Goal: Task Accomplishment & Management: Manage account settings

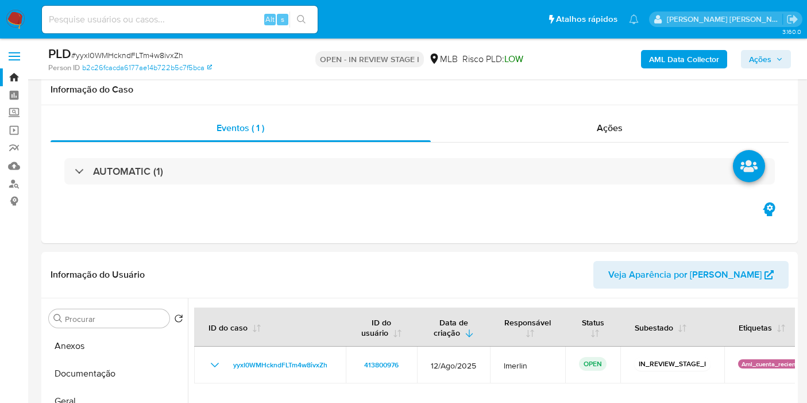
select select "10"
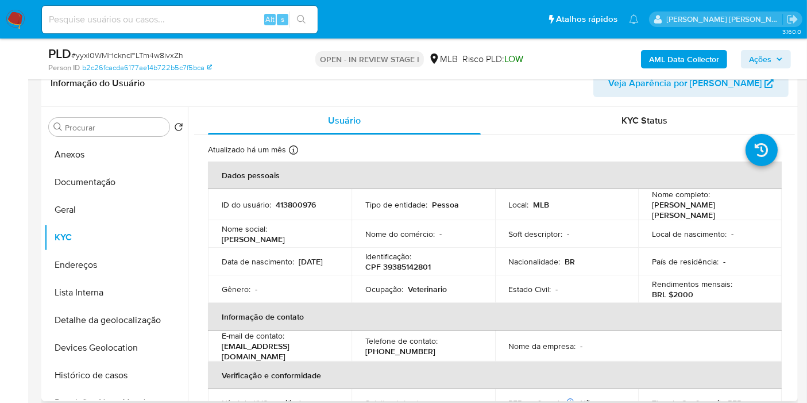
click at [424, 284] on p "Veterinario" at bounding box center [427, 289] width 39 height 10
copy p "Veterinario"
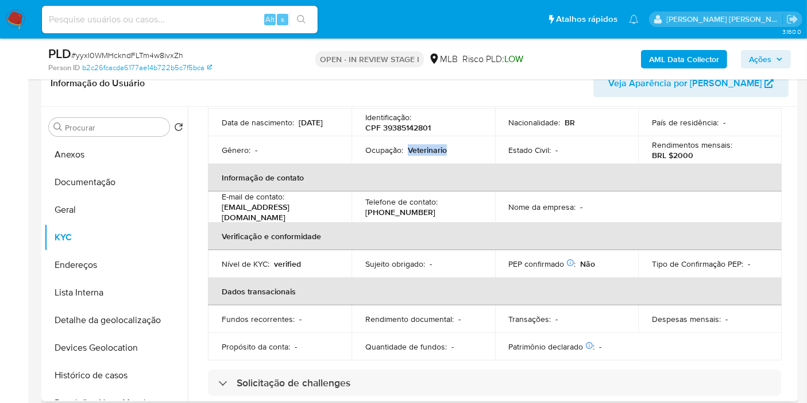
scroll to position [0, 0]
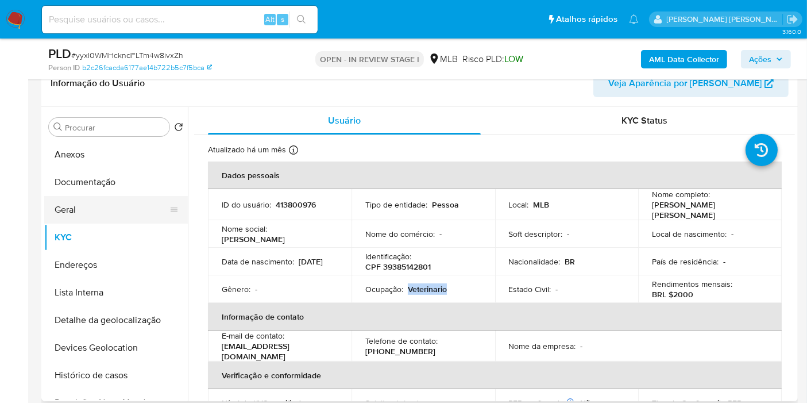
click at [71, 175] on button "Documentação" at bounding box center [116, 182] width 144 height 28
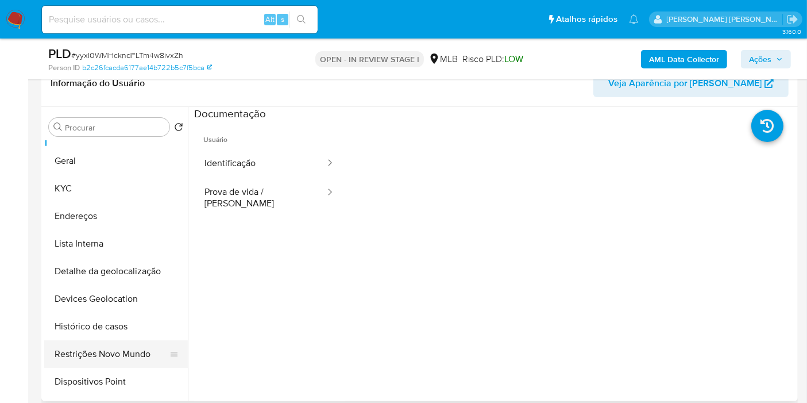
scroll to position [64, 0]
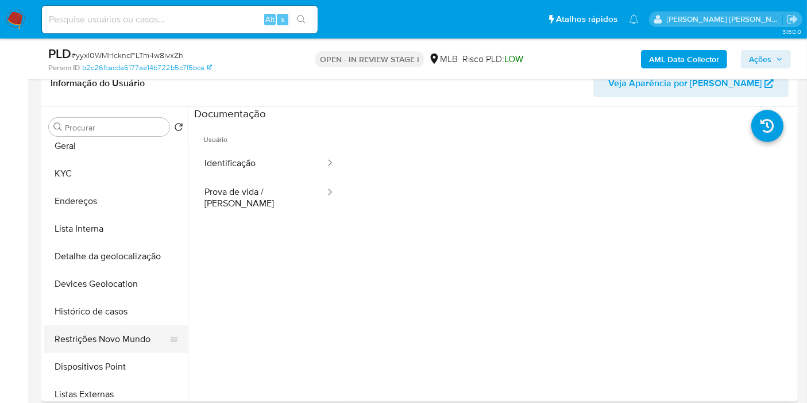
click at [103, 341] on button "Restrições Novo Mundo" at bounding box center [111, 339] width 134 height 28
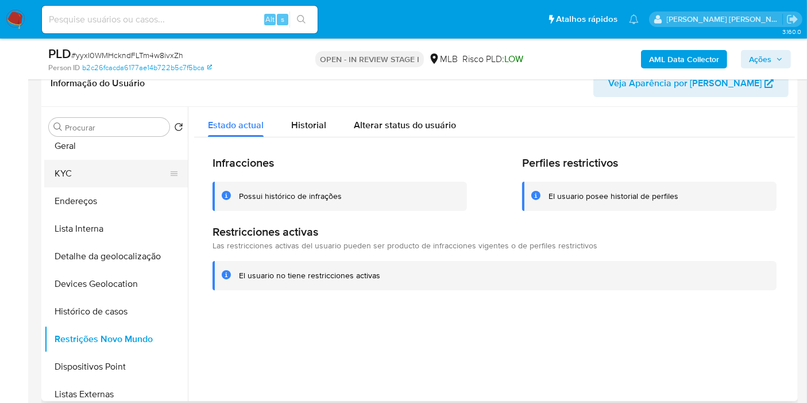
click at [118, 178] on button "KYC" at bounding box center [111, 174] width 134 height 28
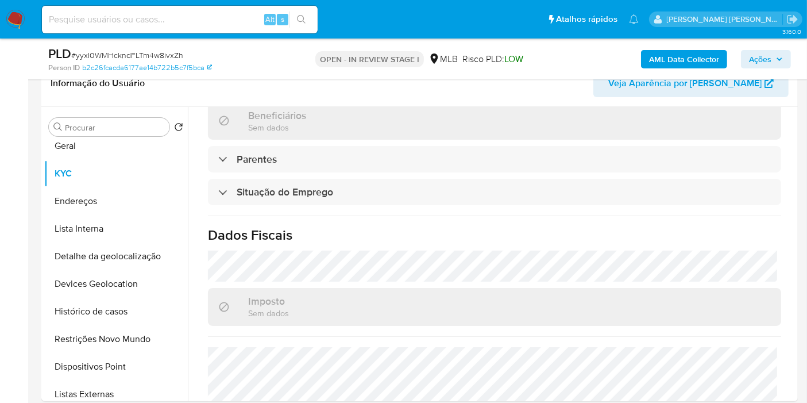
scroll to position [447, 0]
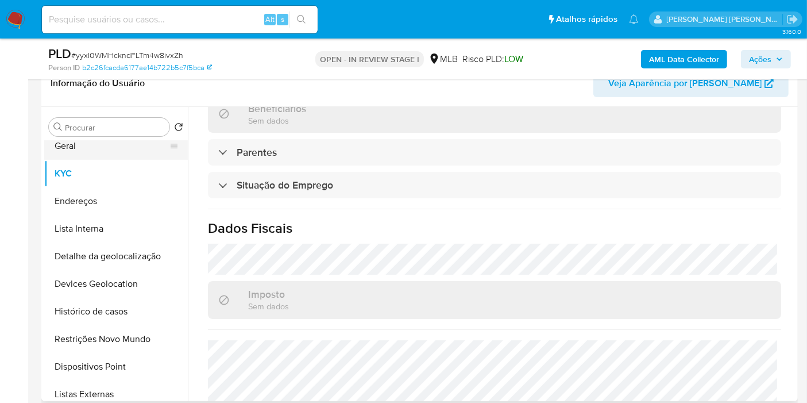
click at [88, 152] on button "Geral" at bounding box center [111, 146] width 134 height 28
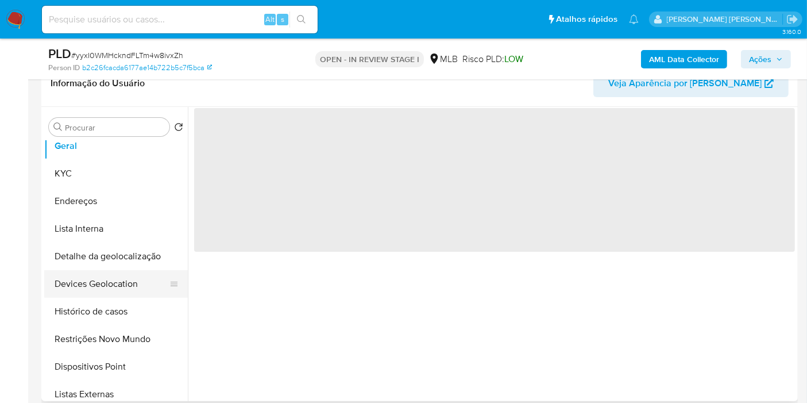
scroll to position [0, 0]
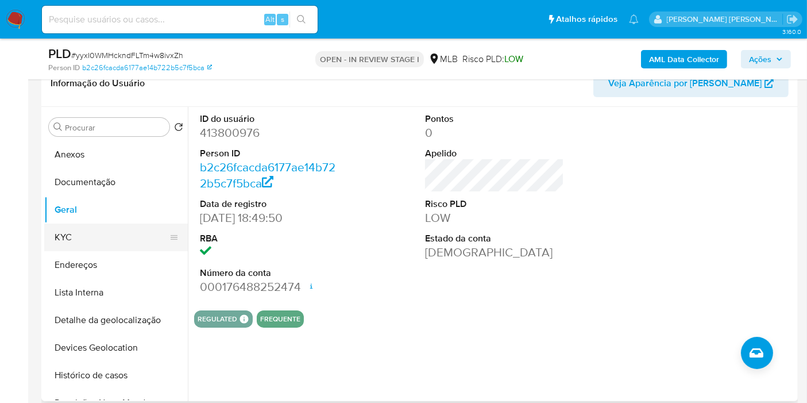
click at [102, 242] on button "KYC" at bounding box center [111, 238] width 134 height 28
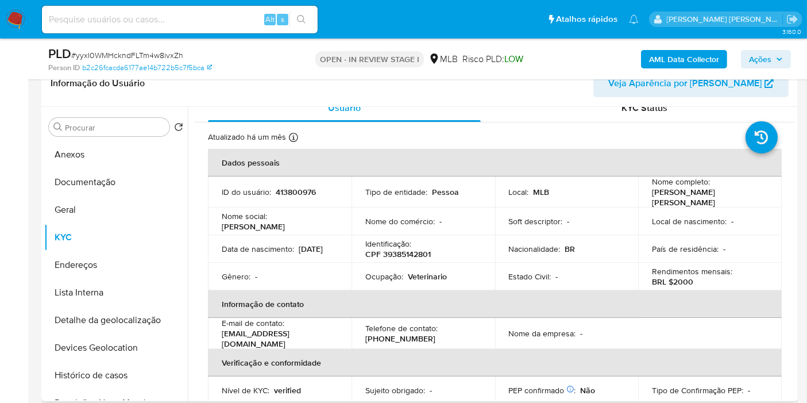
scroll to position [460, 0]
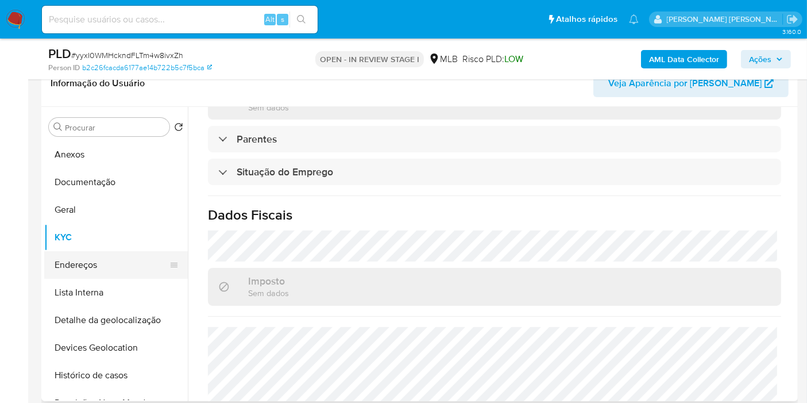
drag, startPoint x: 104, startPoint y: 261, endPoint x: 147, endPoint y: 255, distance: 43.0
click at [104, 262] on button "Endereços" at bounding box center [111, 265] width 134 height 28
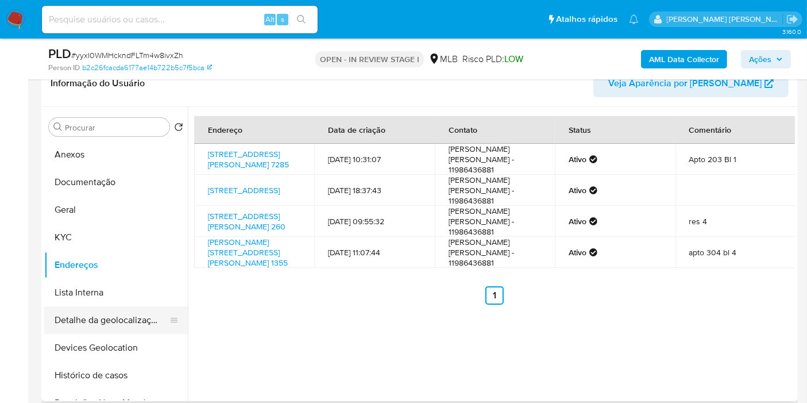
click at [105, 326] on button "Detalhe da geolocalização" at bounding box center [111, 320] width 134 height 28
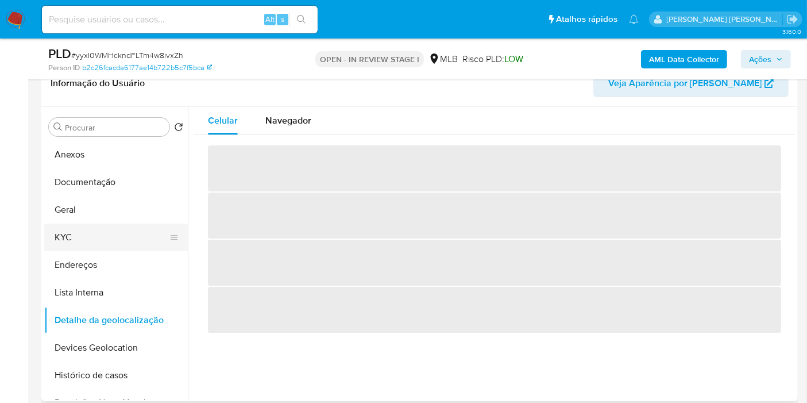
scroll to position [64, 0]
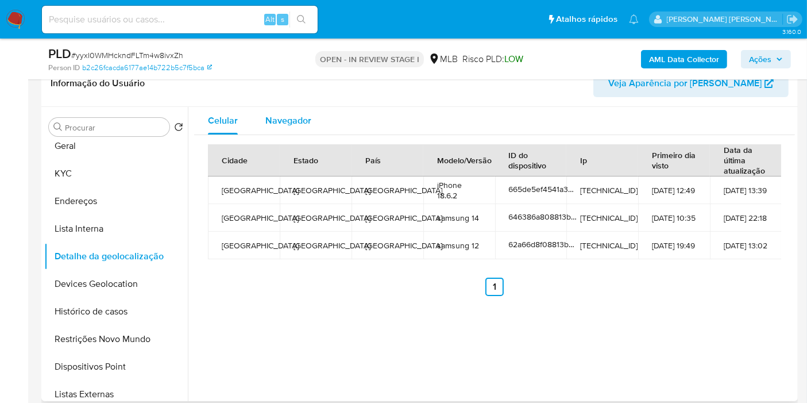
click at [276, 114] on span "Navegador" at bounding box center [288, 120] width 46 height 13
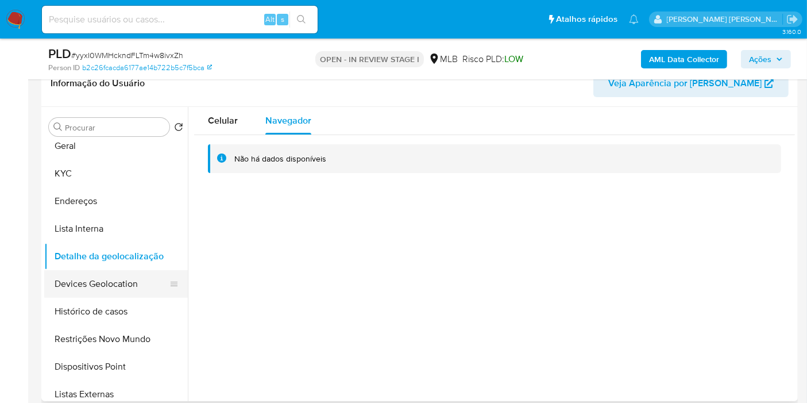
click at [121, 272] on button "Devices Geolocation" at bounding box center [111, 284] width 134 height 28
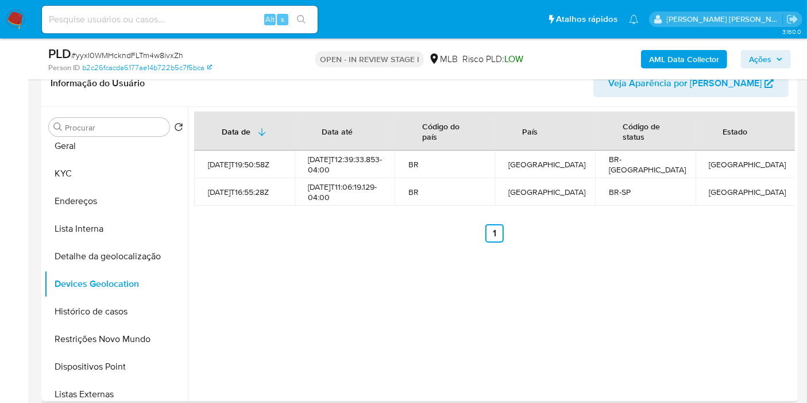
drag, startPoint x: 133, startPoint y: 332, endPoint x: 542, endPoint y: 309, distance: 410.4
click at [133, 332] on button "Restrições Novo Mundo" at bounding box center [116, 339] width 144 height 28
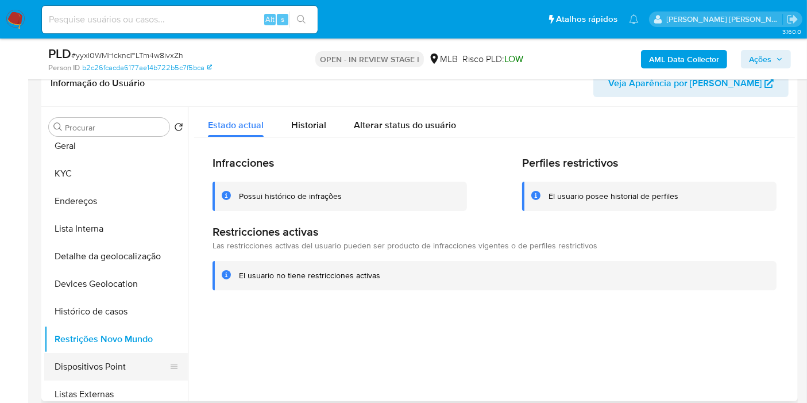
click at [129, 363] on button "Dispositivos Point" at bounding box center [111, 367] width 134 height 28
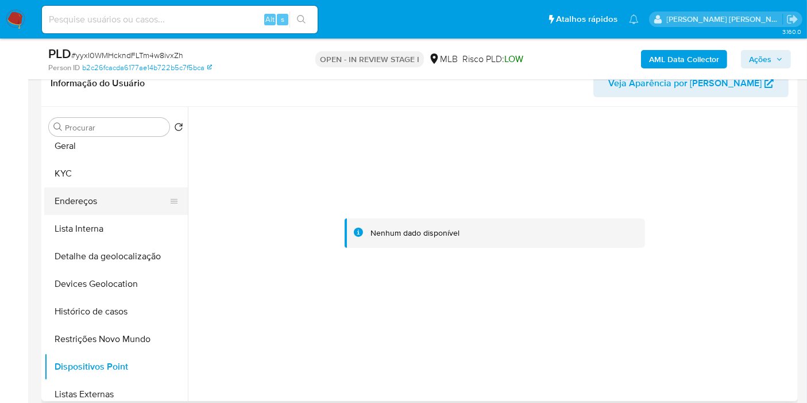
click at [102, 190] on button "Endereços" at bounding box center [111, 201] width 134 height 28
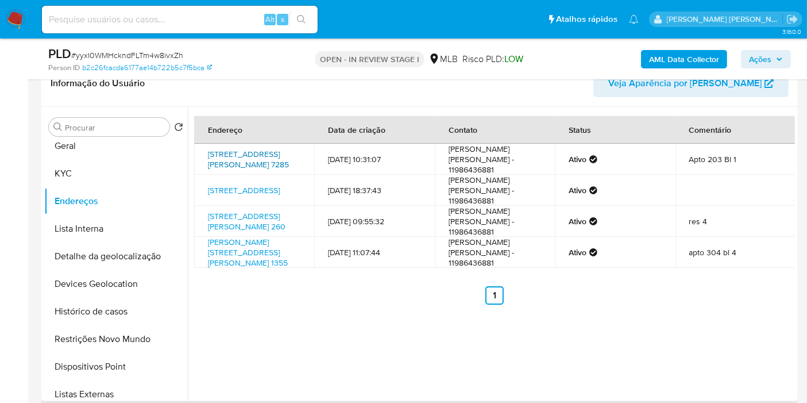
click at [265, 168] on link "Avenida Tim Maia 7285, Rio De Janeiro, Rio De Janeiro, 22790669, Brasil 7285" at bounding box center [248, 159] width 81 height 22
drag, startPoint x: 111, startPoint y: 170, endPoint x: 124, endPoint y: 186, distance: 19.7
click at [111, 170] on button "KYC" at bounding box center [111, 174] width 134 height 28
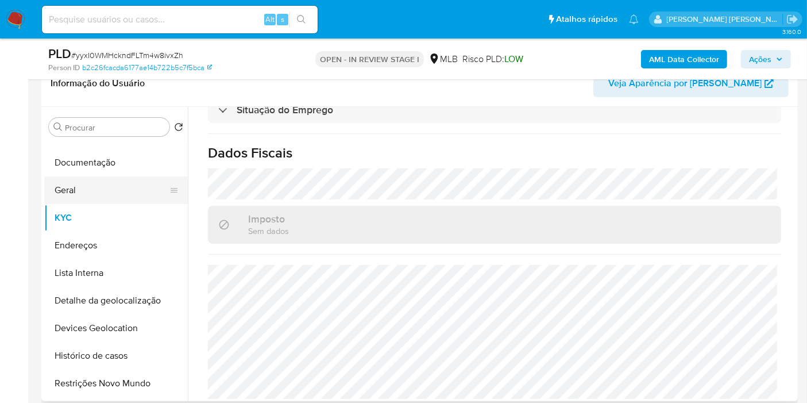
scroll to position [0, 0]
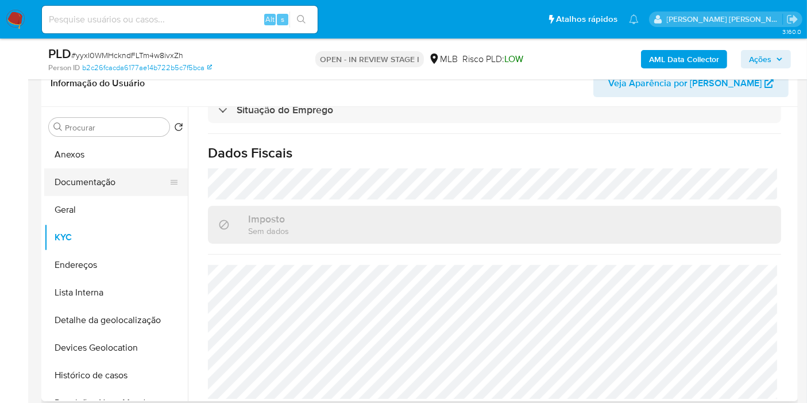
click at [135, 181] on button "Documentação" at bounding box center [111, 182] width 134 height 28
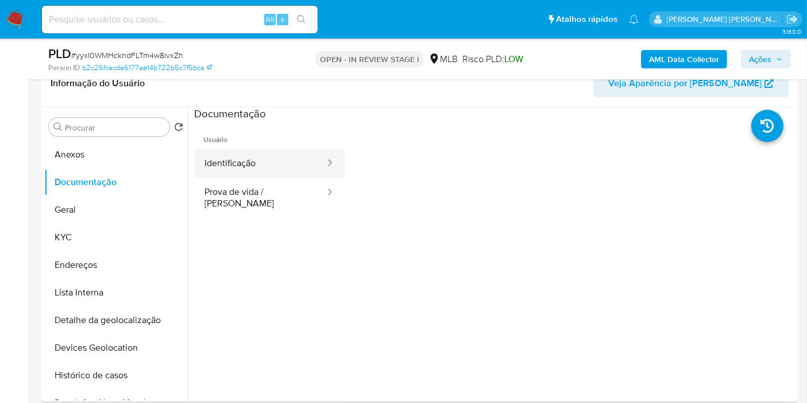
click at [271, 169] on button "Identificação" at bounding box center [260, 163] width 132 height 29
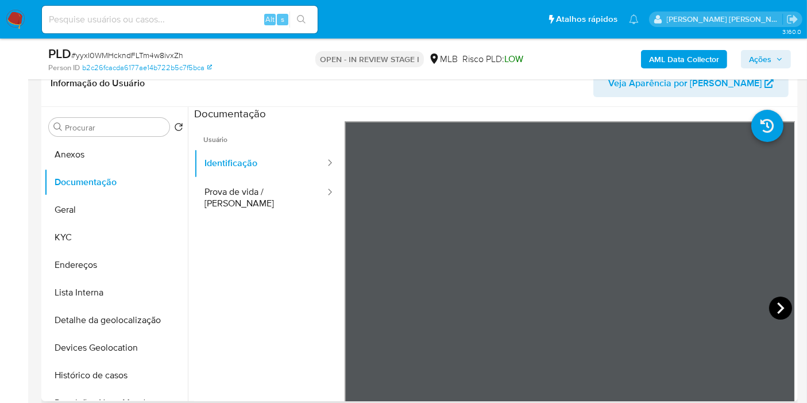
click at [777, 299] on icon at bounding box center [780, 308] width 23 height 23
click at [94, 244] on button "KYC" at bounding box center [111, 238] width 134 height 28
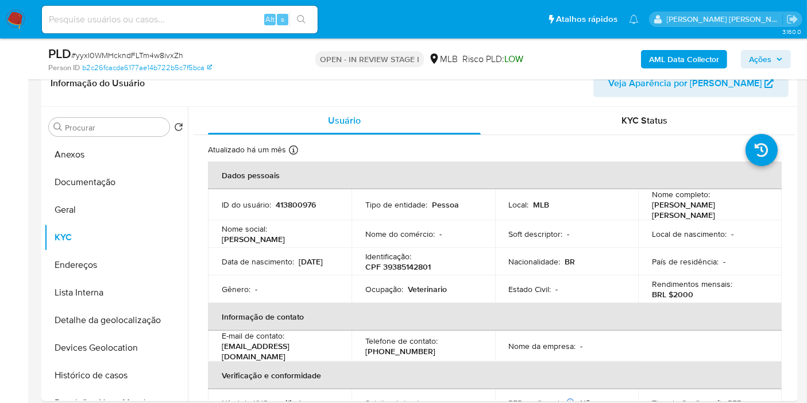
click at [392, 264] on p "CPF 39385142801" at bounding box center [398, 266] width 66 height 10
copy p "39385142801"
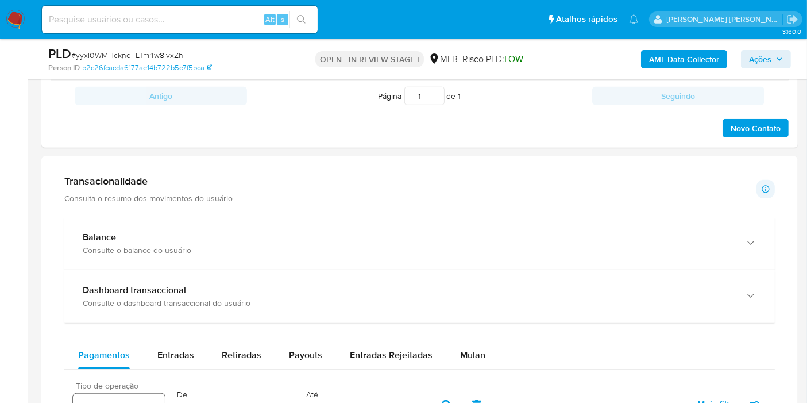
scroll to position [894, 0]
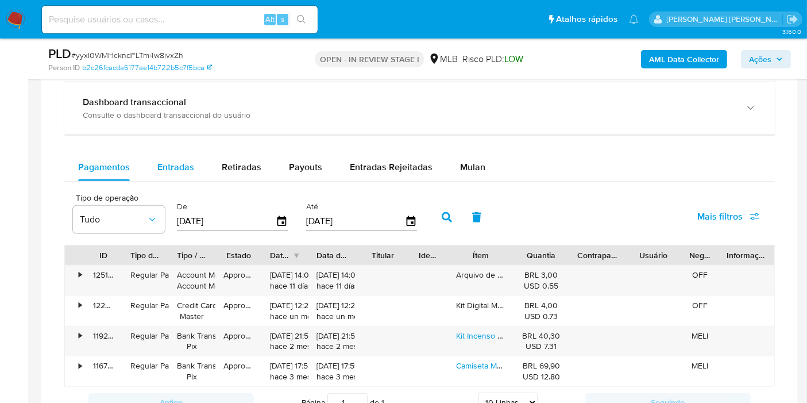
click at [194, 164] on button "Entradas" at bounding box center [176, 167] width 64 height 28
select select "10"
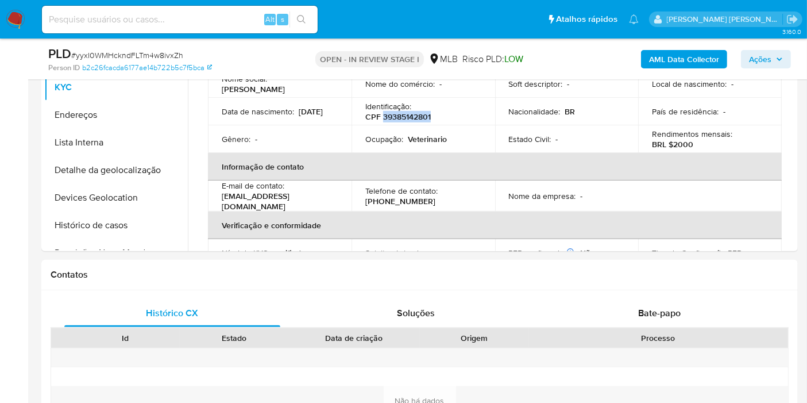
scroll to position [255, 0]
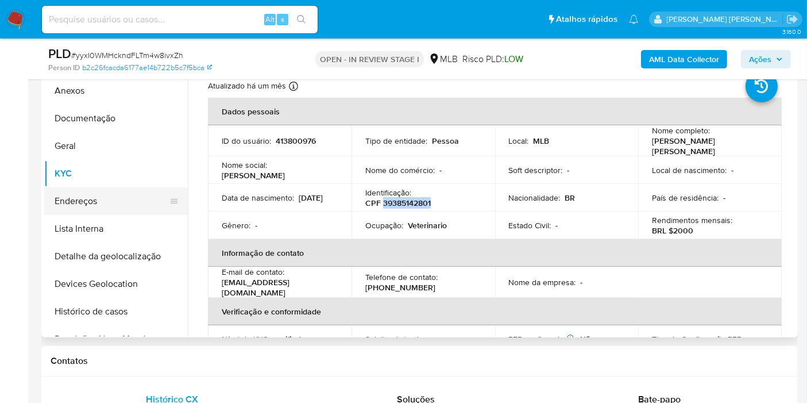
click at [121, 205] on button "Endereços" at bounding box center [111, 201] width 134 height 28
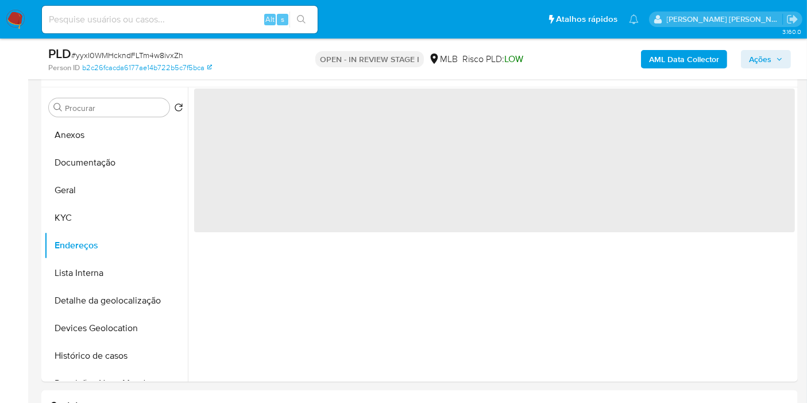
scroll to position [191, 0]
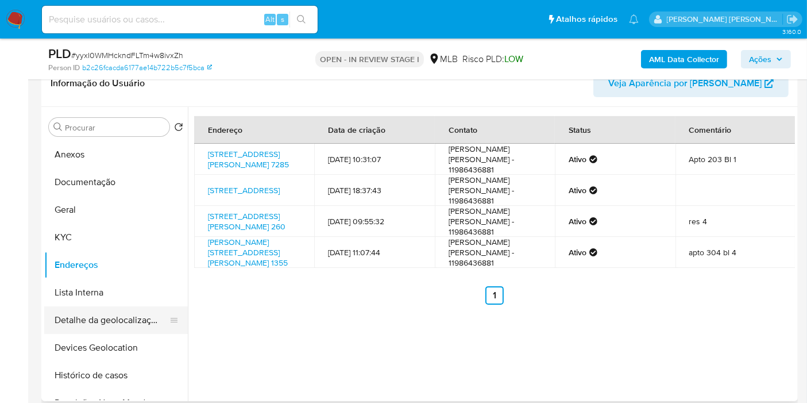
click at [121, 324] on button "Detalhe da geolocalização" at bounding box center [111, 320] width 134 height 28
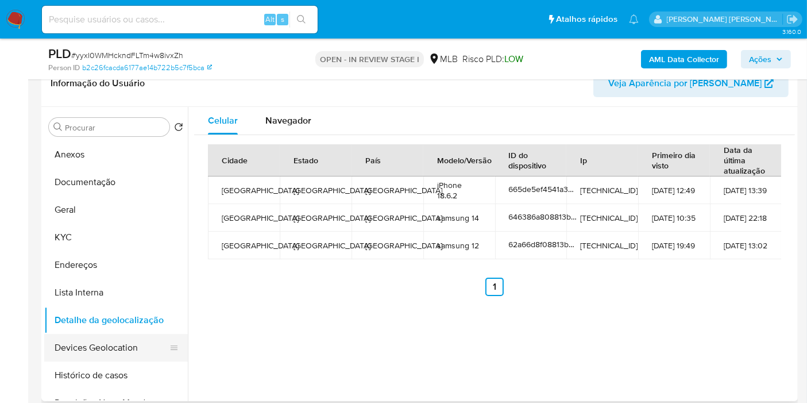
click at [120, 349] on button "Devices Geolocation" at bounding box center [111, 348] width 134 height 28
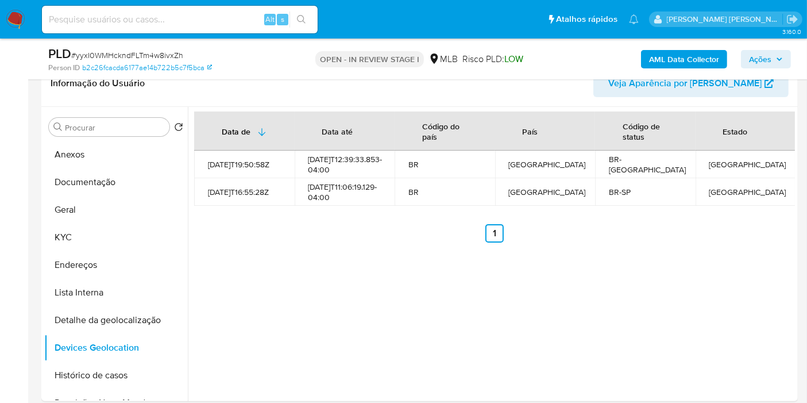
drag, startPoint x: 0, startPoint y: 204, endPoint x: 153, endPoint y: 35, distance: 227.8
click at [72, 240] on button "KYC" at bounding box center [111, 238] width 134 height 28
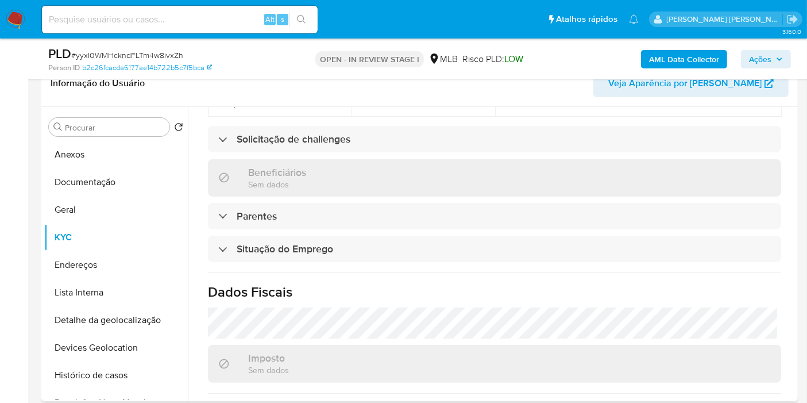
scroll to position [522, 0]
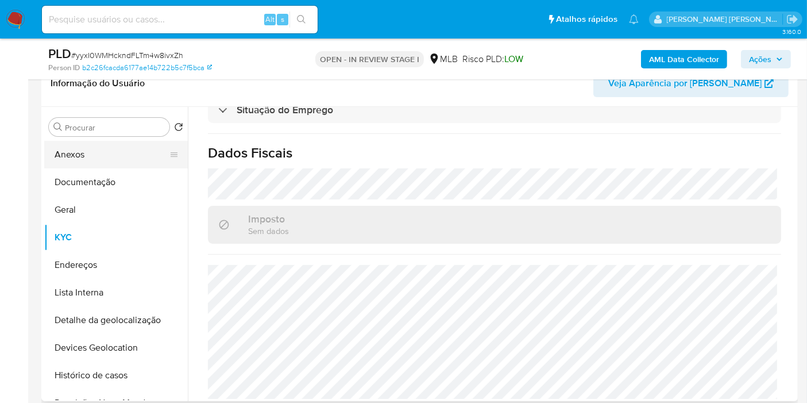
click at [78, 151] on button "Anexos" at bounding box center [111, 155] width 134 height 28
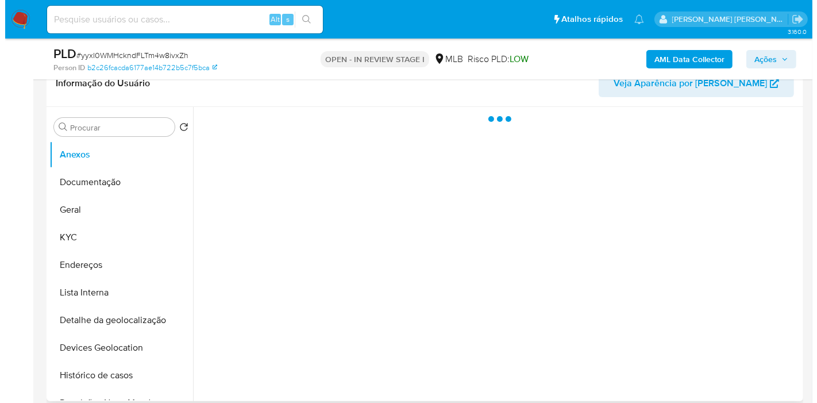
scroll to position [0, 0]
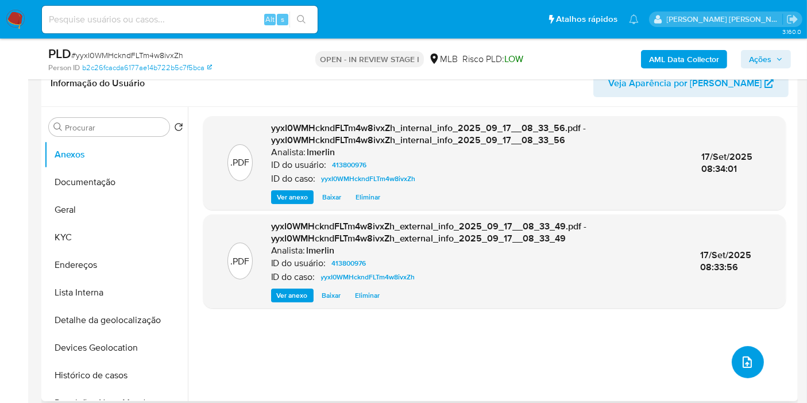
click at [746, 370] on button "upload-file" at bounding box center [748, 362] width 32 height 32
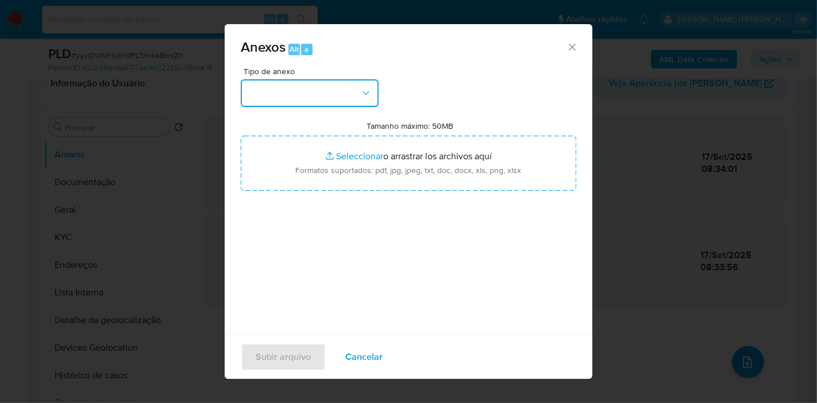
click at [285, 98] on button "button" at bounding box center [310, 93] width 138 height 28
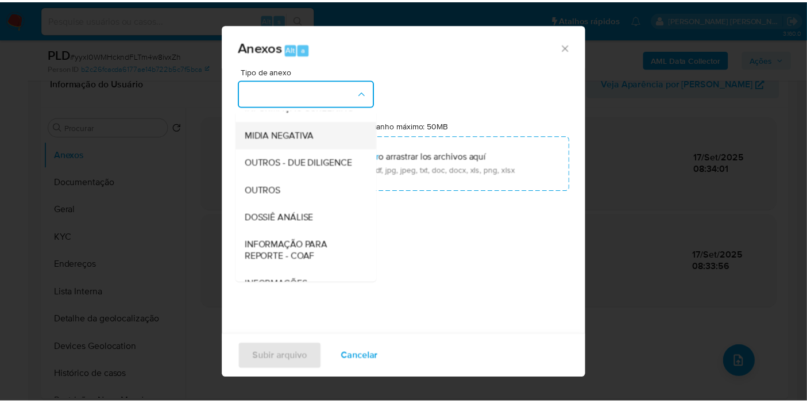
scroll to position [128, 0]
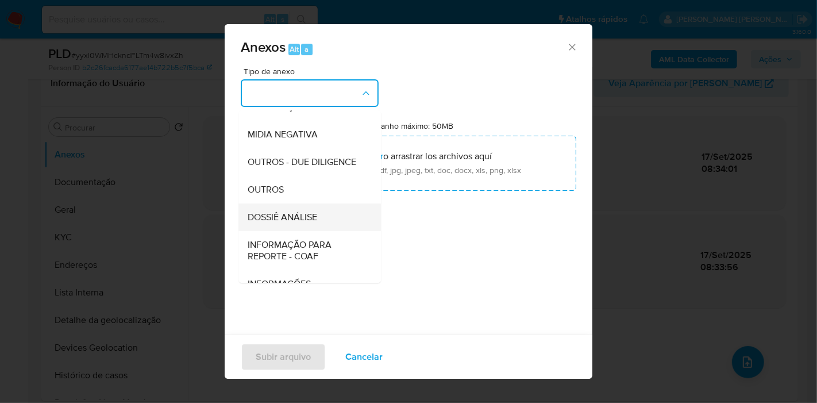
click at [343, 231] on div "DOSSIÊ ANÁLISE" at bounding box center [306, 217] width 117 height 28
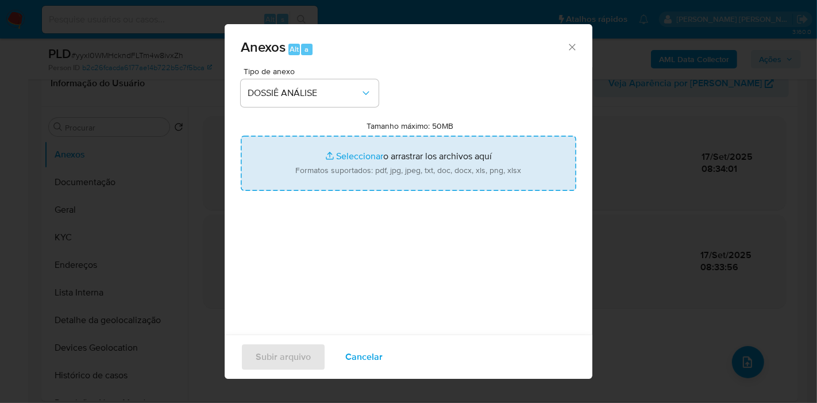
click at [387, 146] on input "Tamanho máximo: 50MB Seleccionar archivos" at bounding box center [409, 163] width 336 height 55
type input "C:\fakepath\Mulan 413800976_2025_09_17_07_41_59.xlsx"
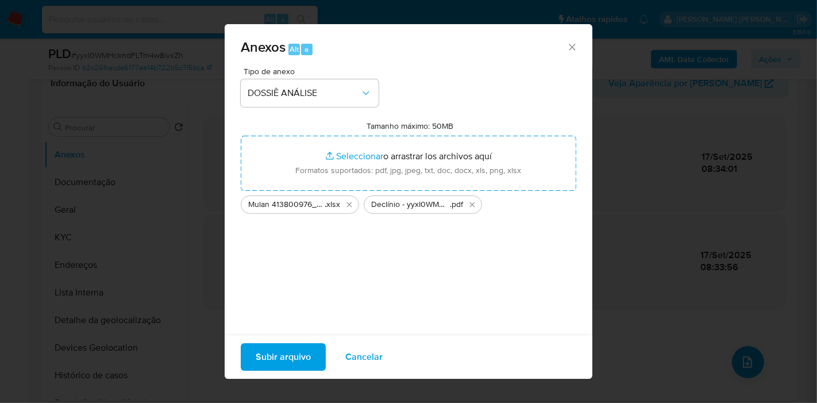
click at [297, 363] on span "Subir arquivo" at bounding box center [283, 356] width 55 height 25
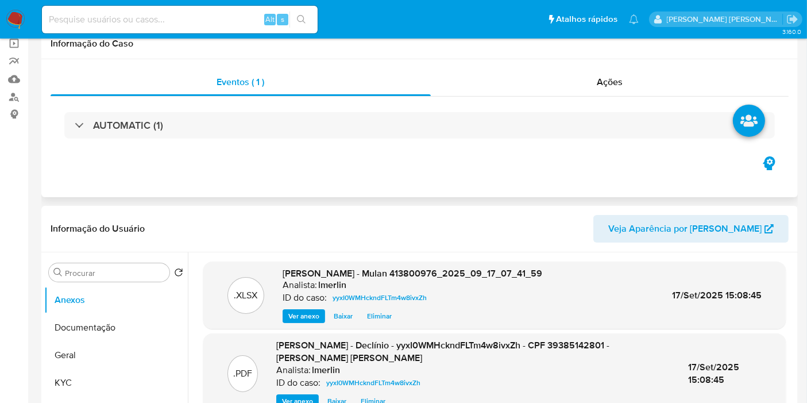
scroll to position [0, 0]
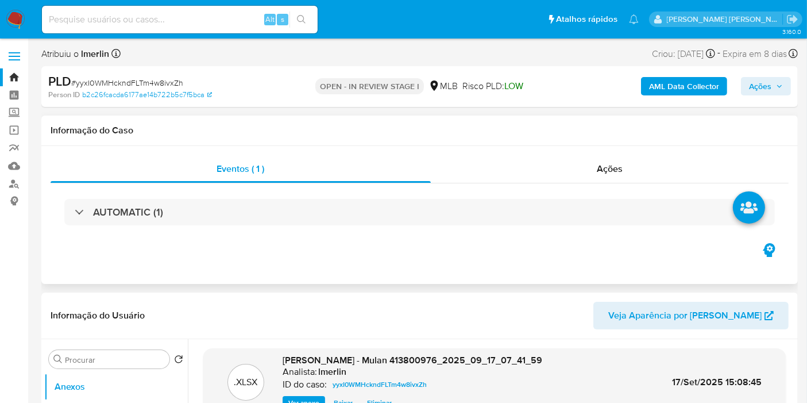
click at [623, 185] on div "AUTOMATIC (1)" at bounding box center [420, 211] width 738 height 57
drag, startPoint x: 628, startPoint y: 179, endPoint x: 655, endPoint y: 163, distance: 31.1
click at [629, 179] on div "Ações" at bounding box center [610, 169] width 359 height 28
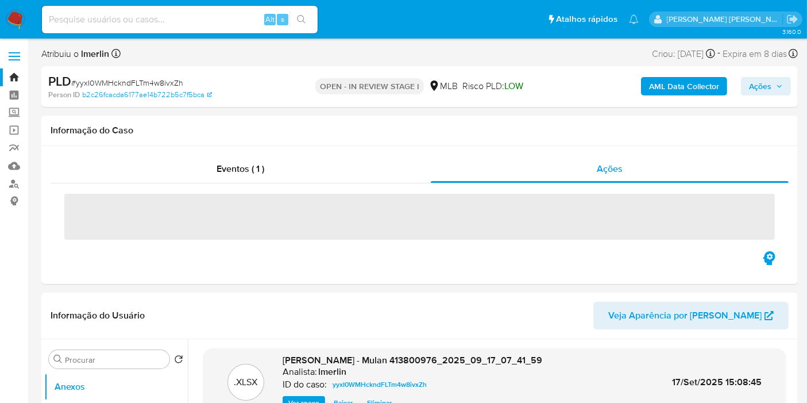
click at [763, 87] on span "Ações" at bounding box center [760, 86] width 22 height 18
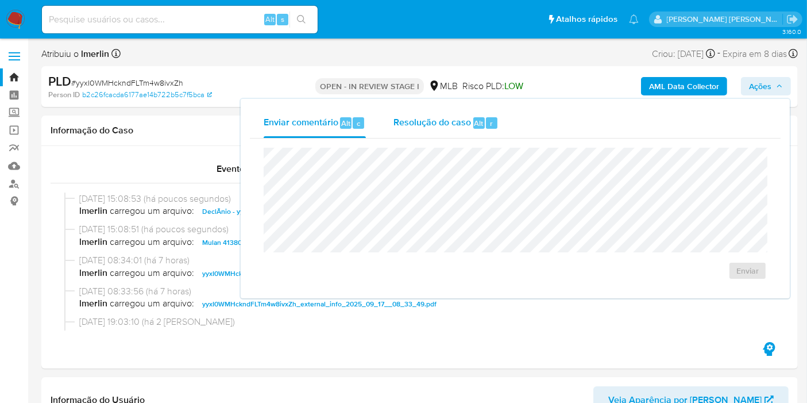
click at [437, 128] on span "Resolução do caso" at bounding box center [433, 122] width 78 height 13
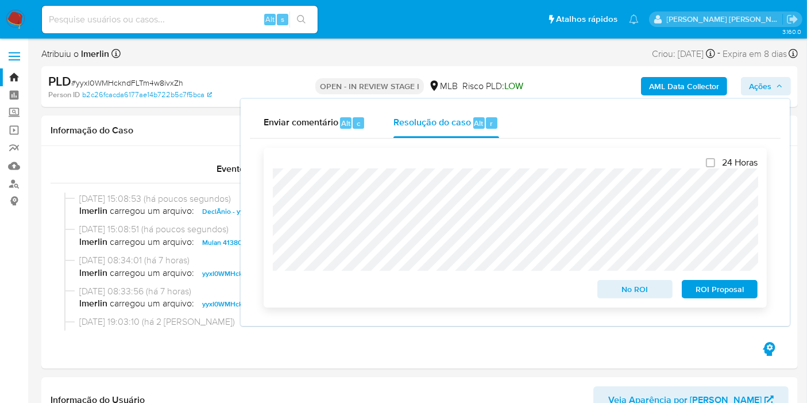
click at [610, 288] on span "No ROI" at bounding box center [636, 289] width 60 height 16
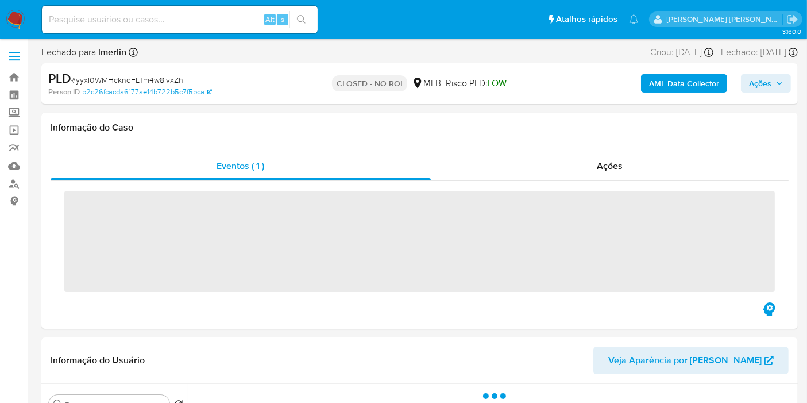
click at [154, 12] on input at bounding box center [180, 19] width 276 height 15
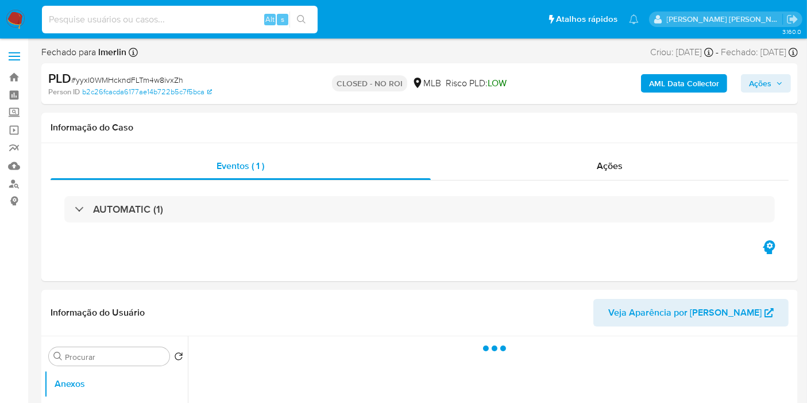
paste input "Q8T0s0CgZ2sowvh3dOtTRQGG"
type input "Q8T0s0CgZ2sowvh3dOtTRQGG"
select select "10"
type input "Q8T0s0CgZ2sowvh3dOtTRQGG"
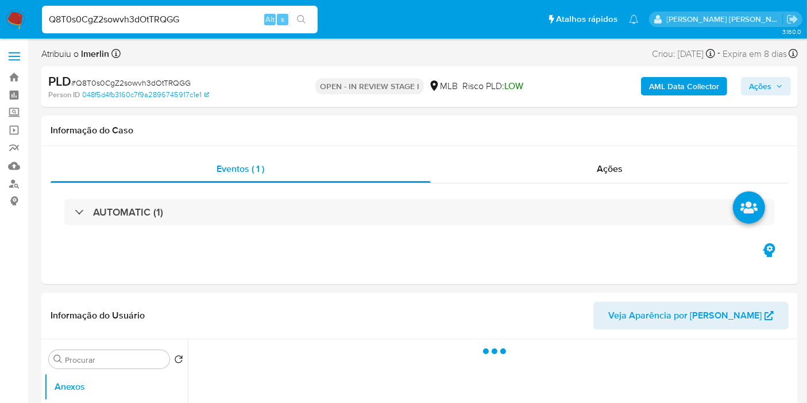
select select "10"
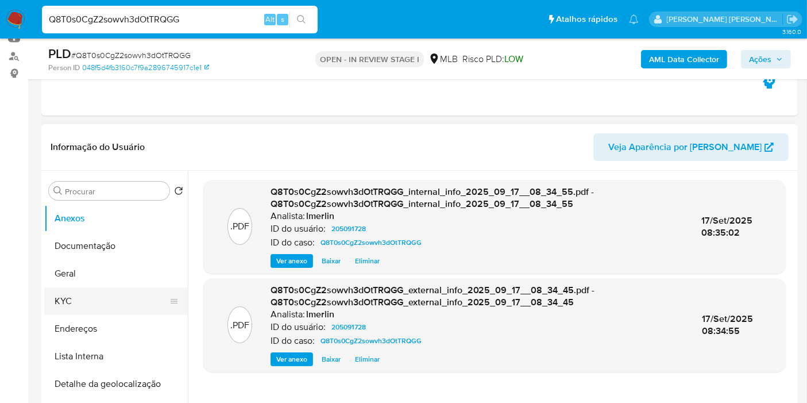
click at [106, 300] on button "KYC" at bounding box center [111, 301] width 134 height 28
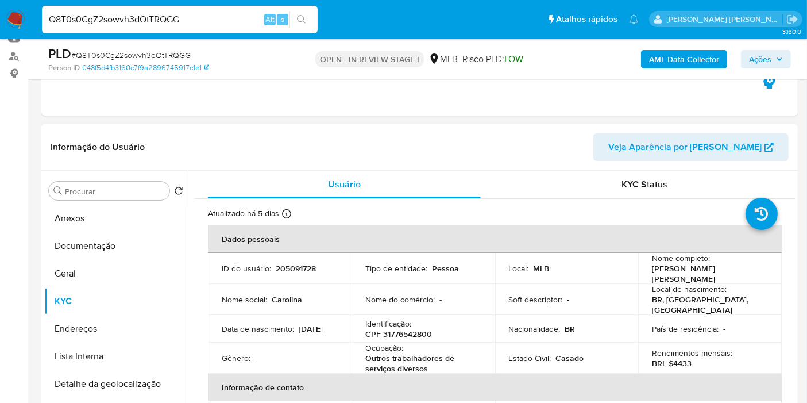
click at [404, 333] on p "CPF 31776542800" at bounding box center [398, 334] width 67 height 10
copy p "31776542800"
click at [96, 241] on button "Documentação" at bounding box center [111, 246] width 134 height 28
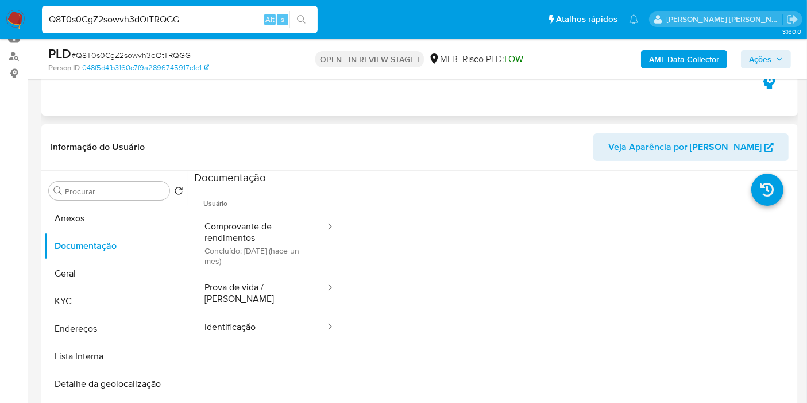
scroll to position [191, 0]
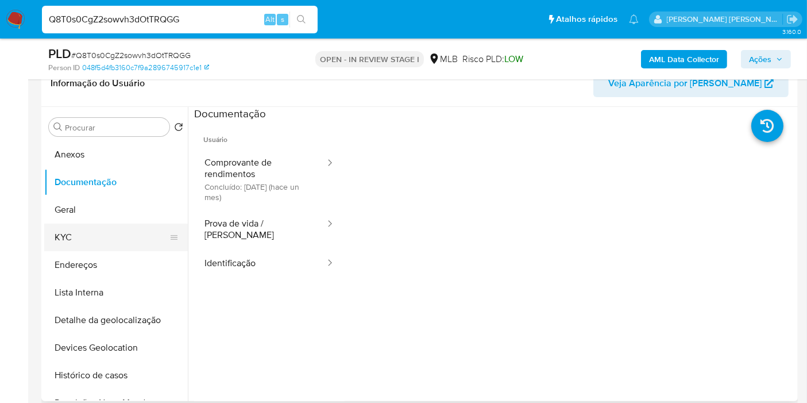
click at [60, 236] on button "KYC" at bounding box center [111, 238] width 134 height 28
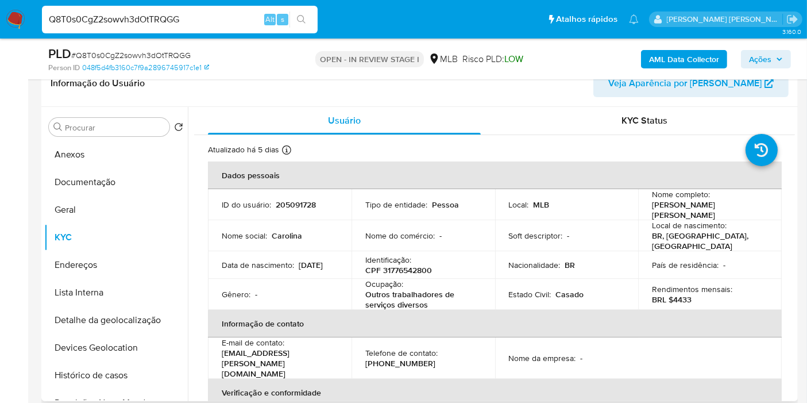
click at [681, 294] on p "BRL $4433" at bounding box center [672, 299] width 40 height 10
copy p "4433"
click at [83, 191] on button "Documentação" at bounding box center [111, 182] width 134 height 28
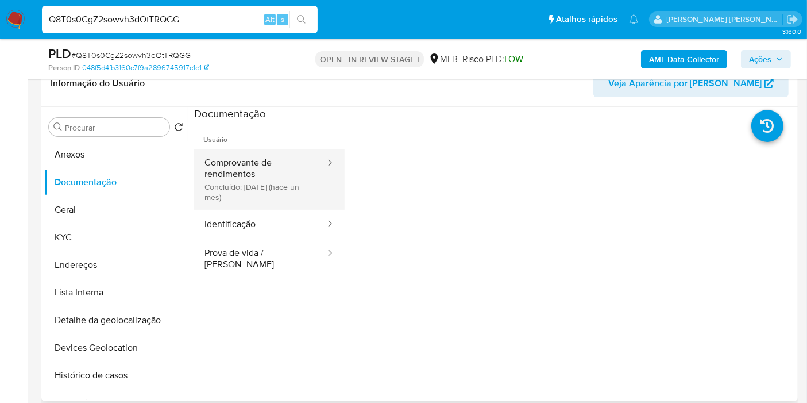
click at [262, 200] on button "Comprovante de rendimentos Concluído: 20/08/2025 (hace un mes)" at bounding box center [260, 179] width 132 height 61
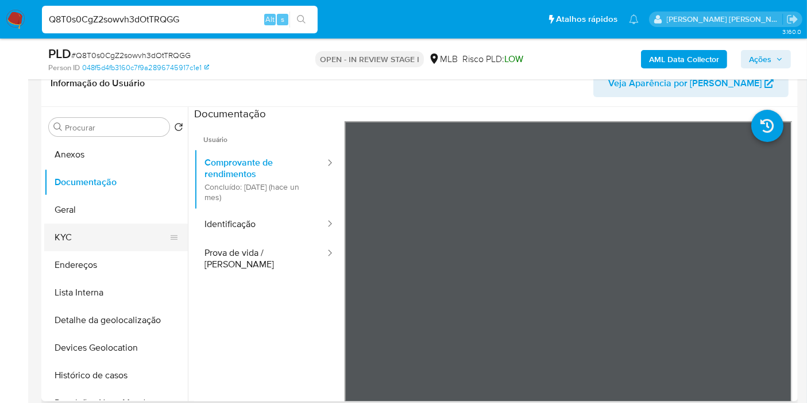
click at [96, 226] on button "KYC" at bounding box center [111, 238] width 134 height 28
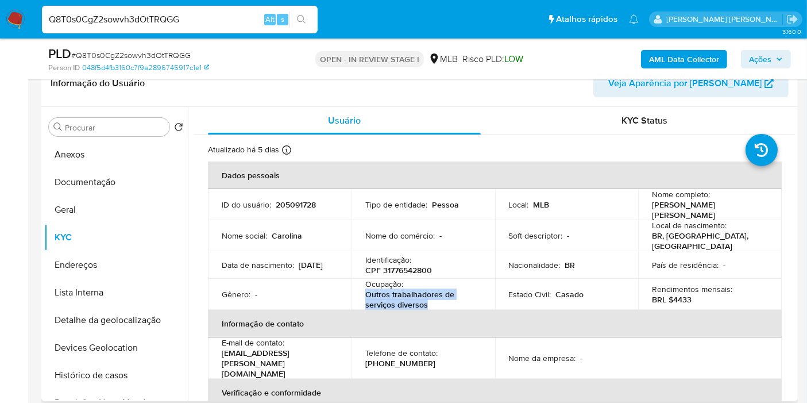
drag, startPoint x: 430, startPoint y: 302, endPoint x: 366, endPoint y: 291, distance: 64.7
click at [366, 291] on p "Outros trabalhadores de serviços diversos" at bounding box center [420, 299] width 111 height 21
copy p "Outros trabalhadores de serviços diversos"
click at [105, 190] on button "Documentação" at bounding box center [111, 182] width 134 height 28
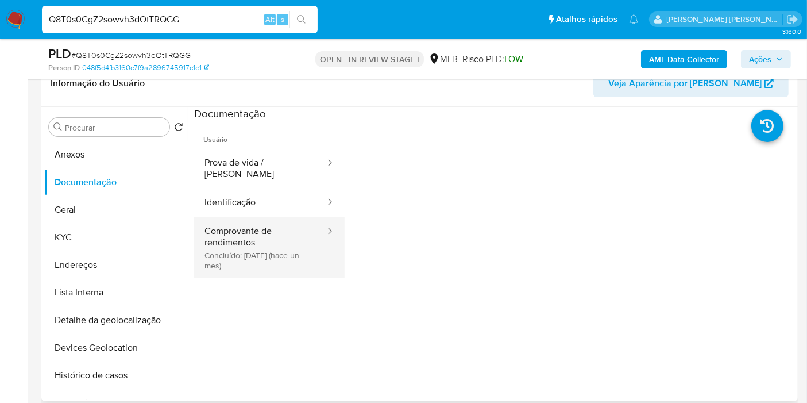
click at [273, 232] on button "Comprovante de rendimentos Concluído: 20/08/2025 (hace un mes)" at bounding box center [260, 247] width 132 height 61
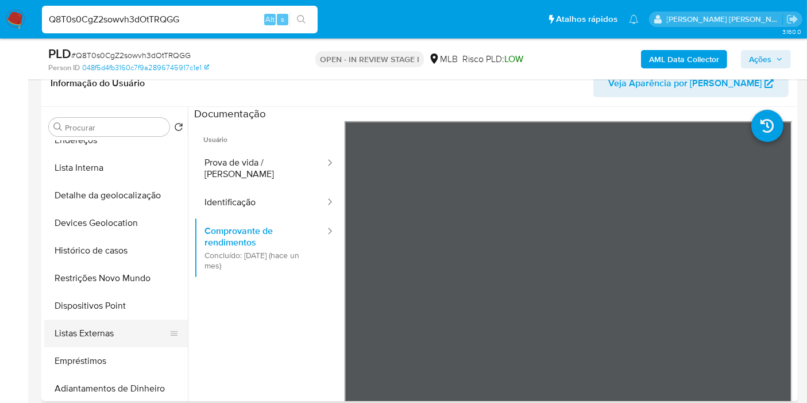
scroll to position [128, 0]
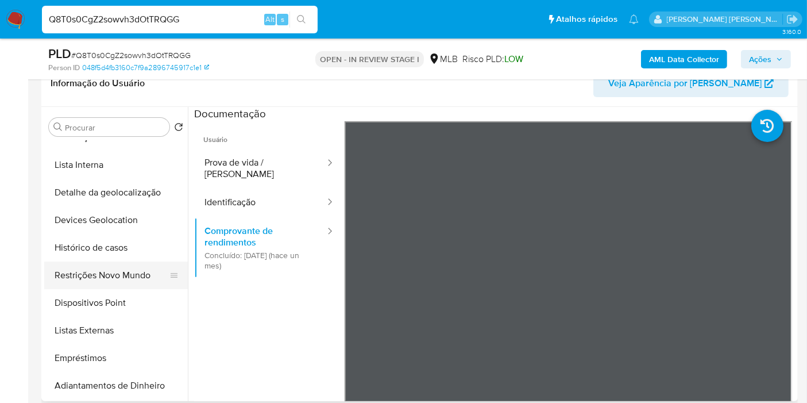
click at [128, 279] on button "Restrições Novo Mundo" at bounding box center [111, 275] width 134 height 28
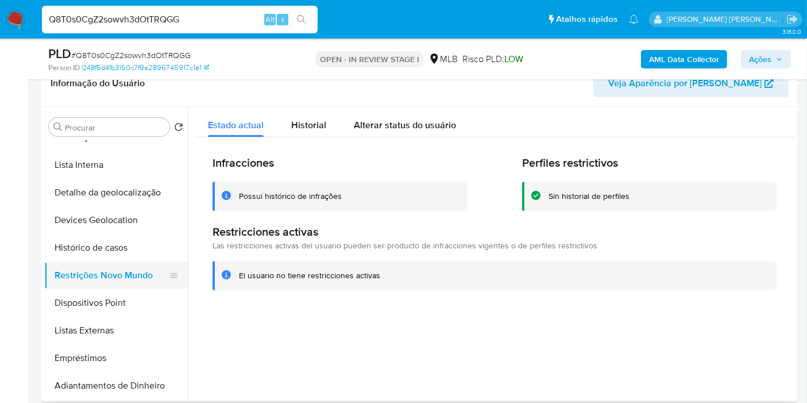
scroll to position [0, 0]
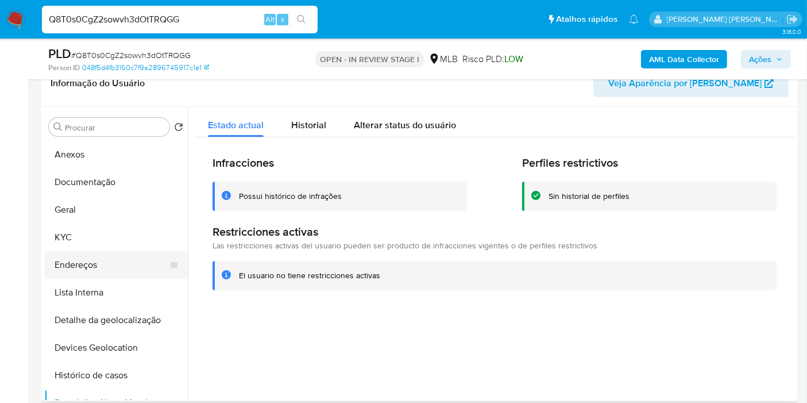
click at [102, 265] on button "Endereços" at bounding box center [111, 265] width 134 height 28
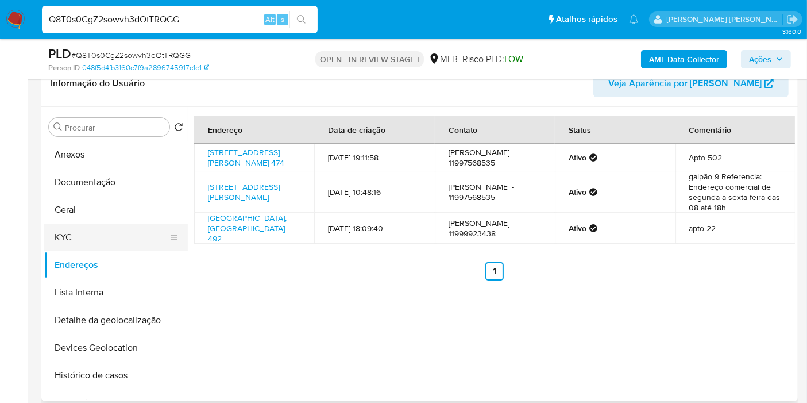
click at [125, 236] on button "KYC" at bounding box center [111, 238] width 134 height 28
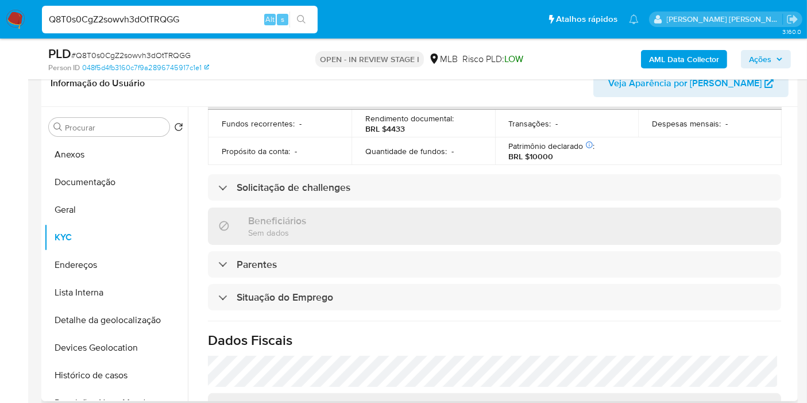
scroll to position [505, 0]
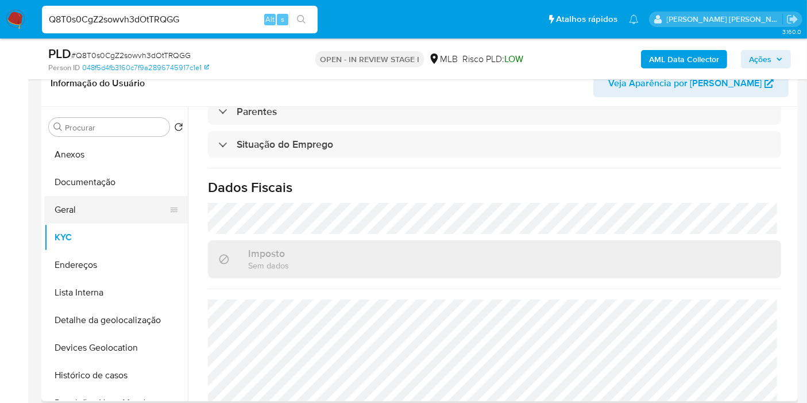
click at [132, 207] on button "Geral" at bounding box center [111, 210] width 134 height 28
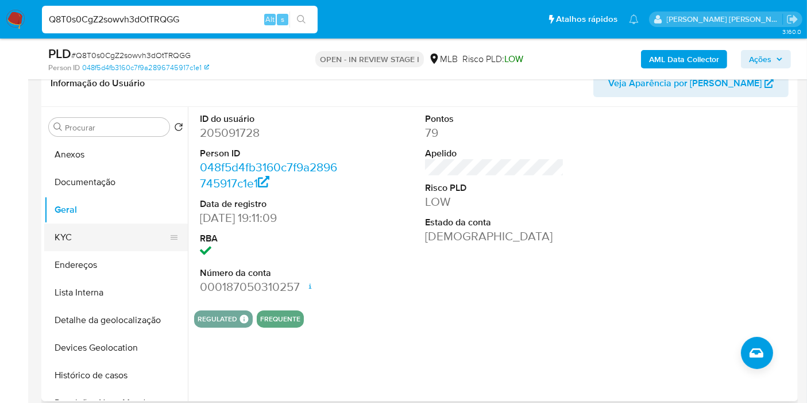
click at [126, 247] on button "KYC" at bounding box center [111, 238] width 134 height 28
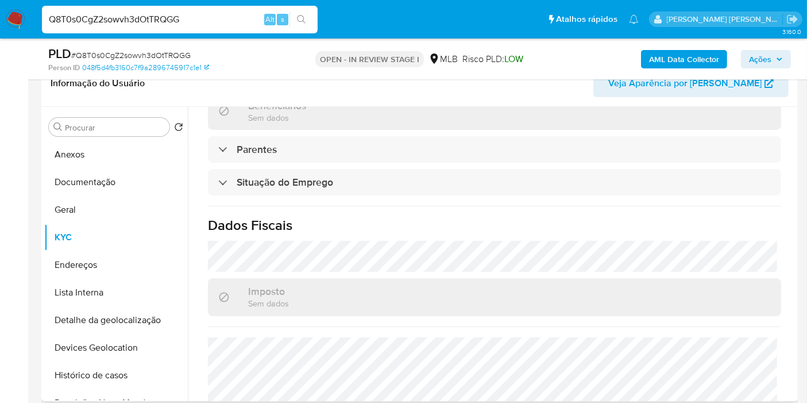
scroll to position [529, 0]
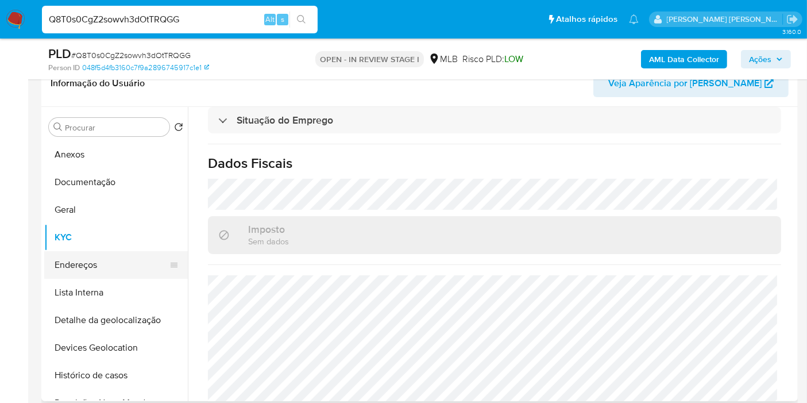
click at [82, 258] on button "Endereços" at bounding box center [111, 265] width 134 height 28
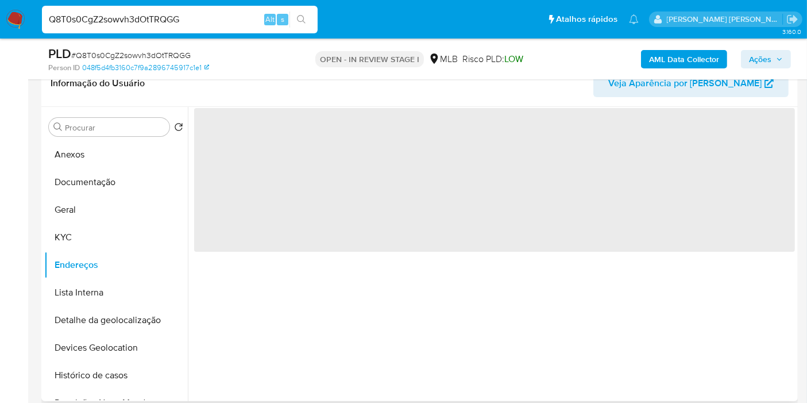
scroll to position [0, 0]
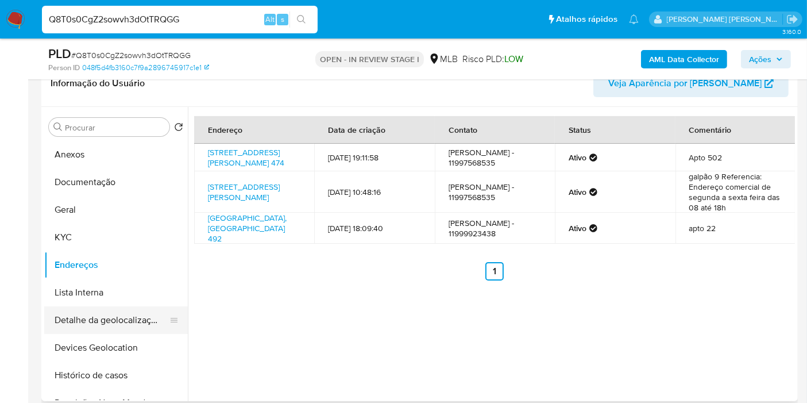
click at [123, 330] on button "Detalhe da geolocalização" at bounding box center [111, 320] width 134 height 28
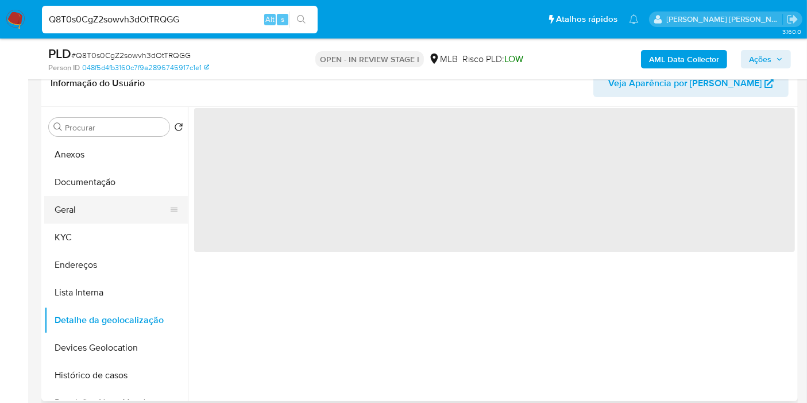
scroll to position [64, 0]
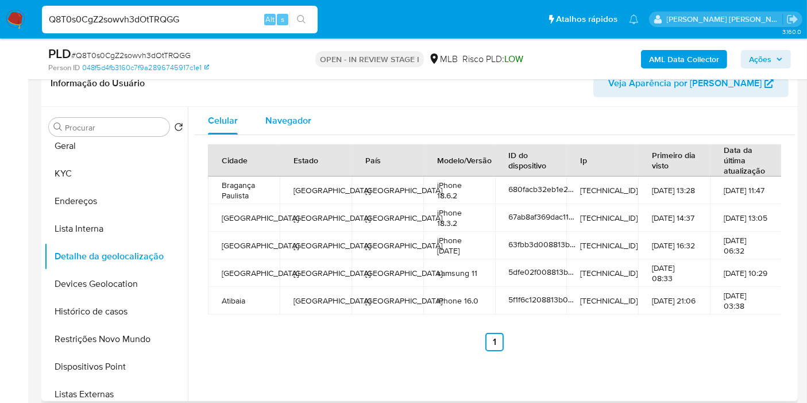
click at [296, 107] on div "Navegador" at bounding box center [288, 121] width 46 height 28
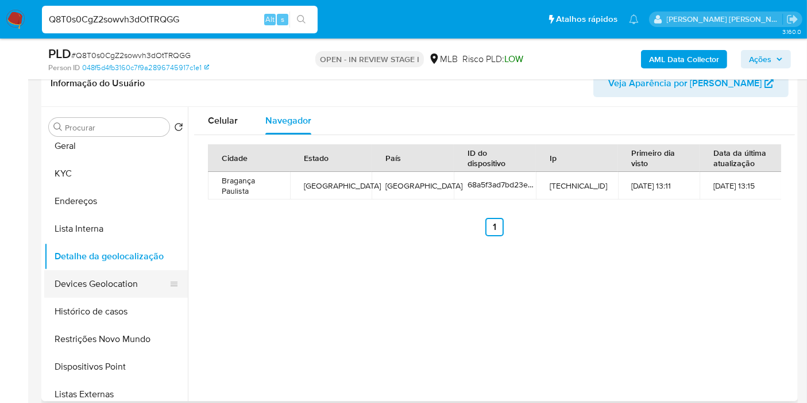
click at [132, 294] on button "Devices Geolocation" at bounding box center [111, 284] width 134 height 28
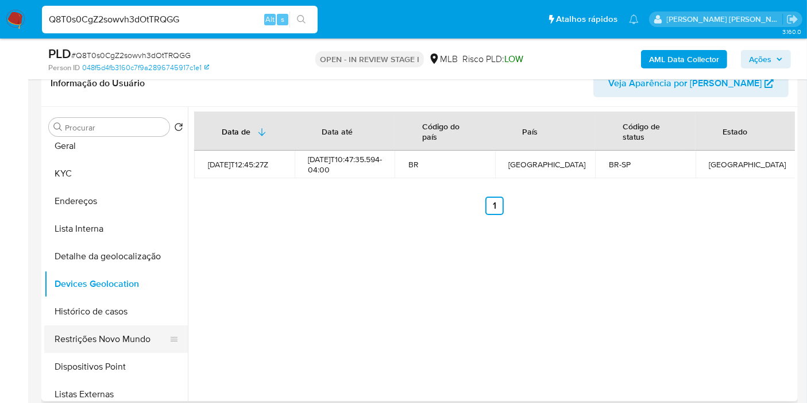
click at [126, 329] on button "Restrições Novo Mundo" at bounding box center [111, 339] width 134 height 28
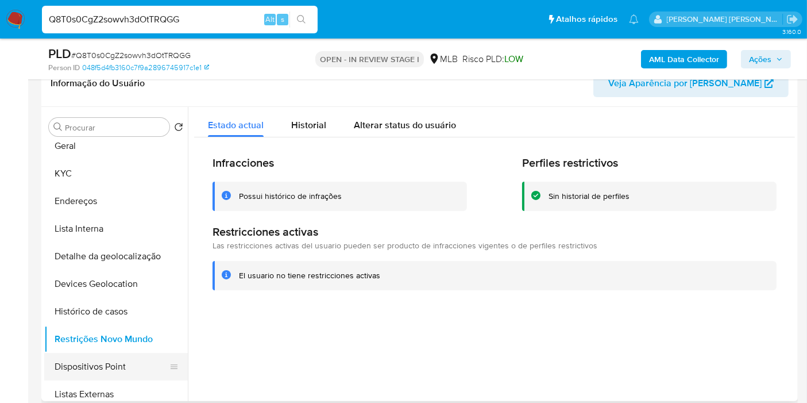
click at [108, 367] on button "Dispositivos Point" at bounding box center [111, 367] width 134 height 28
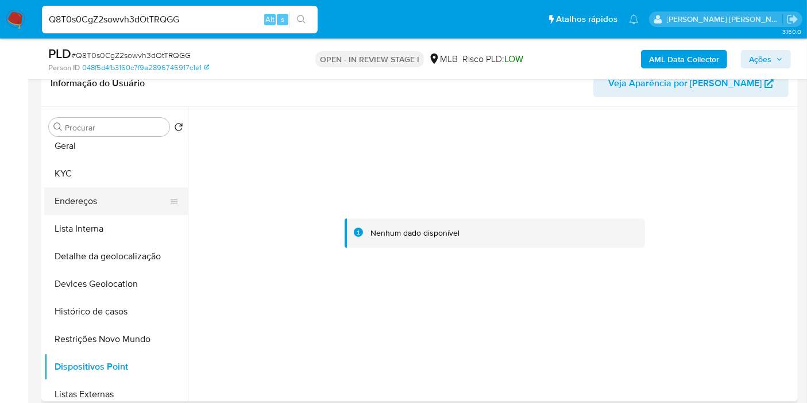
click at [113, 198] on button "Endereços" at bounding box center [111, 201] width 134 height 28
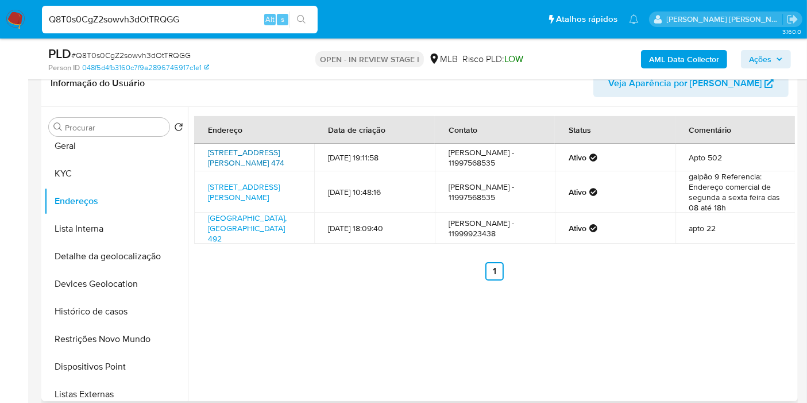
click at [248, 168] on link "Rua José Raposo De Medeiros 474, Bragança Paulista, São Paulo, 12914450, Brasil…" at bounding box center [246, 158] width 76 height 22
click at [128, 365] on button "Dispositivos Point" at bounding box center [111, 367] width 134 height 28
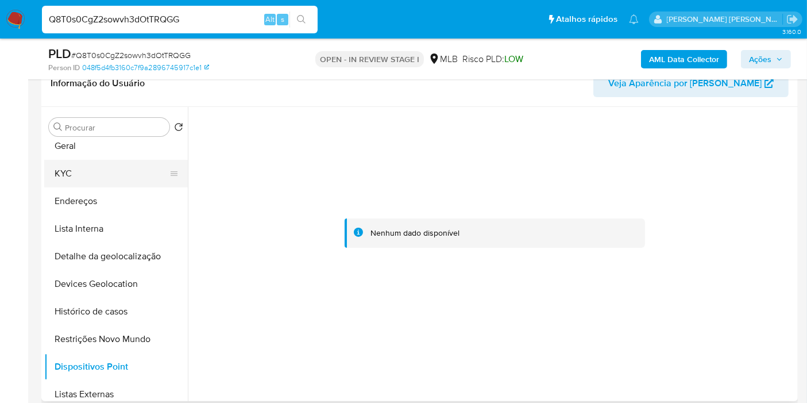
click at [87, 171] on button "KYC" at bounding box center [111, 174] width 134 height 28
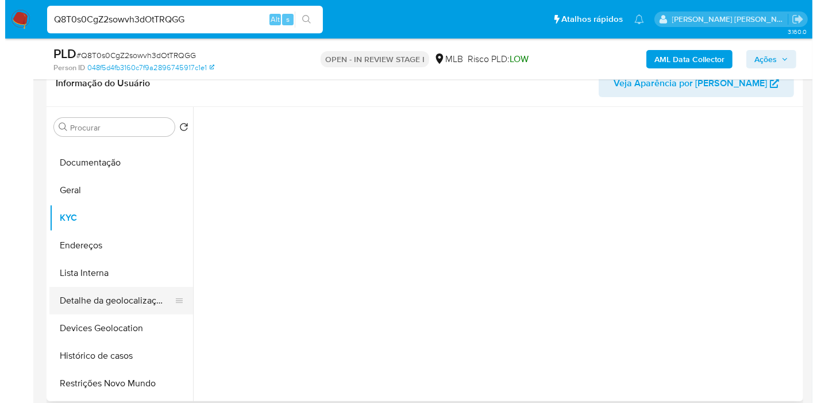
scroll to position [0, 0]
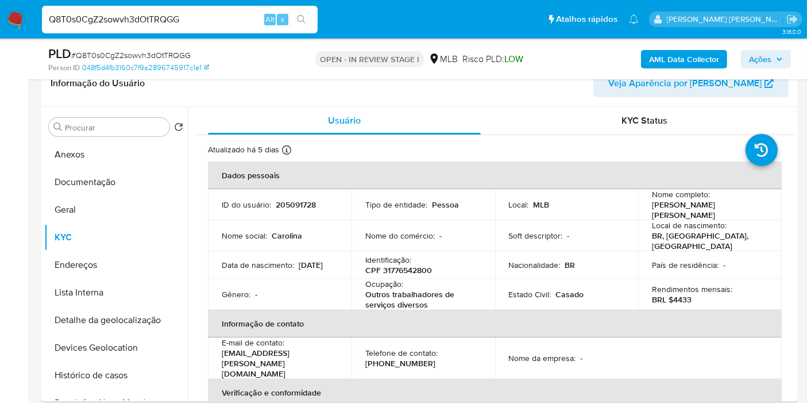
click at [411, 267] on p "CPF 31776542800" at bounding box center [398, 270] width 67 height 10
copy p "31776542800"
click at [124, 188] on button "Documentação" at bounding box center [111, 182] width 134 height 28
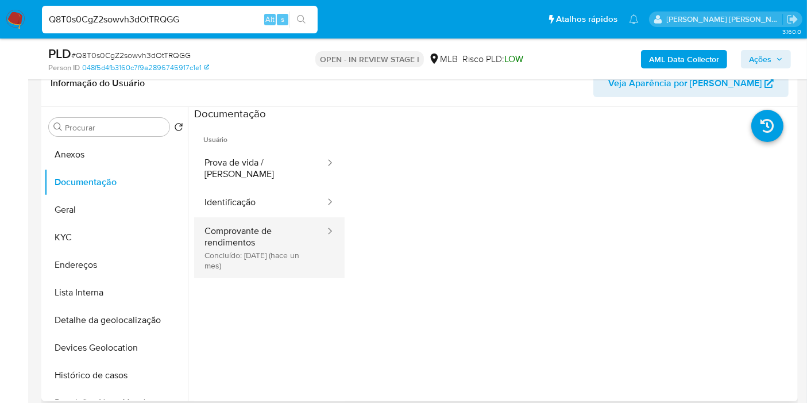
click at [248, 240] on button "Comprovante de rendimentos Concluído: 20/08/2025 (hace un mes)" at bounding box center [260, 247] width 132 height 61
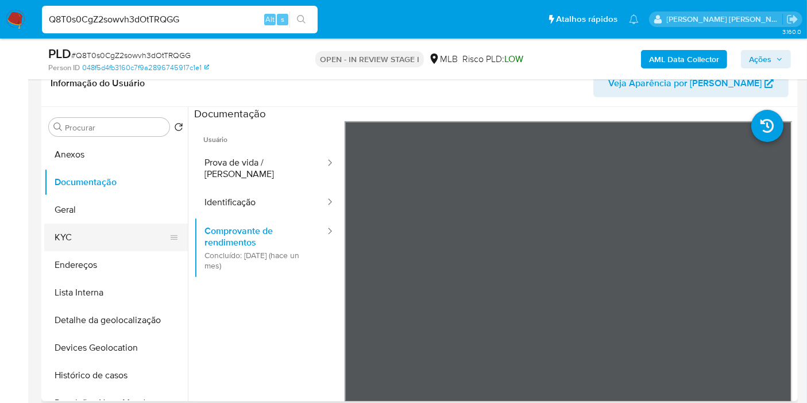
click at [86, 237] on button "KYC" at bounding box center [111, 238] width 134 height 28
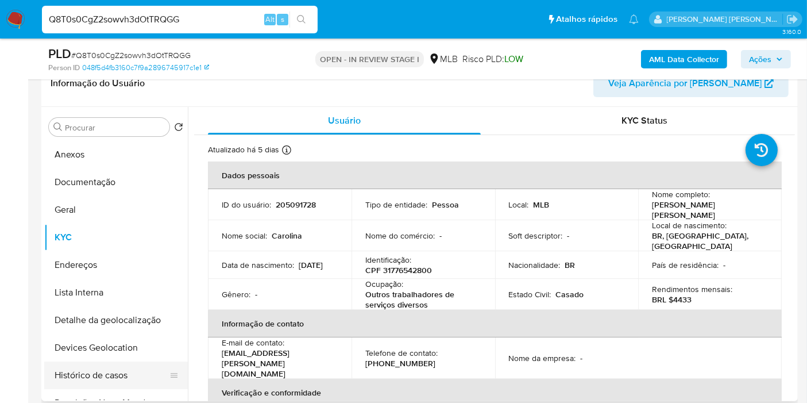
click at [83, 372] on button "Histórico de casos" at bounding box center [111, 375] width 134 height 28
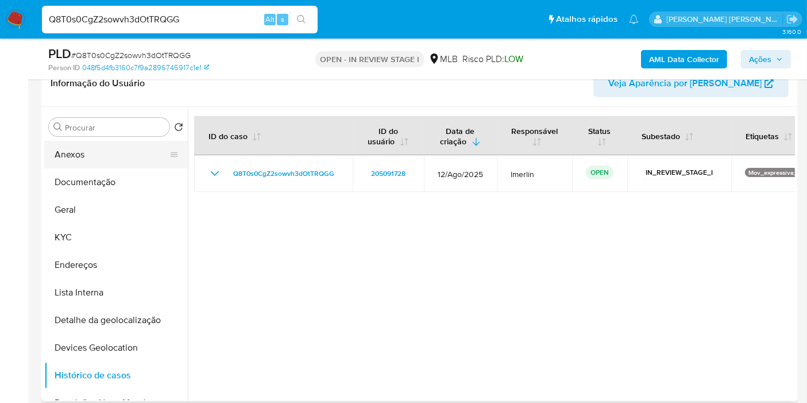
click at [105, 153] on button "Anexos" at bounding box center [111, 155] width 134 height 28
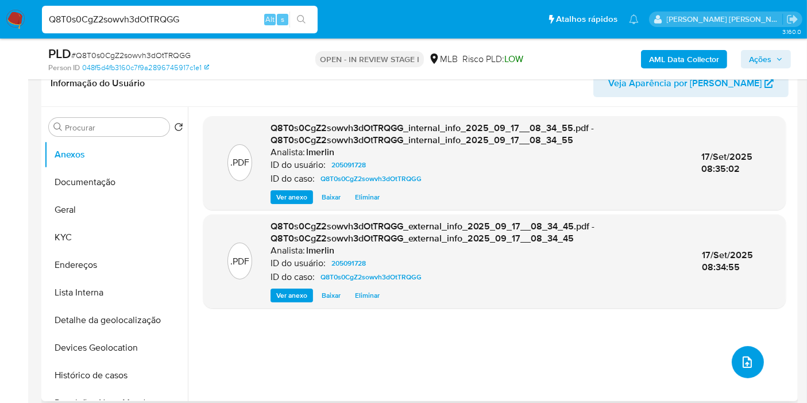
click at [732, 359] on button "upload-file" at bounding box center [748, 362] width 32 height 32
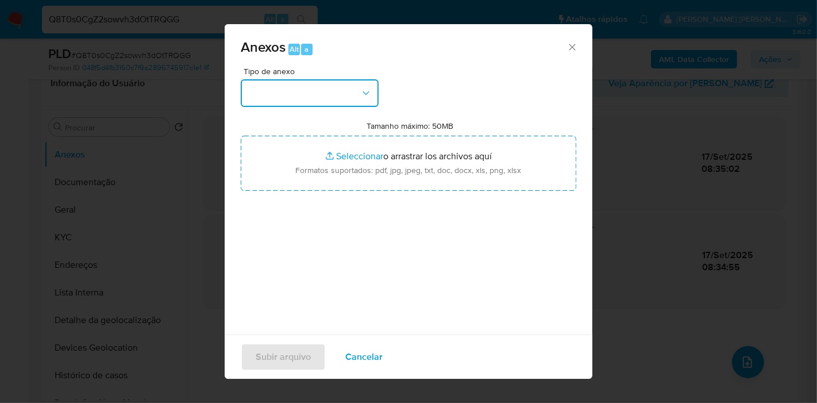
click at [332, 83] on button "button" at bounding box center [310, 93] width 138 height 28
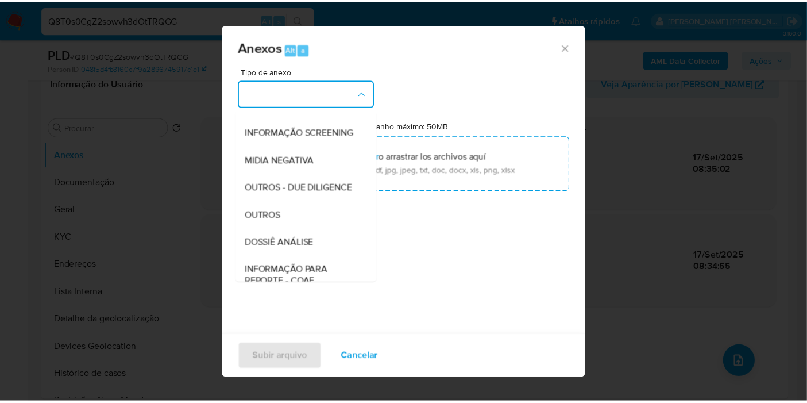
scroll to position [128, 0]
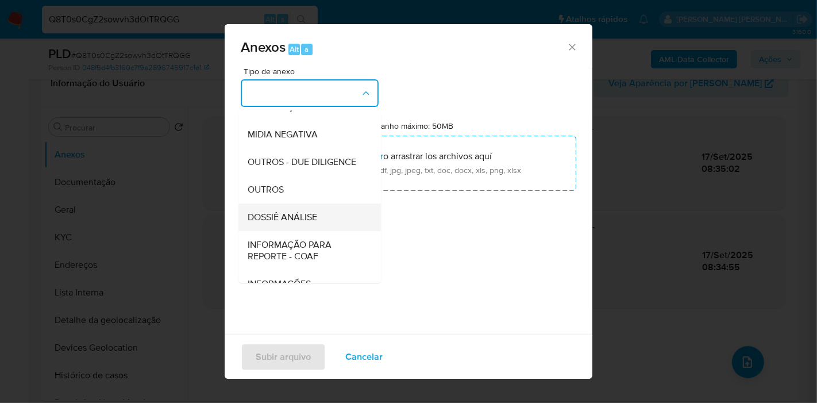
click at [325, 231] on div "DOSSIÊ ANÁLISE" at bounding box center [306, 217] width 117 height 28
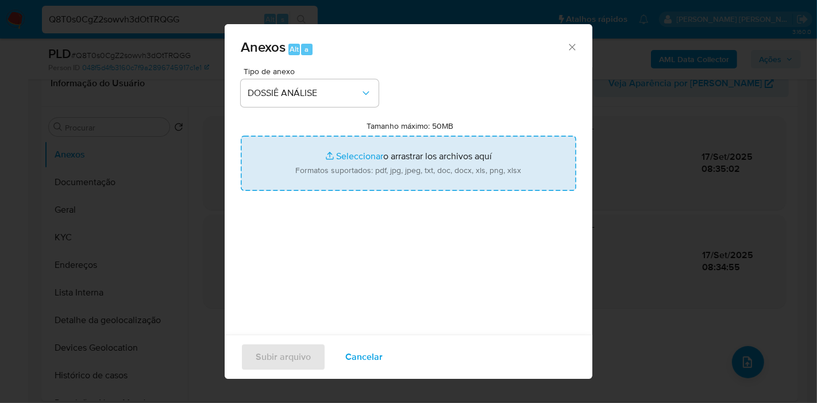
click at [359, 161] on input "Tamanho máximo: 50MB Seleccionar archivos" at bounding box center [409, 163] width 336 height 55
type input "C:\fakepath\Declínio - Q8T0s0CgZ2sowvh3dOtTRQGG - CPF 31776542800 - CAROLINA BR…"
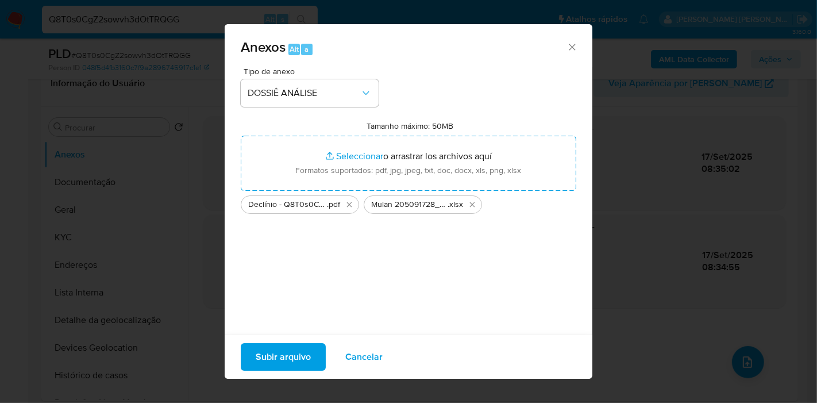
click at [301, 347] on span "Subir arquivo" at bounding box center [283, 356] width 55 height 25
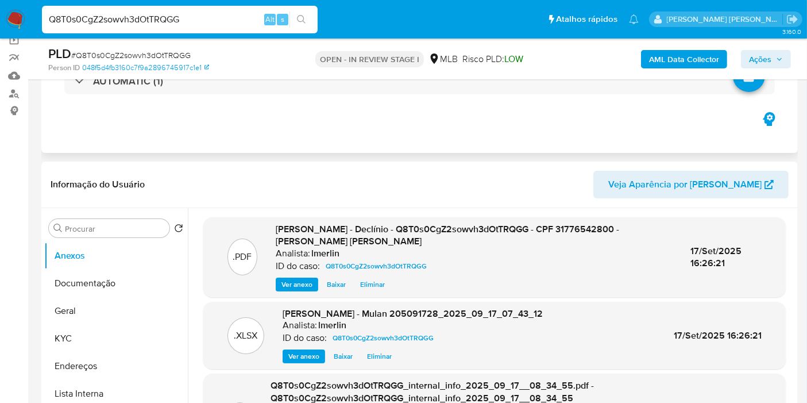
scroll to position [0, 0]
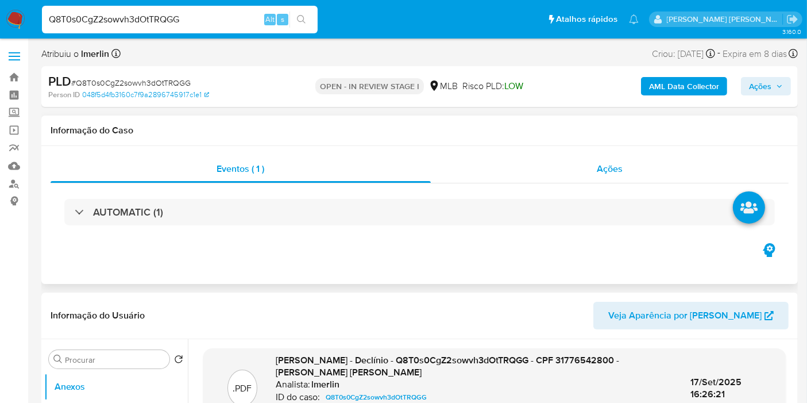
click at [643, 163] on div "Ações" at bounding box center [610, 169] width 359 height 28
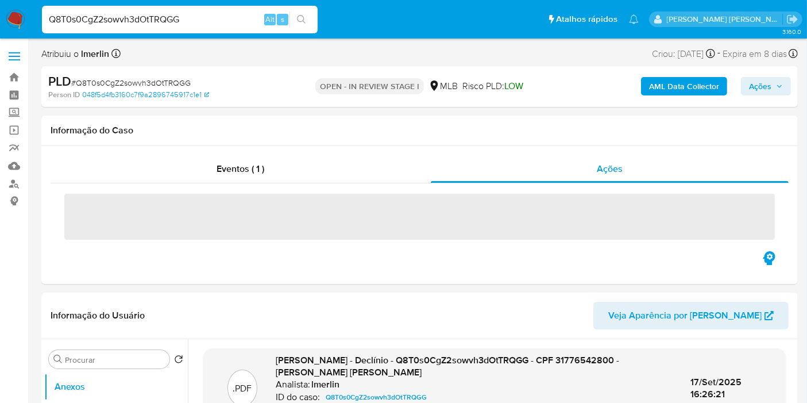
click at [760, 87] on span "Ações" at bounding box center [760, 86] width 22 height 18
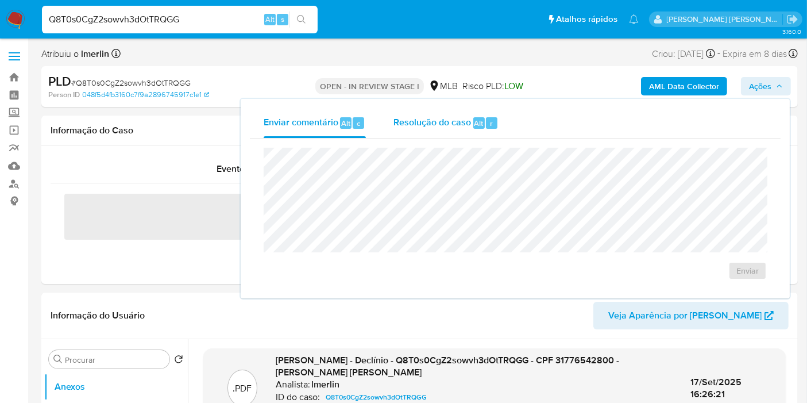
click at [385, 119] on button "Resolução do caso Alt r" at bounding box center [446, 123] width 133 height 30
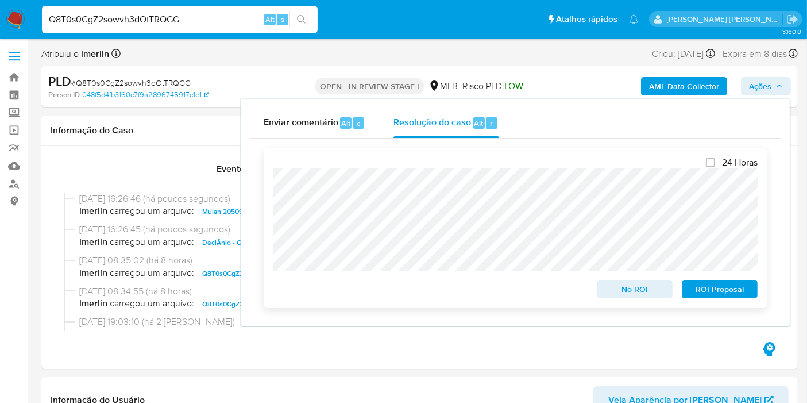
click at [615, 291] on span "No ROI" at bounding box center [636, 289] width 60 height 16
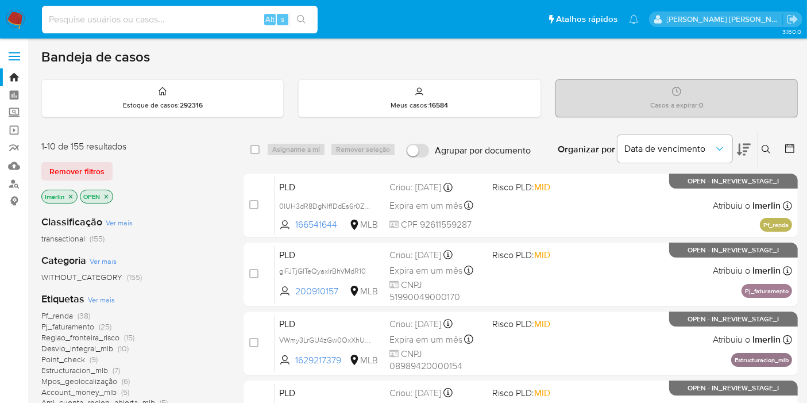
click at [119, 22] on input at bounding box center [180, 19] width 276 height 15
paste input "191161278"
type input "191161278"
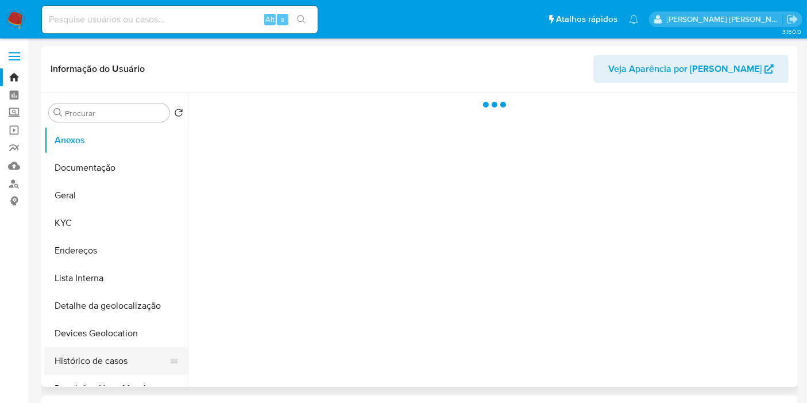
click at [107, 359] on button "Histórico de casos" at bounding box center [111, 361] width 134 height 28
select select "10"
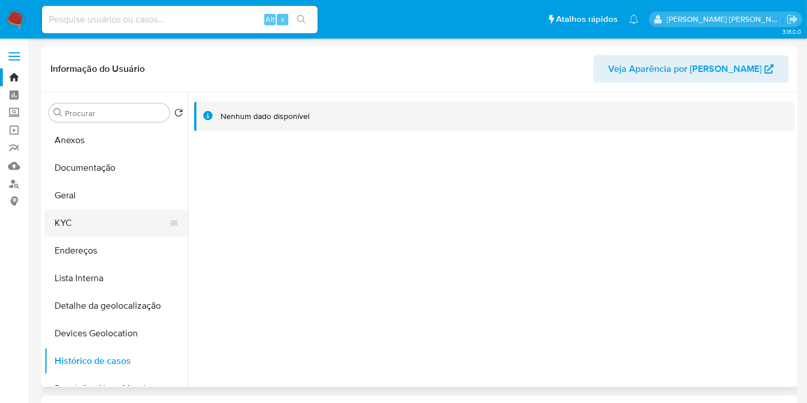
click at [102, 219] on button "KYC" at bounding box center [111, 223] width 134 height 28
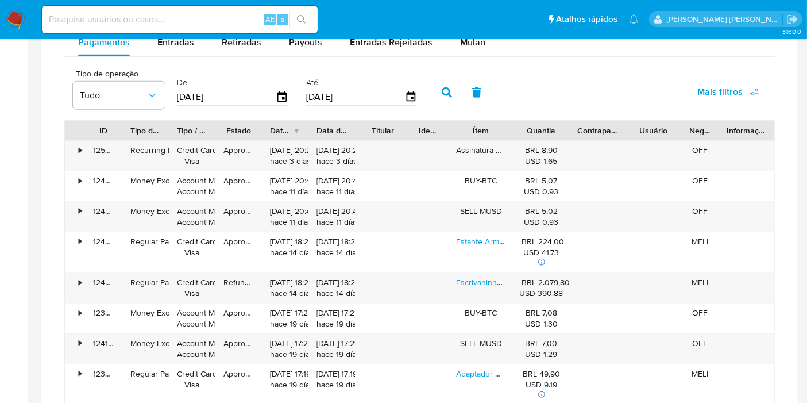
scroll to position [766, 0]
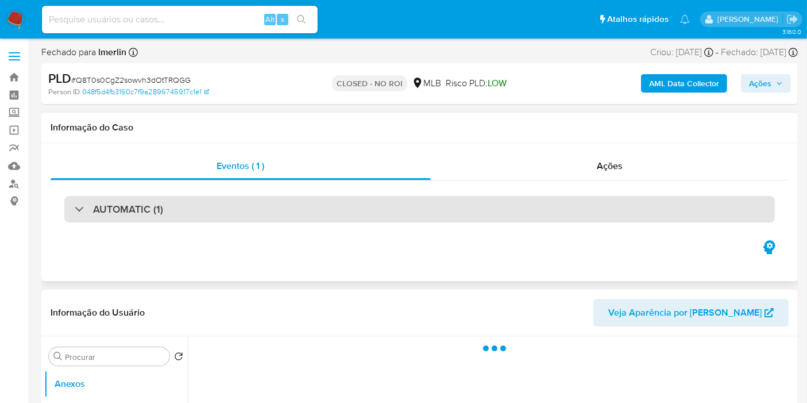
click at [243, 203] on div "AUTOMATIC (1)" at bounding box center [419, 209] width 711 height 26
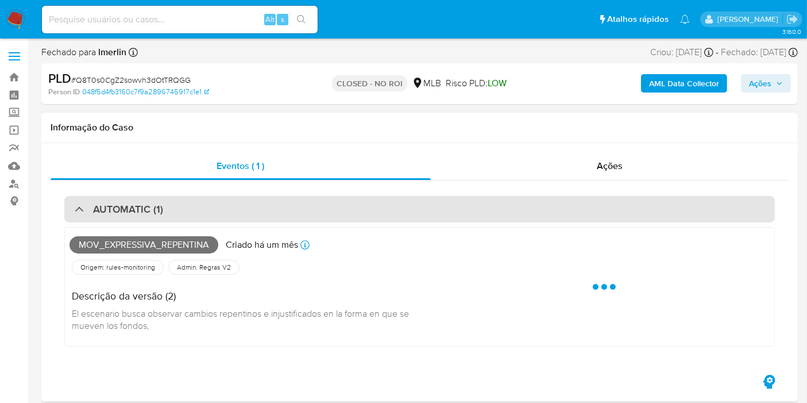
select select "10"
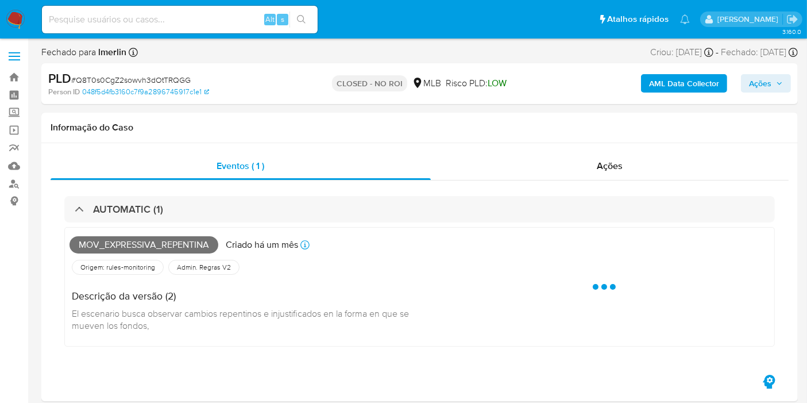
click at [218, 25] on input at bounding box center [180, 19] width 276 height 15
paste input "L64EaP5Wd4VkvqOwk1I6N8Ve"
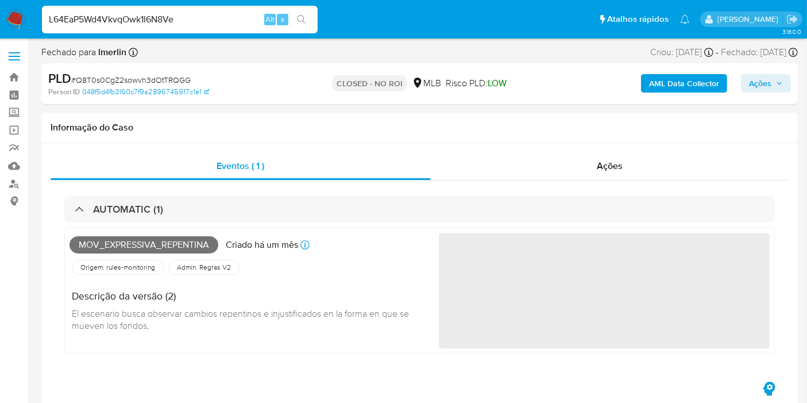
type input "L64EaP5Wd4VkvqOwk1I6N8Ve"
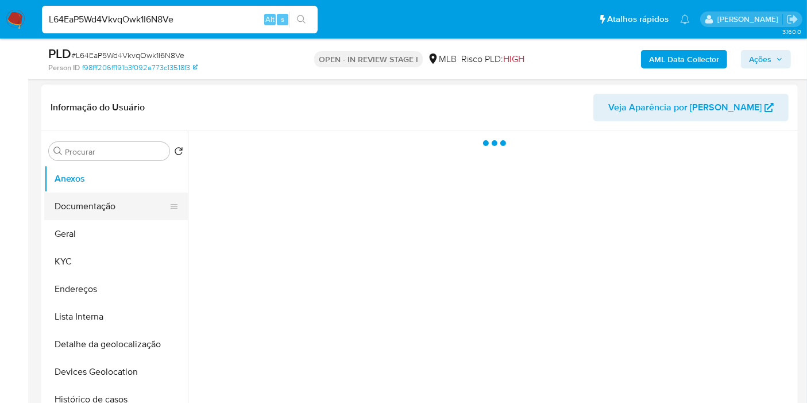
scroll to position [191, 0]
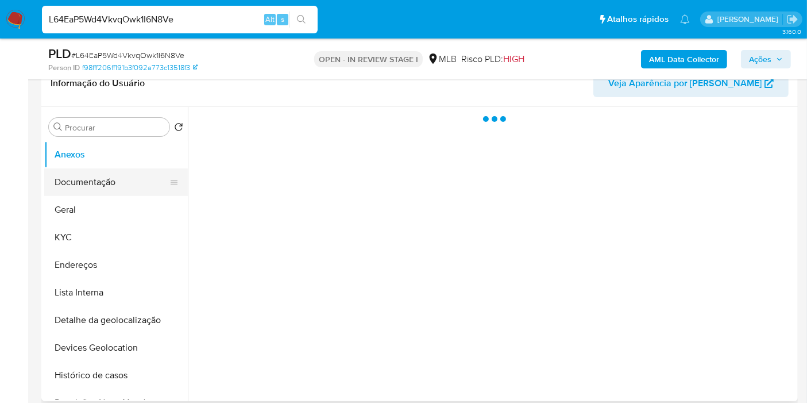
select select "10"
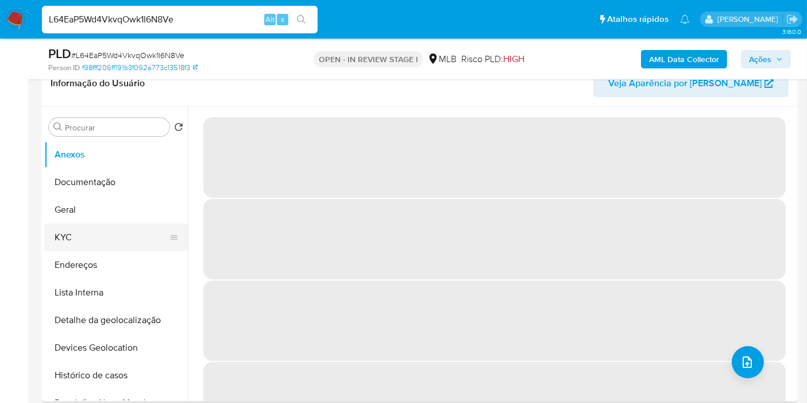
click at [128, 234] on button "KYC" at bounding box center [111, 238] width 134 height 28
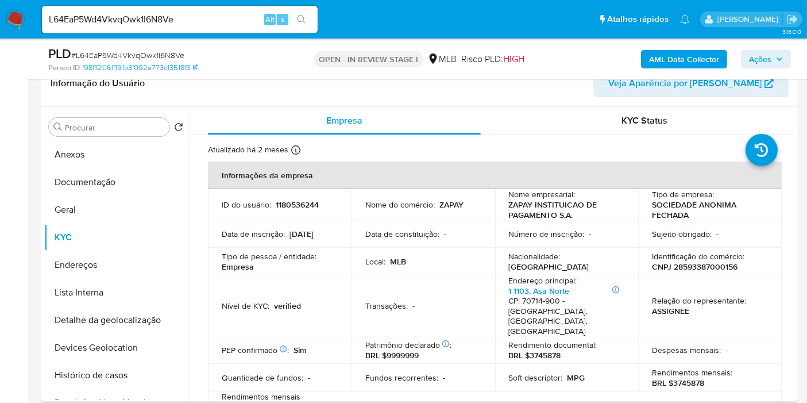
click at [678, 263] on p "CNPJ 28593387000156" at bounding box center [695, 266] width 86 height 10
copy p "28593387000156"
click at [309, 202] on p "1180536244" at bounding box center [297, 204] width 43 height 10
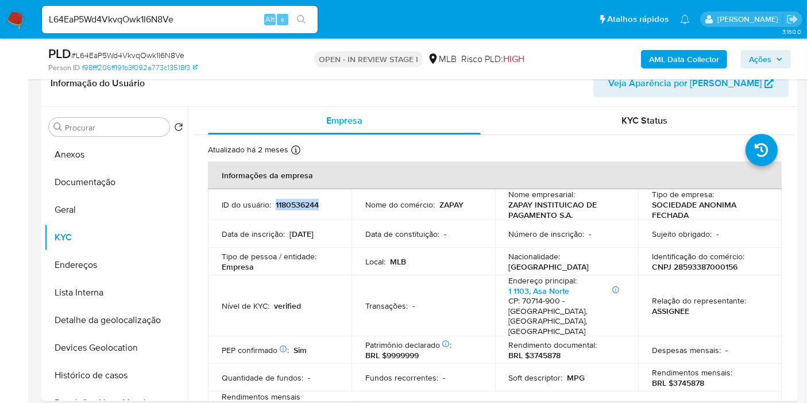
copy p "1180536244"
click at [103, 379] on button "Histórico de casos" at bounding box center [116, 375] width 144 height 28
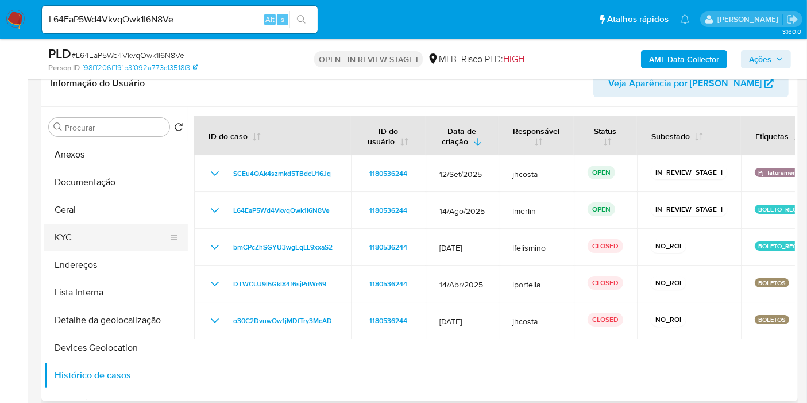
click at [109, 237] on button "KYC" at bounding box center [111, 238] width 134 height 28
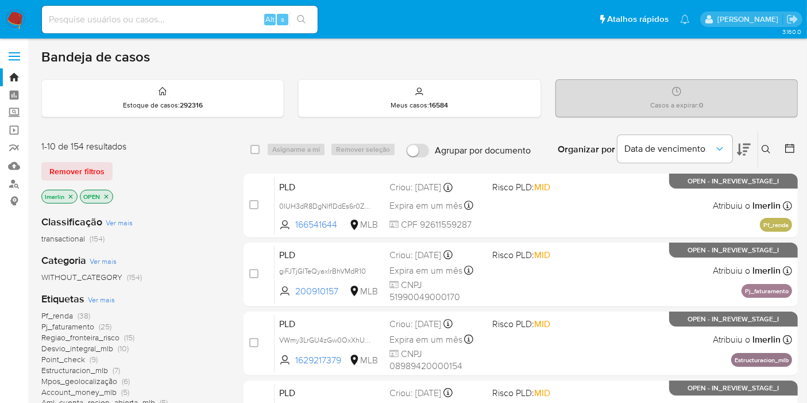
click at [71, 193] on icon "close-filter" at bounding box center [70, 196] width 7 height 7
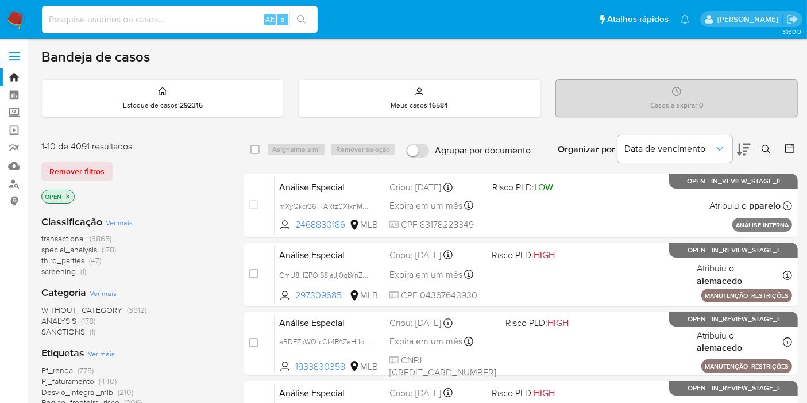
click at [173, 21] on input at bounding box center [180, 19] width 276 height 15
click at [68, 270] on span "screening" at bounding box center [58, 270] width 34 height 11
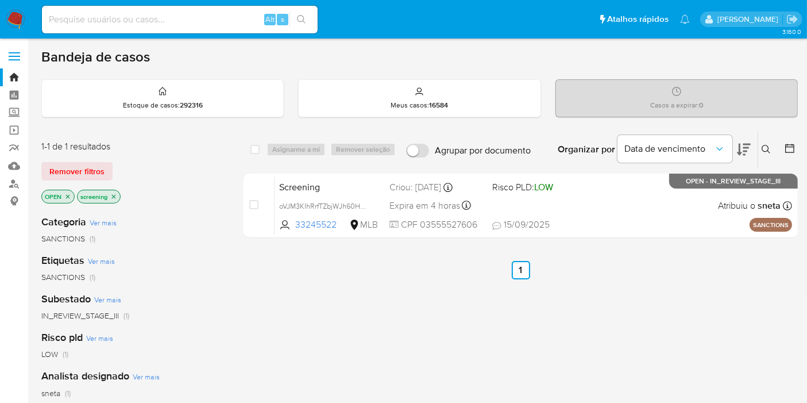
click at [125, 27] on div "Alt s" at bounding box center [180, 20] width 276 height 28
click at [128, 23] on input at bounding box center [180, 19] width 276 height 15
paste input "L64EaP5Wd4VkvqOwk1I6N8Ve"
type input "L64EaP5Wd4VkvqOwk1I6N8Ve"
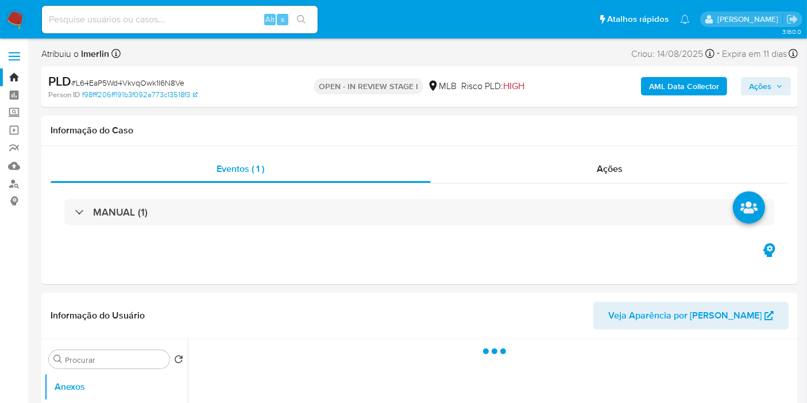
select select "10"
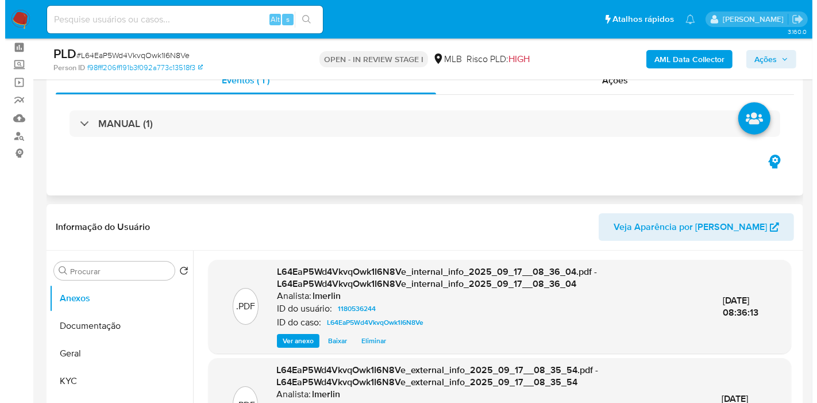
scroll to position [191, 0]
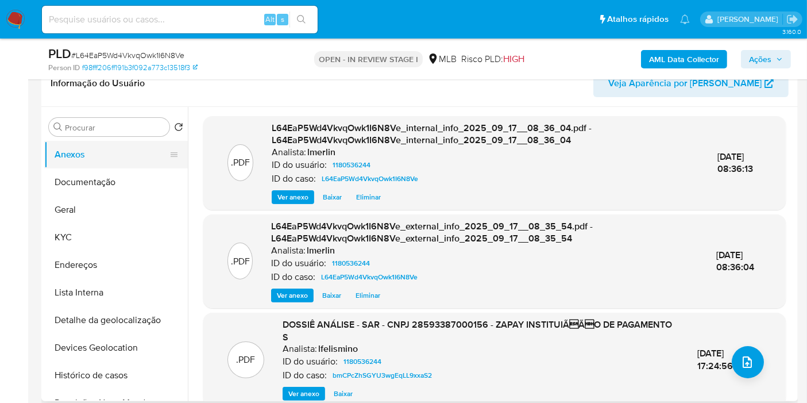
drag, startPoint x: 109, startPoint y: 243, endPoint x: 156, endPoint y: 165, distance: 90.3
click at [109, 243] on button "KYC" at bounding box center [116, 238] width 144 height 28
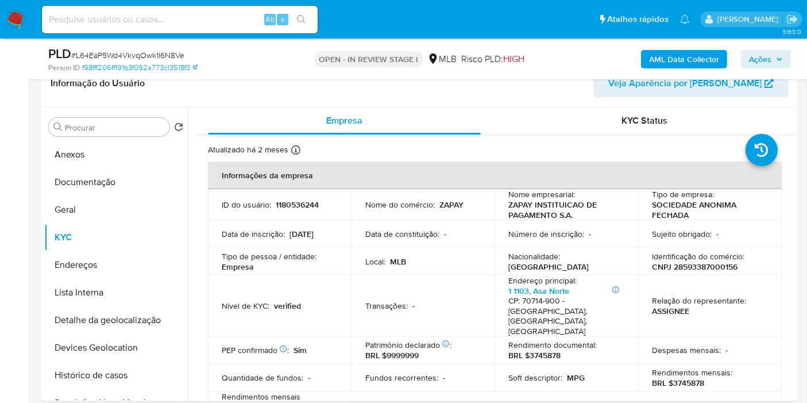
click at [689, 60] on b "AML Data Collector" at bounding box center [684, 59] width 70 height 18
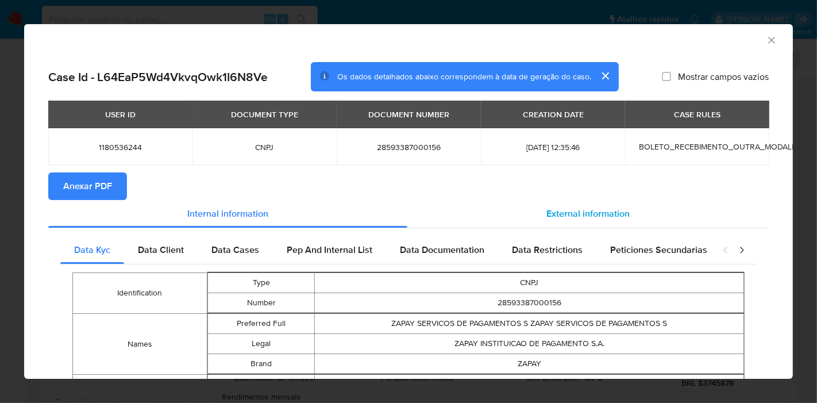
click at [604, 214] on span "External information" at bounding box center [587, 213] width 83 height 13
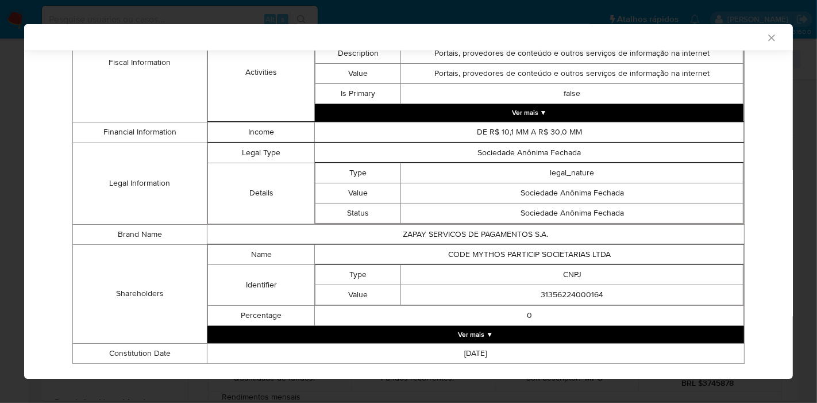
scroll to position [514, 0]
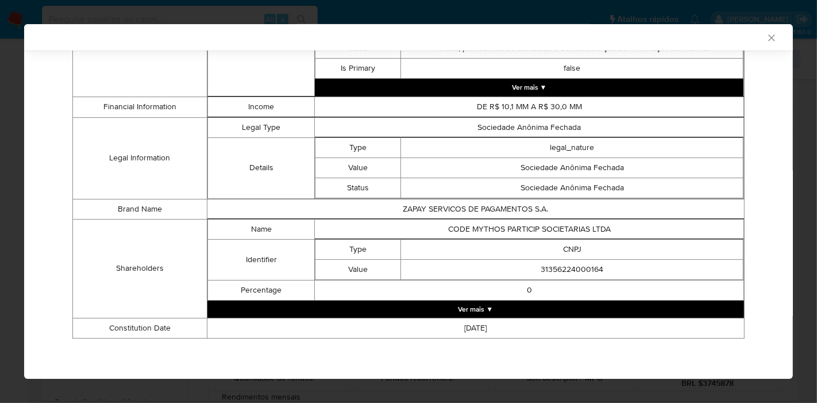
click at [495, 310] on button "Ver mais ▼" at bounding box center [475, 309] width 537 height 17
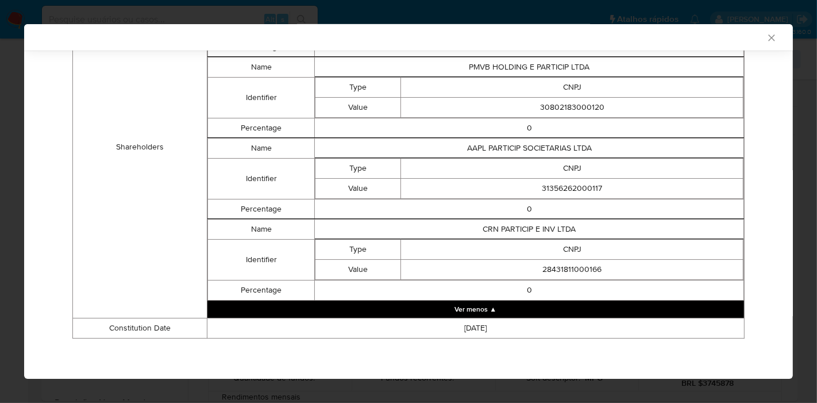
scroll to position [631, 0]
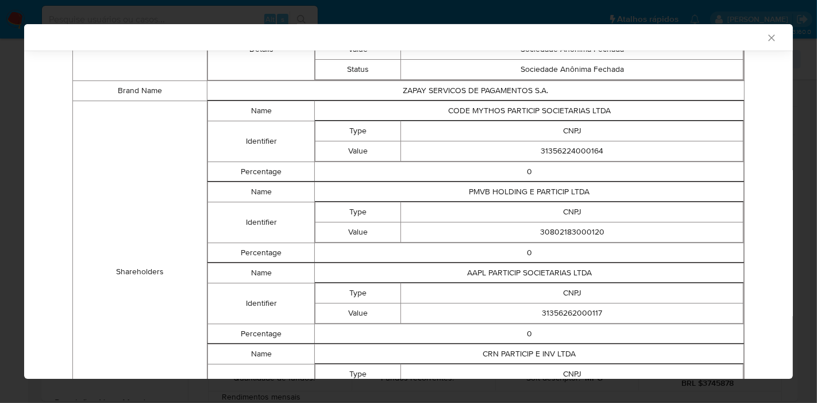
click at [497, 109] on td "CODE MYTHOS PARTICIP SOCIETARIAS LTDA" at bounding box center [529, 111] width 429 height 20
click at [450, 113] on td "CODE MYTHOS PARTICIP SOCIETARIAS LTDA" at bounding box center [529, 111] width 429 height 20
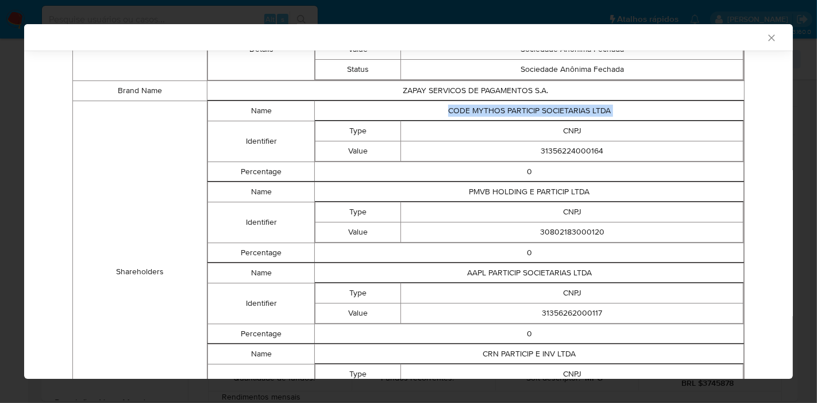
copy td "CODE MYTHOS PARTICIP SOCIETARIAS LTDA"
click at [384, 175] on td "0" at bounding box center [529, 171] width 429 height 20
click at [581, 155] on td "31356224000164" at bounding box center [572, 151] width 342 height 20
copy td "31356224000164"
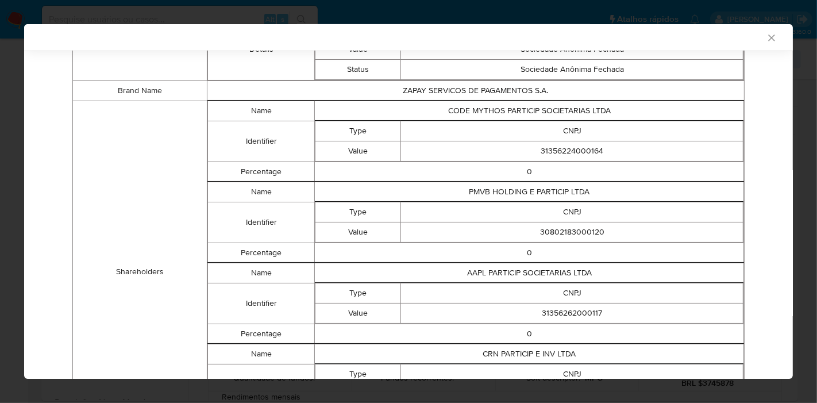
drag, startPoint x: 454, startPoint y: 244, endPoint x: 505, endPoint y: 201, distance: 66.5
click at [454, 242] on td "30802183000120" at bounding box center [572, 232] width 342 height 20
click at [509, 196] on td "PMVB HOLDING E PARTICIP LTDA" at bounding box center [529, 192] width 429 height 20
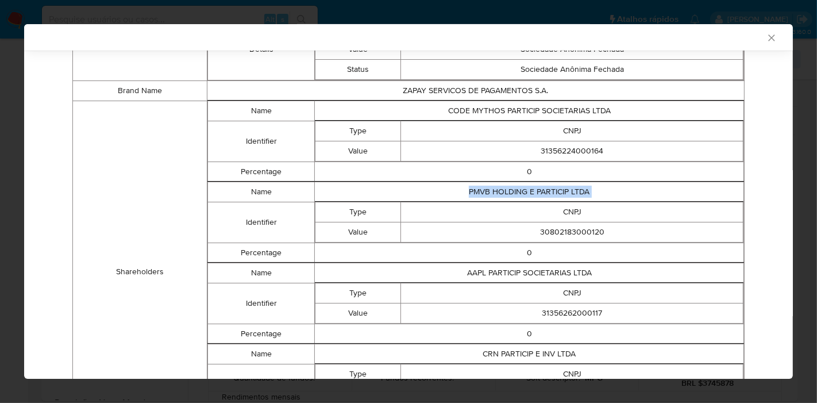
copy td "PMVB HOLDING E PARTICIP LTDA"
click at [446, 229] on td "30802183000120" at bounding box center [572, 232] width 342 height 20
click at [547, 228] on td "30802183000120" at bounding box center [572, 232] width 342 height 20
copy td "30802183000120"
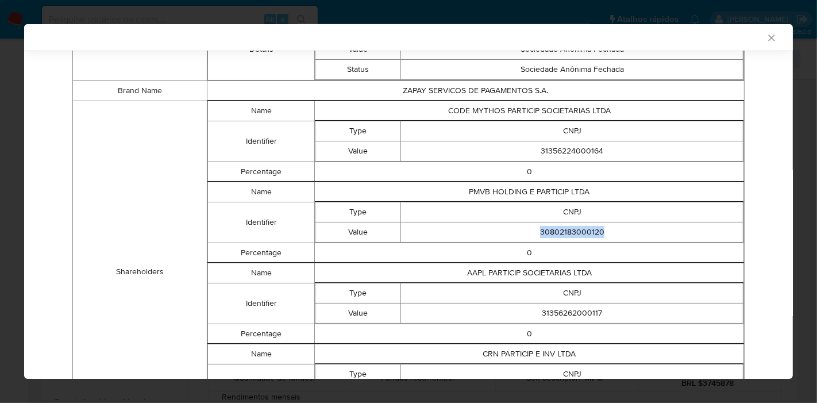
click at [474, 275] on td "AAPL PARTICIP SOCIETARIAS LTDA" at bounding box center [529, 273] width 429 height 20
copy td "AAPL PARTICIP SOCIETARIAS LTDA"
click at [472, 296] on td "CNPJ" at bounding box center [572, 293] width 342 height 20
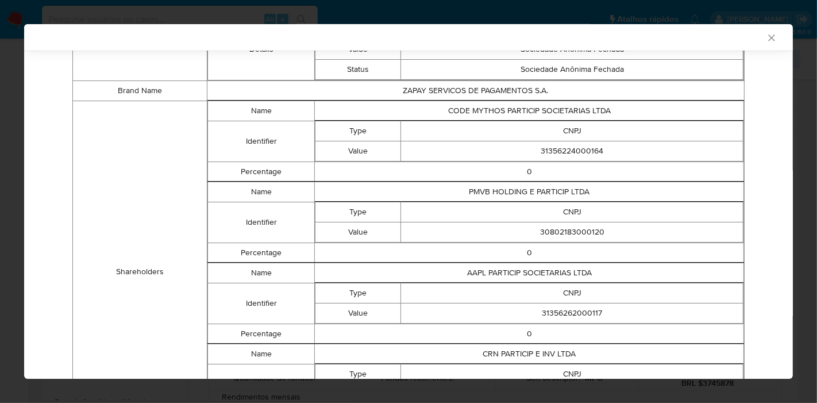
click at [556, 316] on td "31356262000117" at bounding box center [572, 313] width 342 height 20
copy td "31356262000117"
drag, startPoint x: 379, startPoint y: 264, endPoint x: 445, endPoint y: 297, distance: 74.3
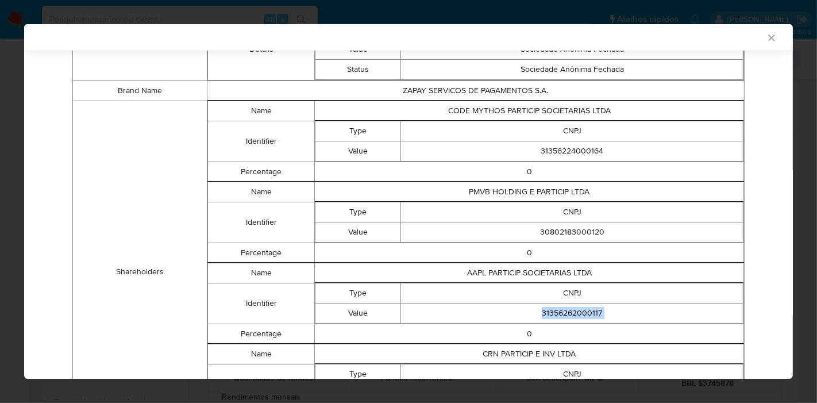
click at [379, 264] on table "Name AAPL PARTICIP SOCIETARIAS LTDA Identifier Type CNPJ Value 31356262000117 P…" at bounding box center [475, 303] width 537 height 82
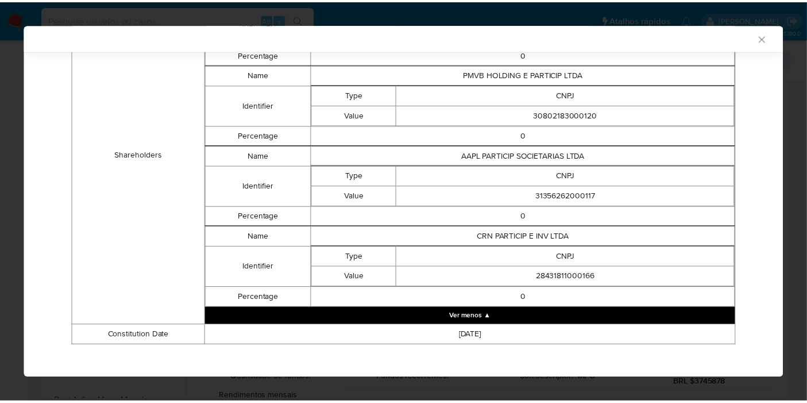
scroll to position [759, 0]
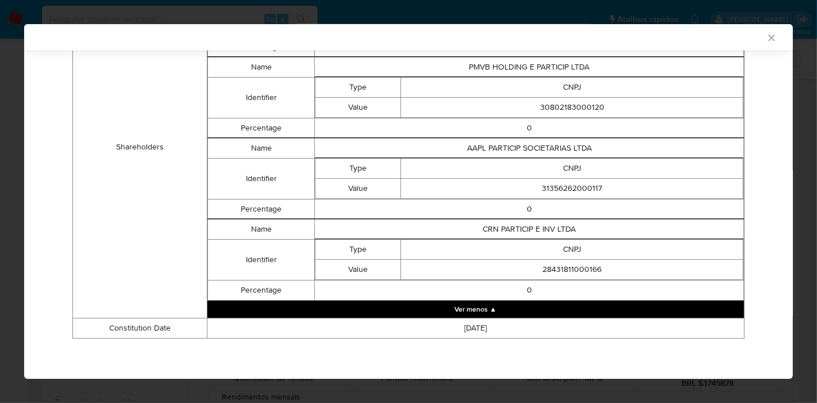
click at [526, 234] on td "CRN PARTICIP E INV LTDA" at bounding box center [529, 229] width 429 height 20
copy td "CRN PARTICIP E INV LTDA"
click at [457, 267] on td "28431811000166" at bounding box center [572, 269] width 342 height 20
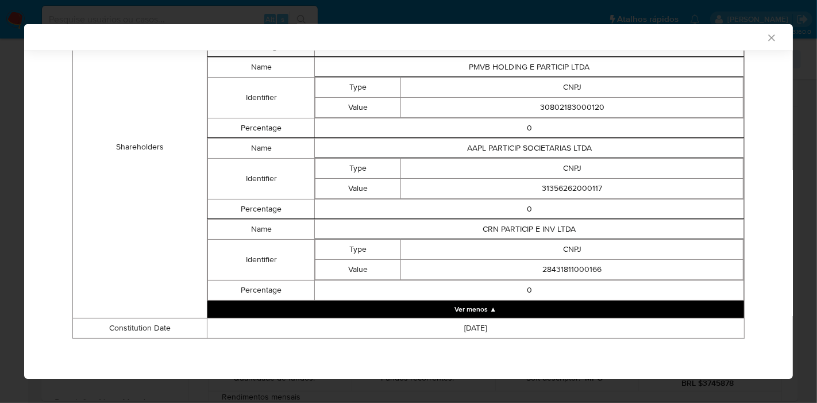
click at [545, 270] on td "28431811000166" at bounding box center [572, 269] width 342 height 20
copy td "28431811000166"
click at [766, 39] on icon "Fechar a janela" at bounding box center [771, 37] width 11 height 11
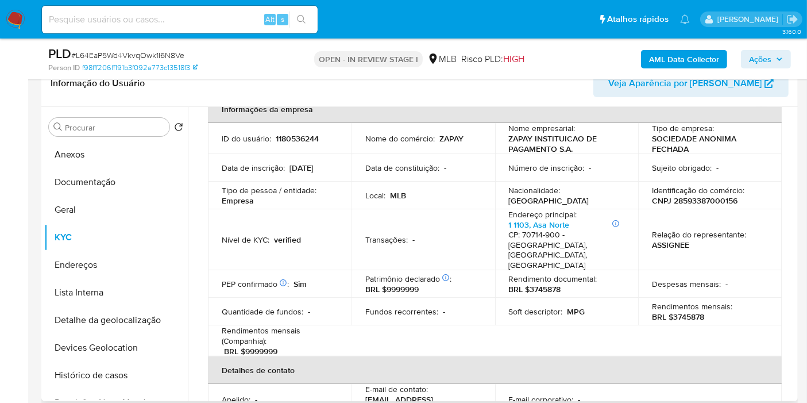
scroll to position [0, 0]
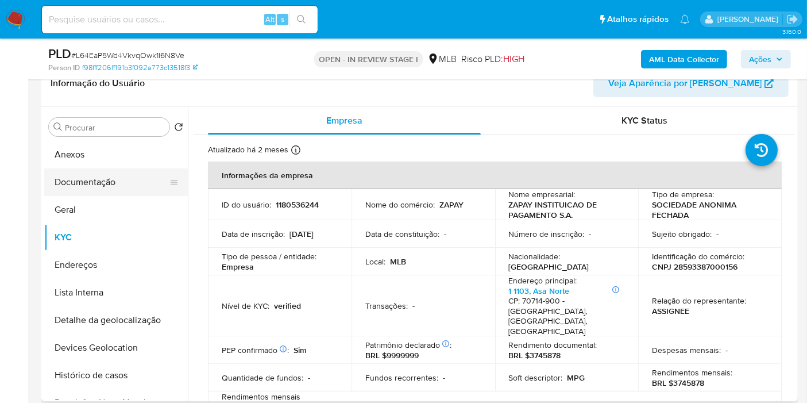
click at [84, 171] on button "Documentação" at bounding box center [111, 182] width 134 height 28
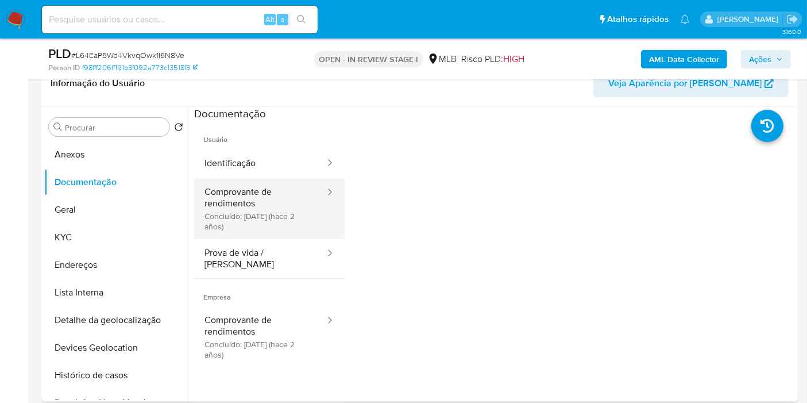
click at [249, 204] on button "Comprovante de rendimentos Concluído: 28/06/2023 (hace 2 años)" at bounding box center [260, 208] width 132 height 61
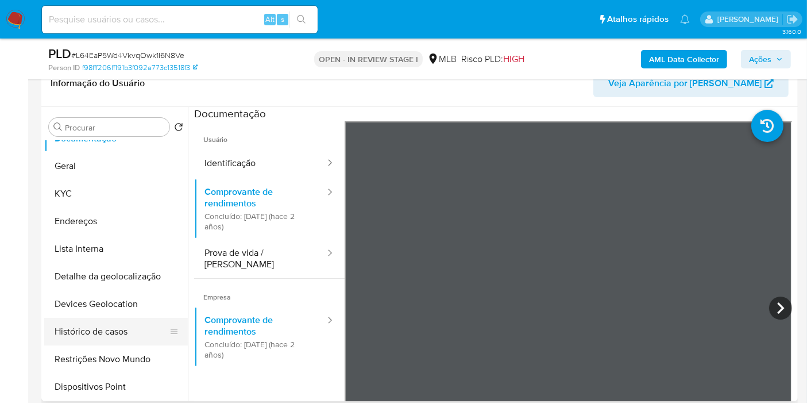
scroll to position [64, 0]
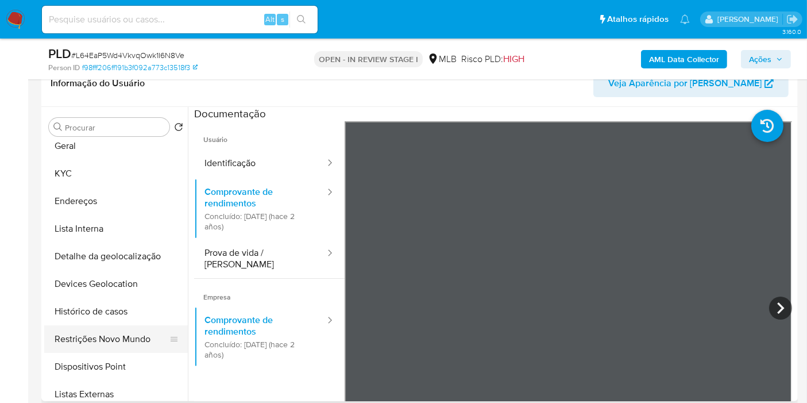
click at [97, 329] on button "Restrições Novo Mundo" at bounding box center [111, 339] width 134 height 28
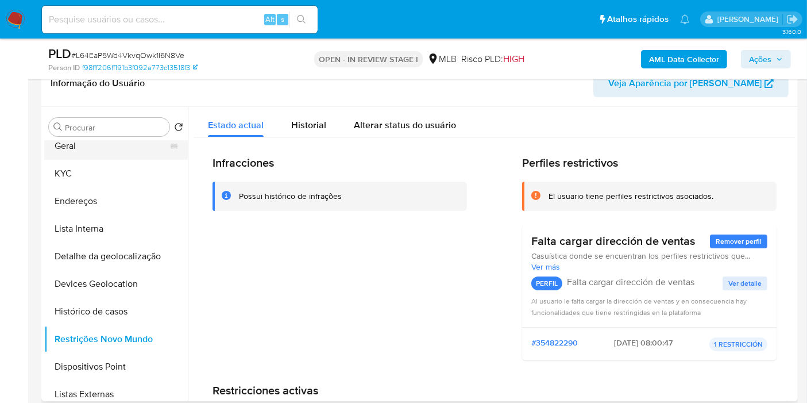
click at [102, 144] on button "Geral" at bounding box center [111, 146] width 134 height 28
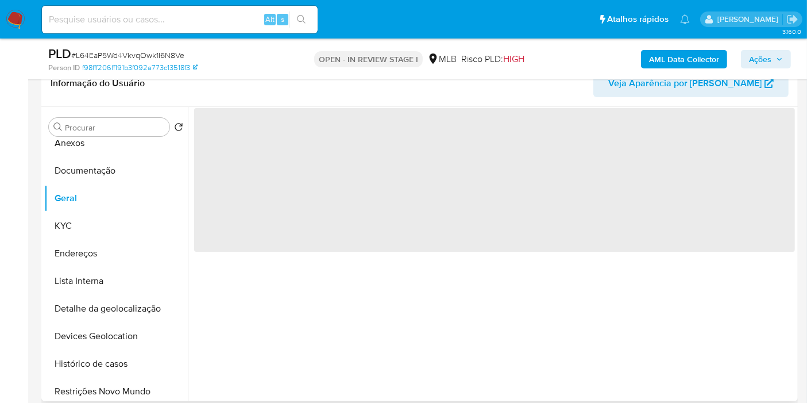
scroll to position [0, 0]
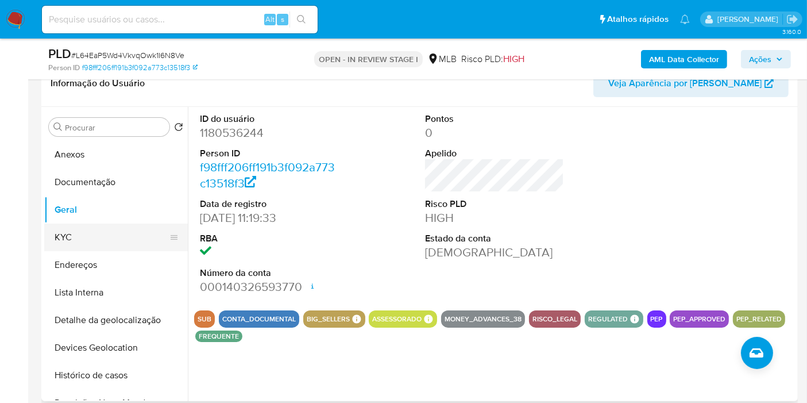
click at [86, 231] on button "KYC" at bounding box center [111, 238] width 134 height 28
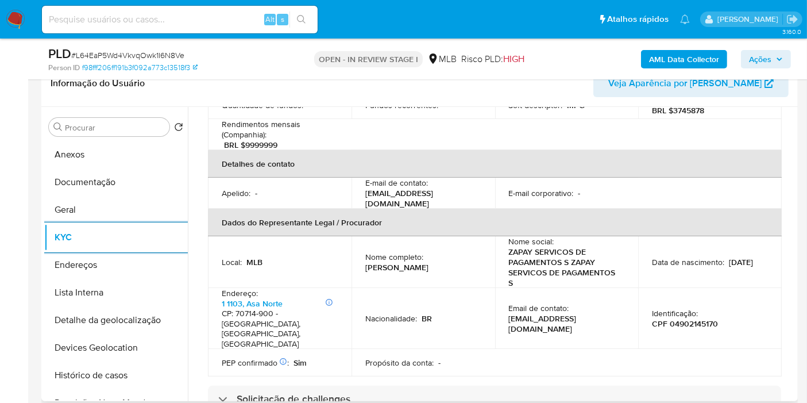
scroll to position [342, 0]
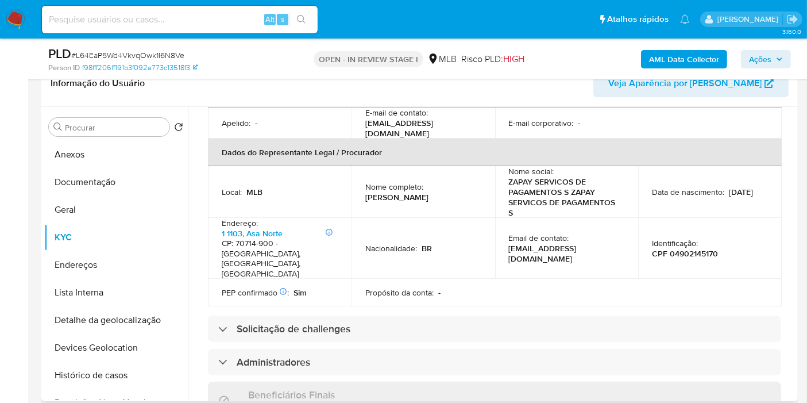
click at [420, 192] on p "Callebe Araujo de Medeiros Mendes" at bounding box center [396, 197] width 63 height 10
copy div "Nome completo : Callebe Araujo de Medeiros Mendes"
click at [401, 192] on p "Callebe Araujo de Medeiros Mendes" at bounding box center [396, 197] width 63 height 10
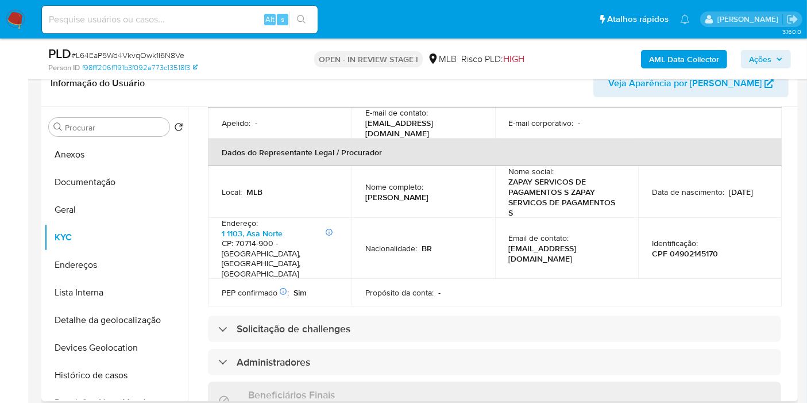
drag, startPoint x: 401, startPoint y: 178, endPoint x: 364, endPoint y: 170, distance: 37.8
click at [365, 192] on p "Callebe Araujo de Medeiros Mendes" at bounding box center [396, 197] width 63 height 10
copy p "Callebe Araujo de Medeiros Mendes"
click at [682, 248] on p "CPF 04902145170" at bounding box center [685, 253] width 66 height 10
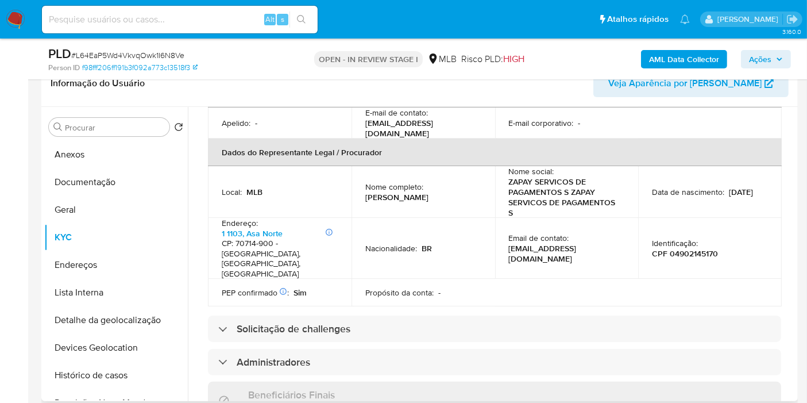
click at [501, 249] on table "Informações da empresa ID do usuário : 1180536244 Nome do comércio : ZAPAY Nome…" at bounding box center [495, 62] width 574 height 487
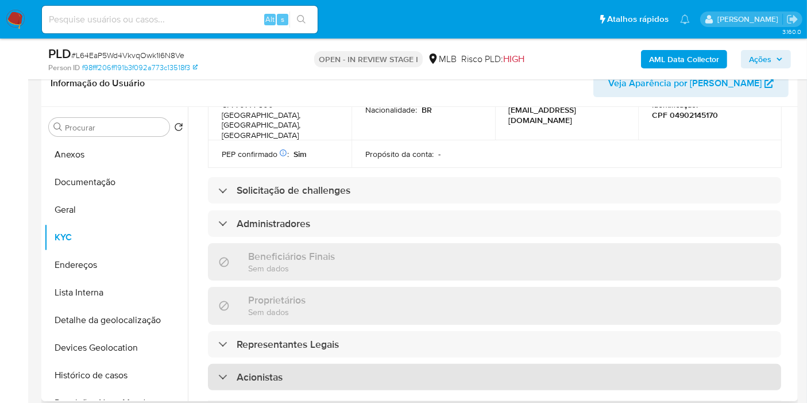
scroll to position [719, 0]
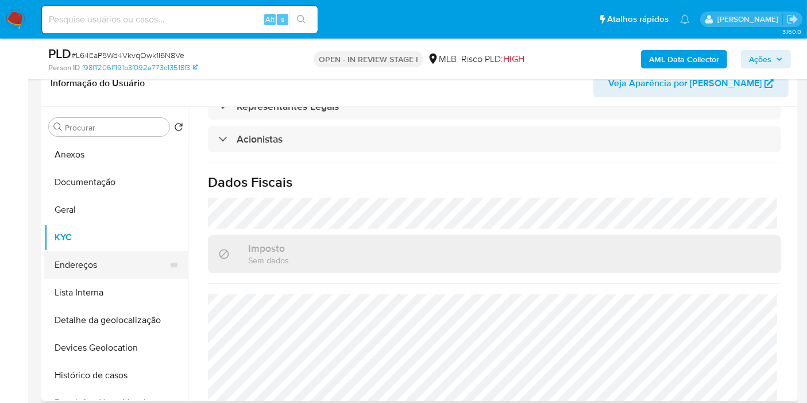
click at [105, 259] on button "Endereços" at bounding box center [111, 265] width 134 height 28
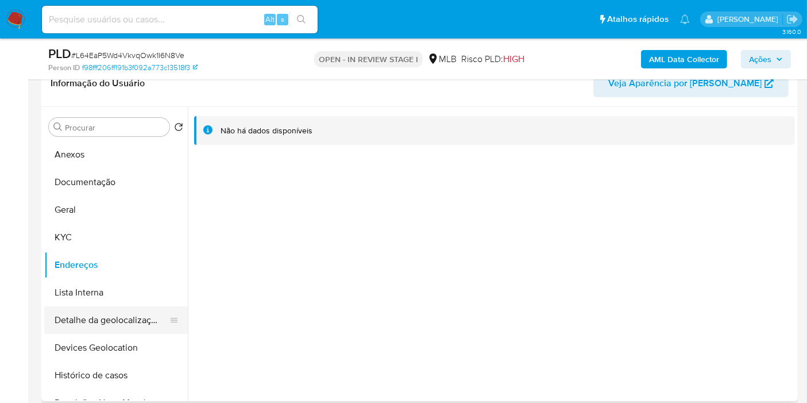
click at [120, 313] on button "Detalhe da geolocalização" at bounding box center [111, 320] width 134 height 28
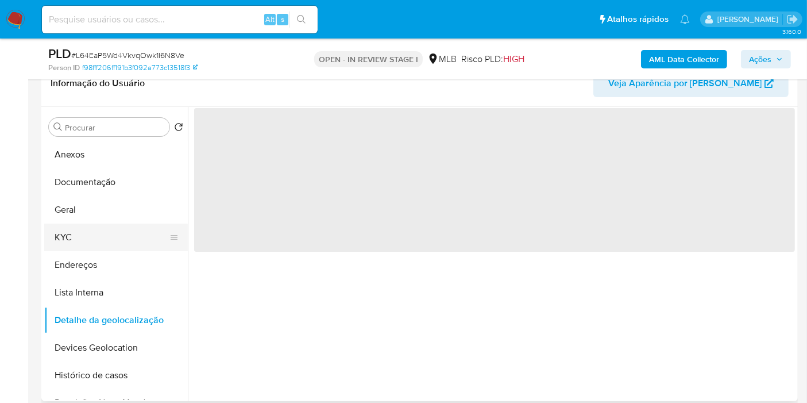
scroll to position [64, 0]
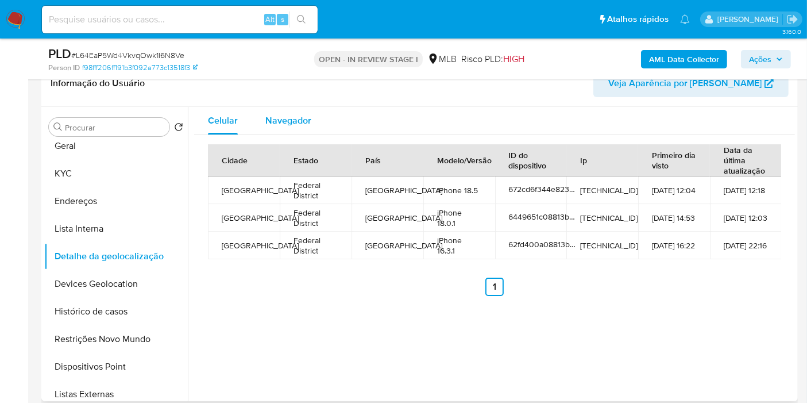
click at [298, 126] on div "Navegador" at bounding box center [288, 121] width 46 height 28
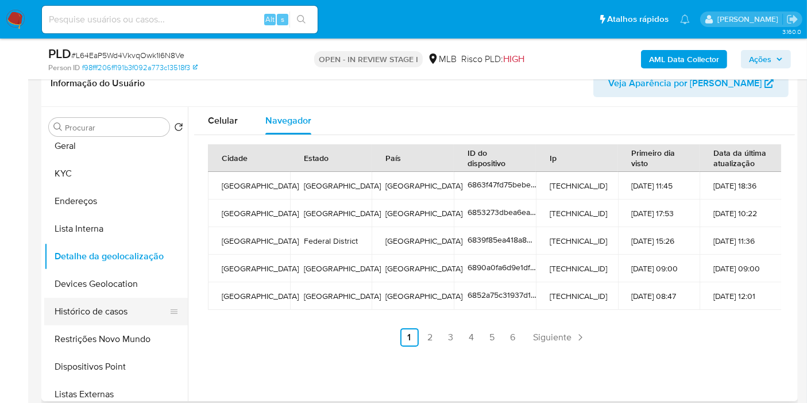
click at [106, 301] on button "Histórico de casos" at bounding box center [111, 312] width 134 height 28
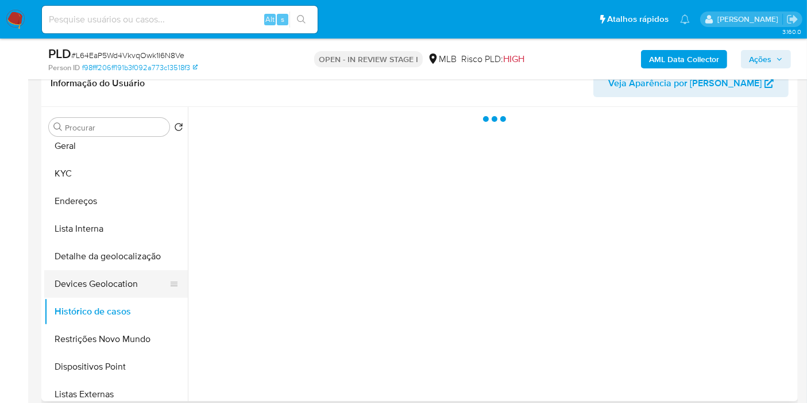
click at [98, 286] on button "Devices Geolocation" at bounding box center [111, 284] width 134 height 28
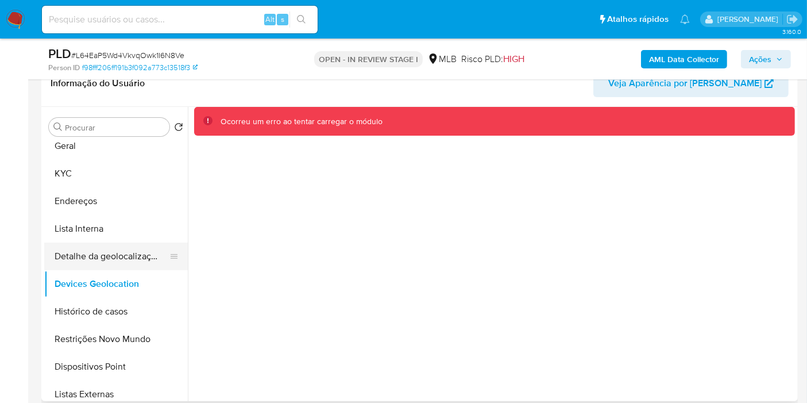
click at [96, 255] on button "Detalhe da geolocalização" at bounding box center [111, 257] width 134 height 28
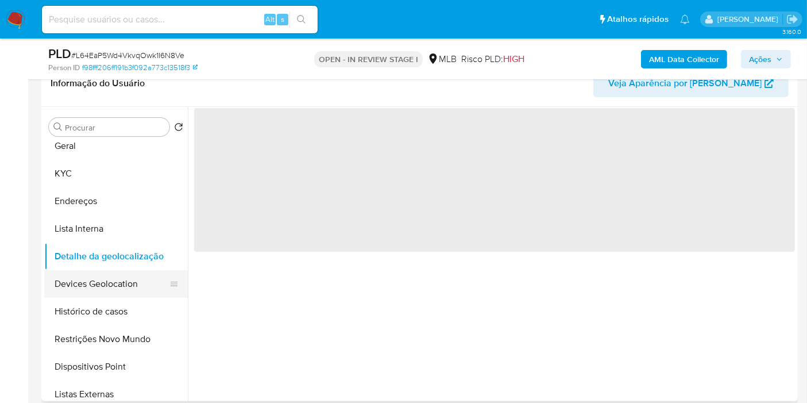
click at [97, 293] on button "Devices Geolocation" at bounding box center [111, 284] width 134 height 28
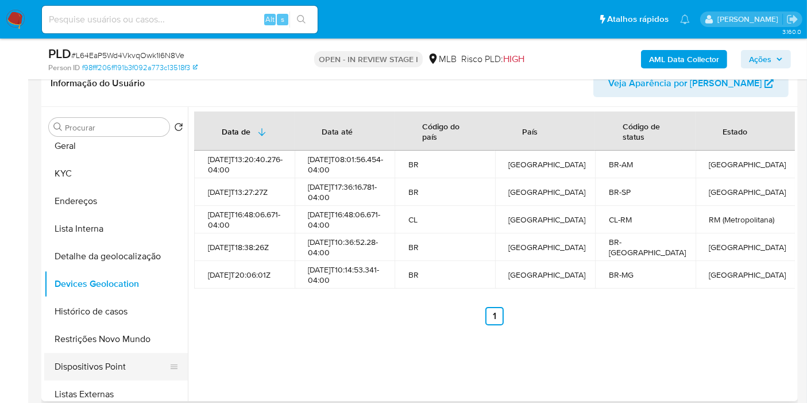
click at [94, 353] on button "Dispositivos Point" at bounding box center [111, 367] width 134 height 28
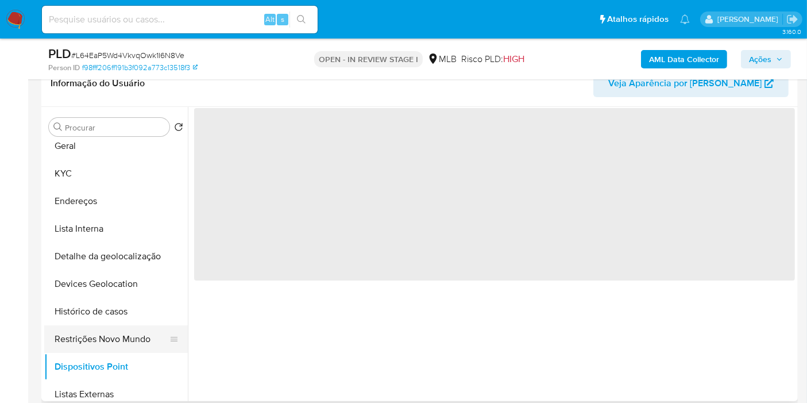
click at [94, 342] on button "Restrições Novo Mundo" at bounding box center [111, 339] width 134 height 28
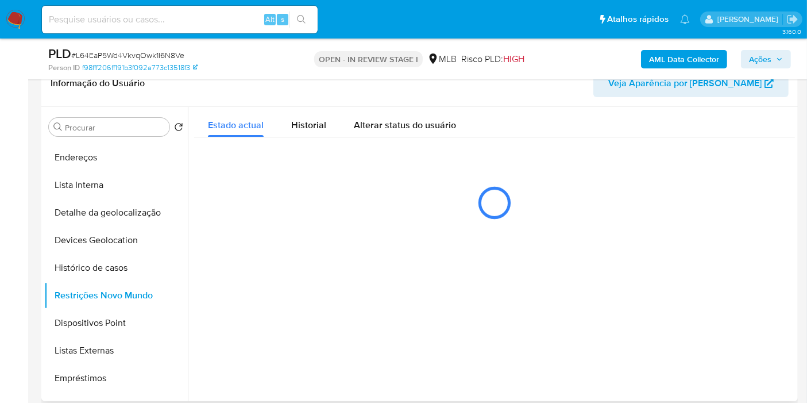
scroll to position [128, 0]
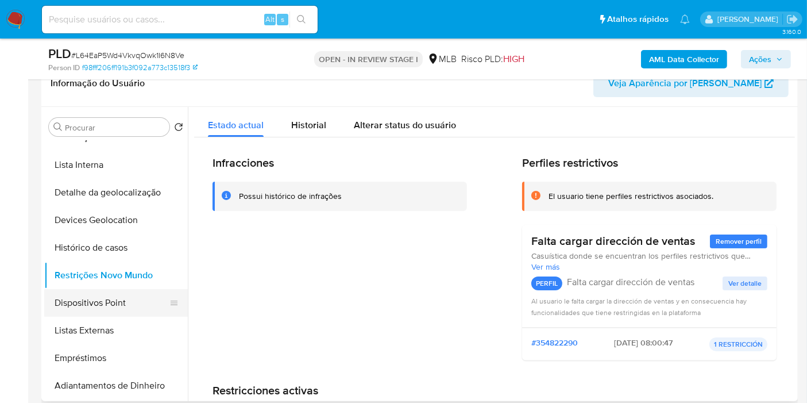
click at [125, 303] on button "Dispositivos Point" at bounding box center [111, 303] width 134 height 28
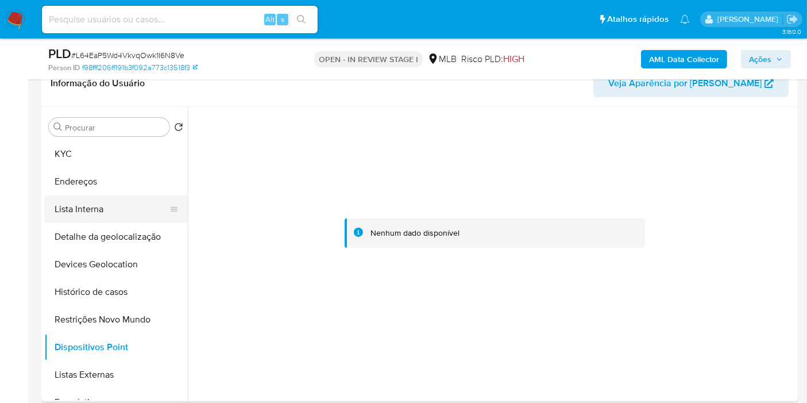
scroll to position [64, 0]
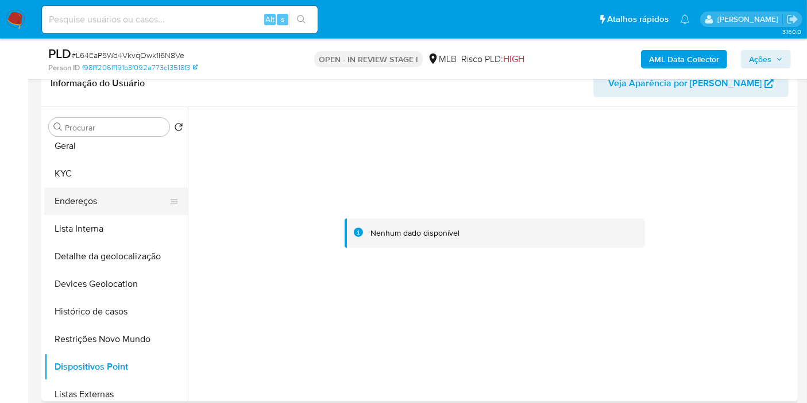
click at [104, 201] on button "Endereços" at bounding box center [111, 201] width 134 height 28
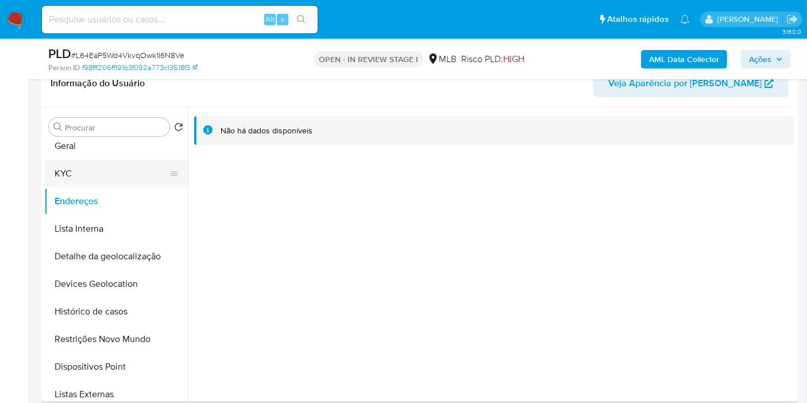
click at [107, 175] on button "KYC" at bounding box center [111, 174] width 134 height 28
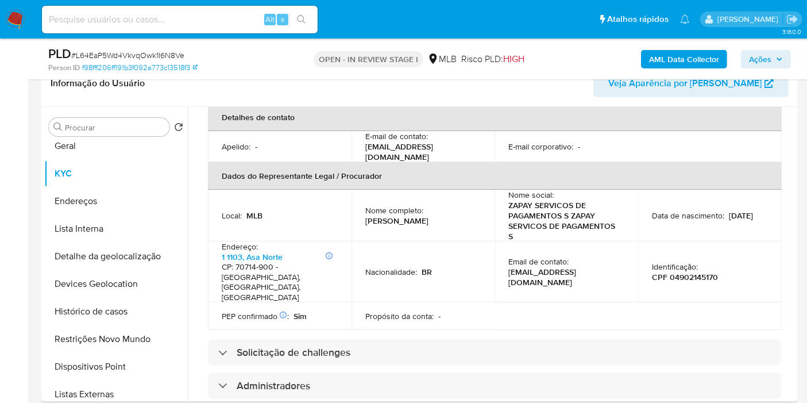
scroll to position [128, 0]
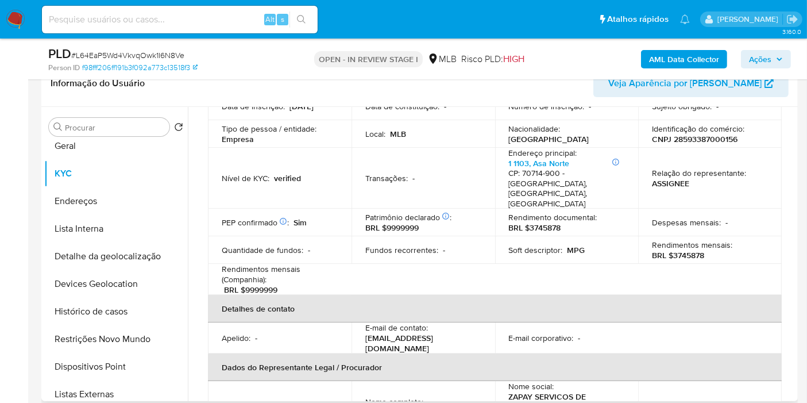
click at [694, 140] on p "CNPJ 28593387000156" at bounding box center [695, 139] width 86 height 10
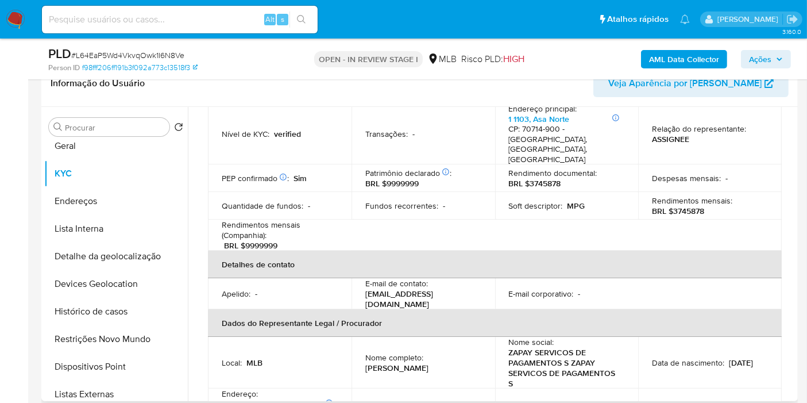
scroll to position [191, 0]
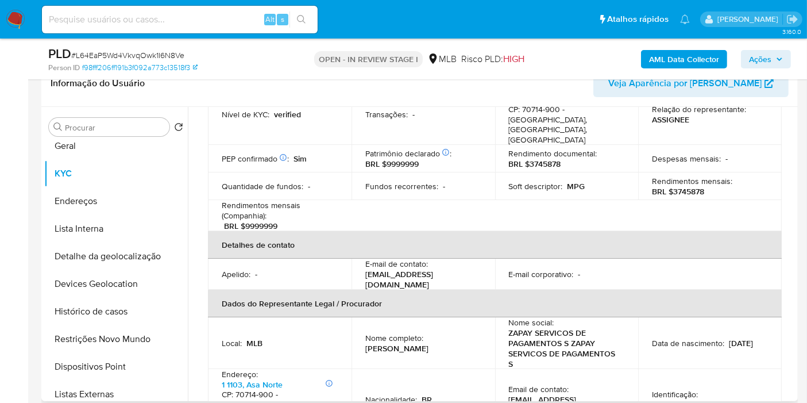
click at [381, 343] on p "Callebe Araujo de Medeiros Mendes" at bounding box center [396, 348] width 63 height 10
click at [700, 399] on p "CPF 04902145170" at bounding box center [685, 404] width 66 height 10
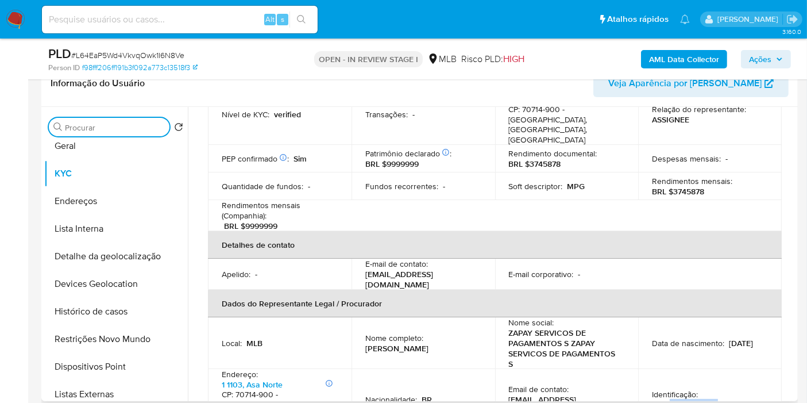
click at [123, 124] on input "Procurar" at bounding box center [115, 127] width 100 height 10
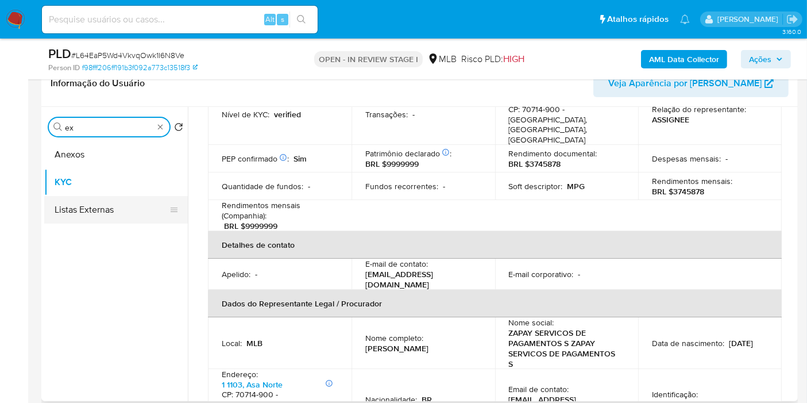
type input "ex"
click at [126, 203] on button "Listas Externas" at bounding box center [111, 210] width 134 height 28
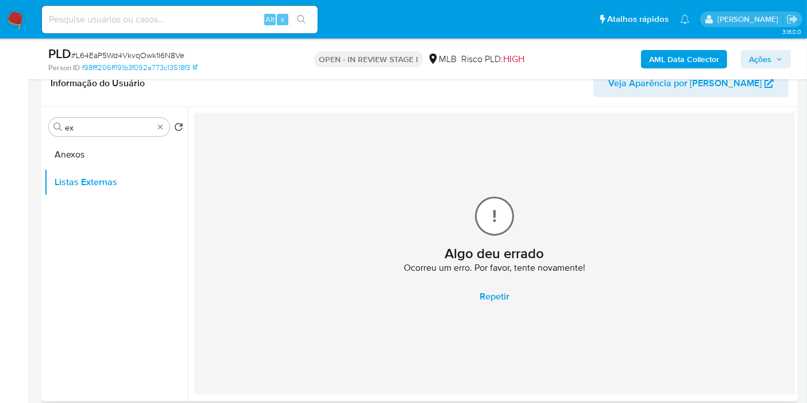
click at [503, 297] on span "Repetir" at bounding box center [495, 296] width 30 height 25
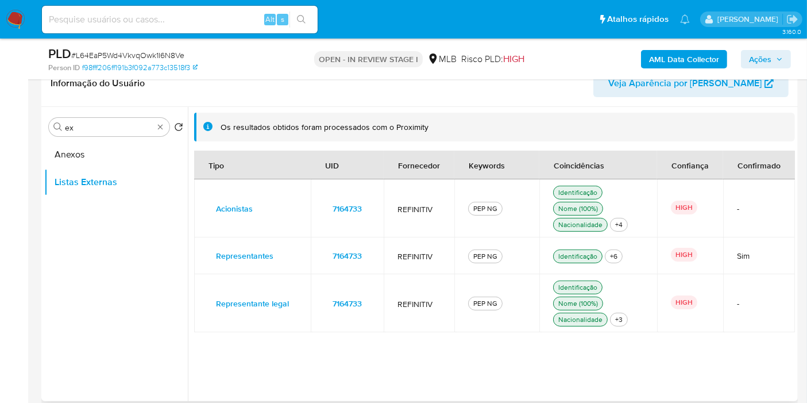
click at [361, 207] on button "7164733" at bounding box center [347, 208] width 45 height 18
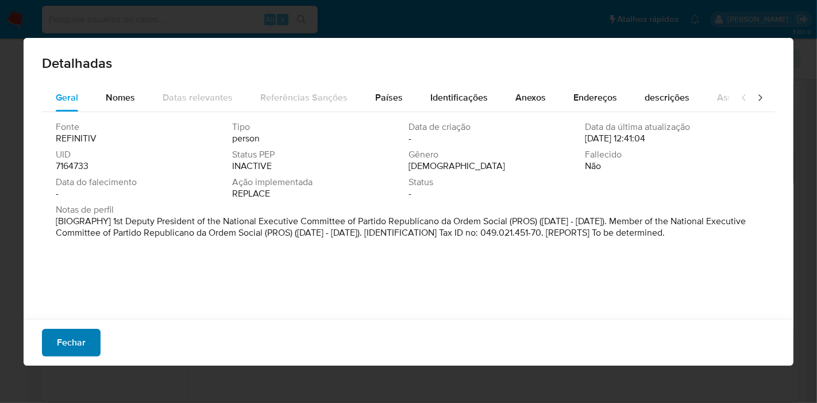
click at [68, 341] on span "Fechar" at bounding box center [71, 342] width 29 height 25
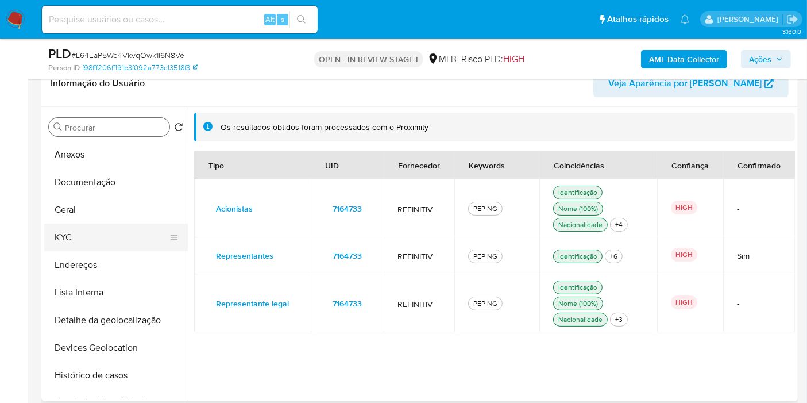
click at [114, 232] on button "KYC" at bounding box center [111, 238] width 134 height 28
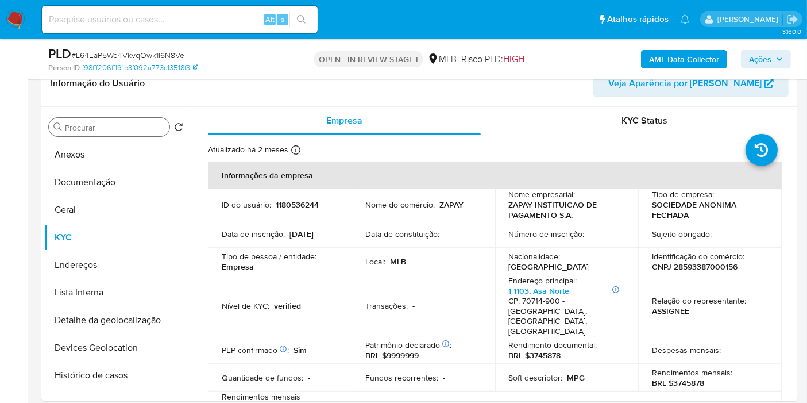
click at [298, 203] on p "1180536244" at bounding box center [297, 204] width 43 height 10
click at [133, 125] on input "Procurar" at bounding box center [115, 127] width 100 height 10
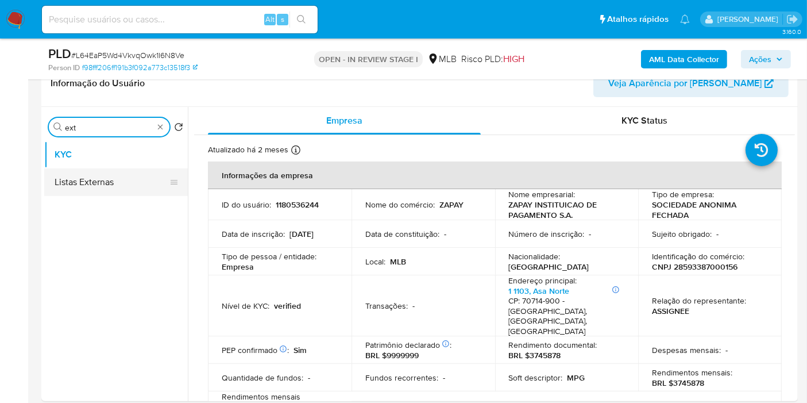
type input "ext"
click at [145, 184] on button "Listas Externas" at bounding box center [111, 182] width 134 height 28
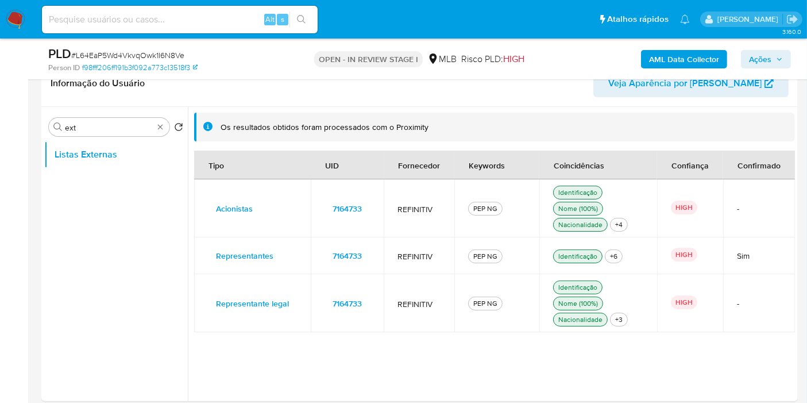
drag, startPoint x: 365, startPoint y: 205, endPoint x: 317, endPoint y: 211, distance: 48.2
click at [317, 211] on td "7164733" at bounding box center [347, 208] width 73 height 58
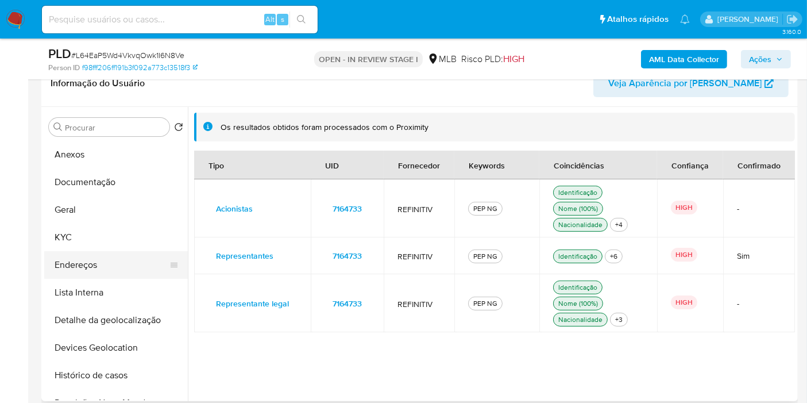
click at [102, 261] on button "Endereços" at bounding box center [111, 265] width 134 height 28
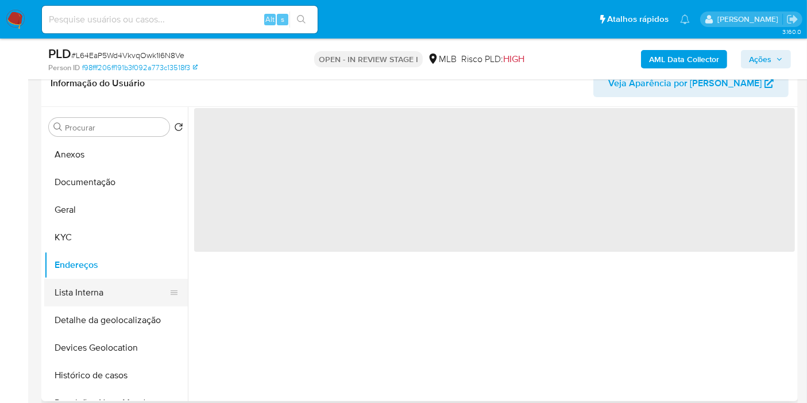
click at [112, 288] on button "Lista Interna" at bounding box center [111, 293] width 134 height 28
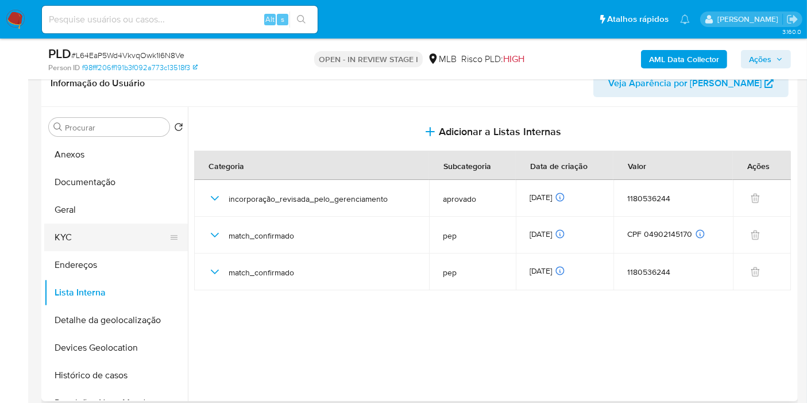
click at [132, 234] on button "KYC" at bounding box center [111, 238] width 134 height 28
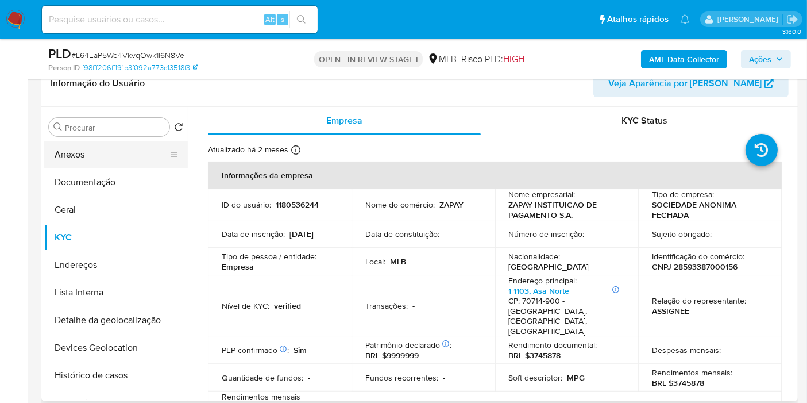
click at [120, 151] on button "Anexos" at bounding box center [111, 155] width 134 height 28
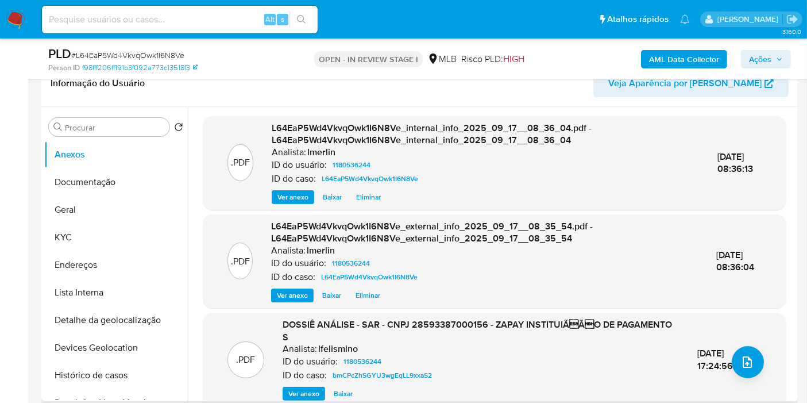
click at [299, 393] on span "Ver anexo" at bounding box center [303, 393] width 31 height 11
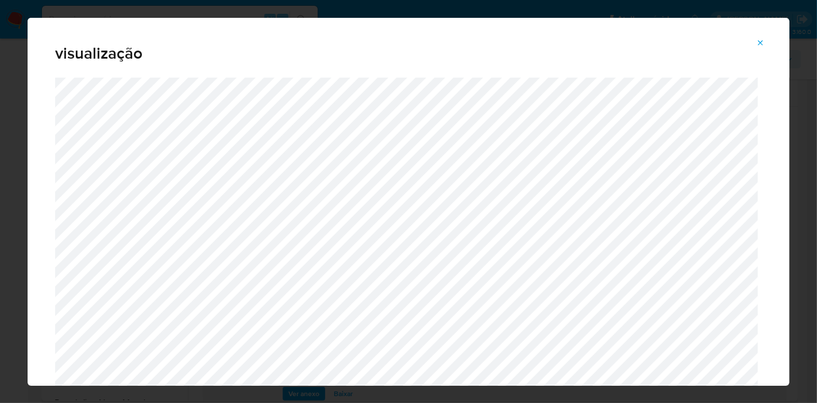
click at [757, 39] on icon "Attachment preview" at bounding box center [760, 43] width 9 height 9
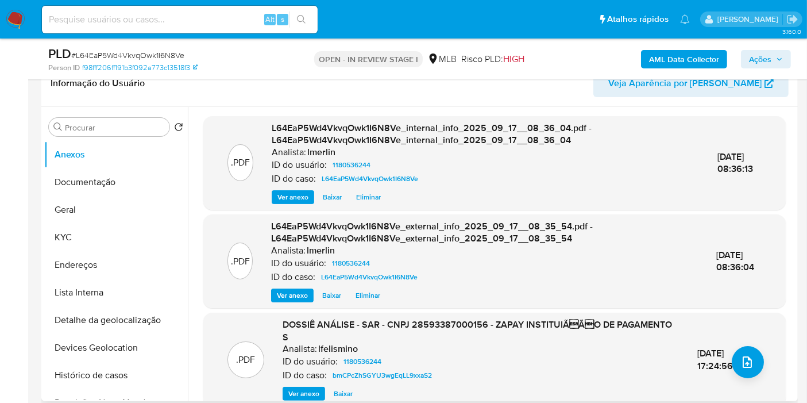
click at [300, 395] on span "Ver anexo" at bounding box center [303, 393] width 31 height 11
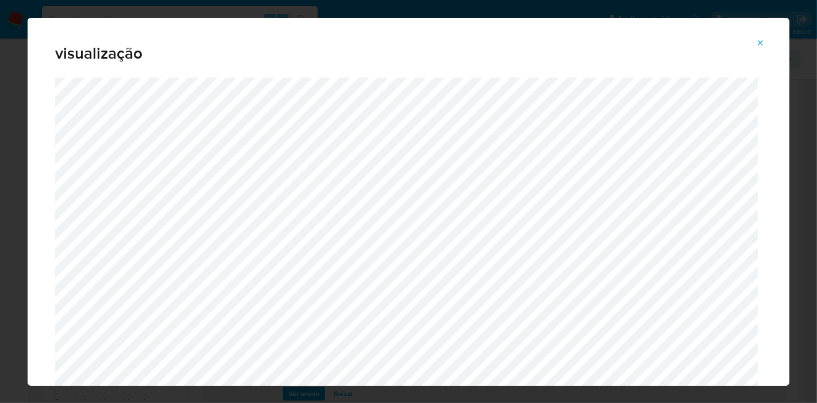
click at [756, 39] on button "Attachment preview" at bounding box center [760, 43] width 25 height 18
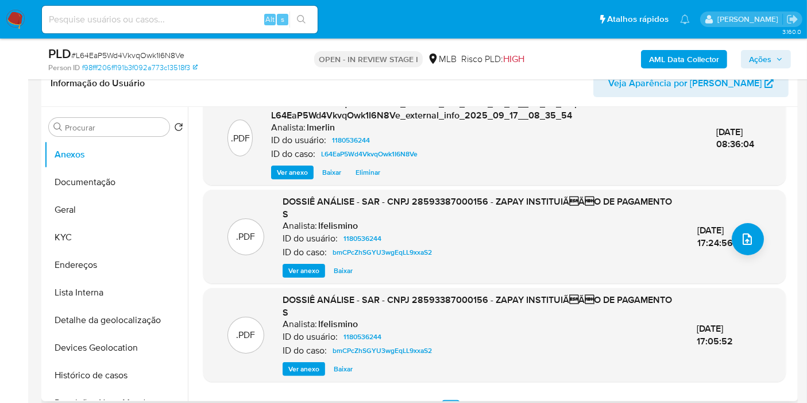
scroll to position [128, 0]
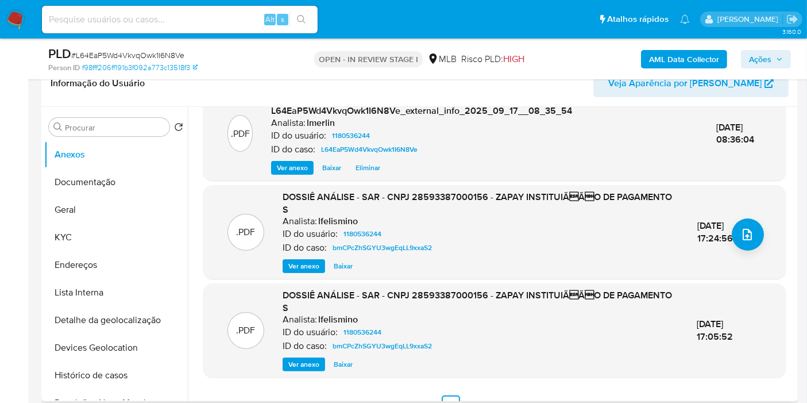
click at [351, 265] on button "Baixar" at bounding box center [343, 266] width 30 height 14
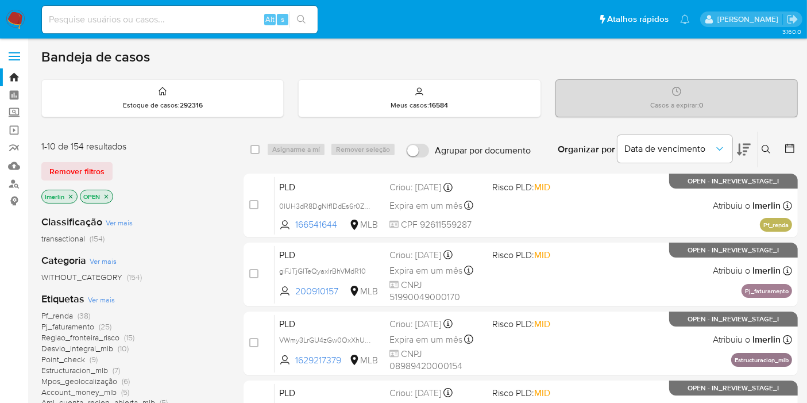
click at [70, 194] on icon "close-filter" at bounding box center [70, 196] width 7 height 7
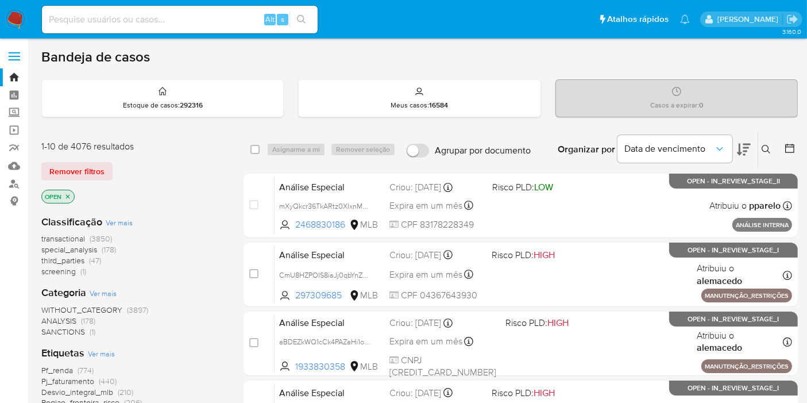
click at [157, 22] on input at bounding box center [180, 19] width 276 height 15
click at [778, 144] on div at bounding box center [788, 150] width 21 height 36
click at [783, 147] on div at bounding box center [788, 150] width 21 height 36
click at [789, 149] on icon at bounding box center [789, 148] width 11 height 11
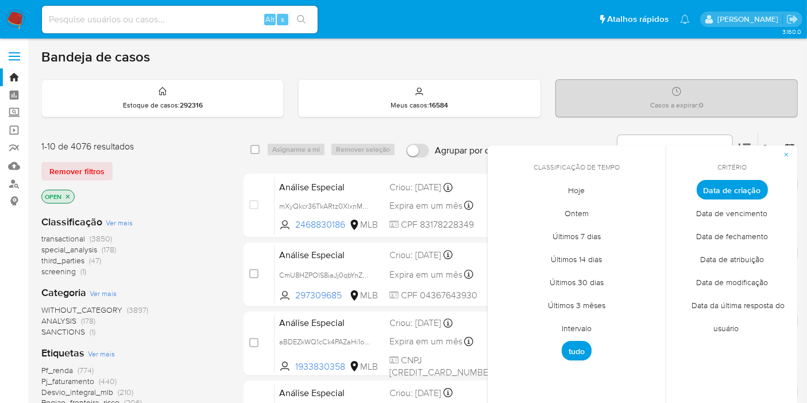
click at [569, 323] on span "Intervalo" at bounding box center [577, 329] width 54 height 24
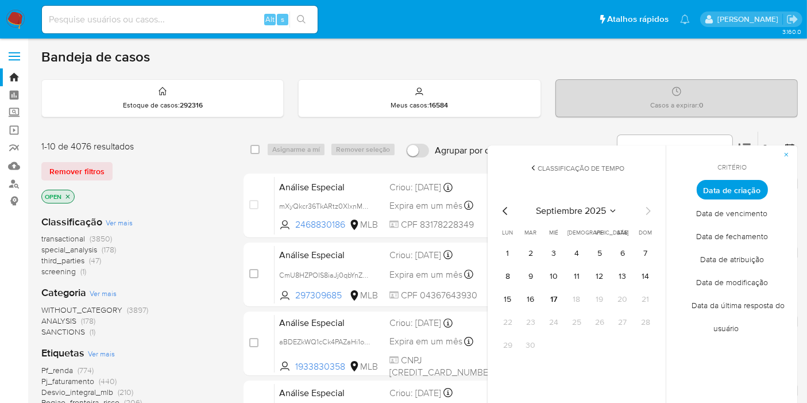
click at [503, 207] on icon "Mes anterior" at bounding box center [506, 211] width 14 height 14
click at [596, 249] on button "1" at bounding box center [600, 253] width 18 height 18
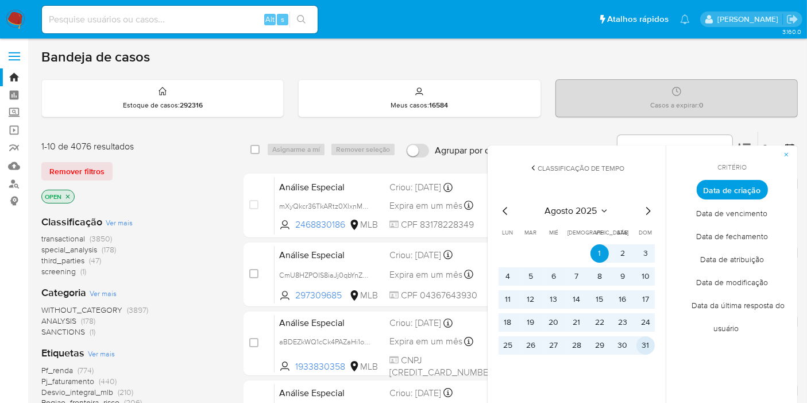
click at [650, 338] on button "31" at bounding box center [646, 345] width 18 height 18
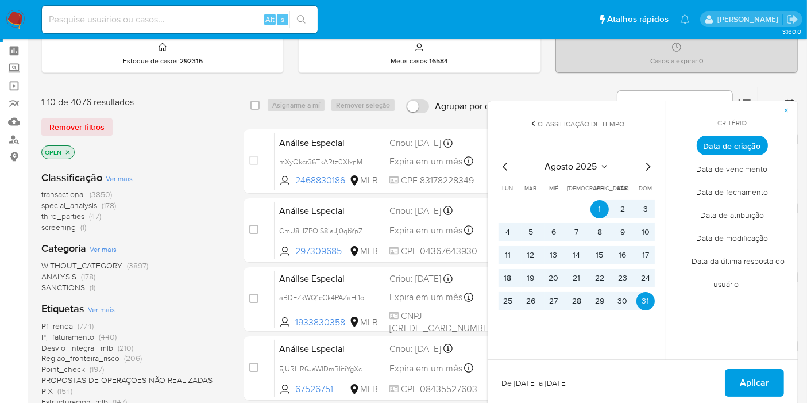
scroll to position [64, 0]
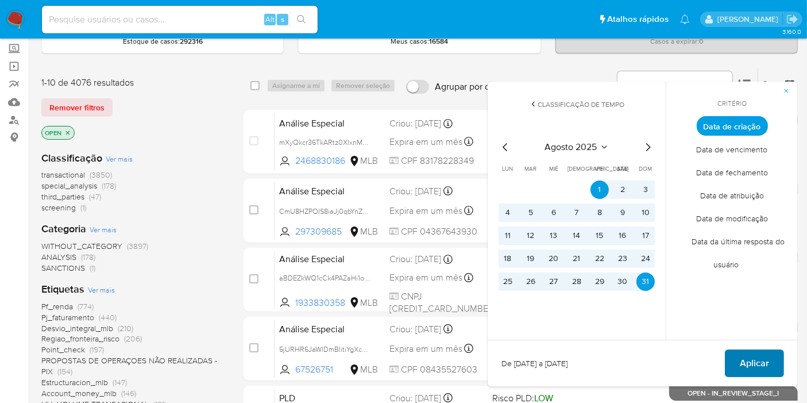
click at [755, 359] on span "Aplicar" at bounding box center [754, 363] width 29 height 25
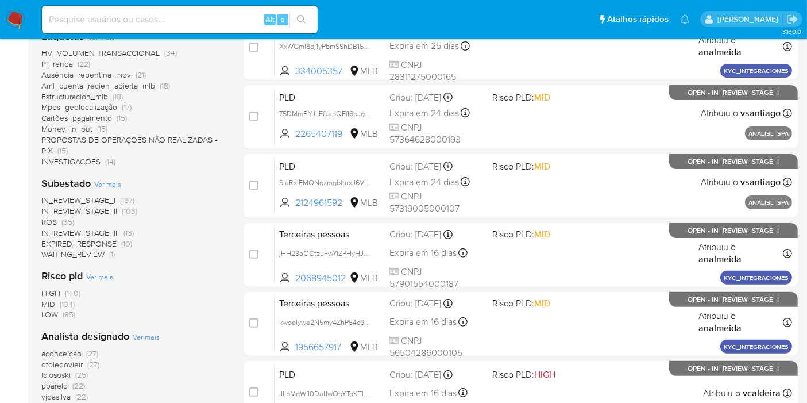
scroll to position [319, 0]
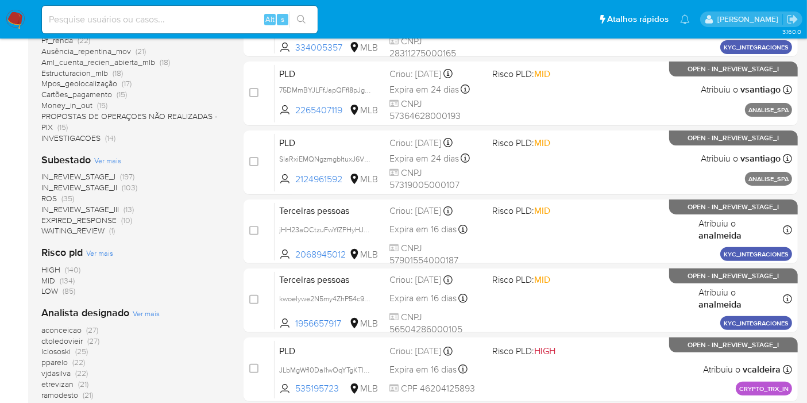
click at [118, 172] on span "IN_REVIEW_STAGE_I (197)" at bounding box center [87, 176] width 93 height 11
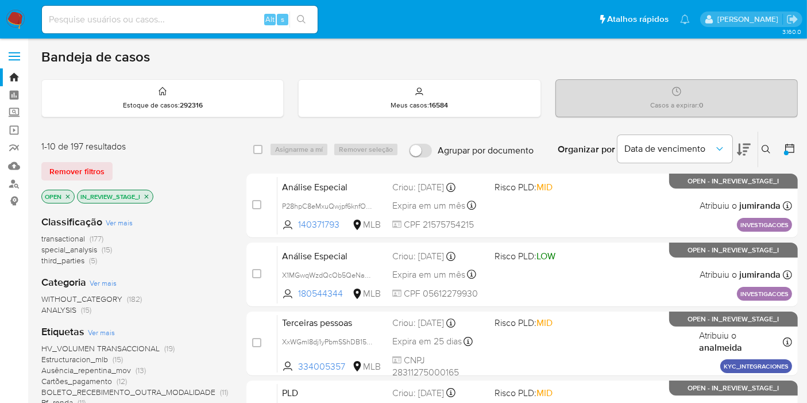
click at [784, 148] on icon at bounding box center [789, 148] width 11 height 11
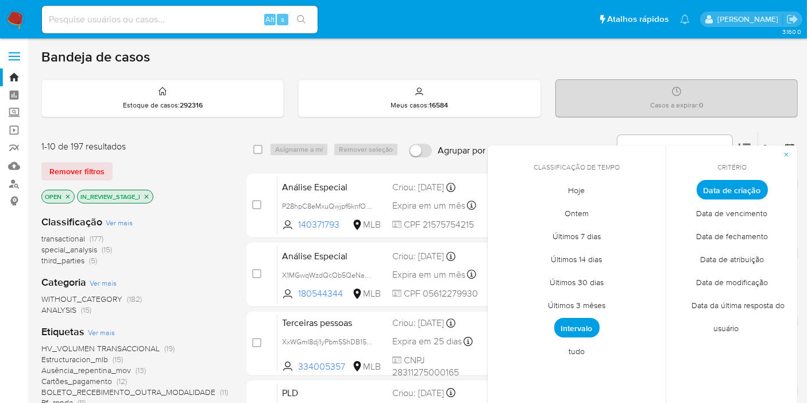
click at [579, 325] on span "Intervalo" at bounding box center [577, 328] width 45 height 20
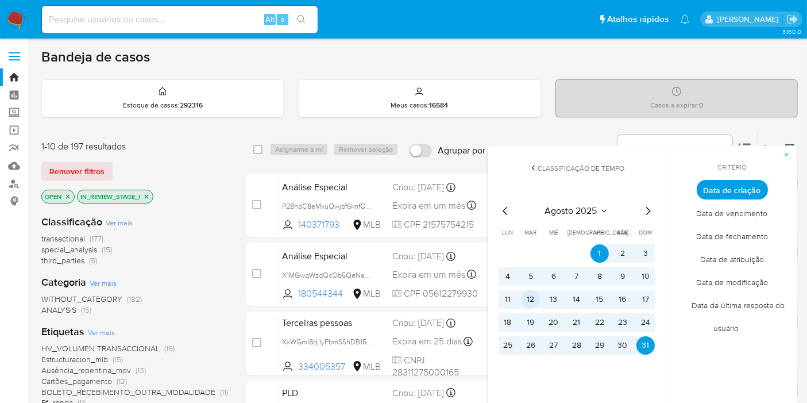
click at [526, 301] on button "12" at bounding box center [531, 299] width 18 height 18
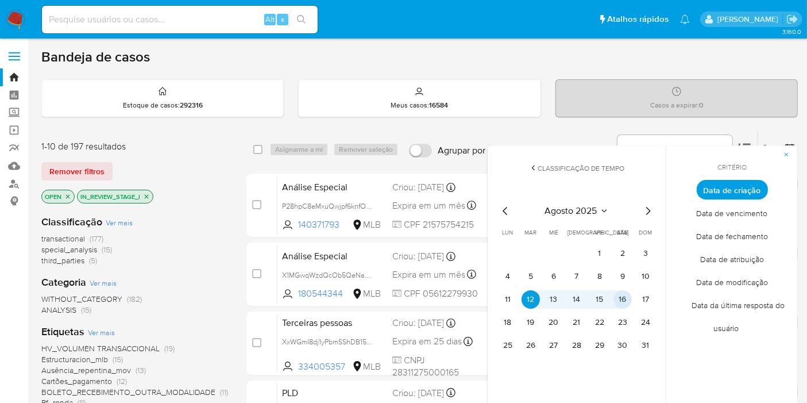
click at [625, 299] on button "16" at bounding box center [623, 299] width 18 height 18
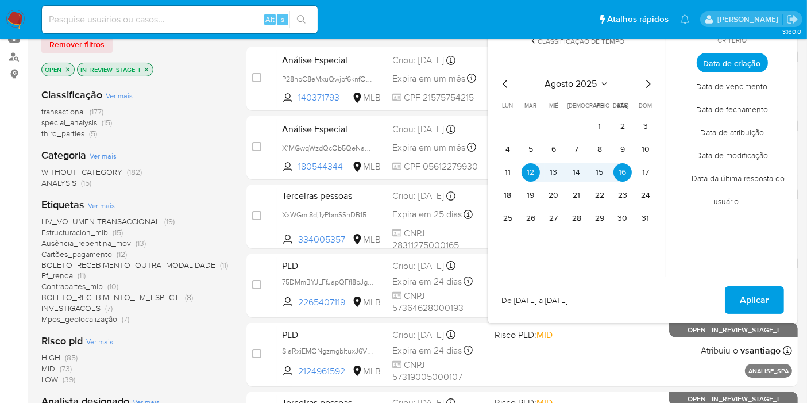
scroll to position [128, 0]
click at [755, 298] on span "Aplicar" at bounding box center [754, 299] width 29 height 25
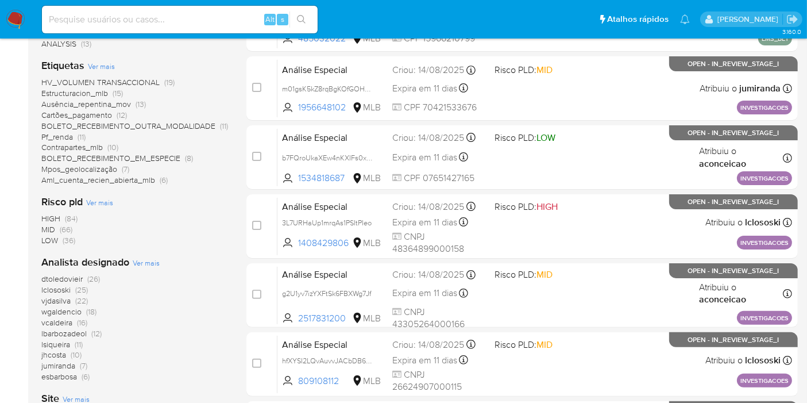
scroll to position [128, 0]
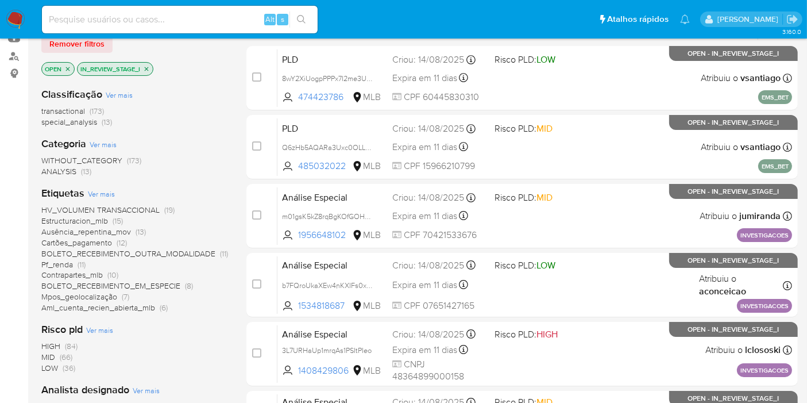
click at [94, 107] on span "(173)" at bounding box center [97, 110] width 14 height 11
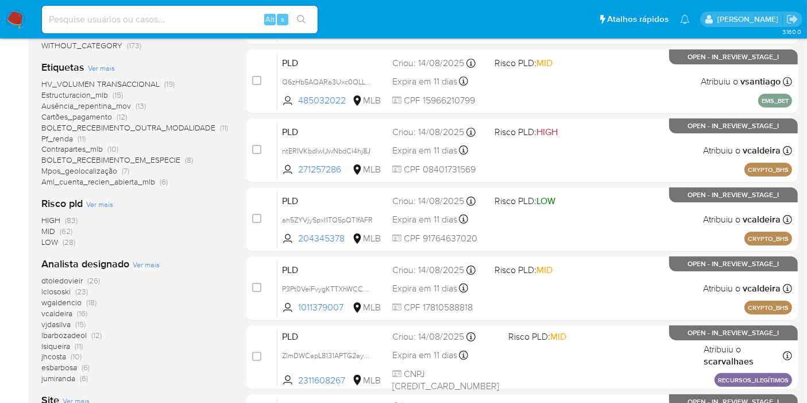
scroll to position [255, 0]
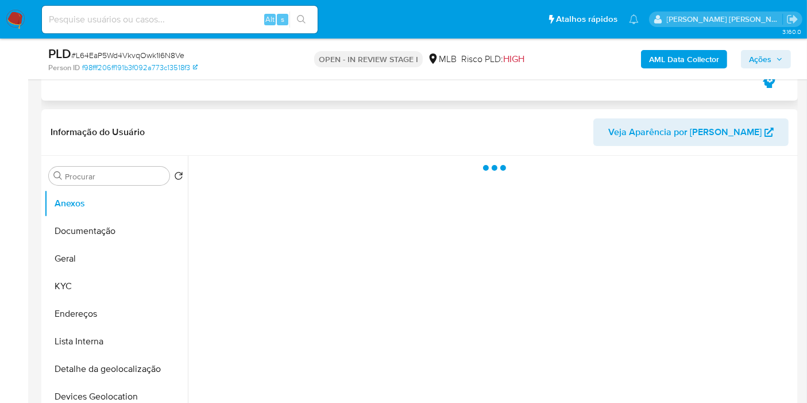
scroll to position [191, 0]
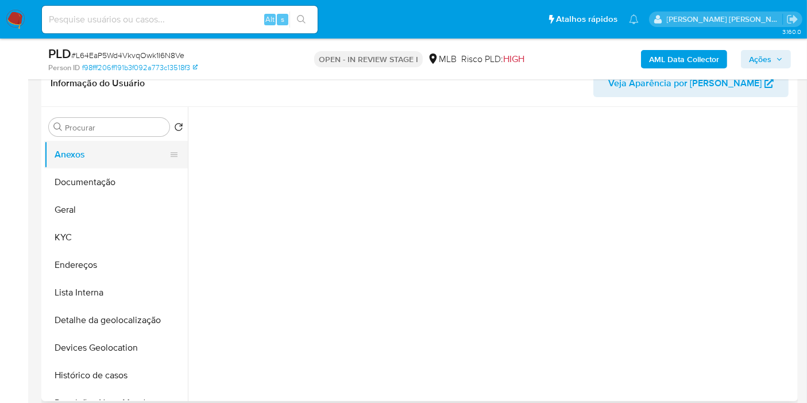
select select "10"
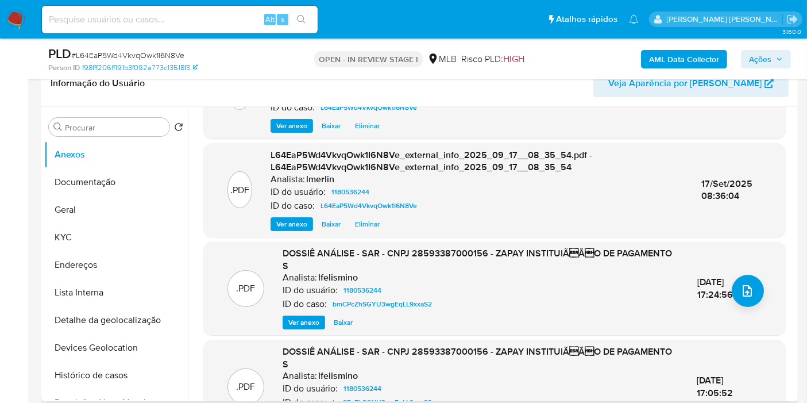
scroll to position [128, 0]
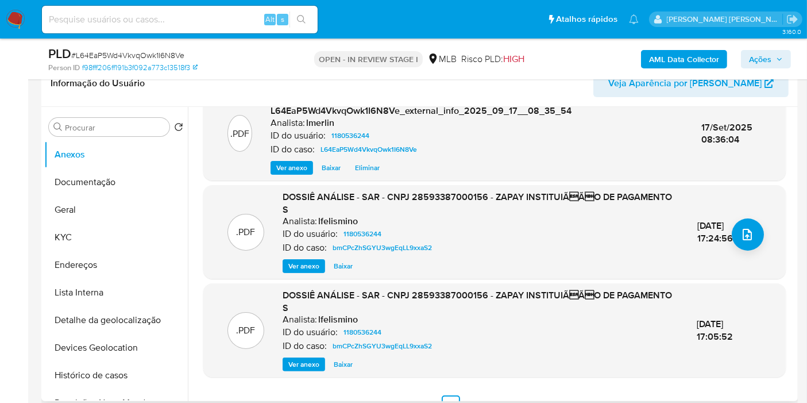
click at [310, 363] on span "Ver anexo" at bounding box center [303, 364] width 31 height 11
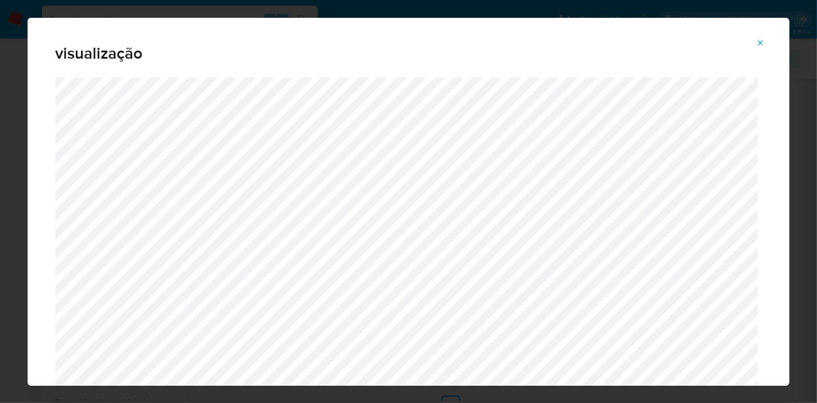
click at [758, 43] on icon "Attachment preview" at bounding box center [760, 43] width 9 height 9
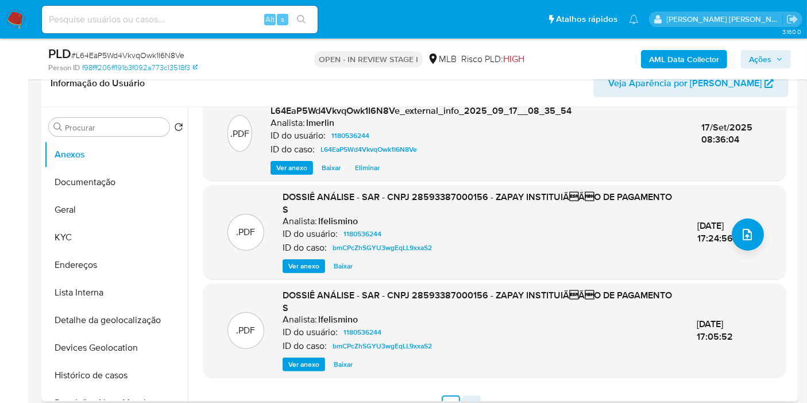
click at [467, 395] on link "2" at bounding box center [472, 404] width 18 height 18
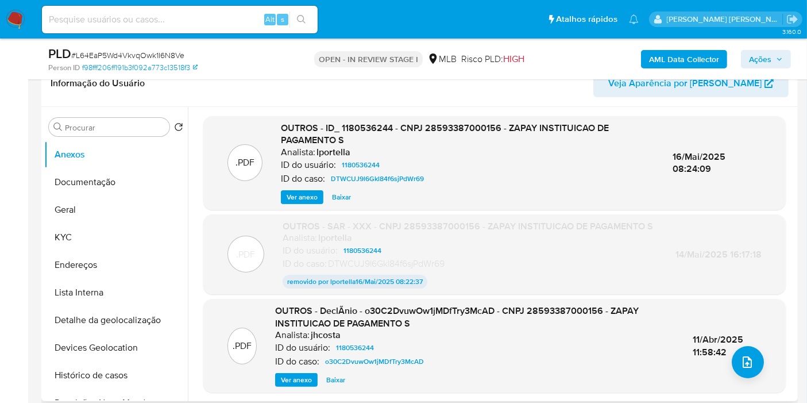
click at [305, 383] on span "Ver anexo" at bounding box center [296, 379] width 31 height 11
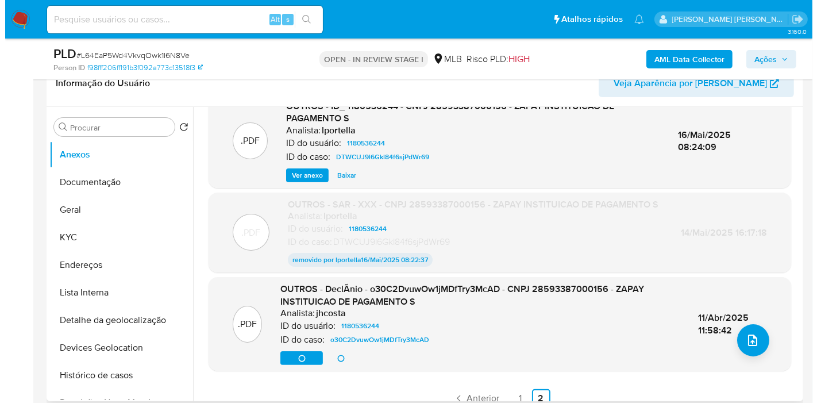
scroll to position [34, 0]
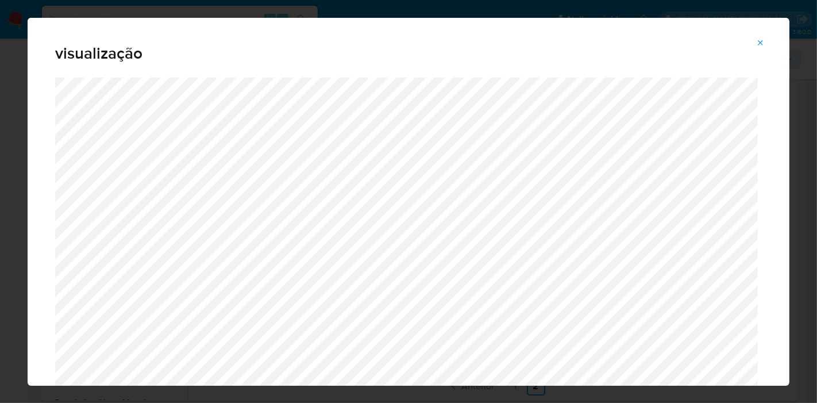
click at [757, 40] on icon "Attachment preview" at bounding box center [760, 43] width 9 height 9
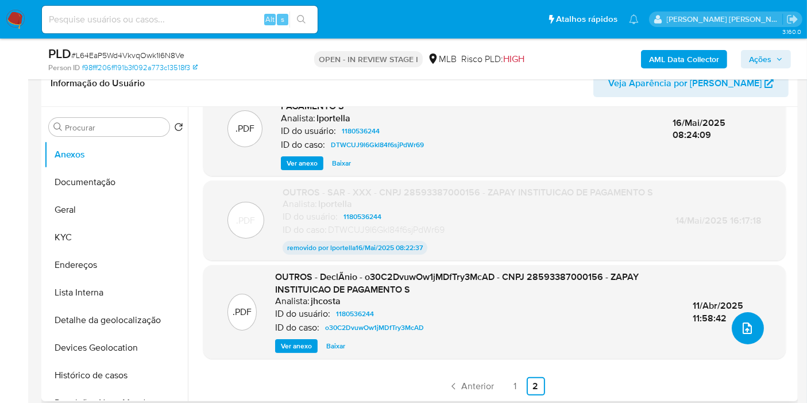
click at [746, 338] on button "upload-file" at bounding box center [748, 328] width 32 height 32
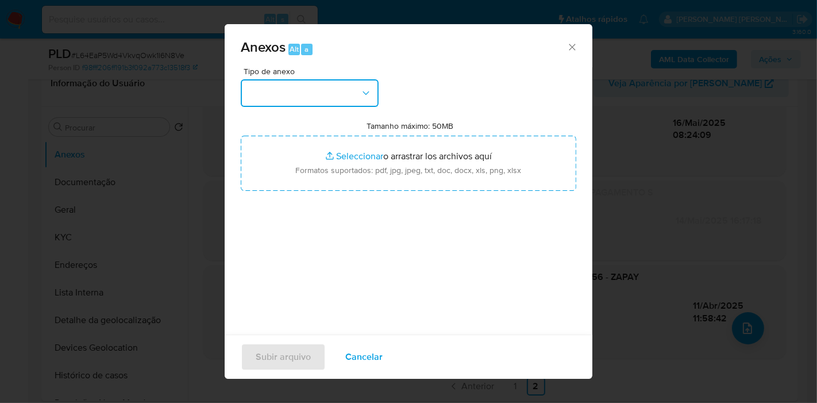
click at [337, 97] on button "button" at bounding box center [310, 93] width 138 height 28
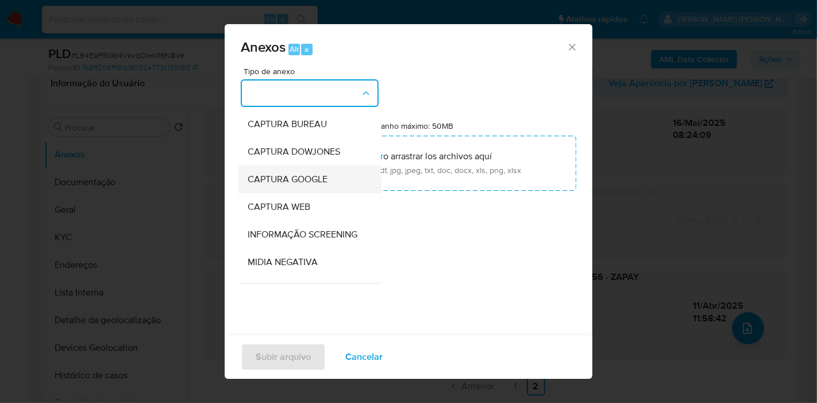
scroll to position [176, 0]
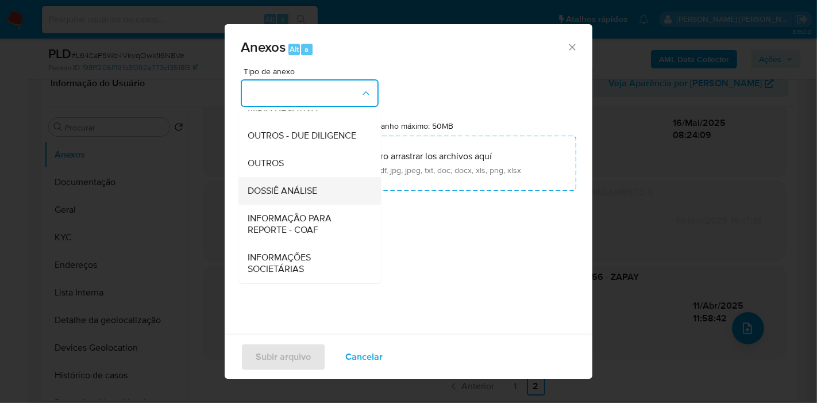
click at [328, 188] on div "DOSSIÊ ANÁLISE" at bounding box center [306, 191] width 117 height 28
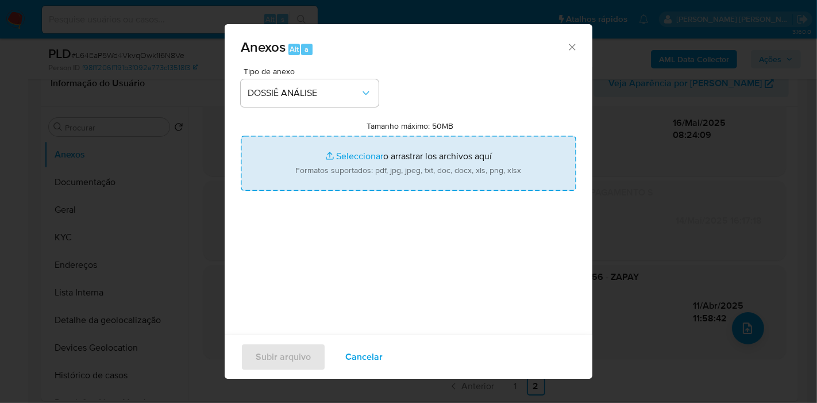
click at [438, 160] on input "Tamanho máximo: 50MB Seleccionar archivos" at bounding box center [409, 163] width 336 height 55
type input "C:\fakepath\Mulan 1180536244_2025_09_17_07_43_39.xlsx"
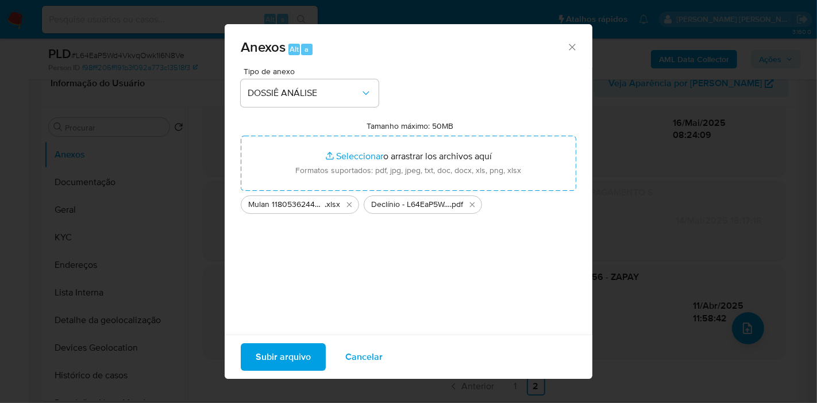
click at [292, 353] on span "Subir arquivo" at bounding box center [283, 356] width 55 height 25
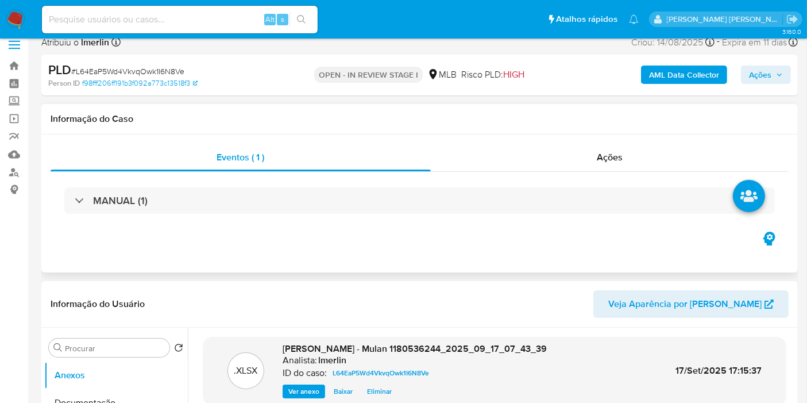
scroll to position [0, 0]
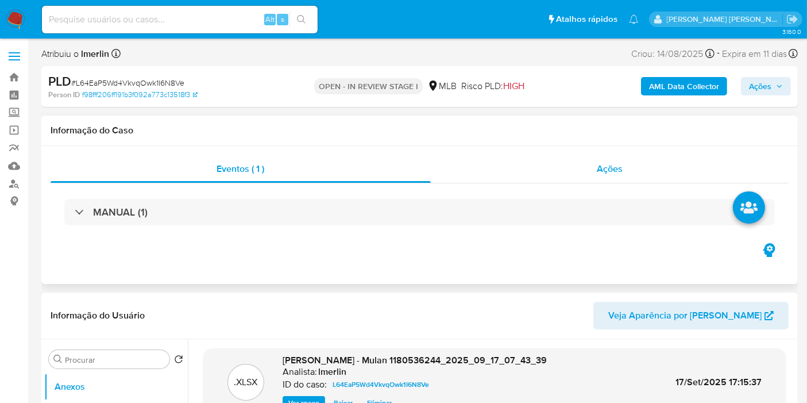
click at [646, 166] on div "Ações" at bounding box center [610, 169] width 359 height 28
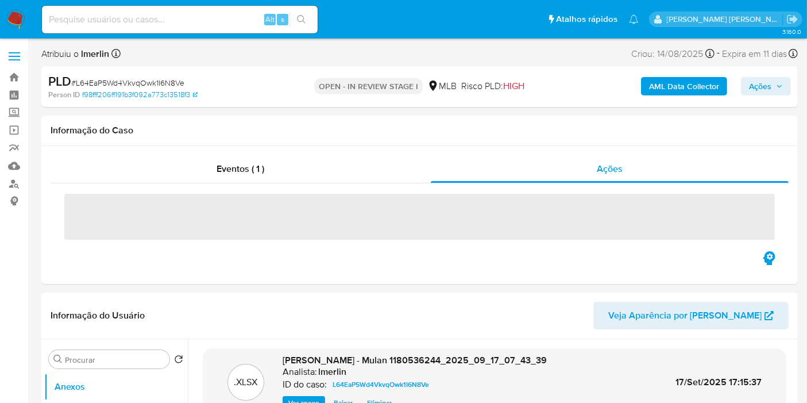
click at [773, 86] on span "Ações" at bounding box center [766, 86] width 34 height 16
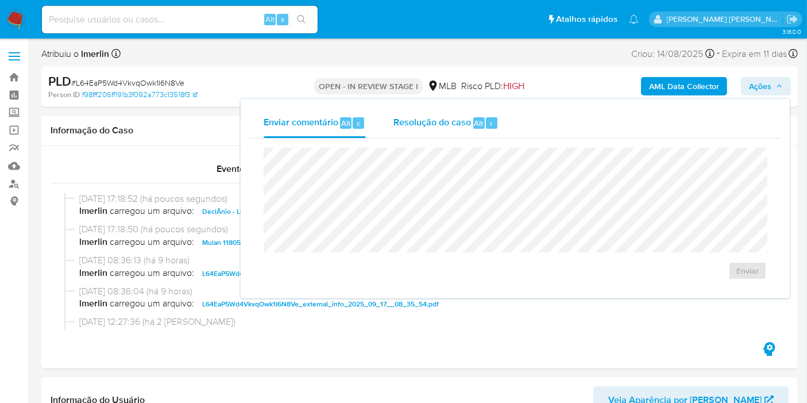
click at [462, 129] on div "Resolução do caso Alt r" at bounding box center [446, 123] width 105 height 30
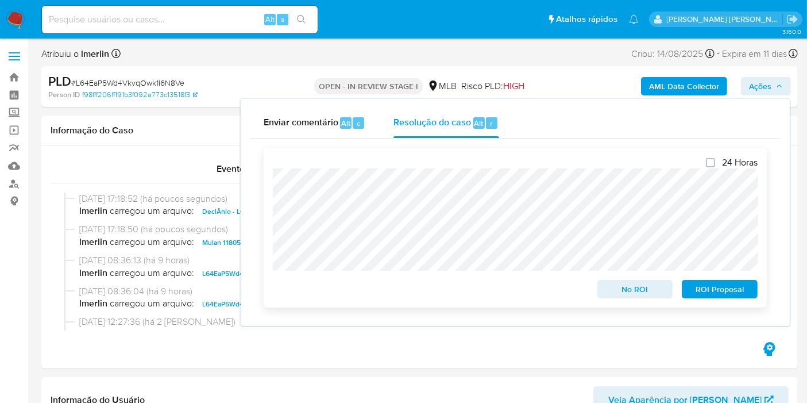
click at [627, 290] on span "No ROI" at bounding box center [636, 289] width 60 height 16
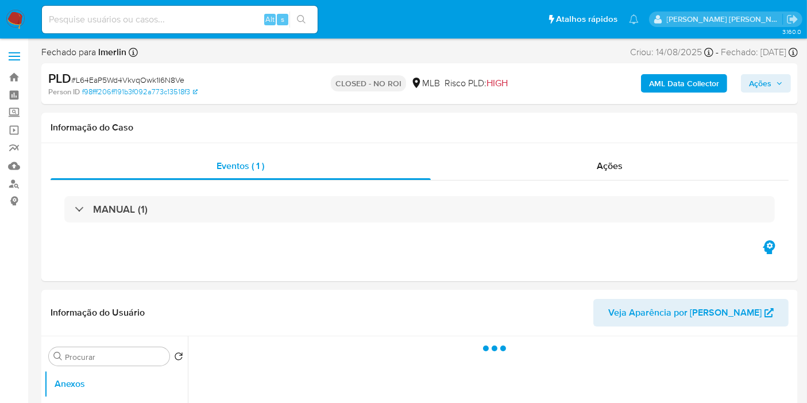
click at [206, 17] on input at bounding box center [180, 19] width 276 height 15
select select "10"
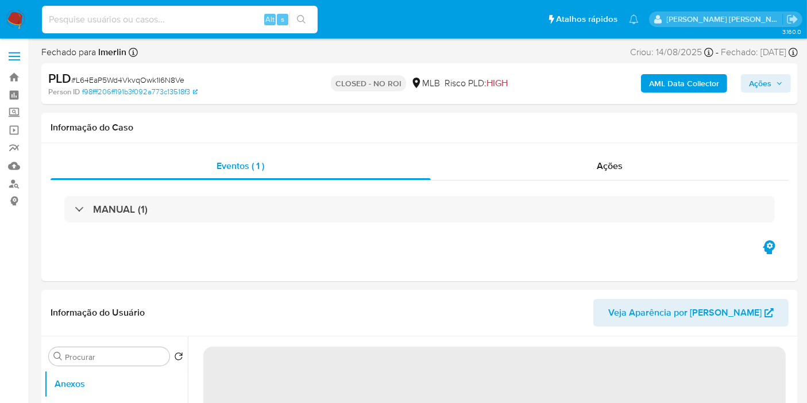
paste input "ZVQrBOX1aB1FR8PIBGWk2fBa"
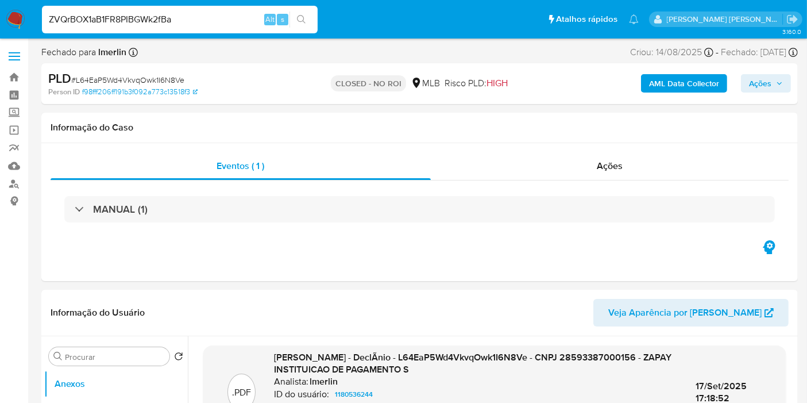
type input "ZVQrBOX1aB1FR8PIBGWk2fBa"
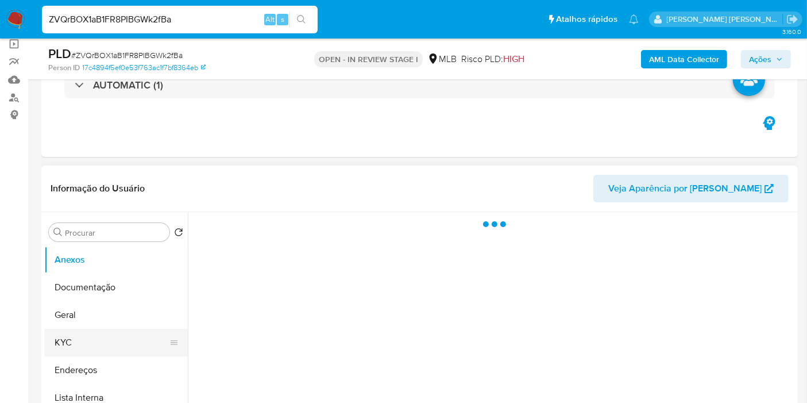
scroll to position [191, 0]
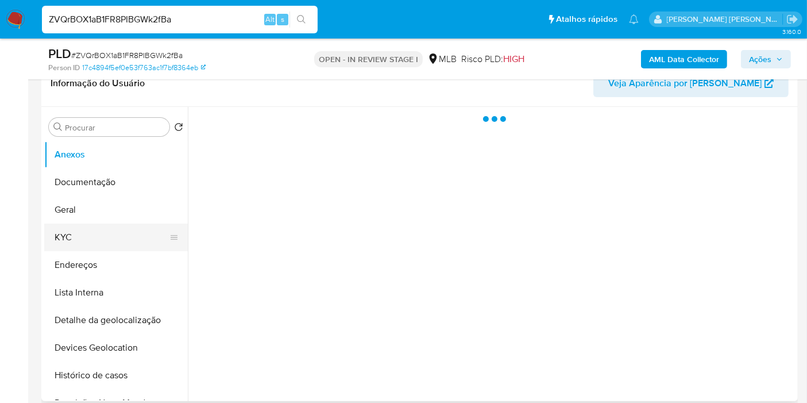
select select "10"
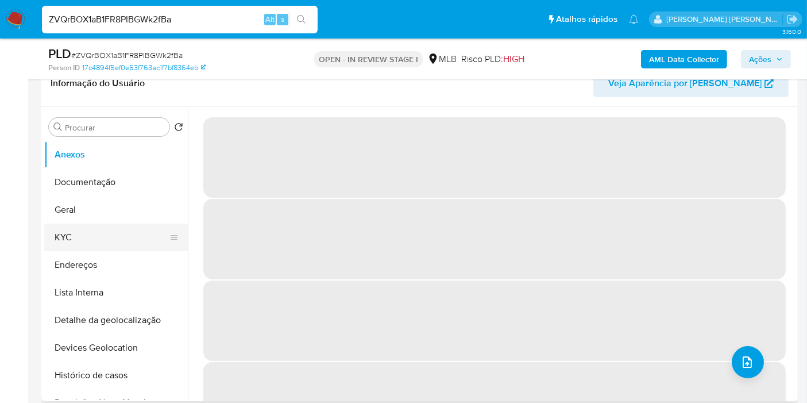
click at [100, 229] on button "KYC" at bounding box center [111, 238] width 134 height 28
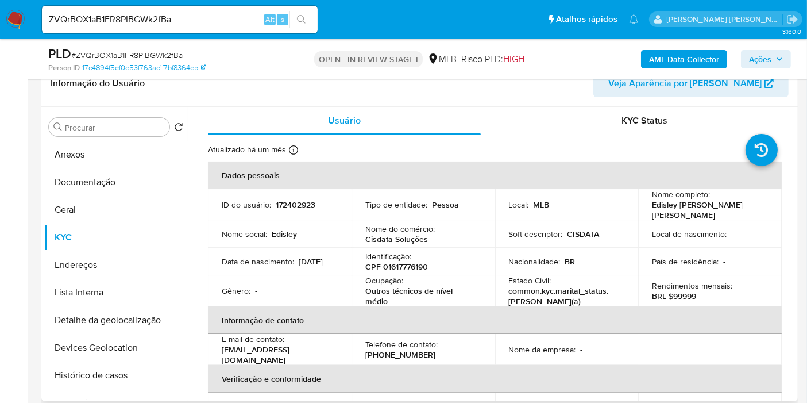
drag, startPoint x: 0, startPoint y: 263, endPoint x: 225, endPoint y: 244, distance: 225.5
click at [412, 261] on p "CPF 01617776190" at bounding box center [396, 266] width 63 height 10
copy p "01617776190"
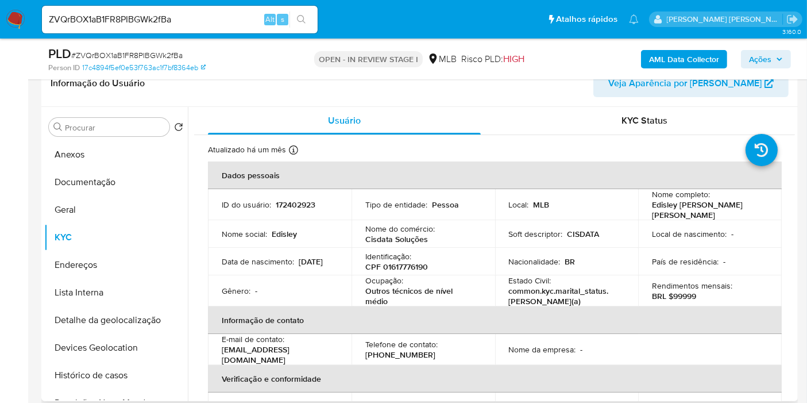
click at [284, 199] on p "172402923" at bounding box center [296, 204] width 40 height 10
copy p "172402923"
click at [82, 371] on button "Histórico de casos" at bounding box center [111, 375] width 134 height 28
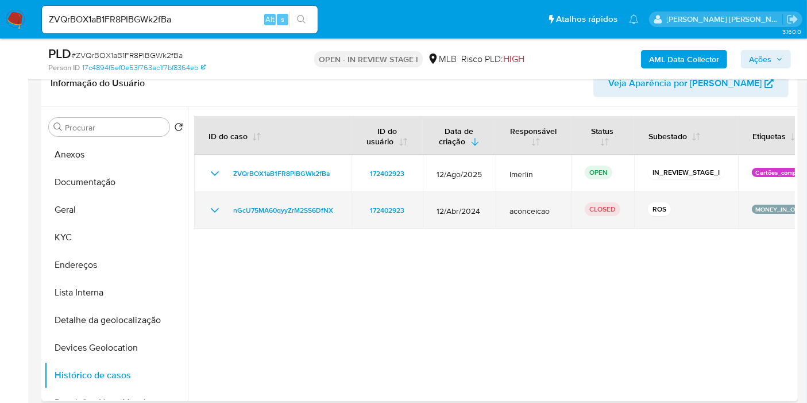
click at [210, 205] on icon "Mostrar/Ocultar" at bounding box center [215, 210] width 14 height 14
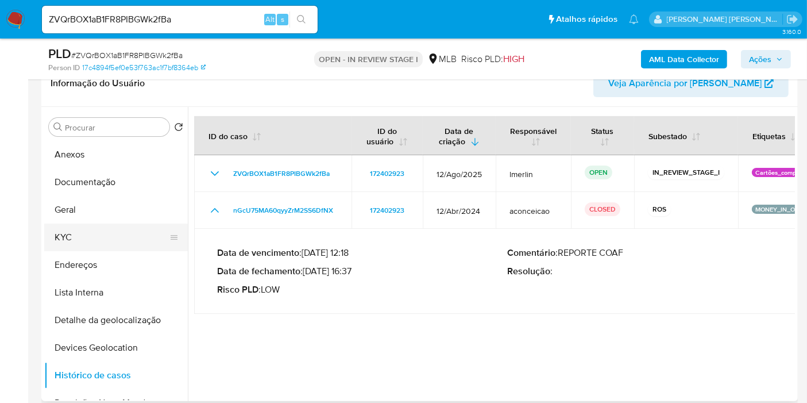
click at [126, 235] on button "KYC" at bounding box center [111, 238] width 134 height 28
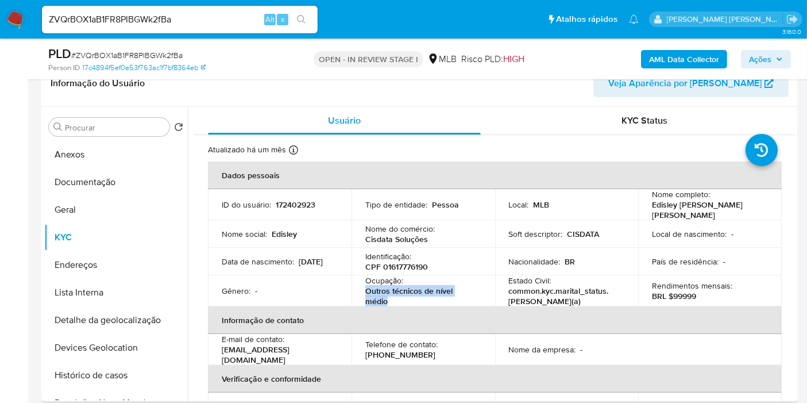
drag, startPoint x: 378, startPoint y: 295, endPoint x: 359, endPoint y: 284, distance: 21.9
click at [359, 284] on td "Ocupação : Outros técnicos de nível médio" at bounding box center [424, 290] width 144 height 31
copy p "Outros técnicos de nível médio"
click at [116, 185] on button "Documentação" at bounding box center [116, 182] width 144 height 28
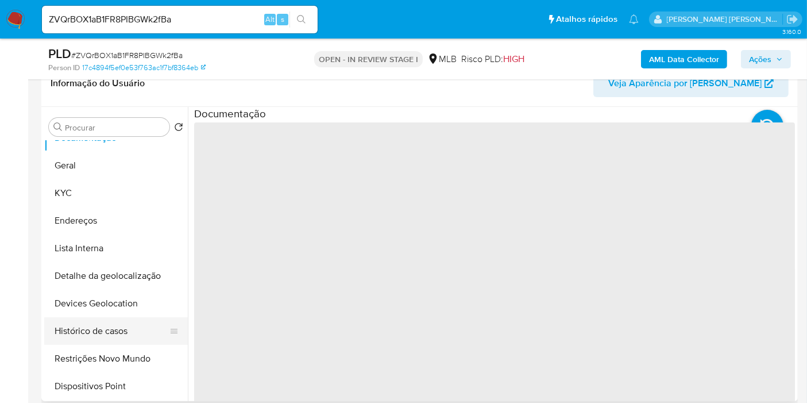
scroll to position [64, 0]
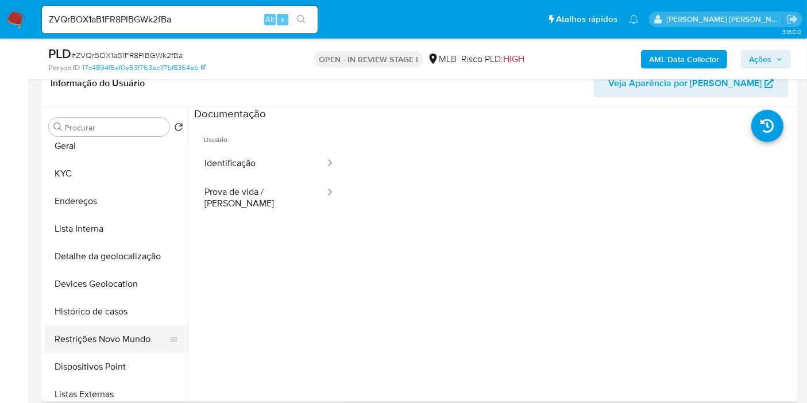
click at [112, 330] on button "Restrições Novo Mundo" at bounding box center [111, 339] width 134 height 28
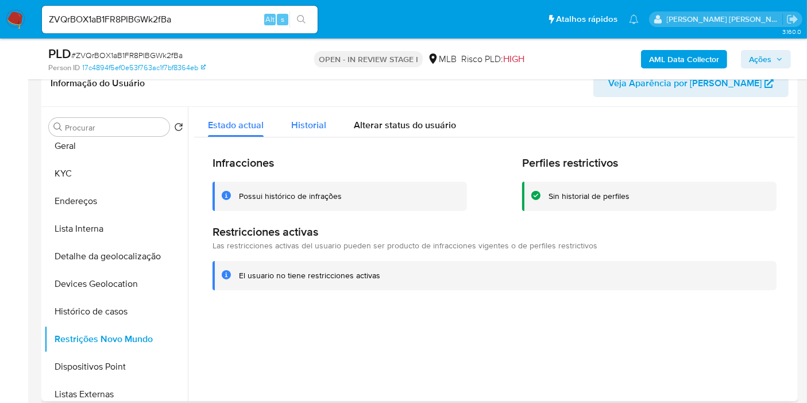
click at [302, 121] on span "Historial" at bounding box center [308, 124] width 35 height 13
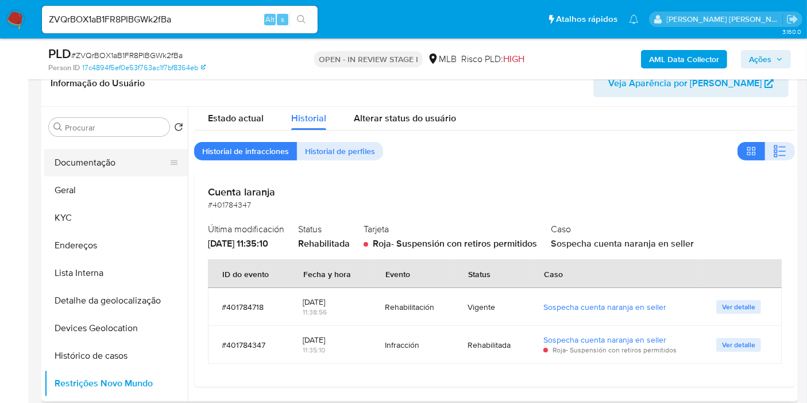
scroll to position [0, 0]
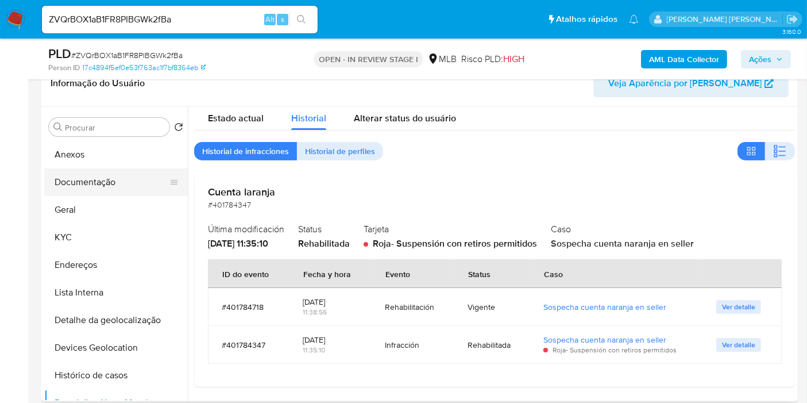
click at [114, 181] on button "Documentação" at bounding box center [111, 182] width 134 height 28
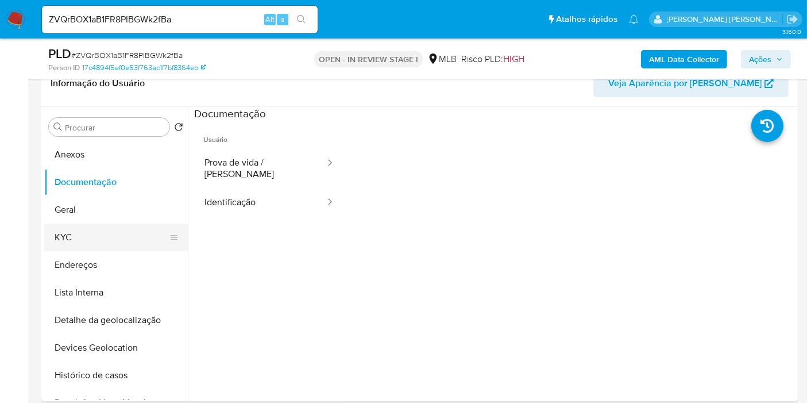
click at [99, 237] on button "KYC" at bounding box center [111, 238] width 134 height 28
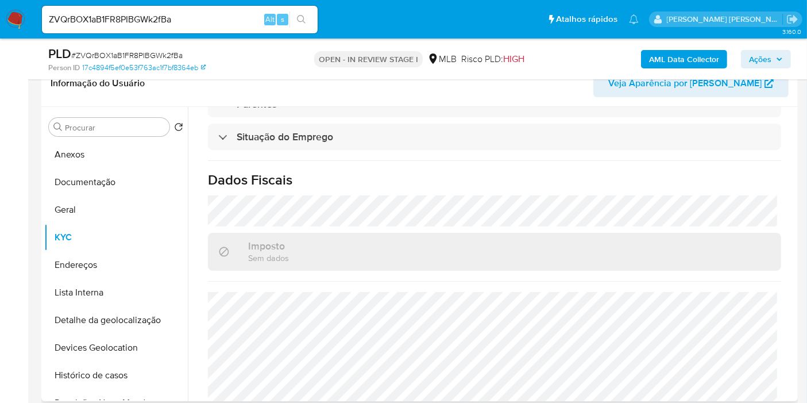
scroll to position [510, 0]
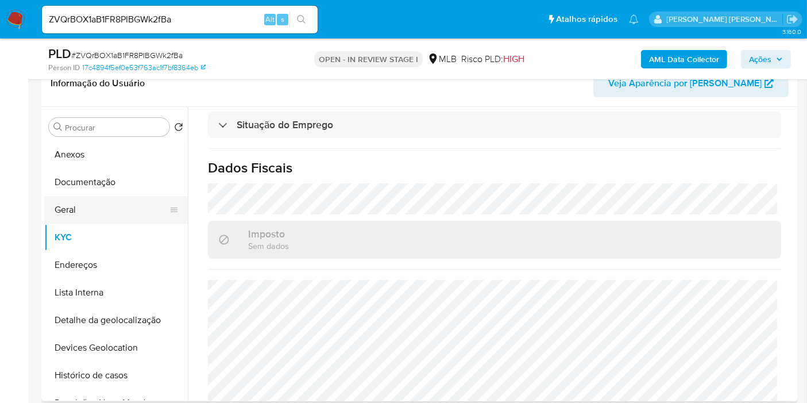
click at [111, 204] on button "Geral" at bounding box center [111, 210] width 134 height 28
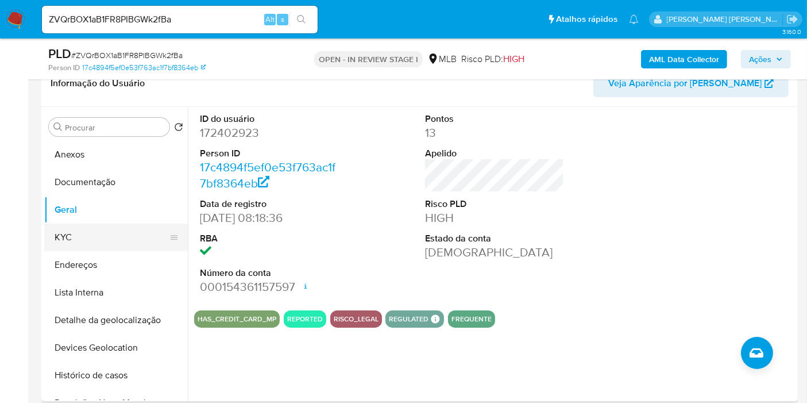
click at [108, 237] on button "KYC" at bounding box center [111, 238] width 134 height 28
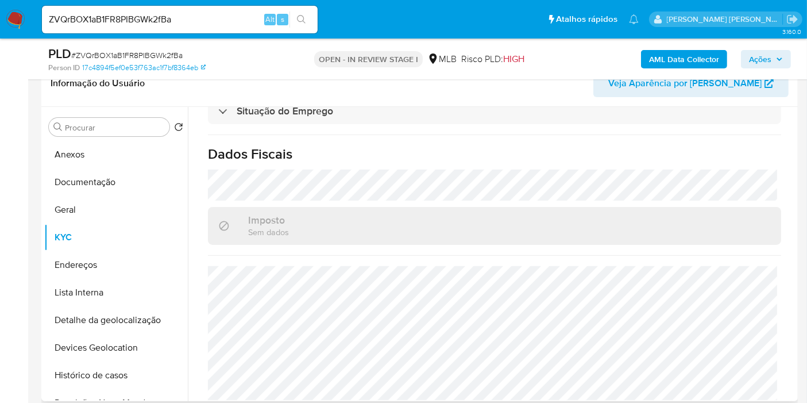
scroll to position [525, 0]
click at [130, 255] on button "Endereços" at bounding box center [111, 265] width 134 height 28
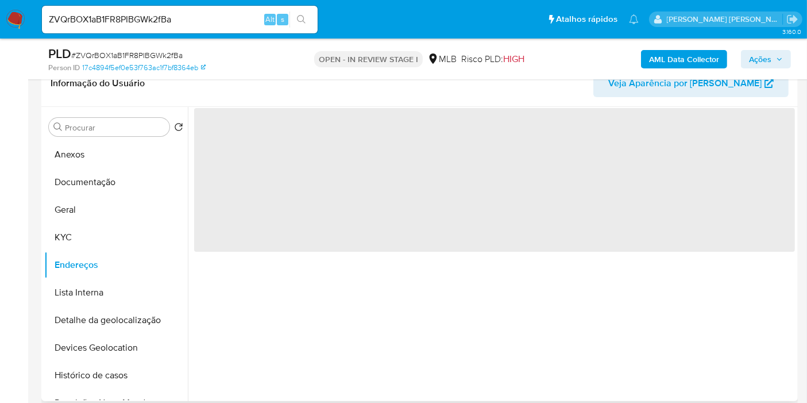
scroll to position [0, 0]
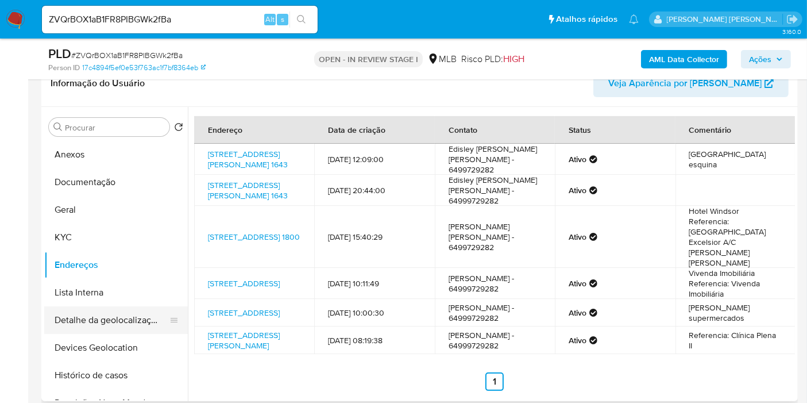
click at [121, 332] on button "Detalhe da geolocalização" at bounding box center [111, 320] width 134 height 28
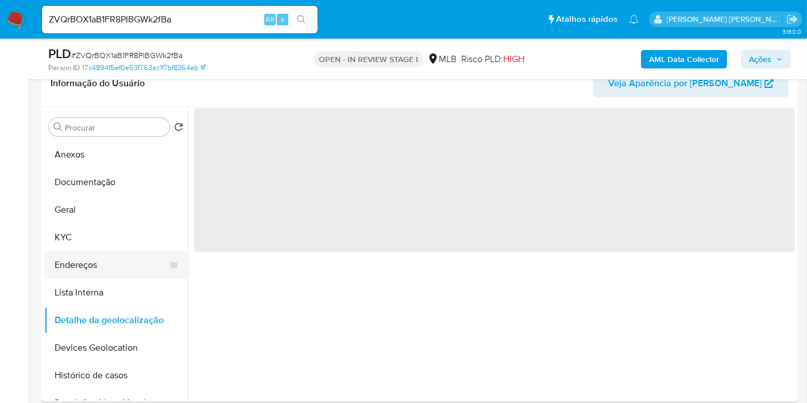
scroll to position [64, 0]
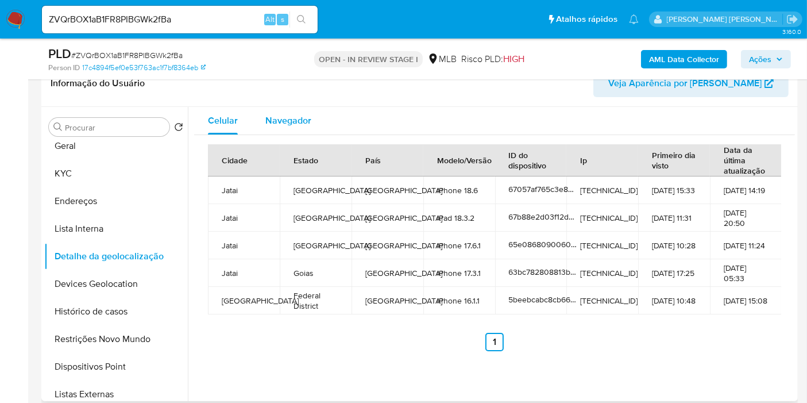
click at [310, 111] on button "Navegador" at bounding box center [289, 121] width 74 height 28
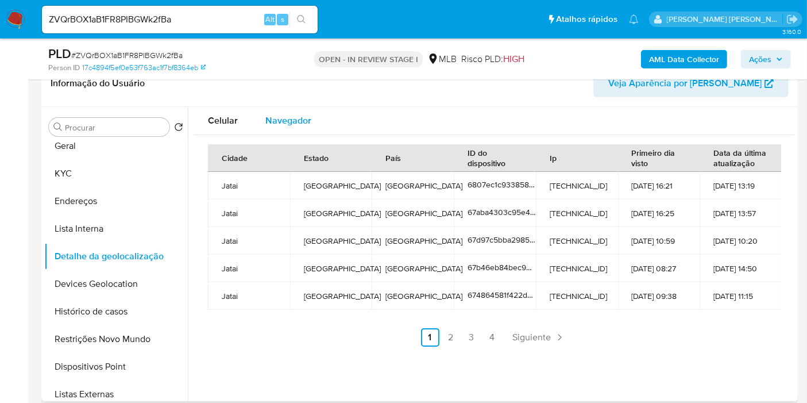
click at [298, 123] on span "Navegador" at bounding box center [288, 120] width 46 height 13
type button "1"
click at [140, 277] on button "Devices Geolocation" at bounding box center [111, 284] width 134 height 28
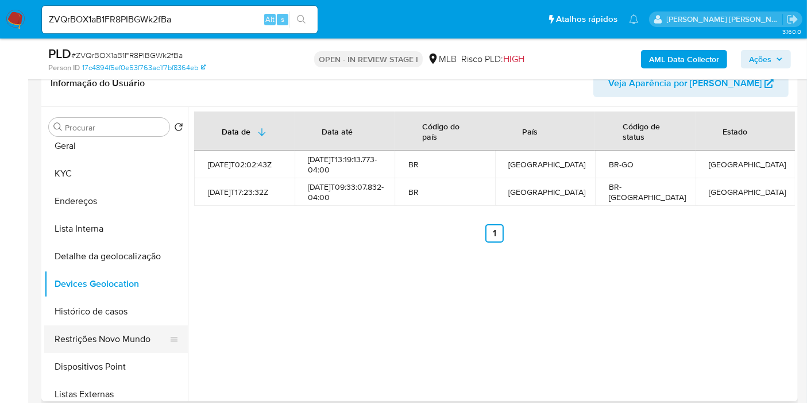
click at [120, 346] on button "Restrições Novo Mundo" at bounding box center [111, 339] width 134 height 28
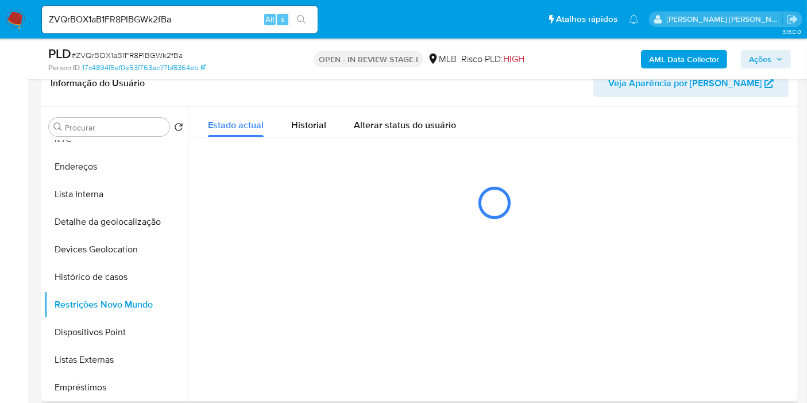
scroll to position [128, 0]
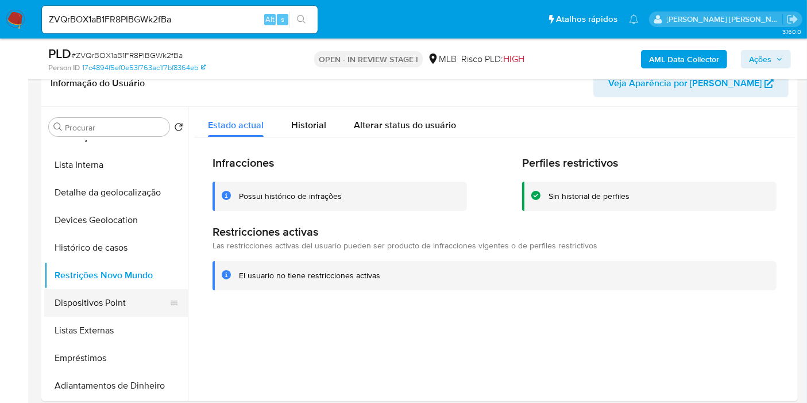
click at [120, 310] on button "Dispositivos Point" at bounding box center [111, 303] width 134 height 28
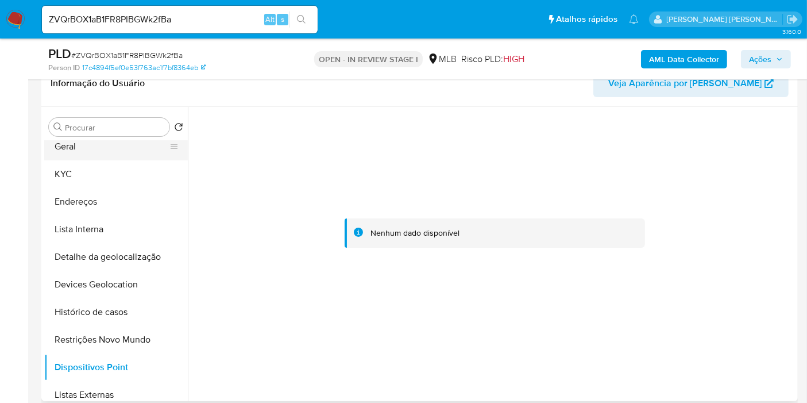
scroll to position [0, 0]
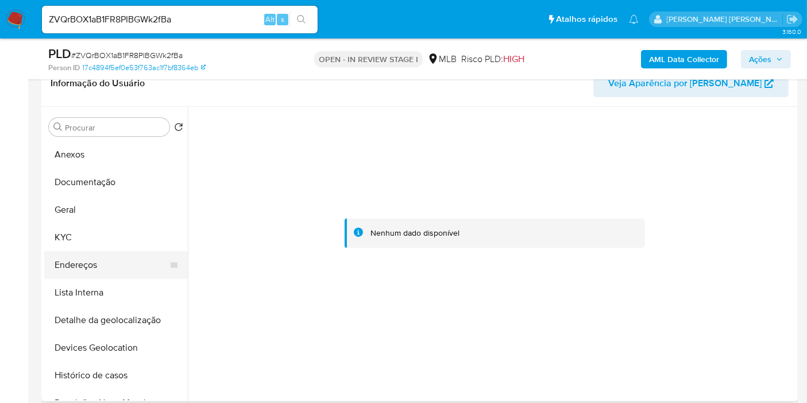
click at [117, 265] on button "Endereços" at bounding box center [111, 265] width 134 height 28
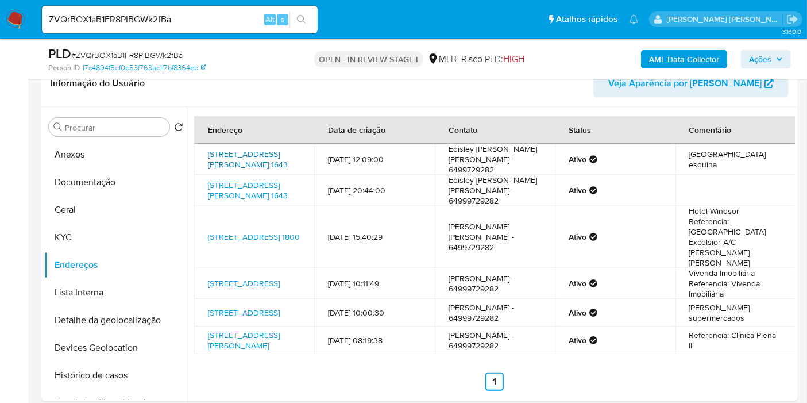
click at [256, 160] on link "Rua Sebastião Rocha Cintra 1643, Jataí, Goiás, 75805114, Brasil 1643" at bounding box center [248, 159] width 80 height 22
click at [67, 220] on button "Geral" at bounding box center [111, 210] width 134 height 28
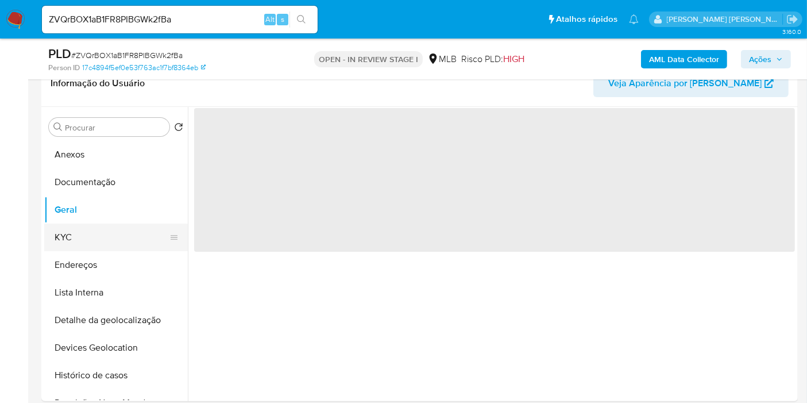
click at [60, 233] on button "KYC" at bounding box center [111, 238] width 134 height 28
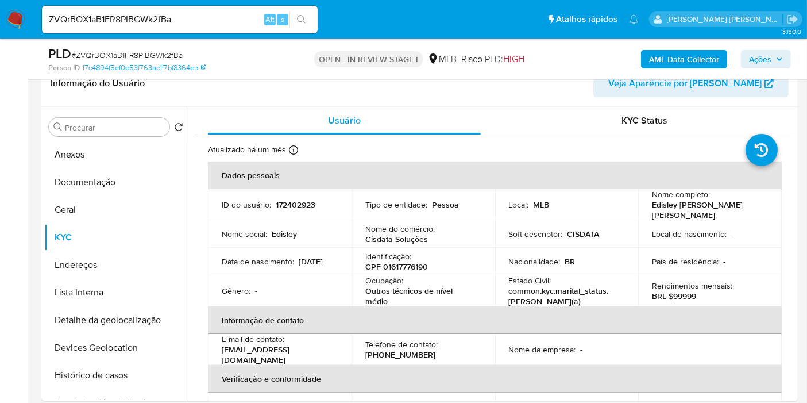
click at [404, 263] on p "CPF 01617776190" at bounding box center [396, 266] width 63 height 10
copy p "01617776190"
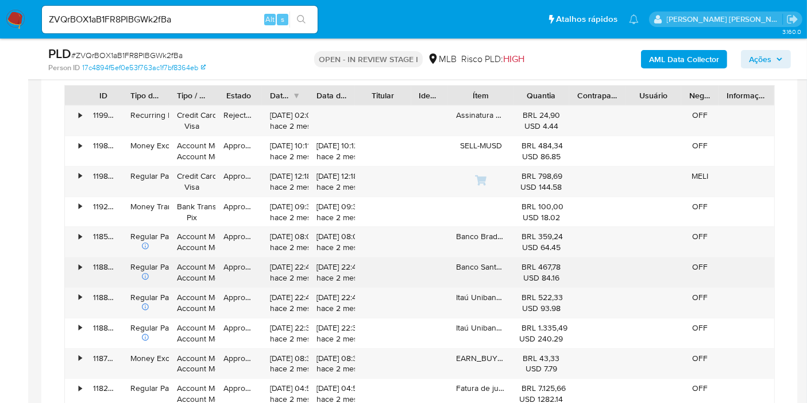
scroll to position [1021, 0]
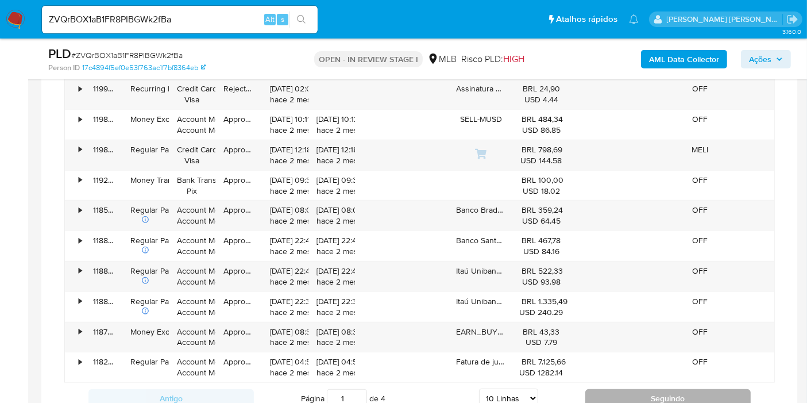
click at [679, 389] on button "Seguindo" at bounding box center [668, 398] width 165 height 18
type input "2"
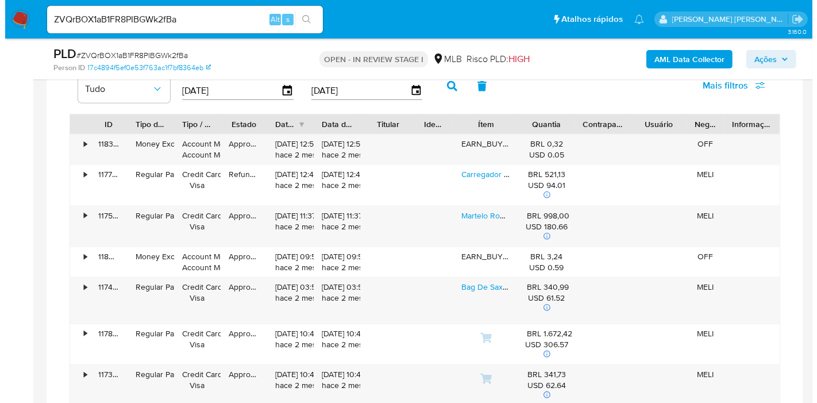
scroll to position [894, 0]
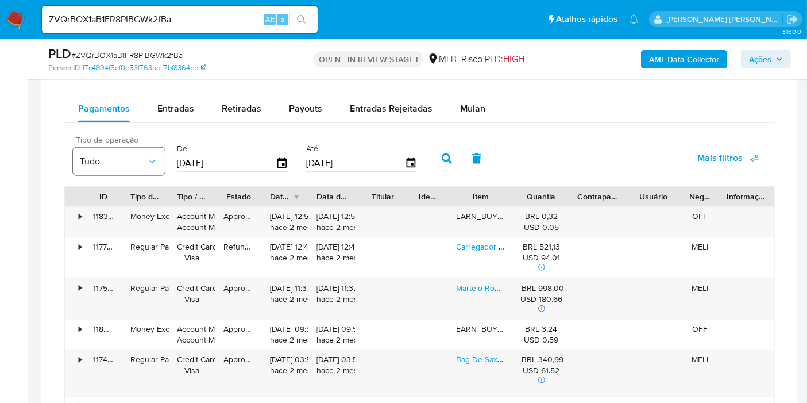
click at [137, 159] on span "Tudo" at bounding box center [113, 161] width 67 height 11
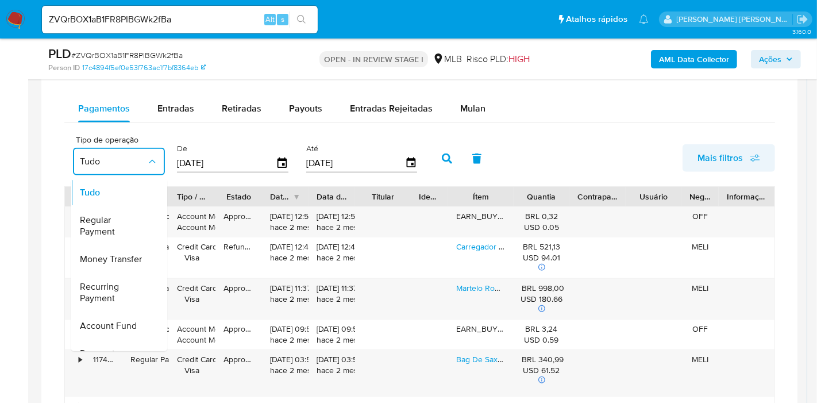
click at [727, 157] on span "Mais filtros" at bounding box center [720, 158] width 45 height 28
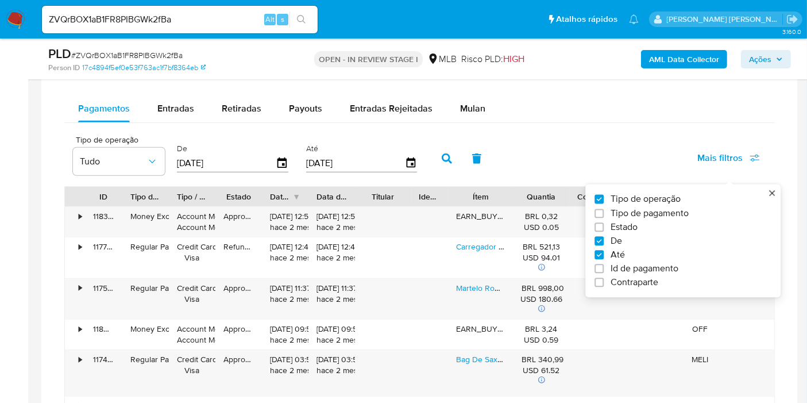
click at [692, 207] on label "Tipo de pagamento" at bounding box center [679, 212] width 168 height 11
click at [604, 209] on input "Tipo de pagamento" at bounding box center [599, 213] width 9 height 9
checkbox input "true"
type input "20/06/2025"
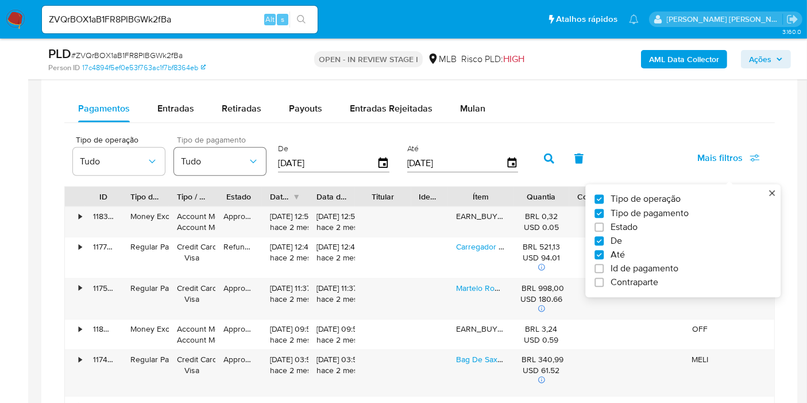
click at [207, 157] on span "Tudo" at bounding box center [214, 161] width 67 height 11
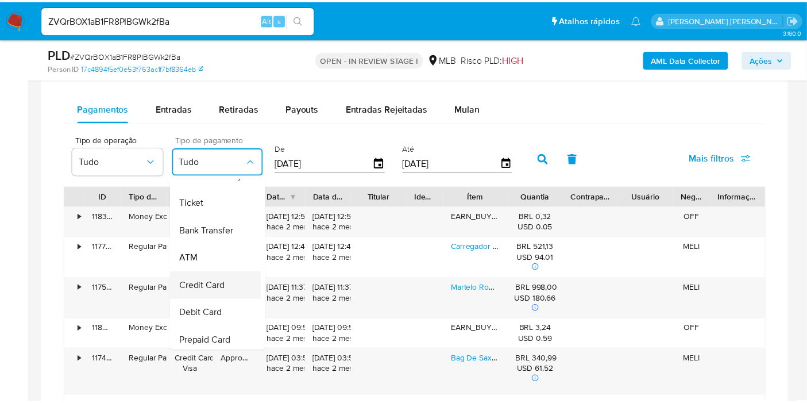
scroll to position [64, 0]
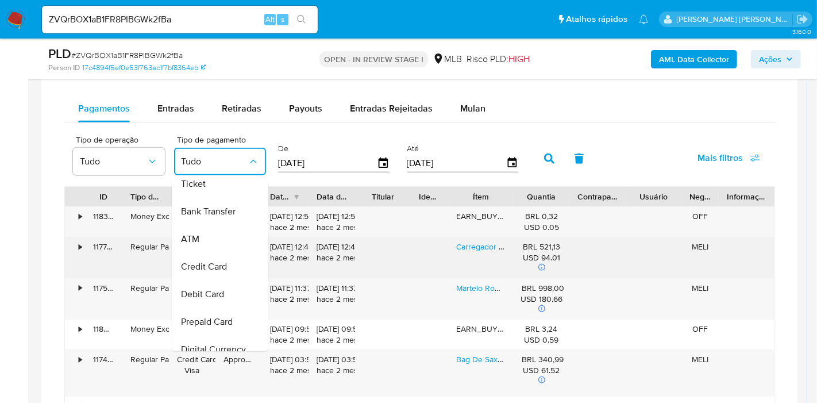
click at [228, 261] on div "Credit Card" at bounding box center [214, 267] width 67 height 28
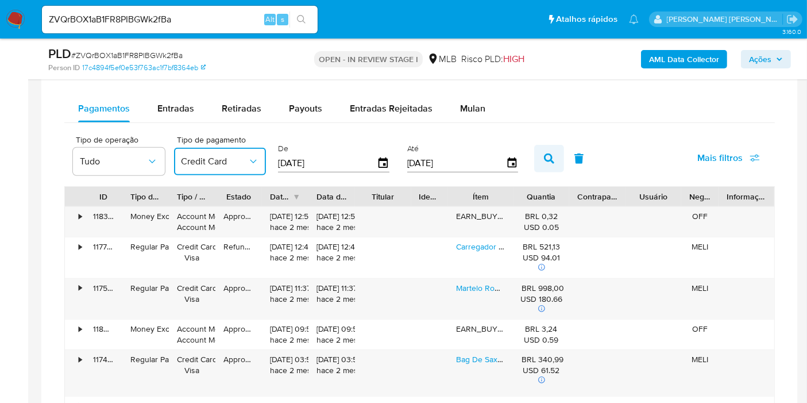
click at [544, 158] on icon "button" at bounding box center [549, 158] width 10 height 10
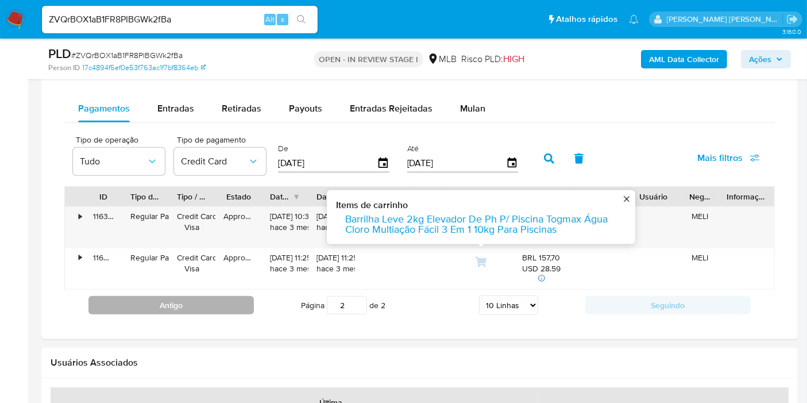
click at [174, 296] on button "Antigo" at bounding box center [170, 305] width 165 height 18
type input "1"
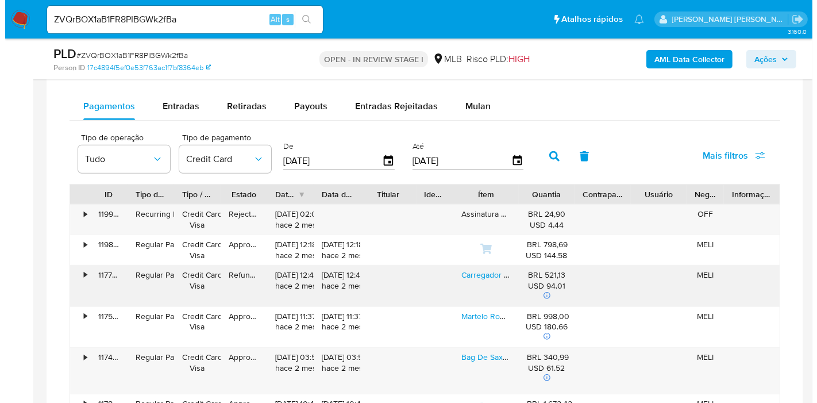
scroll to position [894, 0]
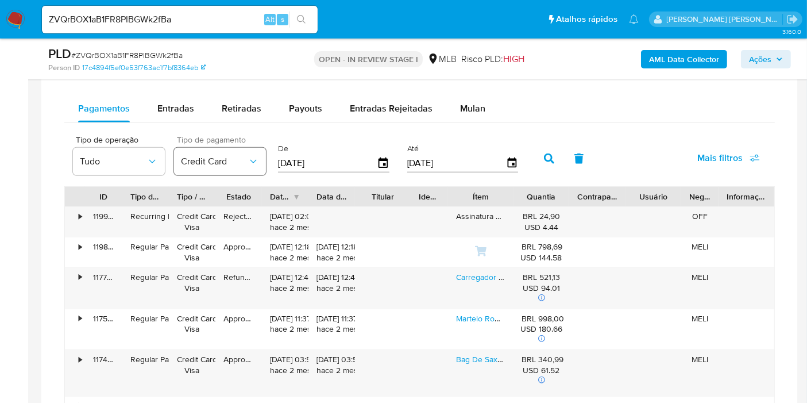
click at [236, 160] on span "Credit Card" at bounding box center [214, 161] width 67 height 11
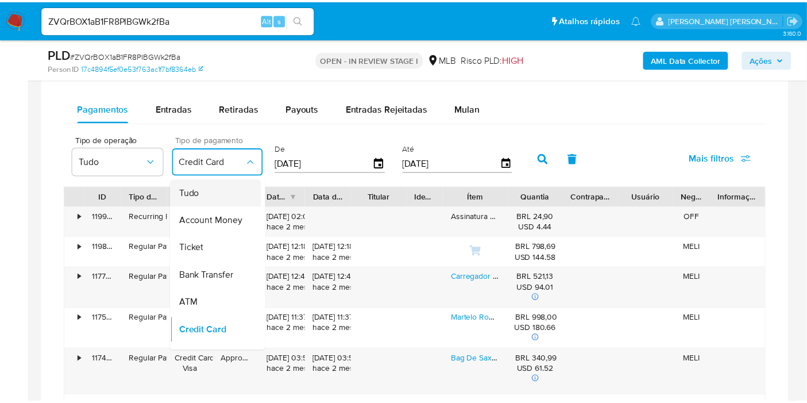
scroll to position [0, 0]
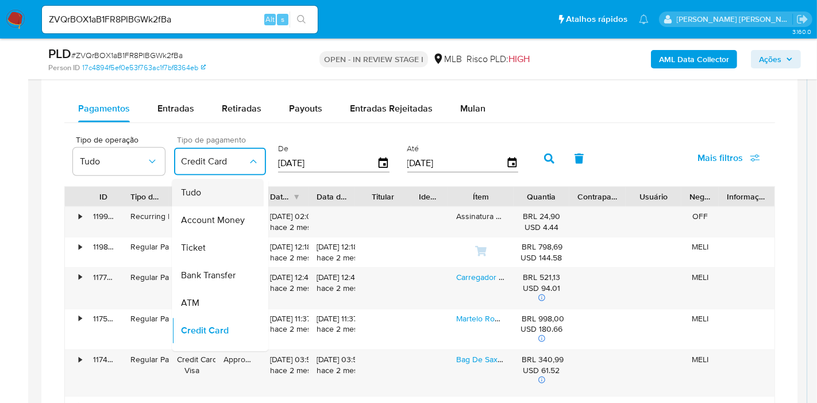
click at [230, 193] on div "Tudo" at bounding box center [214, 193] width 67 height 28
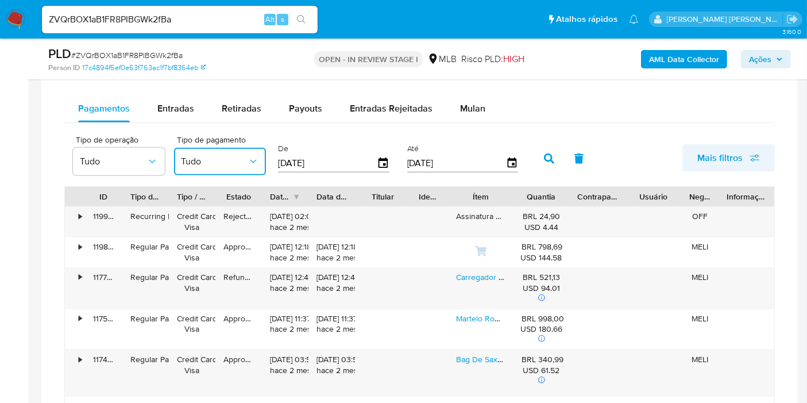
click at [697, 145] on button "Mais filtros" at bounding box center [729, 158] width 93 height 28
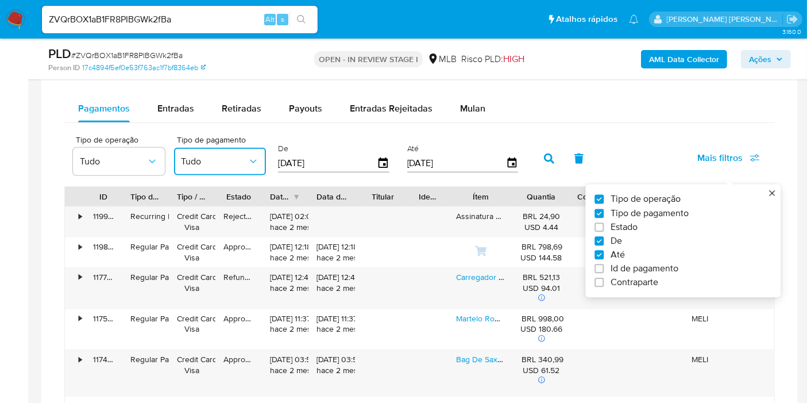
click at [645, 280] on span "Contraparte" at bounding box center [635, 282] width 48 height 11
click at [604, 280] on input "Contraparte" at bounding box center [599, 282] width 9 height 9
checkbox input "true"
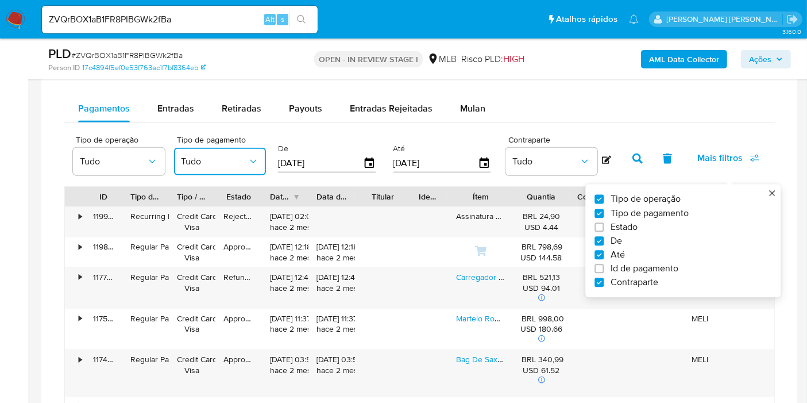
click at [648, 264] on span "Id de pagamento" at bounding box center [645, 268] width 68 height 11
click at [604, 264] on input "Id de pagamento" at bounding box center [599, 268] width 9 height 9
checkbox input "true"
click at [540, 165] on input "number" at bounding box center [534, 162] width 113 height 15
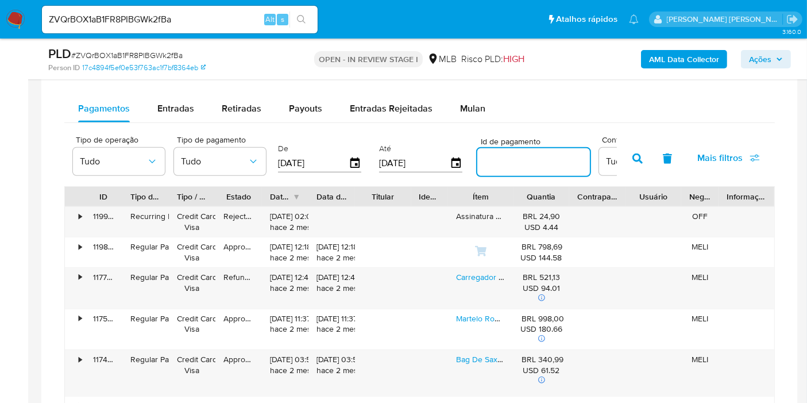
click at [541, 163] on input "number" at bounding box center [534, 162] width 113 height 15
paste input "118263159429"
type input "118263159429"
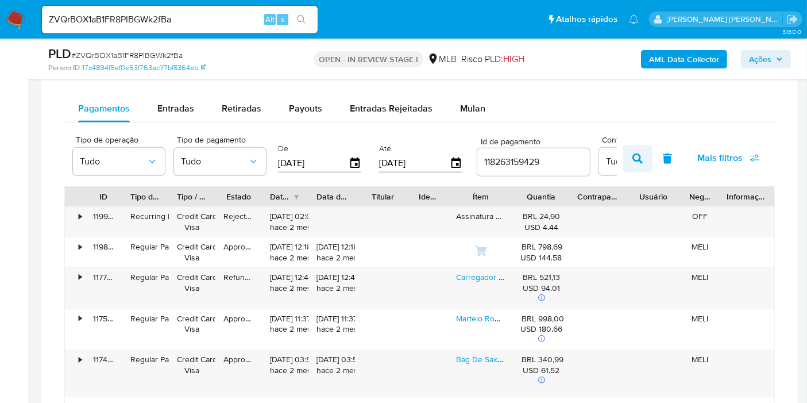
click at [640, 159] on icon "button" at bounding box center [638, 158] width 10 height 10
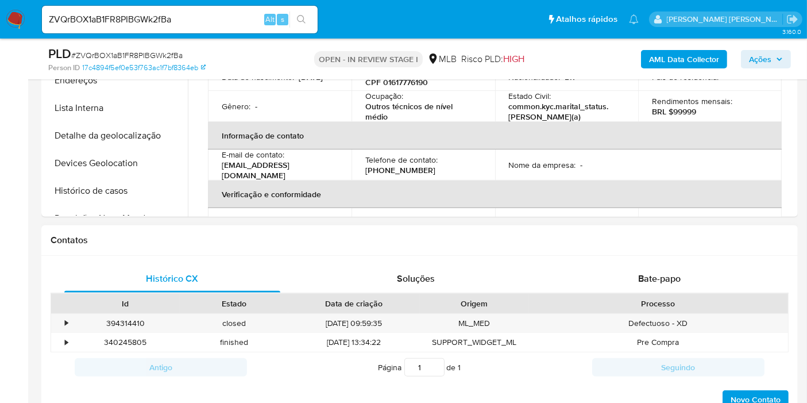
scroll to position [255, 0]
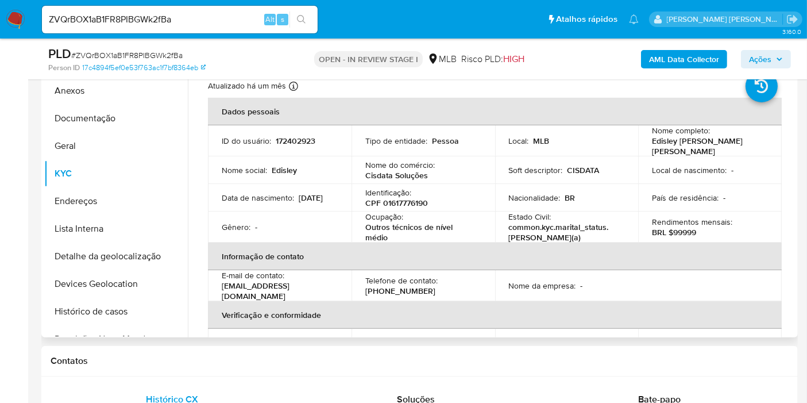
click at [306, 130] on td "ID do usuário : 172402923" at bounding box center [280, 140] width 144 height 31
click at [307, 142] on p "172402923" at bounding box center [296, 141] width 40 height 10
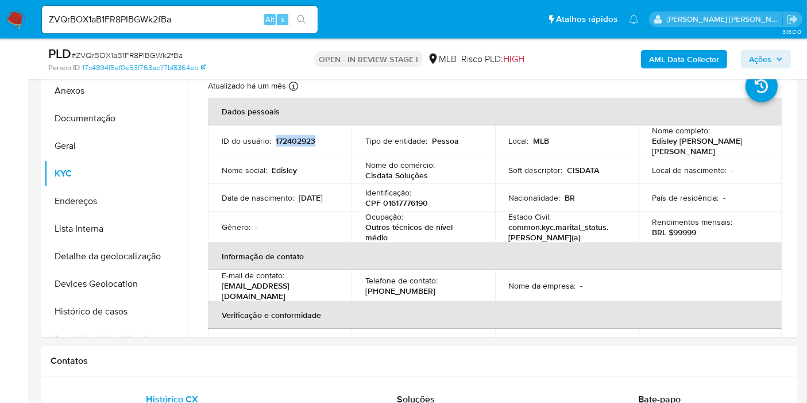
copy p "172402923"
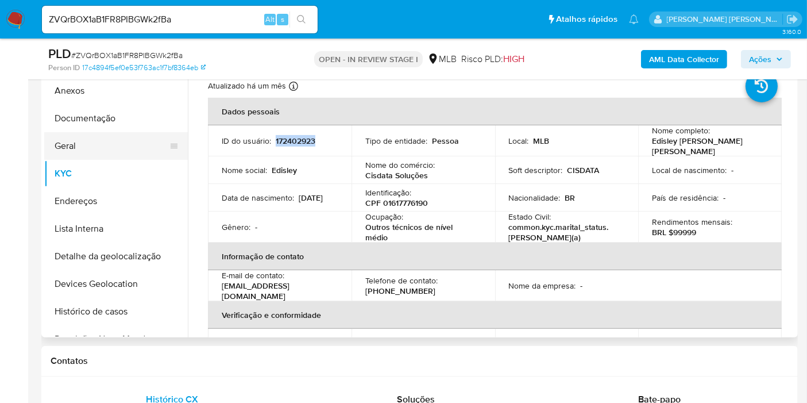
click at [142, 134] on button "Geral" at bounding box center [111, 146] width 134 height 28
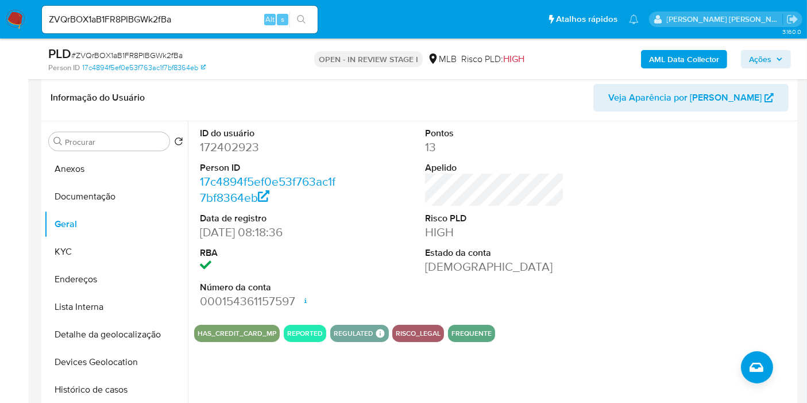
scroll to position [191, 0]
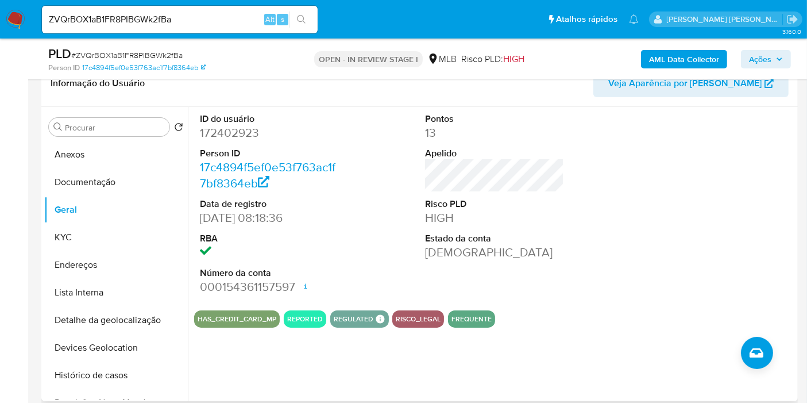
click at [783, 273] on div at bounding box center [720, 204] width 151 height 194
click at [234, 134] on dd "172402923" at bounding box center [269, 133] width 139 height 16
copy dd "172402923"
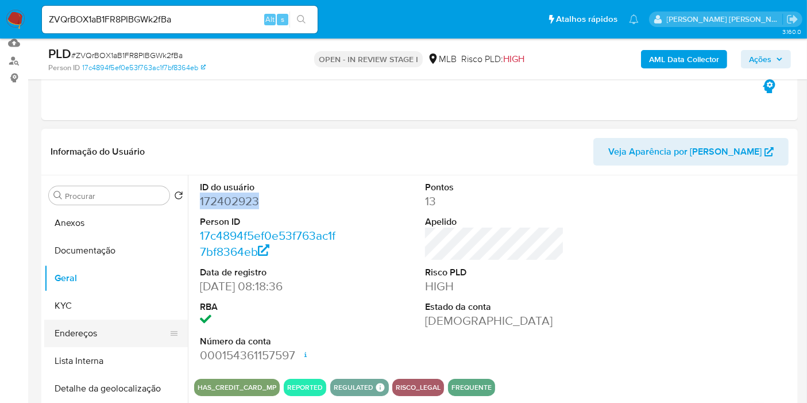
scroll to position [134, 0]
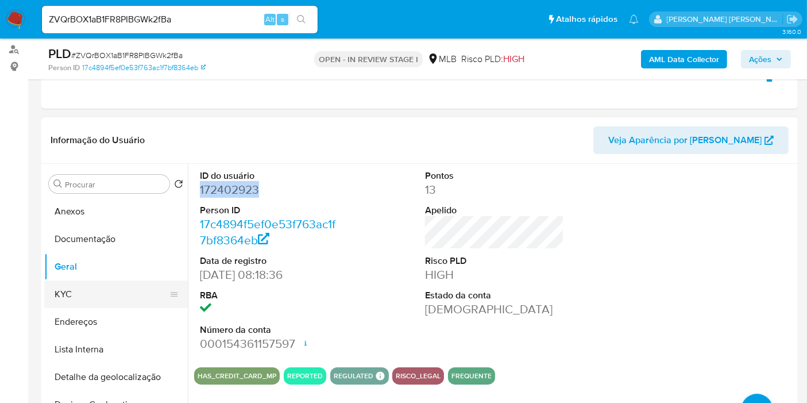
click at [80, 290] on button "KYC" at bounding box center [111, 294] width 134 height 28
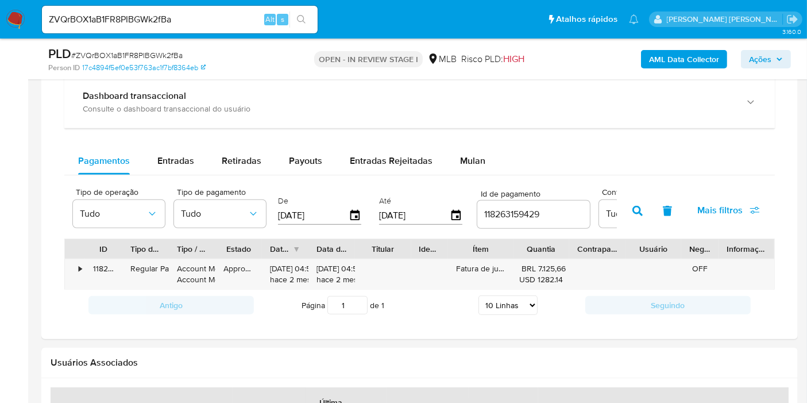
scroll to position [837, 0]
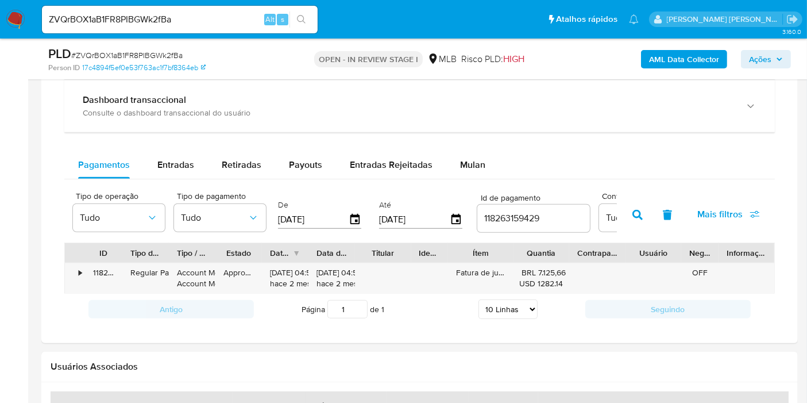
click at [664, 213] on icon "button" at bounding box center [667, 215] width 9 height 10
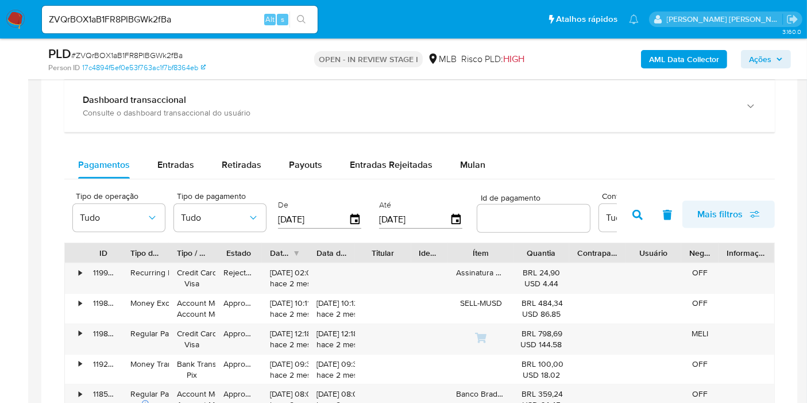
click at [758, 205] on span "Mais filtros" at bounding box center [729, 214] width 63 height 25
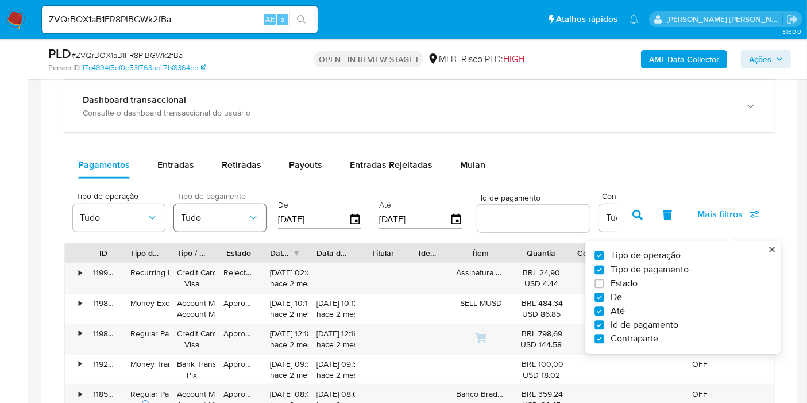
click at [229, 223] on button "Tudo" at bounding box center [220, 218] width 92 height 28
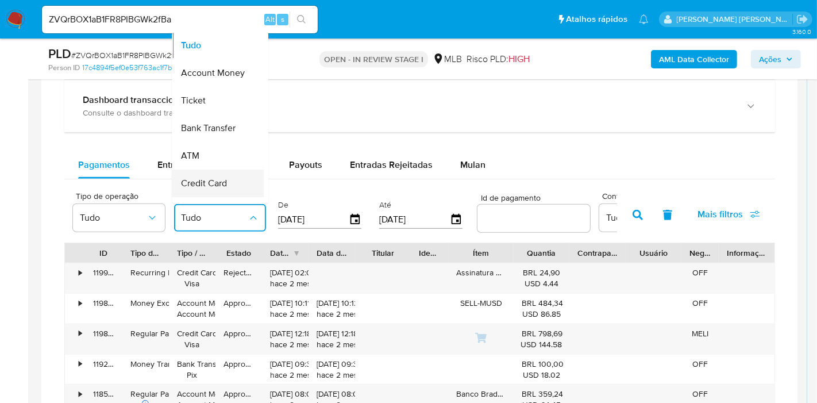
click at [221, 184] on span "Credit Card" at bounding box center [204, 183] width 46 height 11
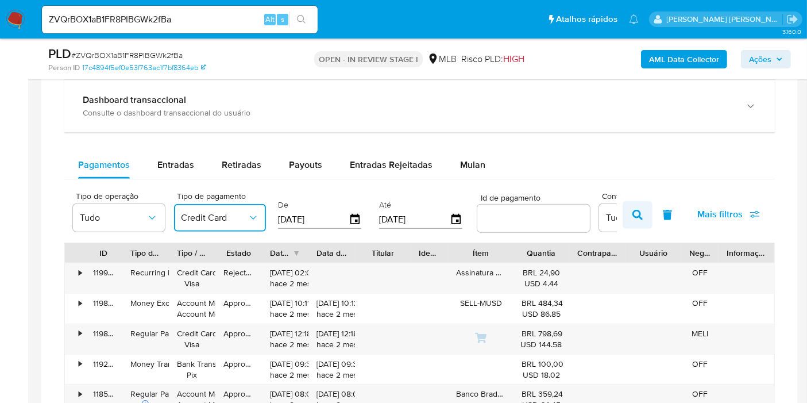
click at [641, 210] on icon "button" at bounding box center [638, 215] width 10 height 10
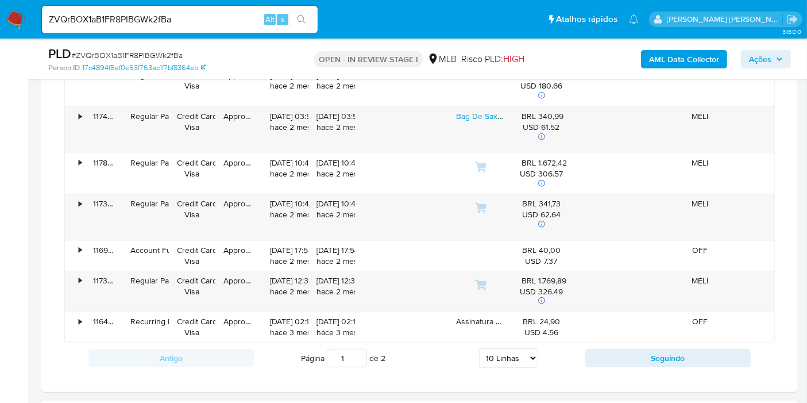
scroll to position [1156, 0]
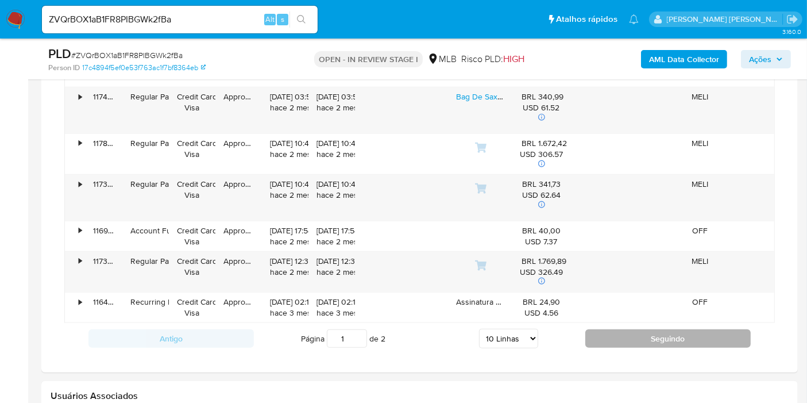
click at [614, 334] on button "Seguindo" at bounding box center [668, 338] width 165 height 18
type input "2"
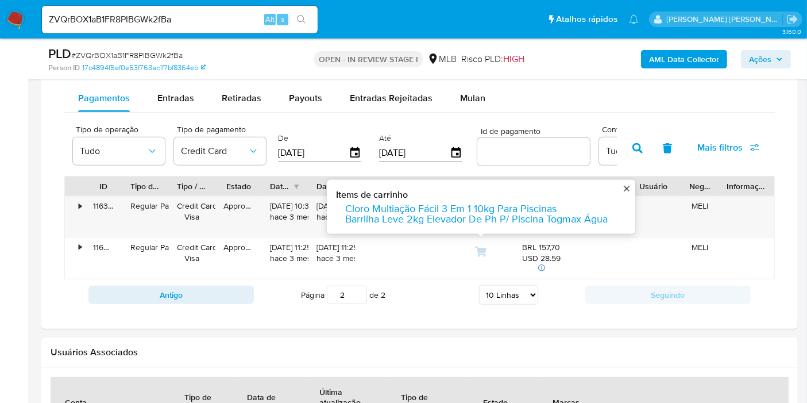
scroll to position [837, 0]
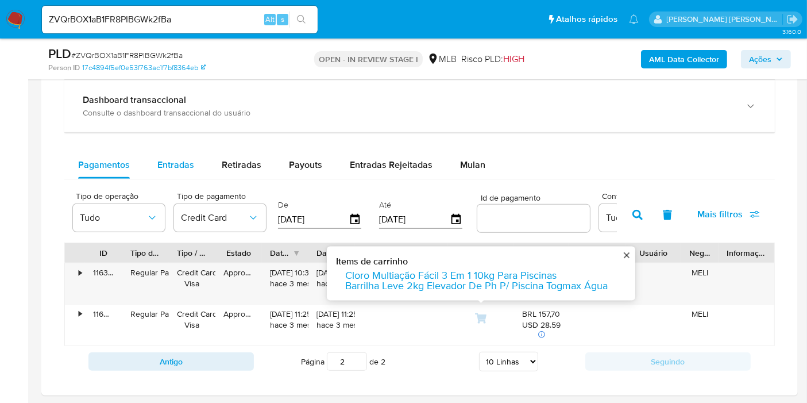
click at [173, 169] on span "Entradas" at bounding box center [175, 164] width 37 height 13
select select "10"
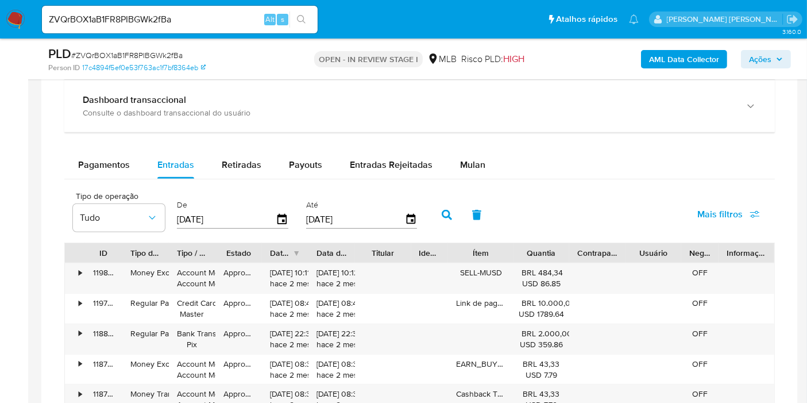
click at [746, 219] on span "Mais filtros" at bounding box center [729, 214] width 63 height 25
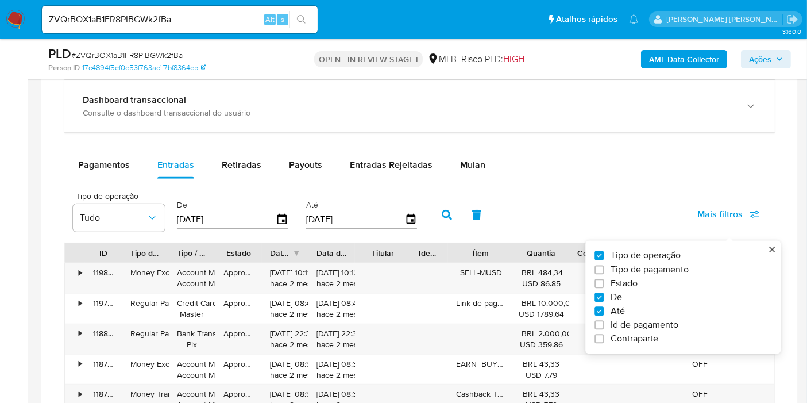
click at [633, 327] on span "Id de pagamento" at bounding box center [645, 325] width 68 height 11
click at [604, 327] on input "Id de pagamento" at bounding box center [599, 325] width 9 height 9
checkbox input "true"
click at [476, 223] on input "number" at bounding box center [488, 218] width 113 height 15
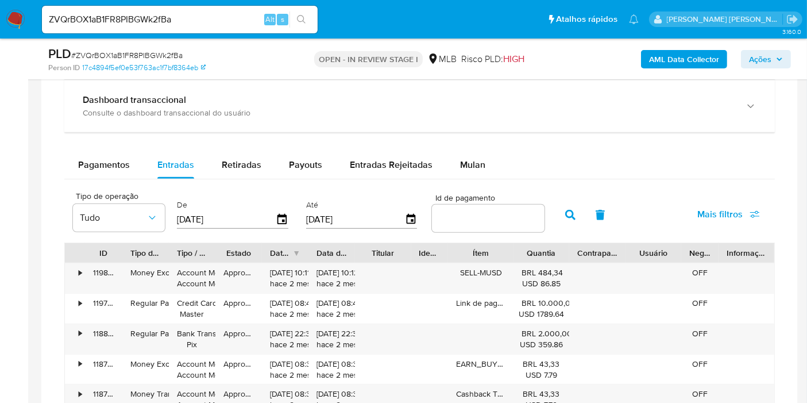
click at [497, 221] on input "number" at bounding box center [488, 218] width 113 height 15
paste input "119739349367"
type input "119739349367"
click at [556, 214] on button "button" at bounding box center [571, 215] width 30 height 28
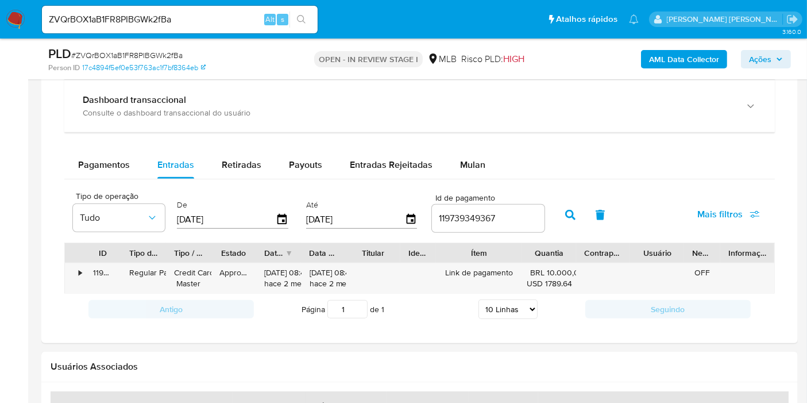
drag, startPoint x: 506, startPoint y: 247, endPoint x: 526, endPoint y: 253, distance: 21.1
click at [526, 253] on div at bounding box center [522, 253] width 21 height 20
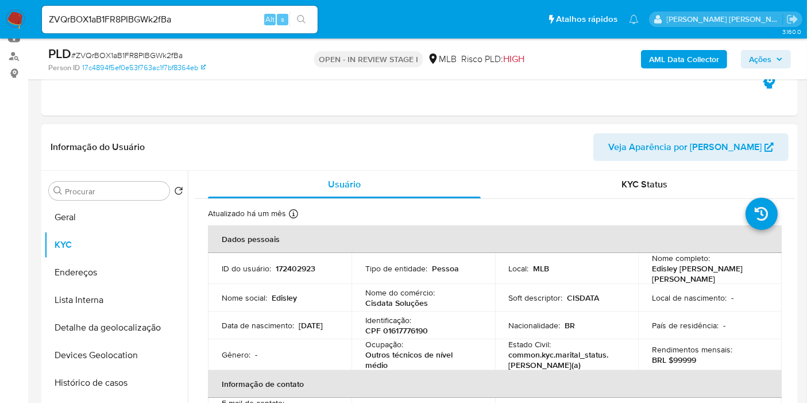
scroll to position [0, 0]
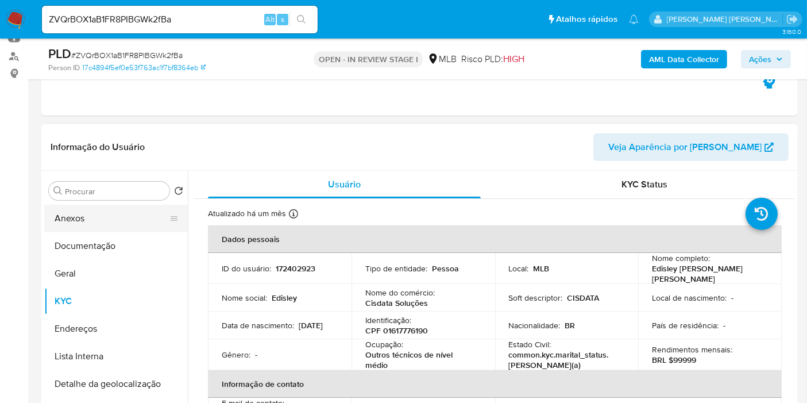
click at [103, 220] on button "Anexos" at bounding box center [111, 219] width 134 height 28
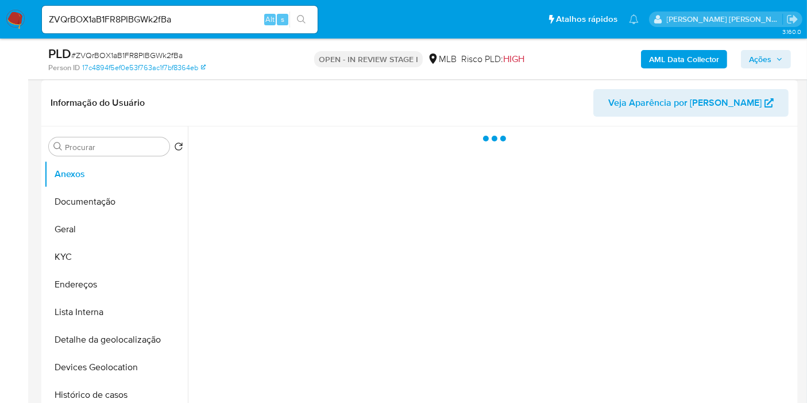
scroll to position [191, 0]
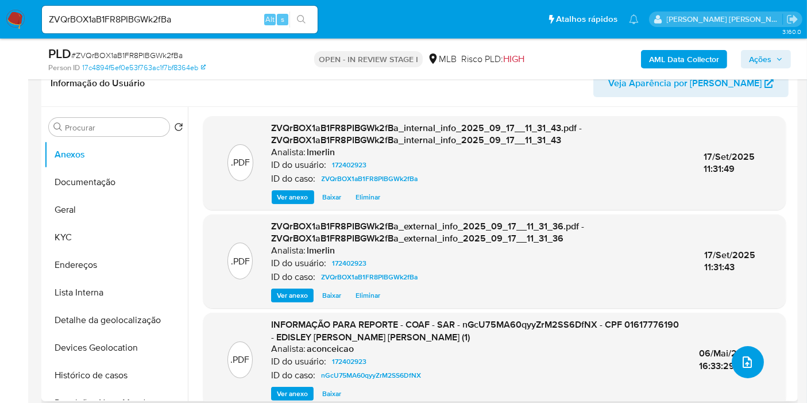
click at [741, 356] on icon "upload-file" at bounding box center [748, 362] width 14 height 14
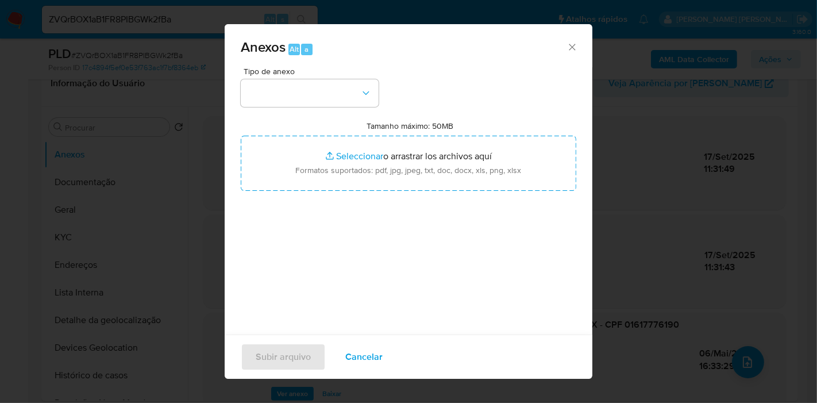
click at [353, 351] on span "Cancelar" at bounding box center [363, 356] width 37 height 25
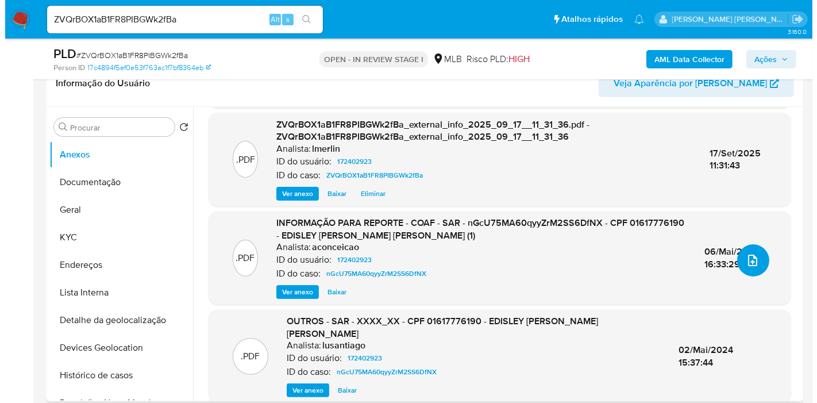
scroll to position [0, 0]
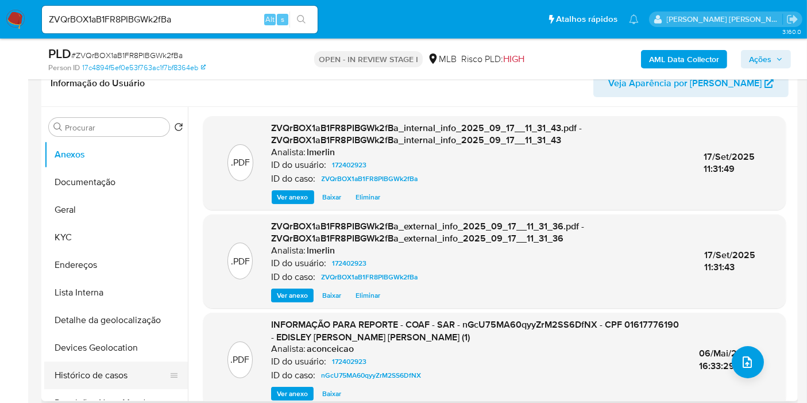
click at [110, 368] on button "Histórico de casos" at bounding box center [111, 375] width 134 height 28
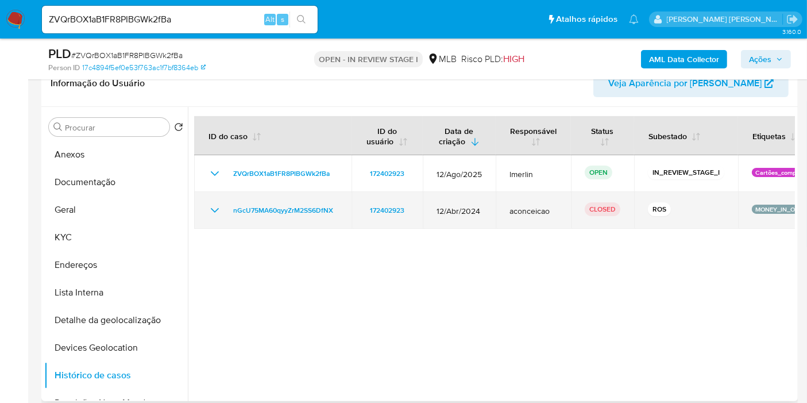
click at [213, 210] on icon "Mostrar/Ocultar" at bounding box center [215, 210] width 14 height 14
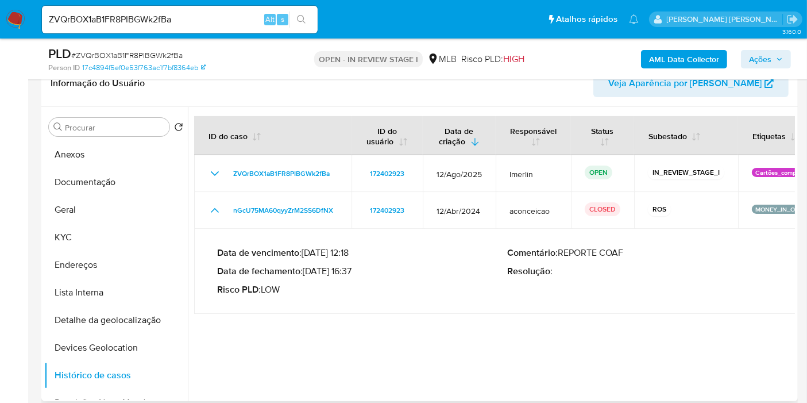
drag, startPoint x: 348, startPoint y: 270, endPoint x: 310, endPoint y: 271, distance: 38.5
click at [310, 271] on p "Data de fechamento : 06/05/2024 16:37" at bounding box center [362, 270] width 290 height 11
click at [89, 165] on button "Anexos" at bounding box center [111, 155] width 134 height 28
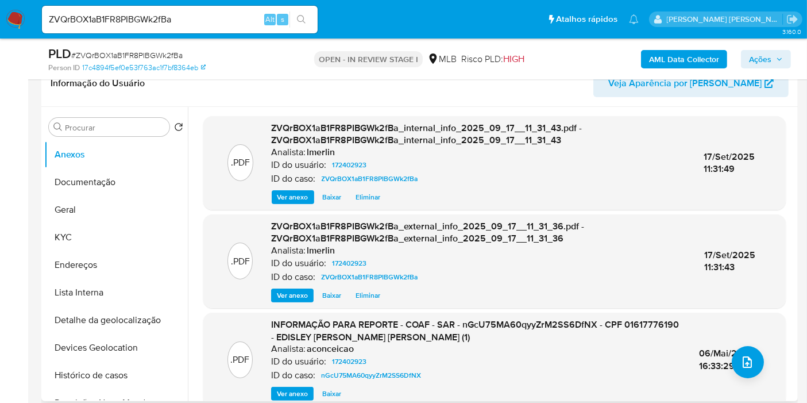
click at [293, 392] on span "Ver anexo" at bounding box center [292, 393] width 31 height 11
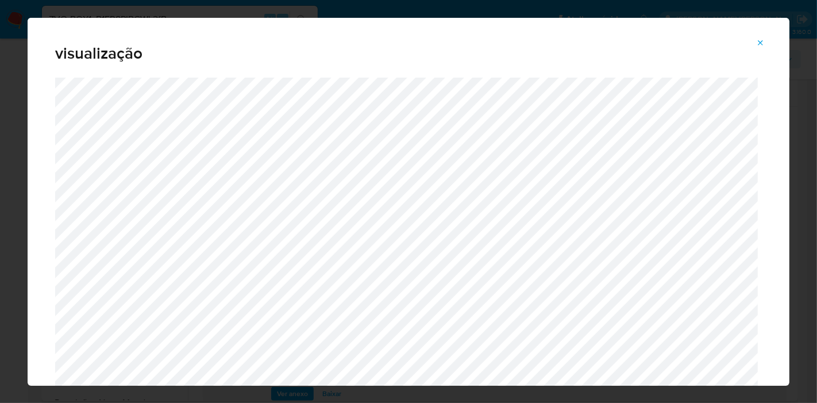
click at [758, 39] on icon "Attachment preview" at bounding box center [760, 43] width 9 height 9
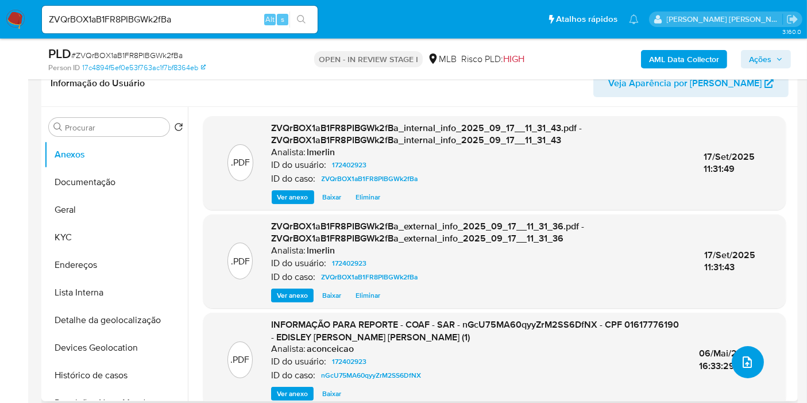
click at [749, 369] on button "upload-file" at bounding box center [748, 362] width 32 height 32
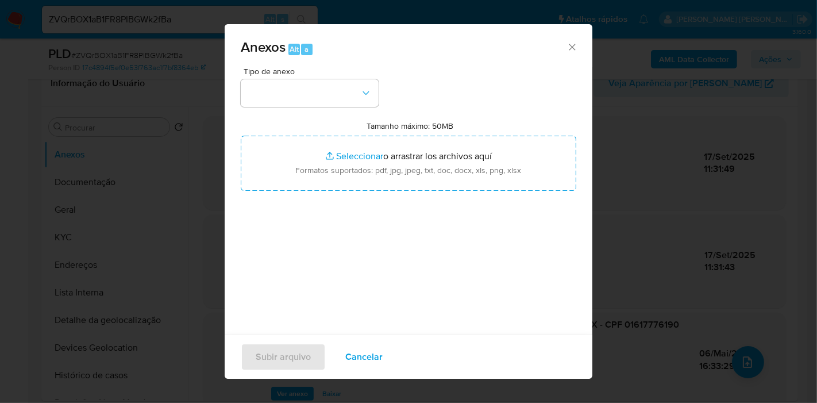
click at [301, 111] on div "Tipo de anexo Tamanho máximo: 50MB Seleccionar archivos Seleccionar o arrastrar…" at bounding box center [409, 202] width 336 height 271
click at [303, 89] on button "button" at bounding box center [310, 93] width 138 height 28
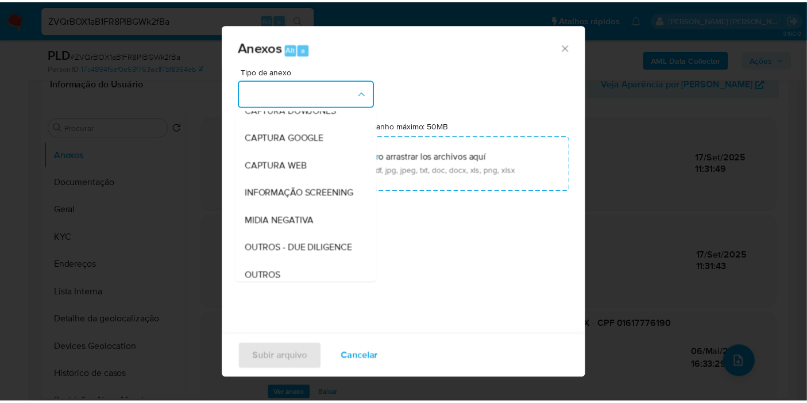
scroll to position [176, 0]
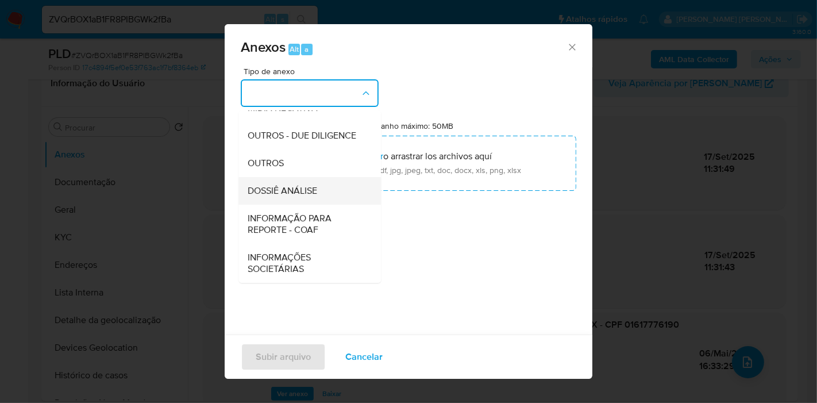
click at [307, 193] on span "DOSSIÊ ANÁLISE" at bounding box center [283, 190] width 70 height 11
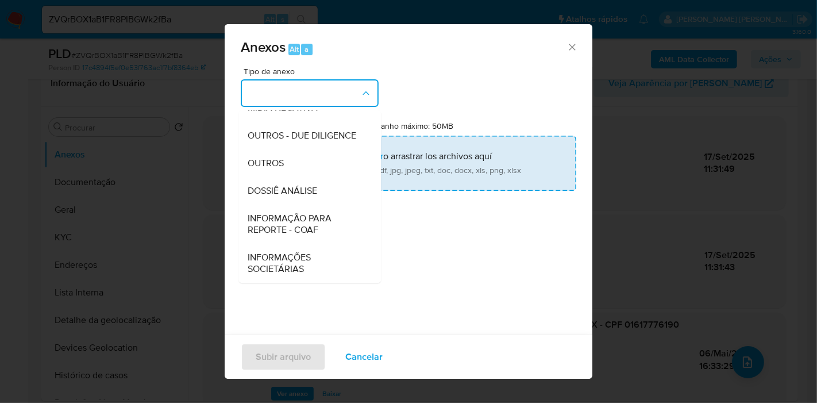
click at [390, 141] on input "Tamanho máximo: 50MB Seleccionar archivos" at bounding box center [409, 163] width 336 height 55
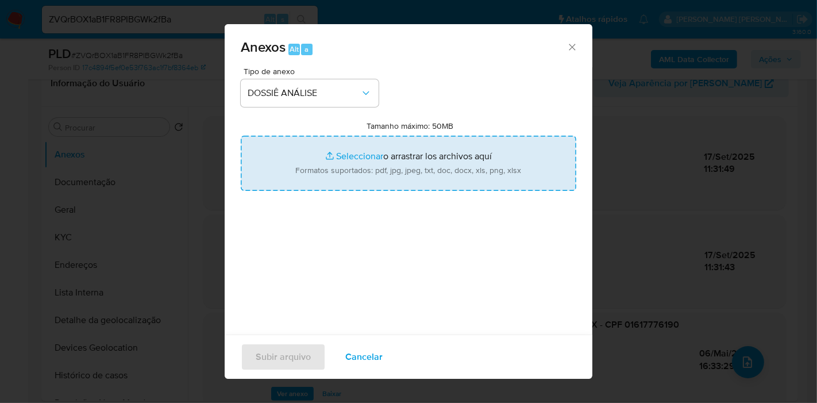
type input "C:\fakepath\2º SAR - XXX - CPF 01617776190 - EDISLEY BORGES FERNANDES.pdf"
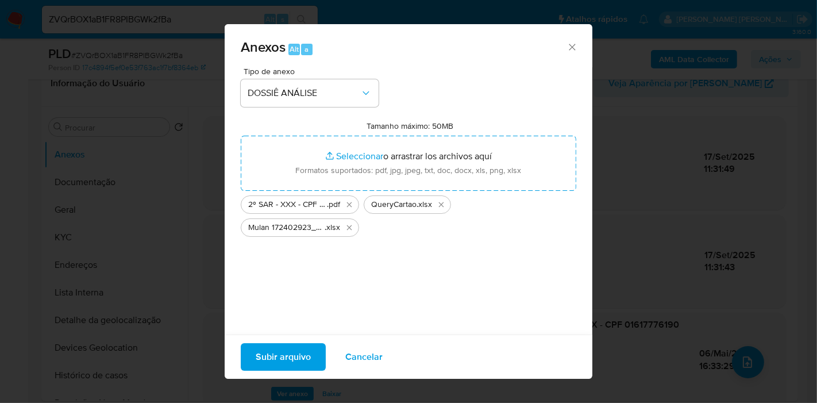
click at [279, 351] on span "Subir arquivo" at bounding box center [283, 356] width 55 height 25
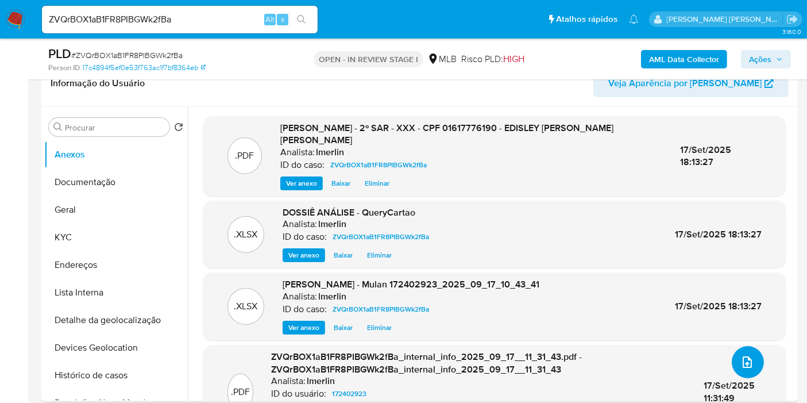
scroll to position [0, 0]
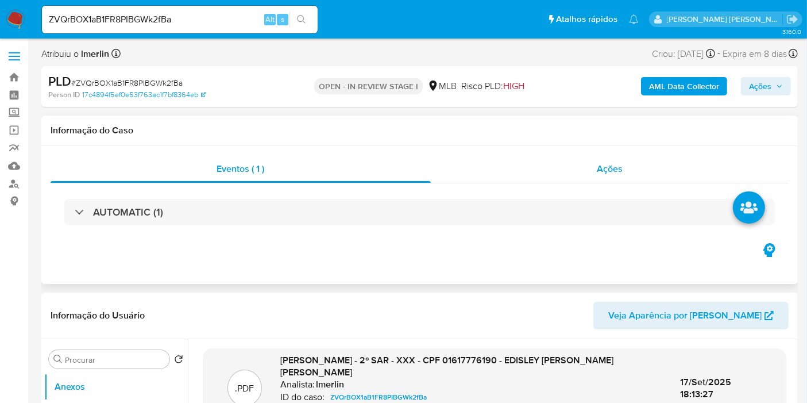
click at [653, 165] on div "Ações" at bounding box center [610, 169] width 359 height 28
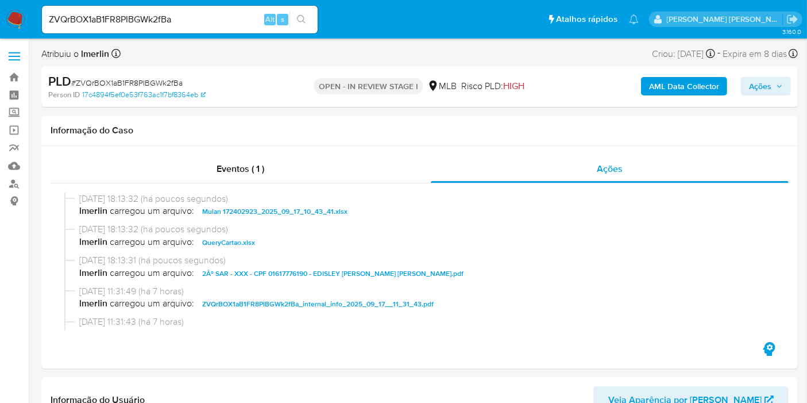
click at [759, 91] on span "Ações" at bounding box center [760, 86] width 22 height 18
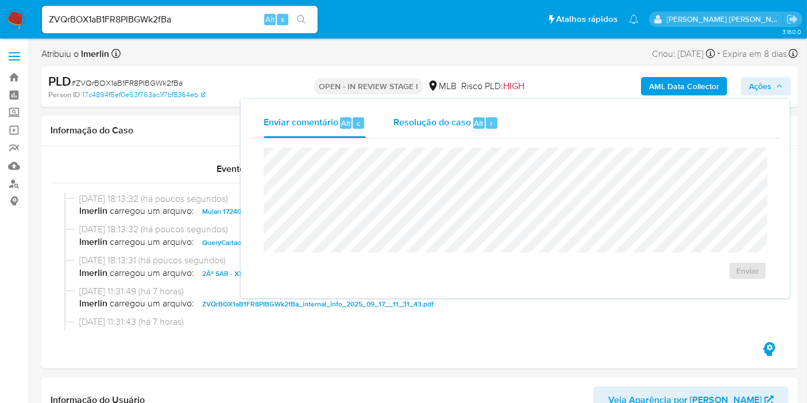
click at [459, 113] on div "Resolução do caso Alt r" at bounding box center [446, 123] width 105 height 30
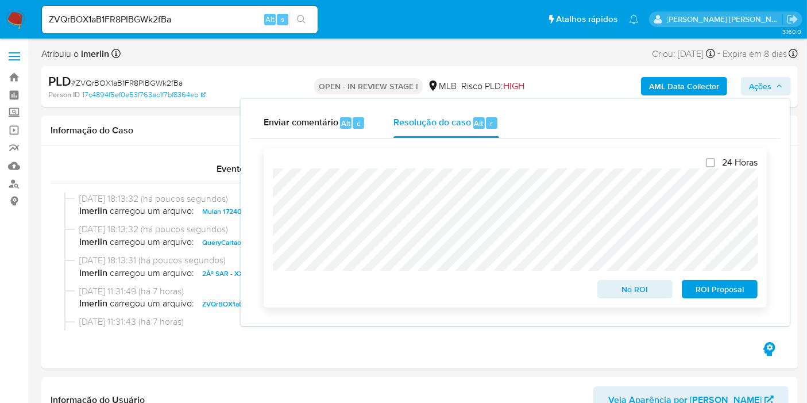
click at [737, 293] on span "ROI Proposal" at bounding box center [720, 289] width 60 height 16
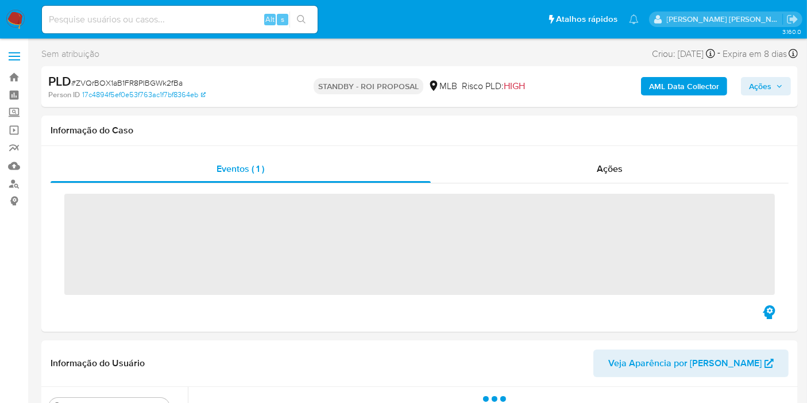
click at [206, 12] on input at bounding box center [180, 19] width 276 height 15
paste input "Fo96W9N5CmdEFWBaGUlX26SJ"
type input "Fo96W9N5CmdEFWBaGUlX26SJ"
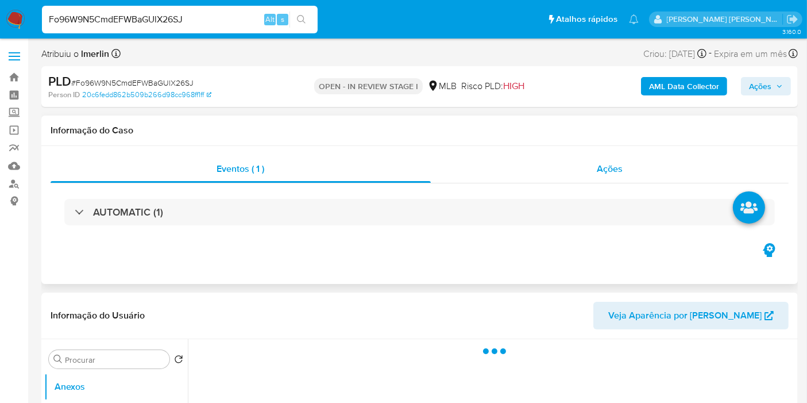
click at [614, 164] on span "Ações" at bounding box center [610, 168] width 26 height 13
select select "10"
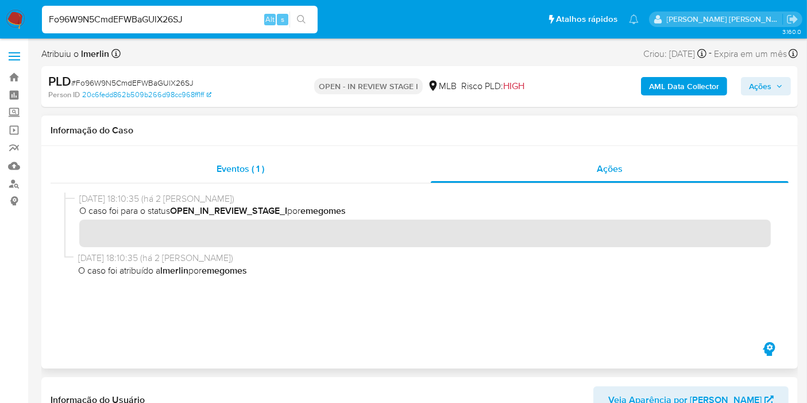
click at [336, 176] on div "Eventos ( 1 )" at bounding box center [241, 169] width 380 height 28
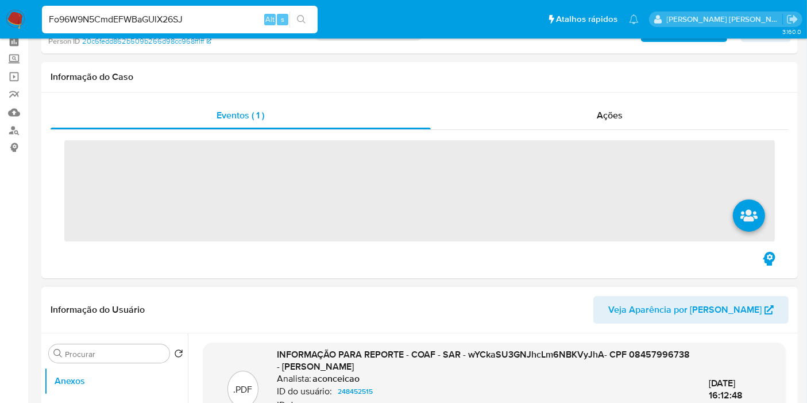
scroll to position [128, 0]
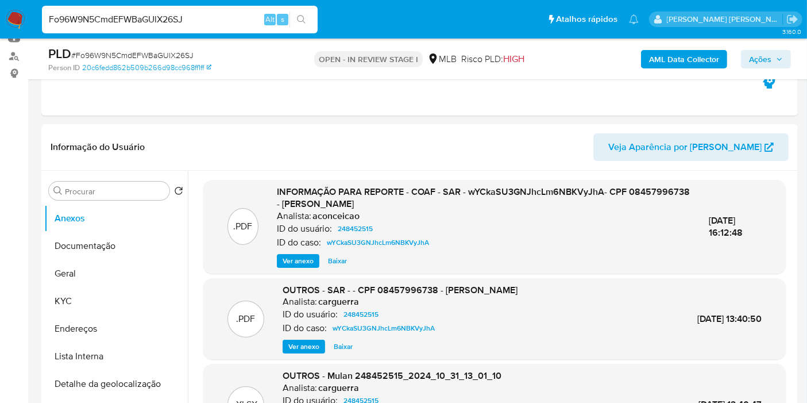
click at [669, 63] on b "AML Data Collector" at bounding box center [684, 59] width 70 height 18
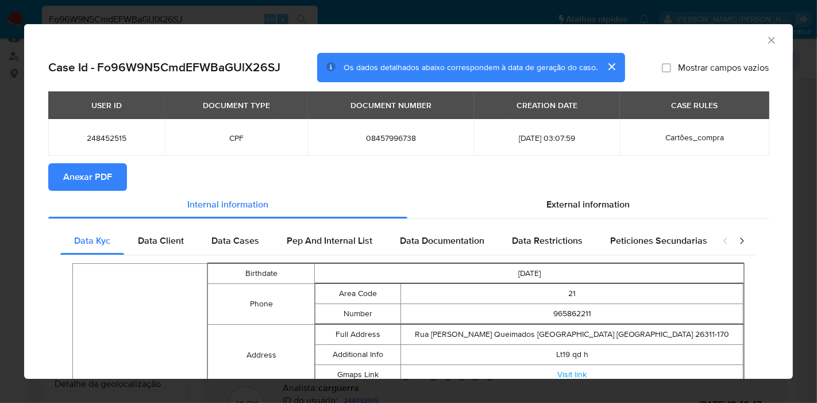
click at [97, 182] on span "Anexar PDF" at bounding box center [87, 176] width 49 height 25
drag, startPoint x: 758, startPoint y: 40, endPoint x: 569, endPoint y: 52, distance: 189.4
click at [766, 40] on icon "Fechar a janela" at bounding box center [771, 39] width 11 height 11
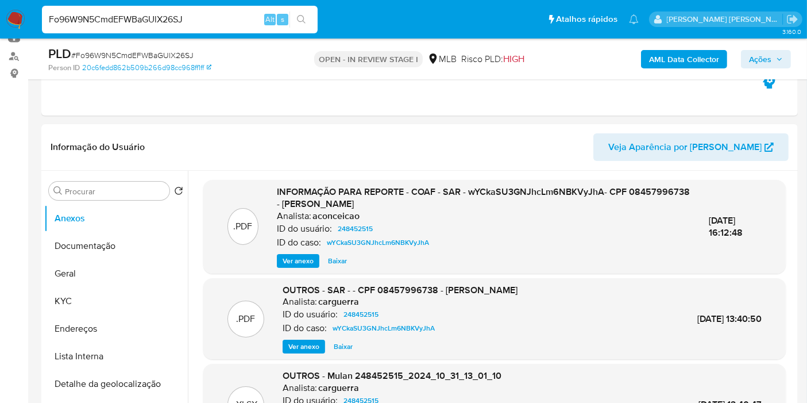
click at [203, 25] on input "Fo96W9N5CmdEFWBaGUlX26SJ" at bounding box center [180, 19] width 276 height 15
paste input "b43ymdXlcofCtKx38EMijlt"
type input "Fb43ymdXlcofCtKx38EMijlt"
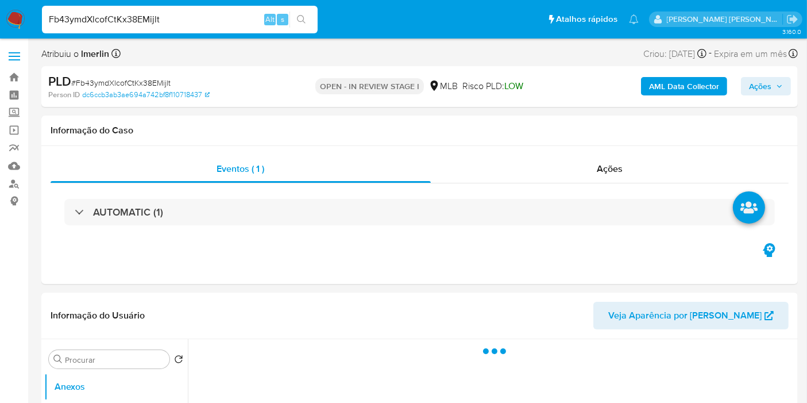
click at [663, 84] on b "AML Data Collector" at bounding box center [684, 86] width 70 height 18
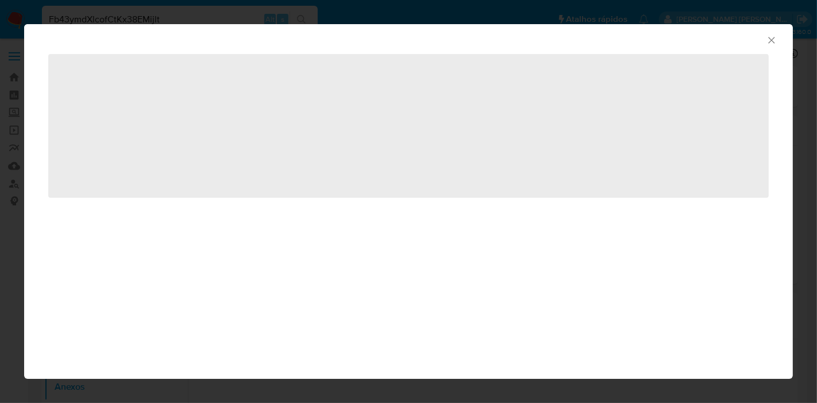
select select "10"
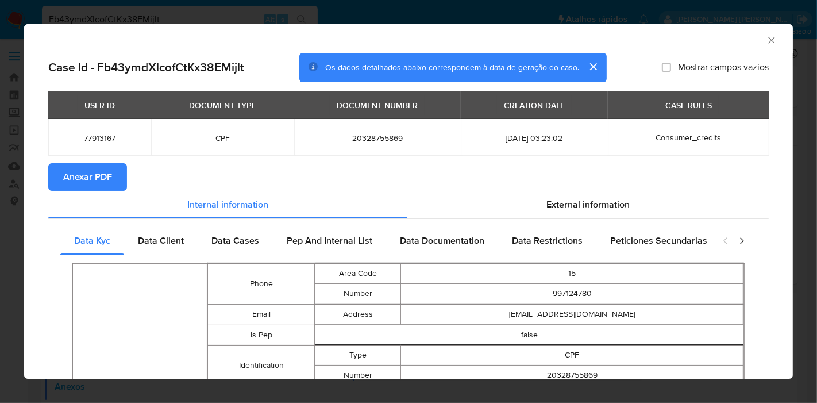
click at [755, 43] on div "AML Data Collector" at bounding box center [399, 38] width 734 height 13
click at [768, 41] on icon "Fechar a janela" at bounding box center [771, 40] width 6 height 6
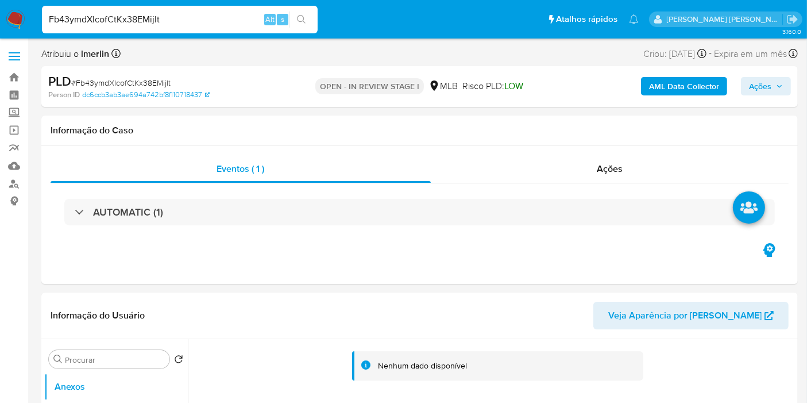
click at [194, 28] on div "Fb43ymdXlcofCtKx38EMijlt Alt s" at bounding box center [180, 20] width 276 height 28
click at [198, 17] on input "Fb43ymdXlcofCtKx38EMijlt" at bounding box center [180, 19] width 276 height 15
paste input "o96W9N5CmdEFWBaGUlX26SJ"
type input "Fo96W9N5CmdEFWBaGUlX26SJ"
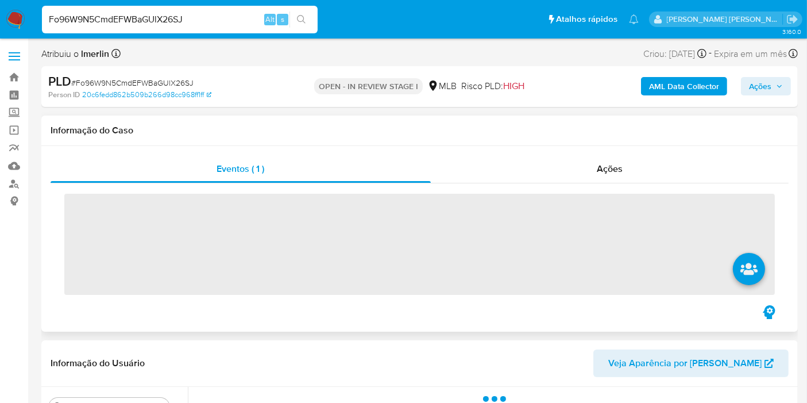
click at [220, 216] on span "‌" at bounding box center [419, 244] width 711 height 101
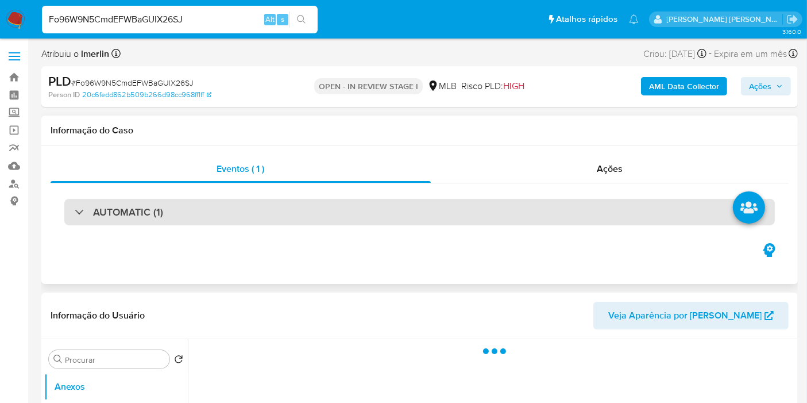
click at [184, 214] on div "AUTOMATIC (1)" at bounding box center [419, 212] width 711 height 26
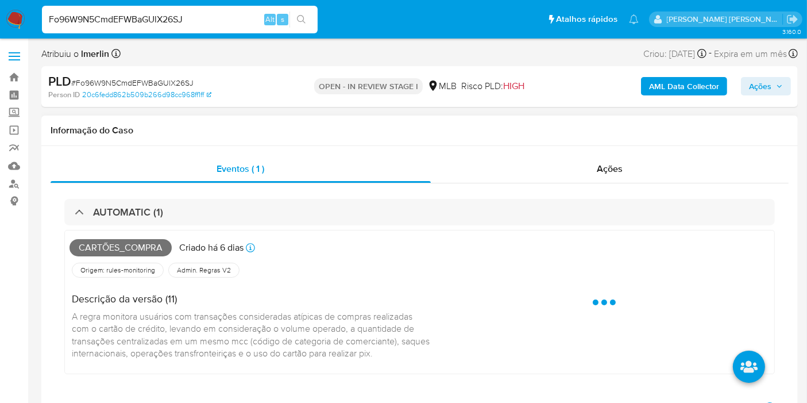
select select "10"
click at [133, 245] on span "Cartões_compra" at bounding box center [121, 247] width 102 height 17
copy span "Cartões_compra"
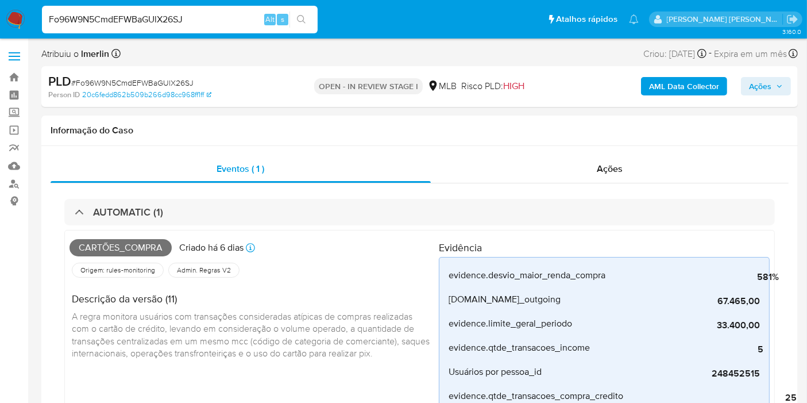
click at [217, 18] on input "Fo96W9N5CmdEFWBaGUlX26SJ" at bounding box center [180, 19] width 276 height 15
paste input "b43ymdXlcofCtKx38EMijlt"
type input "Fb43ymdXlcofCtKx38EMijlt"
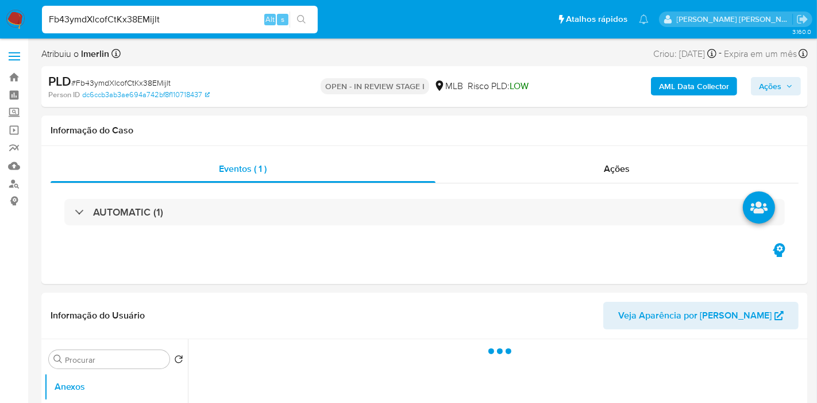
select select "10"
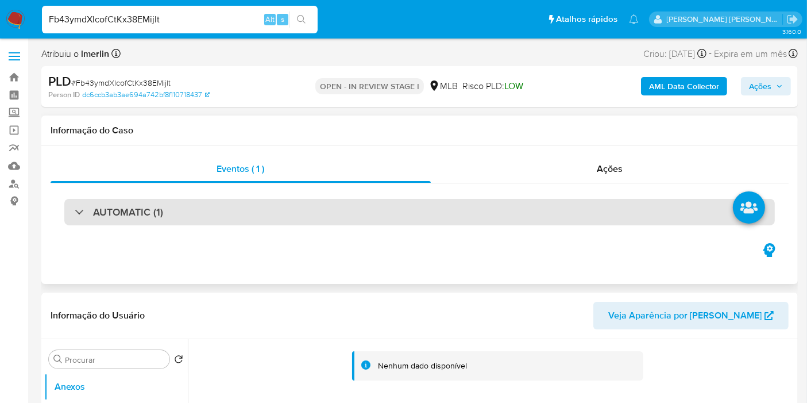
click at [430, 215] on div "AUTOMATIC (1)" at bounding box center [419, 212] width 711 height 26
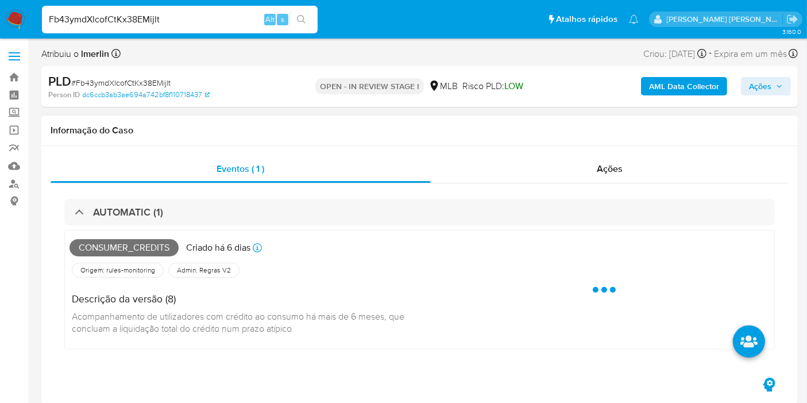
click at [136, 244] on span "Consumer_credits" at bounding box center [124, 247] width 109 height 17
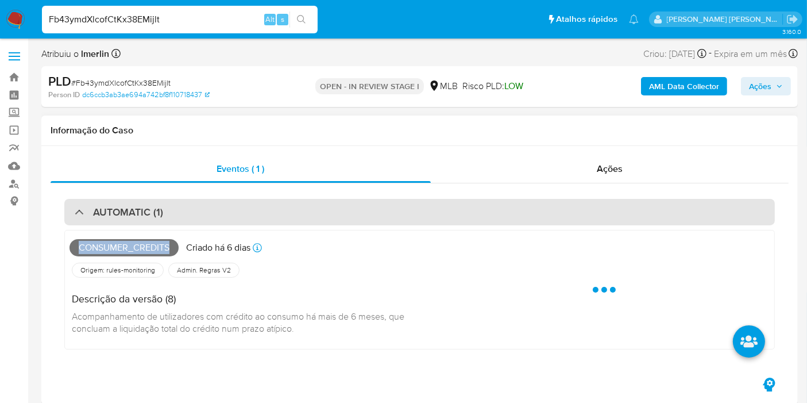
copy span "Consumer_credits"
click at [243, 202] on div "AUTOMATIC (1)" at bounding box center [419, 212] width 711 height 26
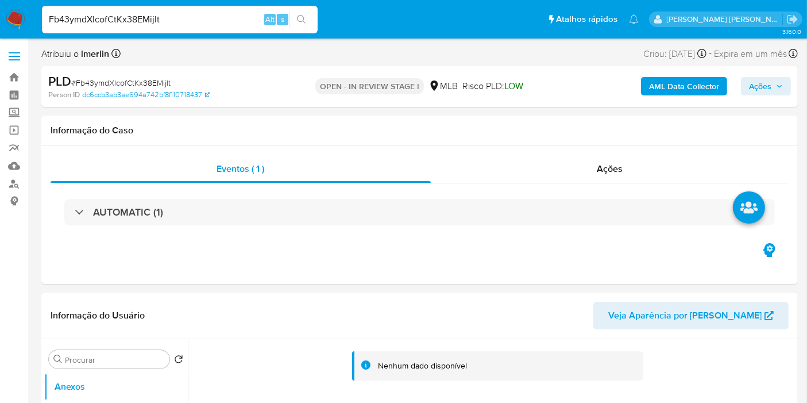
click at [692, 87] on b "AML Data Collector" at bounding box center [684, 86] width 70 height 18
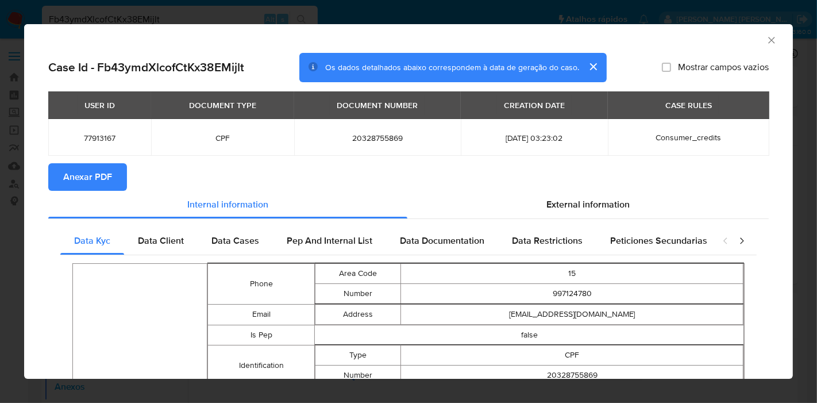
click at [107, 176] on span "Anexar PDF" at bounding box center [87, 176] width 49 height 25
click at [766, 37] on icon "Fechar a janela" at bounding box center [771, 39] width 11 height 11
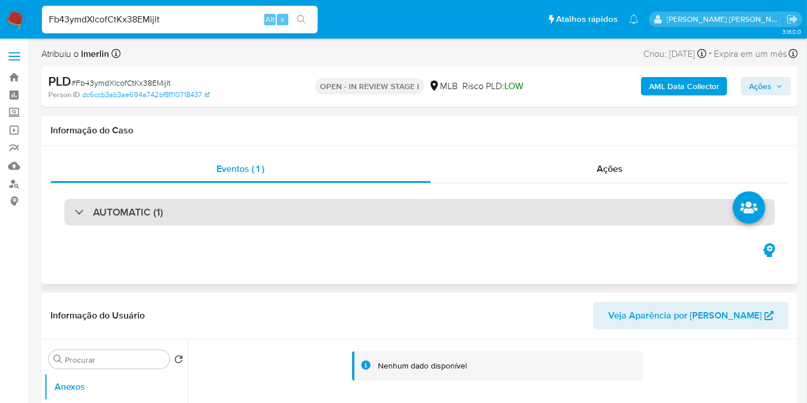
click at [251, 222] on div "AUTOMATIC (1)" at bounding box center [419, 212] width 711 height 26
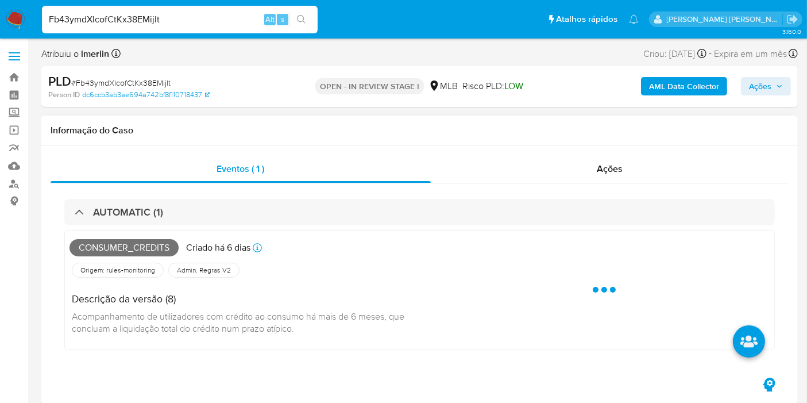
click at [120, 246] on span "Consumer_credits" at bounding box center [124, 247] width 109 height 17
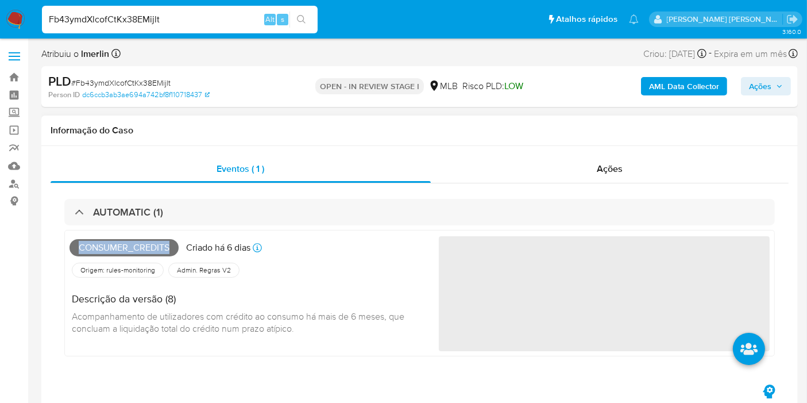
click at [120, 246] on span "Consumer_credits" at bounding box center [124, 247] width 109 height 17
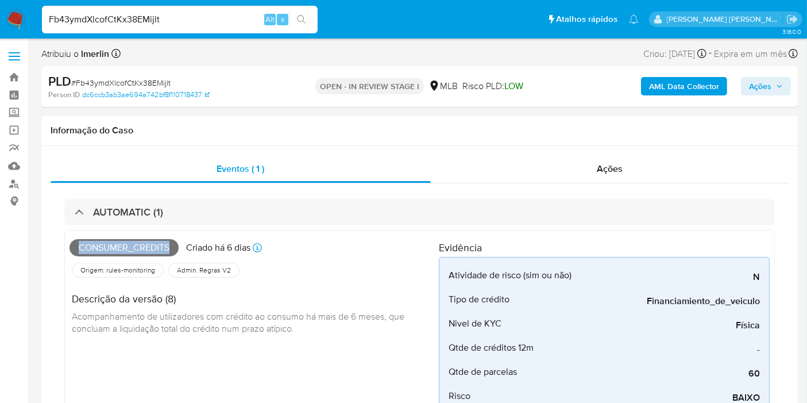
copy span "Consumer_credits"
click at [216, 21] on input "Fb43ymdXlcofCtKx38EMijlt" at bounding box center [180, 19] width 276 height 15
paste input "zVVatD2Zotf5CCFByNZb8Rpg"
type input "zVVatD2Zotf5CCFByNZb8Rpg"
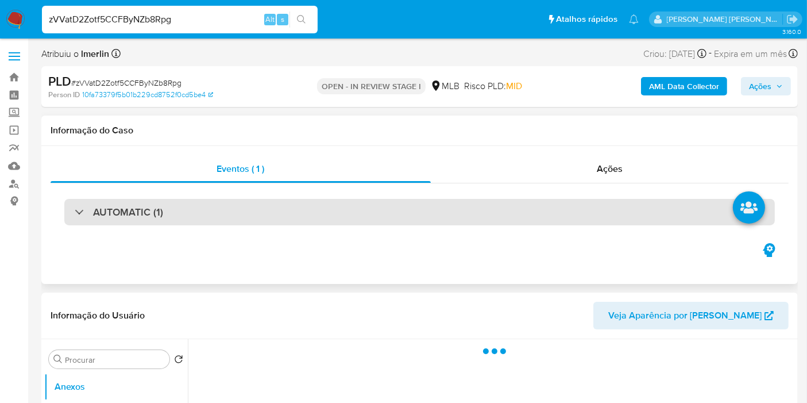
click at [233, 205] on div "AUTOMATIC (1)" at bounding box center [419, 212] width 711 height 26
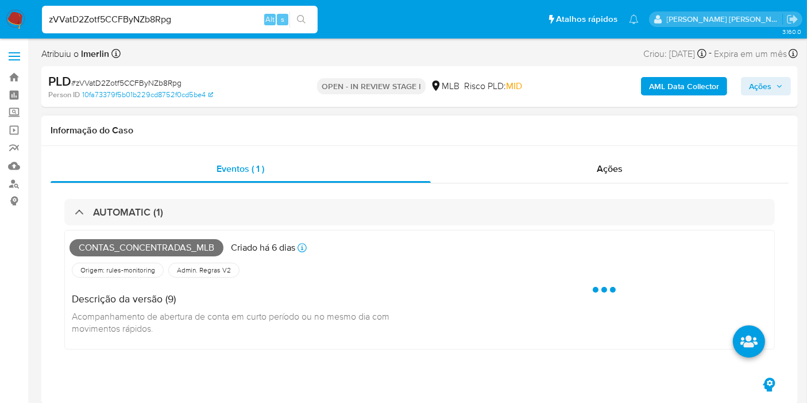
select select "10"
click at [183, 247] on span "Contas_concentradas_mlb" at bounding box center [147, 247] width 154 height 17
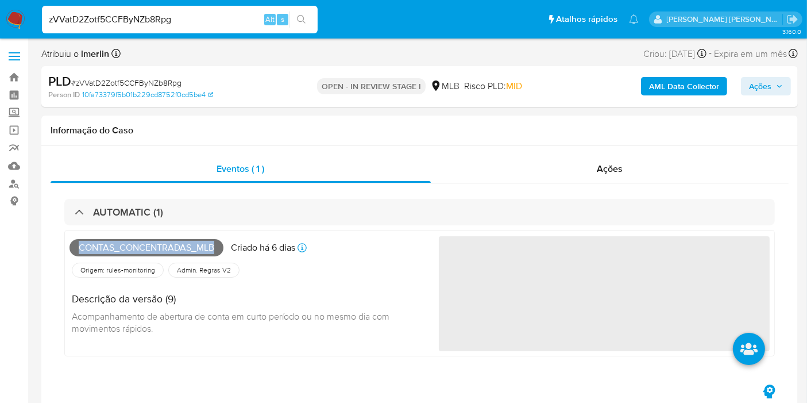
copy span "Contas_concentradas_mlb"
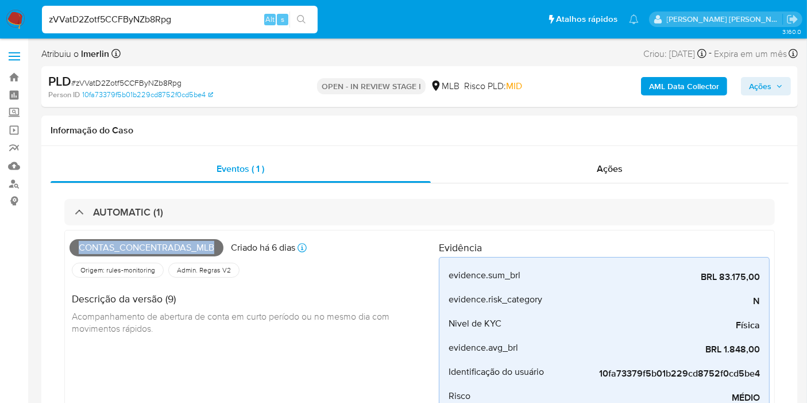
click at [692, 83] on b "AML Data Collector" at bounding box center [684, 86] width 70 height 18
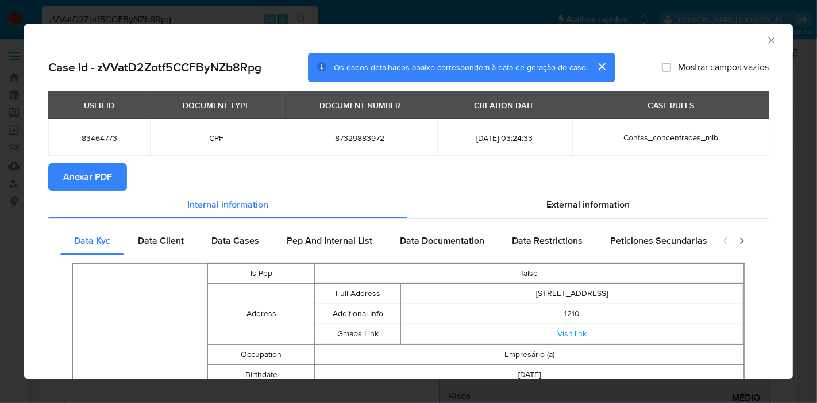
click at [102, 182] on span "Anexar PDF" at bounding box center [87, 176] width 49 height 25
click at [766, 39] on icon "Fechar a janela" at bounding box center [771, 39] width 11 height 11
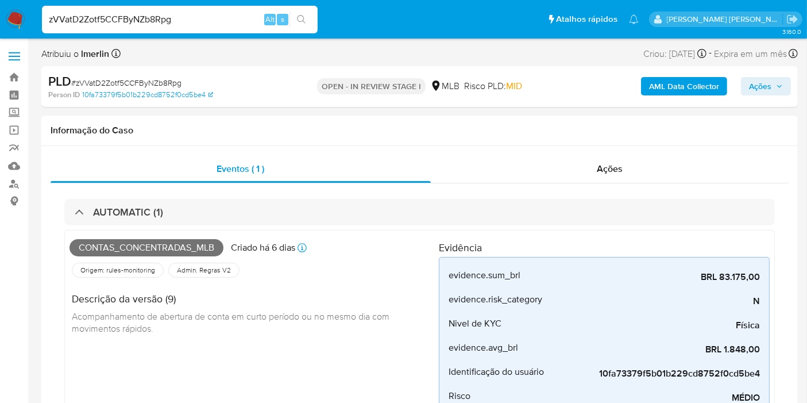
click at [197, 17] on input "zVVatD2Zotf5CCFByNZb8Rpg" at bounding box center [180, 19] width 276 height 15
paste input "6r7oLOdaatt6Bh9CJzDF5UDs"
type input "6r7oLOdaatt6Bh9CJzDF5UDs"
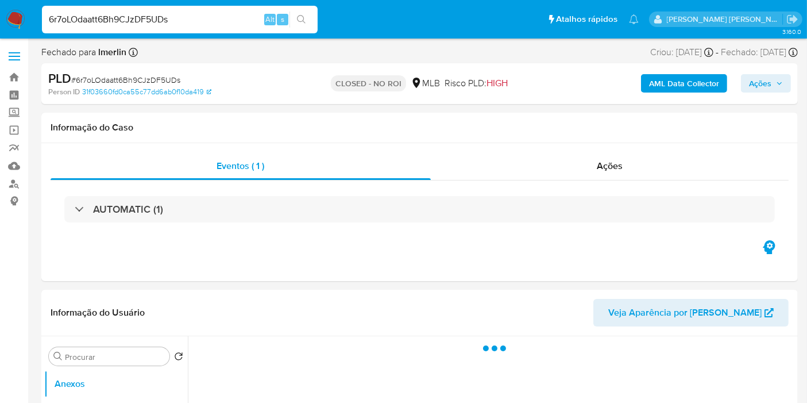
click at [144, 212] on h3 "AUTOMATIC (1)" at bounding box center [128, 209] width 70 height 13
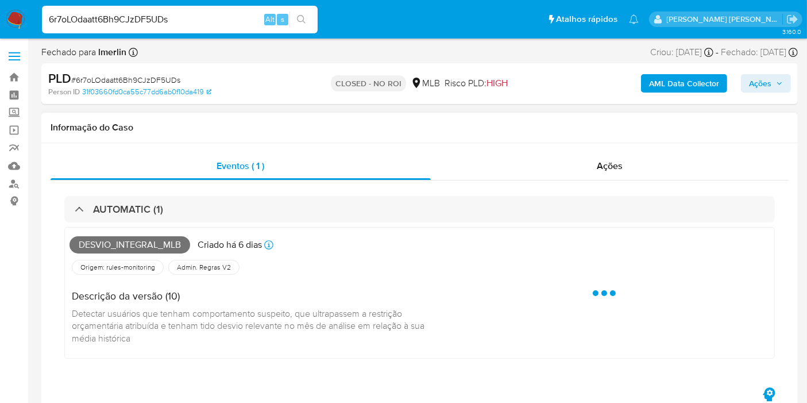
select select "10"
click at [125, 242] on span "Desvio_integral_mlb" at bounding box center [130, 244] width 121 height 17
copy span "Desvio_integral_mlb"
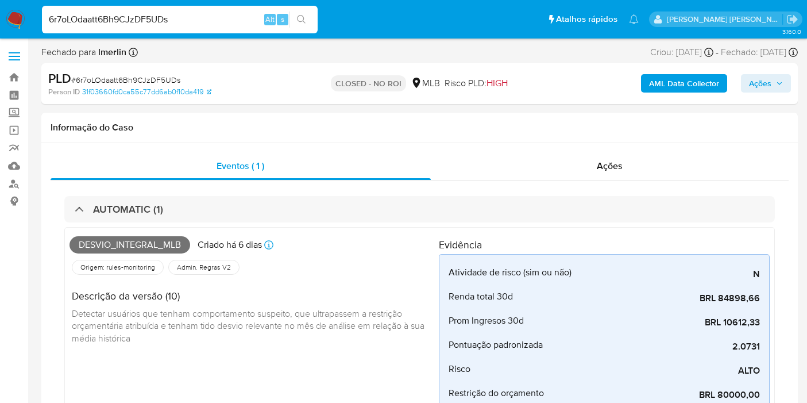
select select "10"
click at [687, 81] on b "AML Data Collector" at bounding box center [684, 83] width 70 height 18
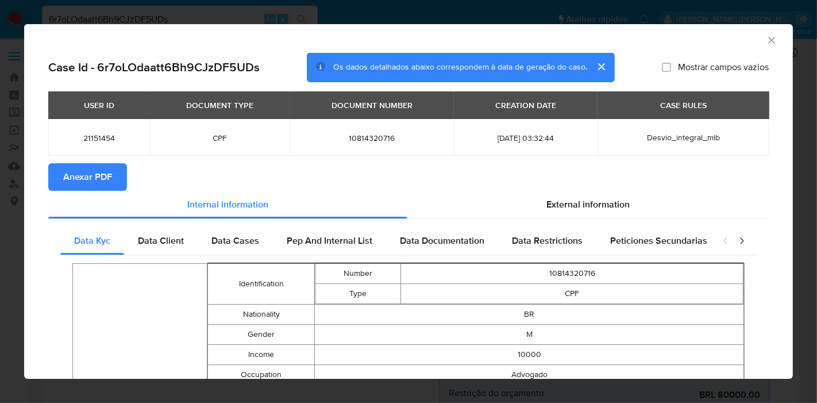
click at [106, 181] on span "Anexar PDF" at bounding box center [87, 176] width 49 height 25
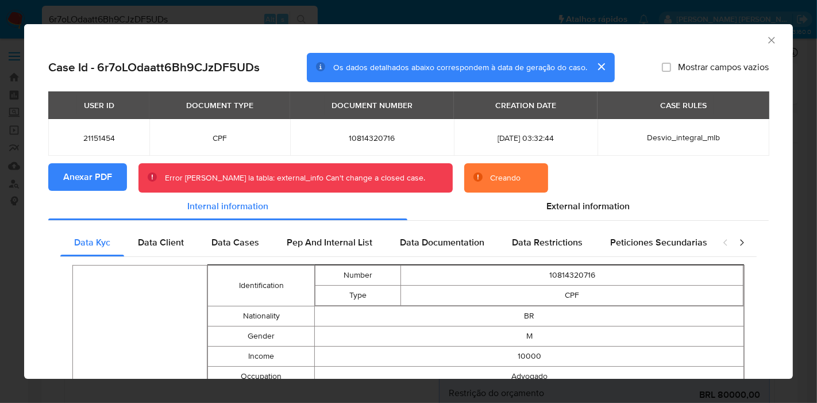
click at [74, 179] on span "Anexar PDF" at bounding box center [87, 176] width 49 height 25
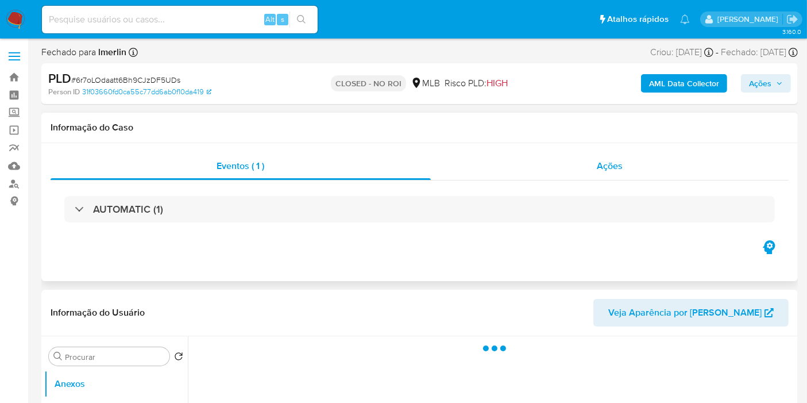
click at [609, 168] on span "Ações" at bounding box center [610, 165] width 26 height 13
select select "10"
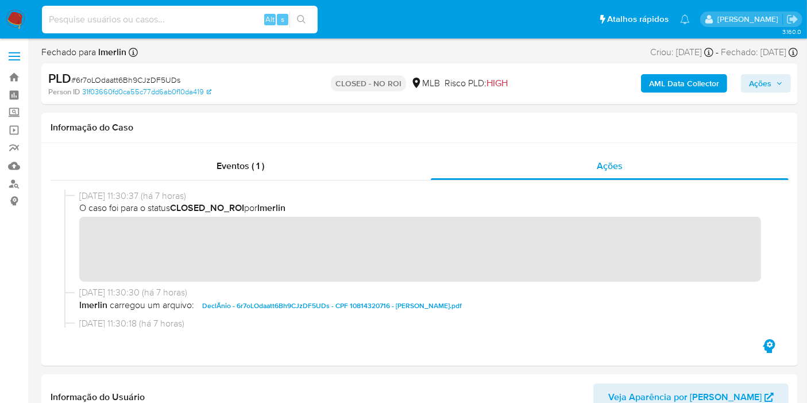
click at [253, 18] on input at bounding box center [180, 19] width 276 height 15
paste input "gvd11hAD3xQq6PbZPP8q1qK1"
type input "gvd11hAD3xQq6PbZPP8q1qK1"
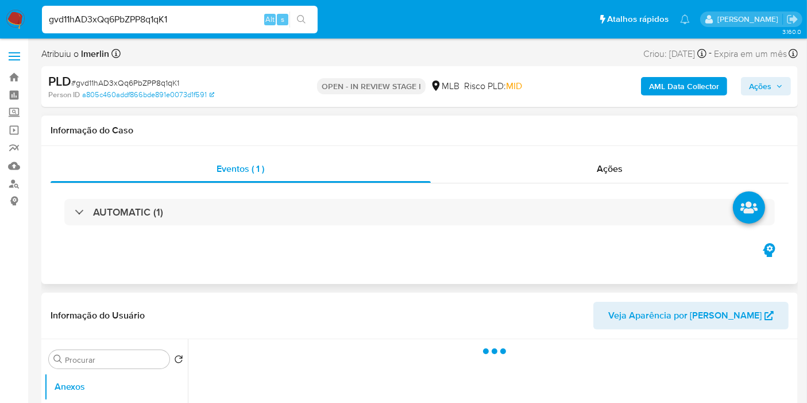
select select "10"
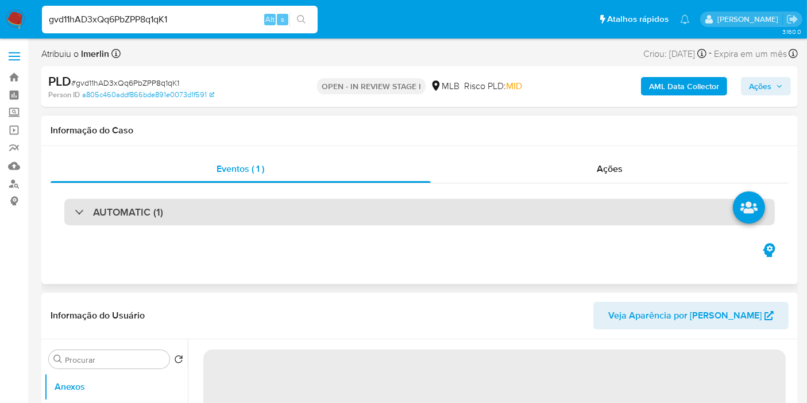
click at [417, 203] on div "AUTOMATIC (1)" at bounding box center [419, 212] width 711 height 26
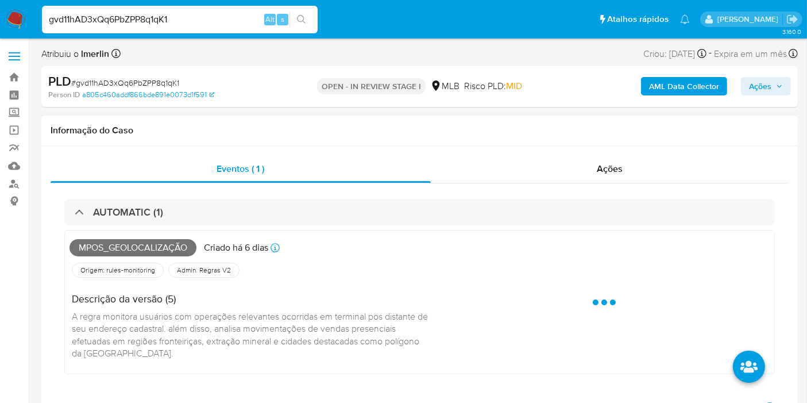
click at [123, 244] on span "Mpos_geolocalização" at bounding box center [133, 247] width 127 height 17
copy span "Mpos_geolocalização"
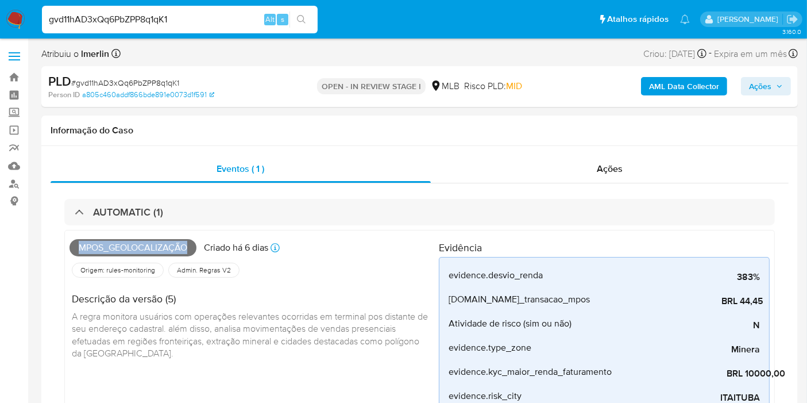
click at [671, 87] on b "AML Data Collector" at bounding box center [684, 86] width 70 height 18
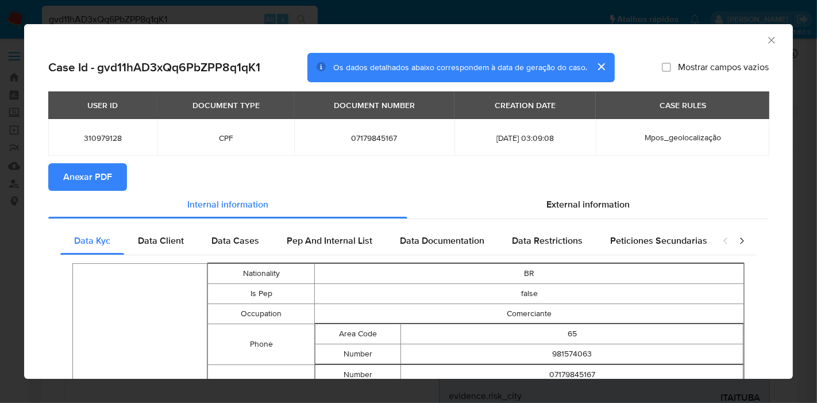
click at [102, 172] on span "Anexar PDF" at bounding box center [87, 176] width 49 height 25
click at [753, 43] on div "AML Data Collector" at bounding box center [399, 38] width 734 height 13
click at [766, 41] on icon "Fechar a janela" at bounding box center [771, 39] width 11 height 11
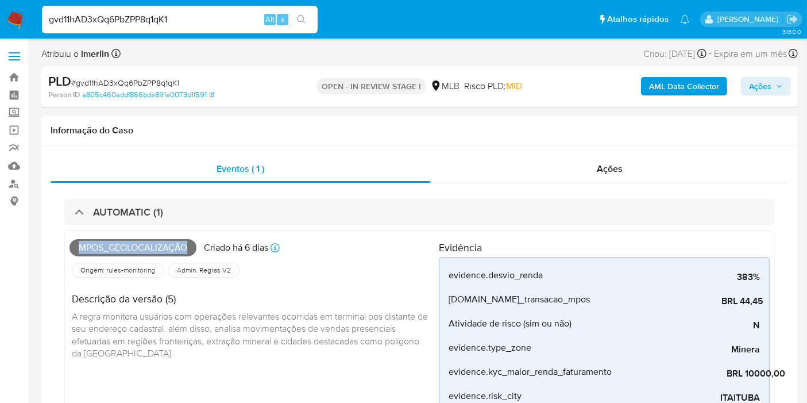
click at [201, 20] on input "gvd11hAD3xQq6PbZPP8q1qK1" at bounding box center [180, 19] width 276 height 15
paste input "rqYsftXXGuGi35jxXiZ857Ni"
type input "rqYsftXXGuGi35jxXiZ857Ni"
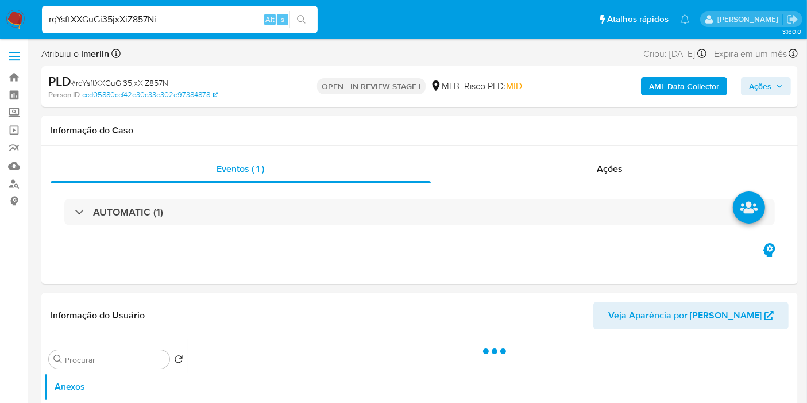
click at [246, 222] on div "AUTOMATIC (1)" at bounding box center [419, 212] width 711 height 26
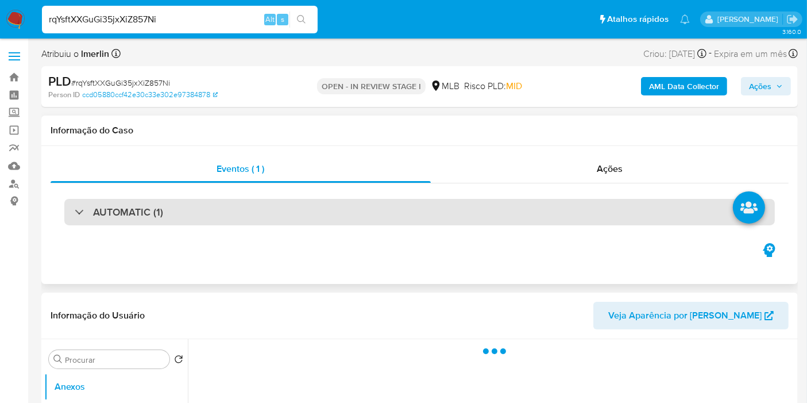
select select "10"
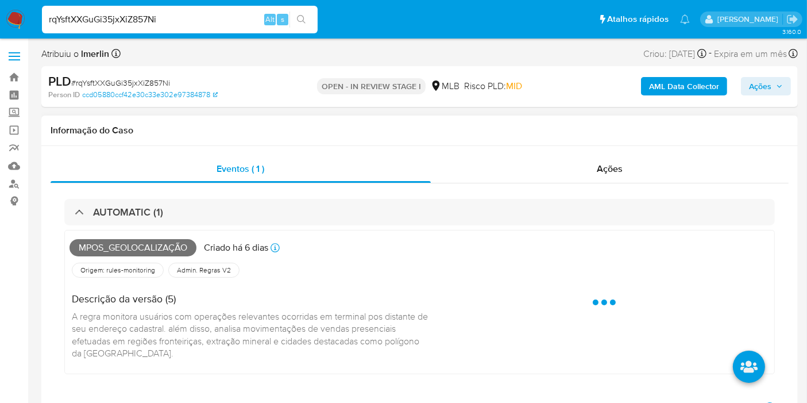
click at [136, 249] on span "Mpos_geolocalização" at bounding box center [133, 247] width 127 height 17
copy span "Mpos_geolocalização"
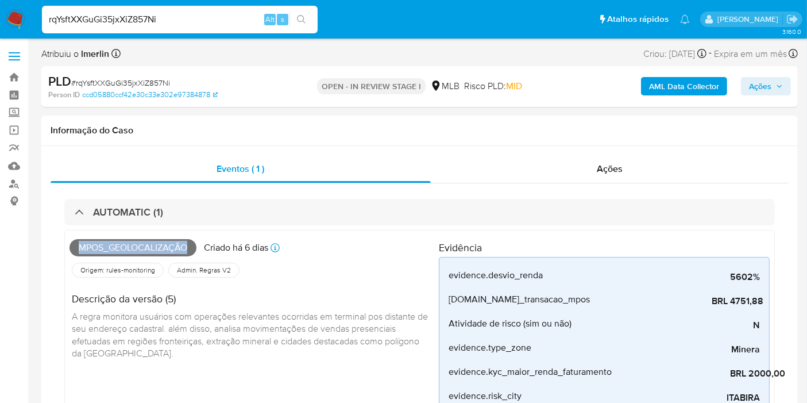
click at [665, 91] on b "AML Data Collector" at bounding box center [684, 86] width 70 height 18
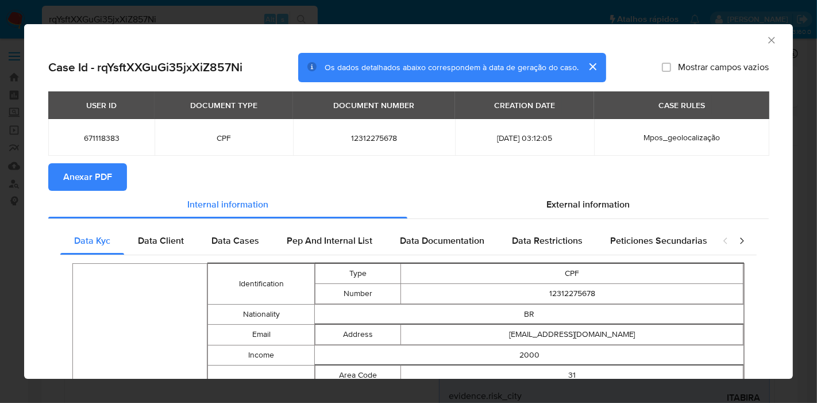
click at [95, 173] on span "Anexar PDF" at bounding box center [87, 176] width 49 height 25
click at [768, 40] on icon "Fechar a janela" at bounding box center [771, 40] width 6 height 6
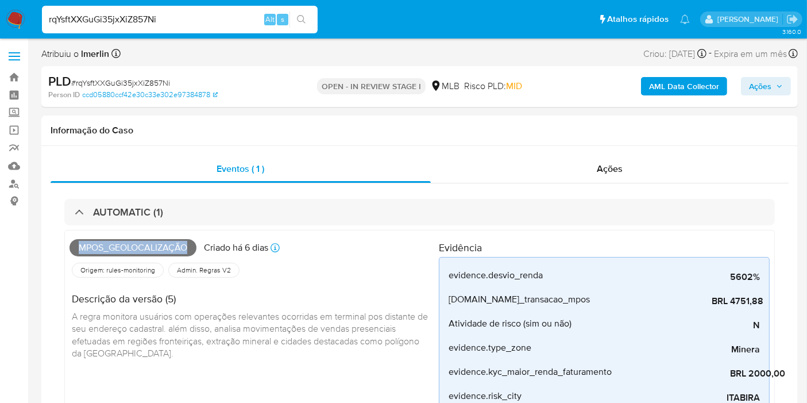
click at [6, 21] on img at bounding box center [16, 20] width 20 height 20
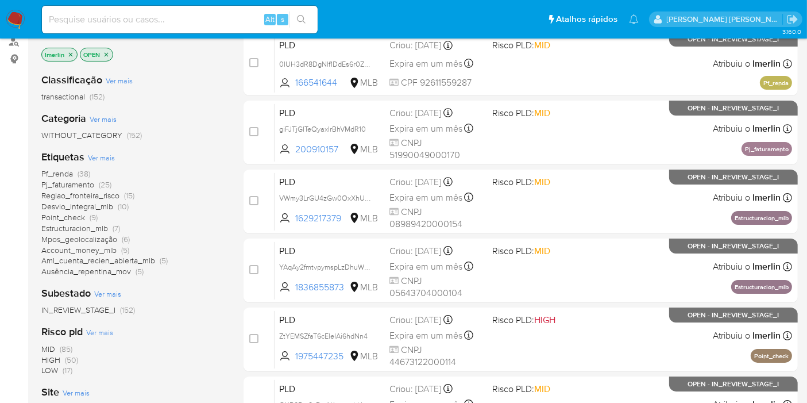
scroll to position [255, 0]
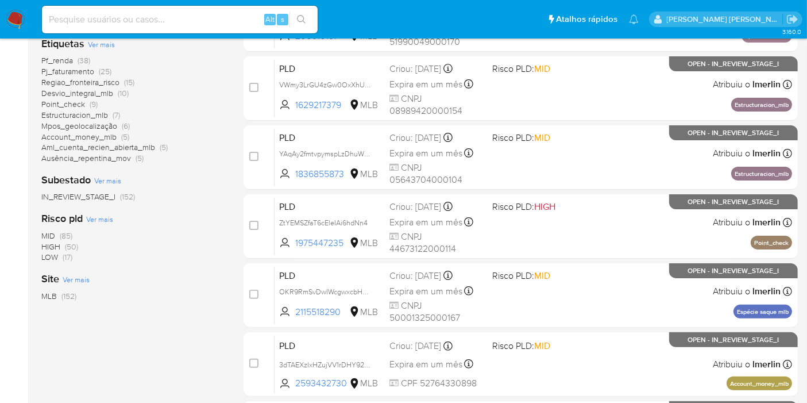
click at [66, 244] on span "(50)" at bounding box center [71, 246] width 13 height 11
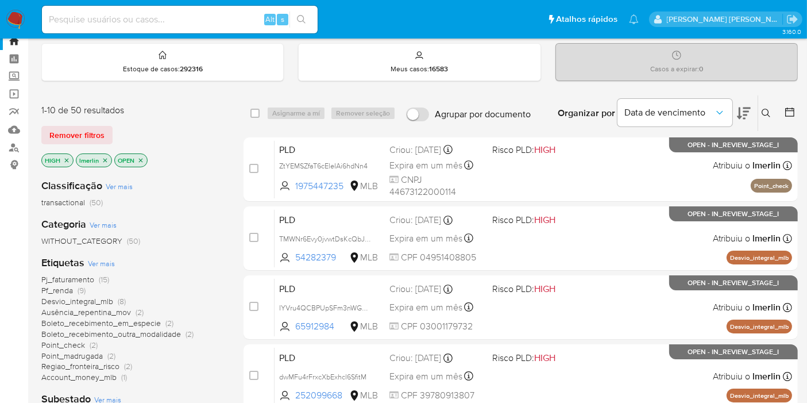
scroll to position [64, 0]
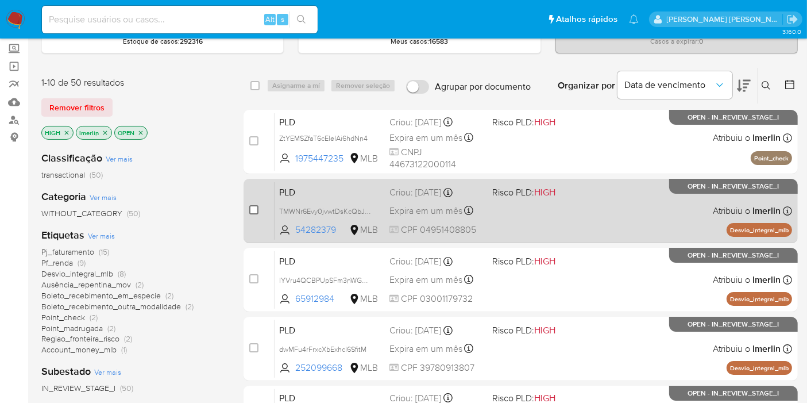
click at [255, 210] on input "checkbox" at bounding box center [253, 209] width 9 height 9
checkbox input "true"
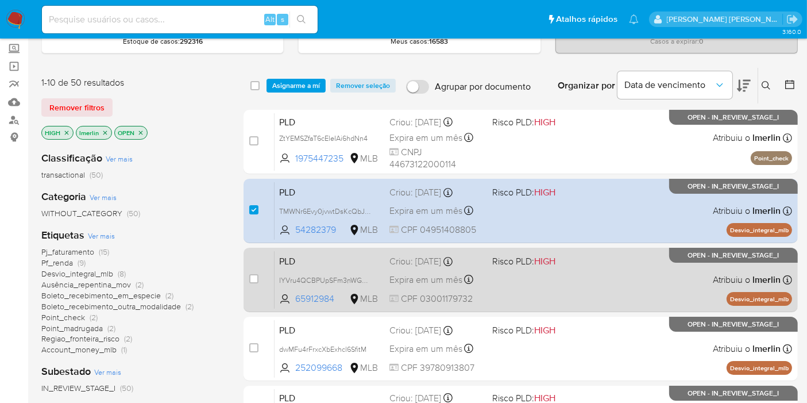
click at [250, 282] on div "case-item-checkbox" at bounding box center [253, 278] width 9 height 11
click at [253, 277] on input "checkbox" at bounding box center [253, 278] width 9 height 9
checkbox input "true"
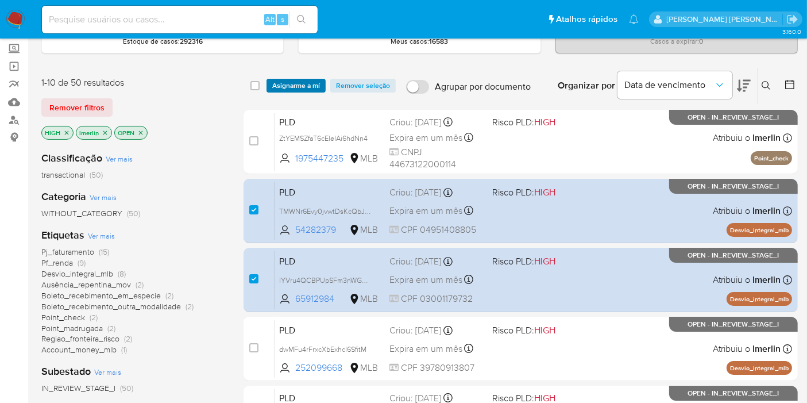
click at [288, 86] on span "Asignarme a mí" at bounding box center [296, 85] width 48 height 11
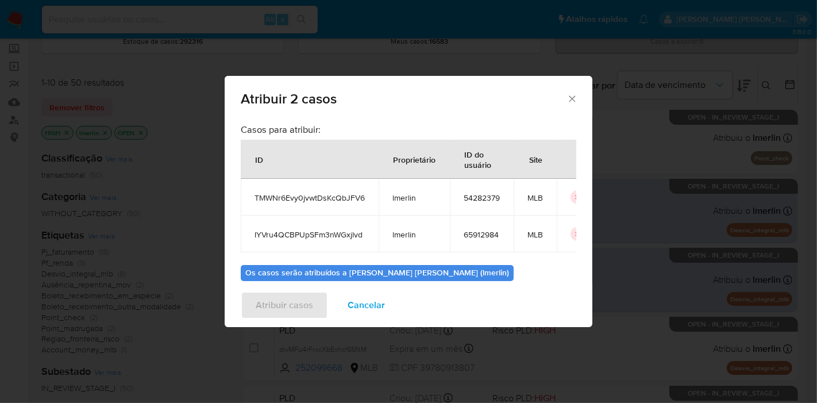
click at [306, 199] on span "TMWNr6Evy0jvwtDsKcQbJFV6" at bounding box center [310, 198] width 110 height 10
click at [306, 198] on span "TMWNr6Evy0jvwtDsKcQbJFV6" at bounding box center [310, 198] width 110 height 10
copy span "TMWNr6Evy0jvwtDsKcQbJFV6"
click at [329, 234] on span "IYVru4QCBPUpSFm3nWGxjlvd" at bounding box center [310, 234] width 110 height 10
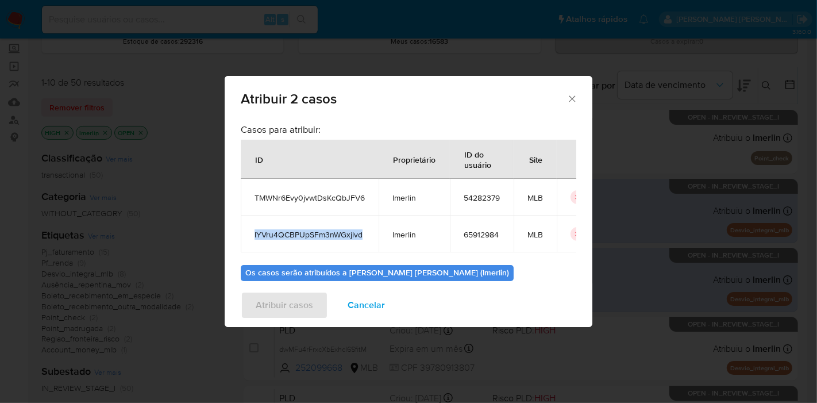
copy span "IYVru4QCBPUpSFm3nWGxjlvd"
click at [474, 195] on span "54282379" at bounding box center [482, 198] width 36 height 10
copy span "54282379"
click at [486, 232] on span "65912984" at bounding box center [482, 234] width 36 height 10
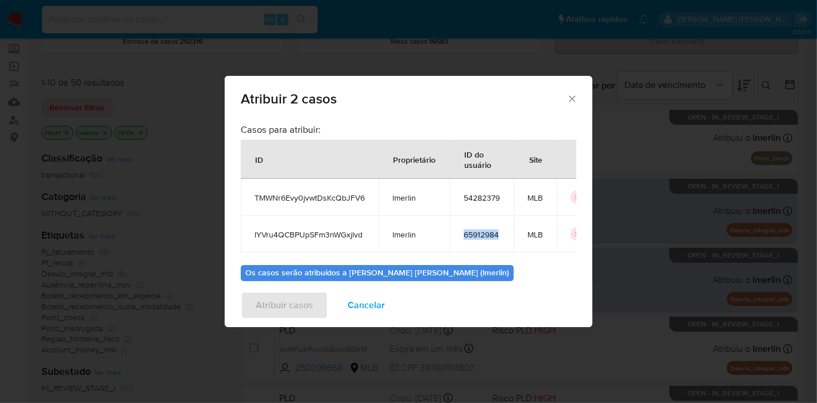
click at [486, 232] on span "65912984" at bounding box center [482, 234] width 36 height 10
copy span "65912984"
click at [361, 316] on span "Cancelar" at bounding box center [366, 304] width 37 height 25
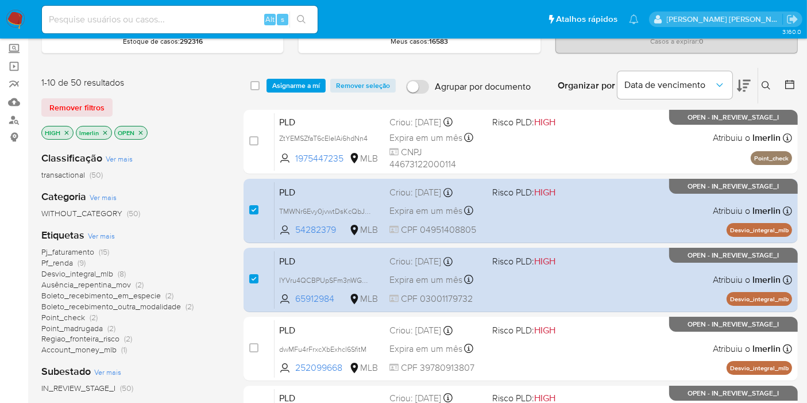
click at [164, 17] on input at bounding box center [180, 19] width 276 height 15
paste input "TMWNr6Evy0jvwtDsKcQbJFV6"
type input "TMWNr6Evy0jvwtDsKcQbJFV6"
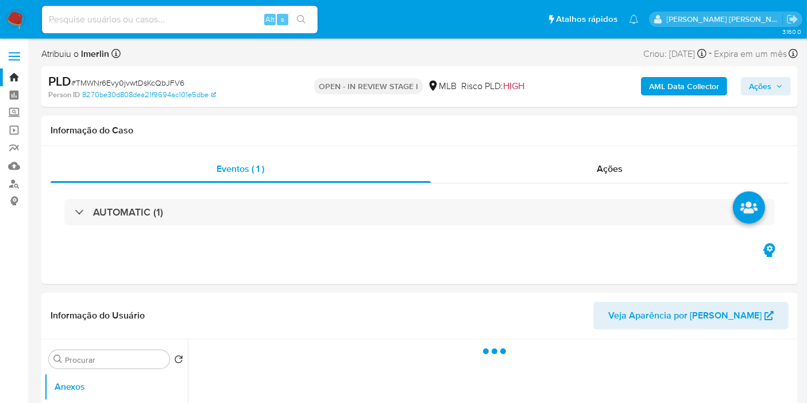
click at [668, 79] on b "AML Data Collector" at bounding box center [684, 86] width 70 height 18
select select "10"
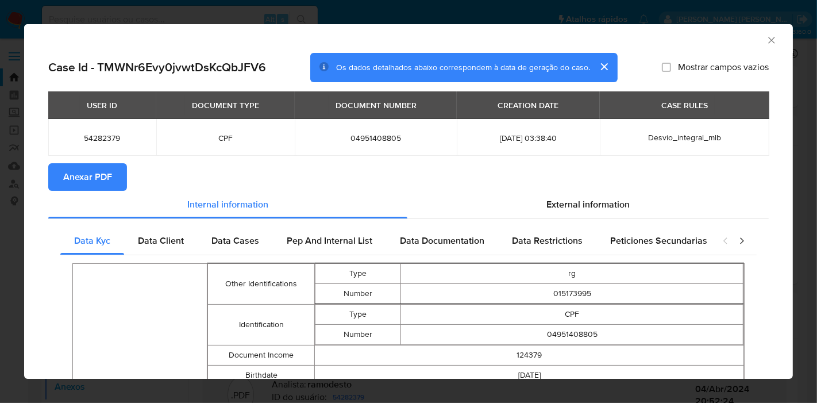
click at [126, 173] on section "Anexar PDF" at bounding box center [408, 177] width 721 height 28
click at [119, 179] on button "Anexar PDF" at bounding box center [87, 177] width 79 height 28
drag, startPoint x: 764, startPoint y: 38, endPoint x: 452, endPoint y: 37, distance: 311.5
click at [766, 39] on icon "Fechar a janela" at bounding box center [771, 39] width 11 height 11
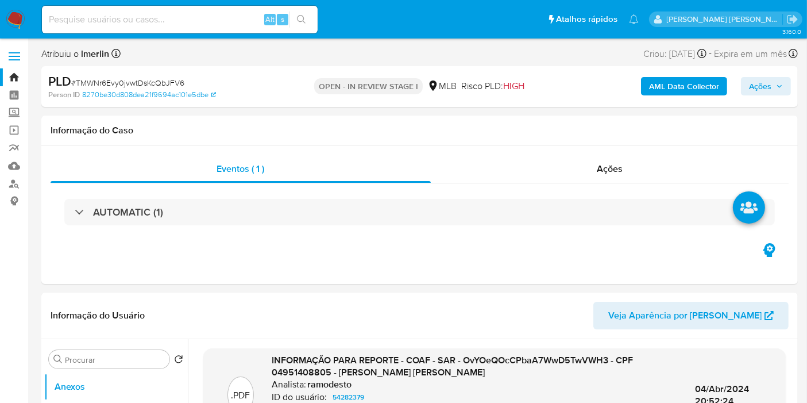
click at [206, 22] on input at bounding box center [180, 19] width 276 height 15
paste input "IYVru4QCBPUpSFm3nWGxjlvd"
type input "IYVru4QCBPUpSFm3nWGxjlvd"
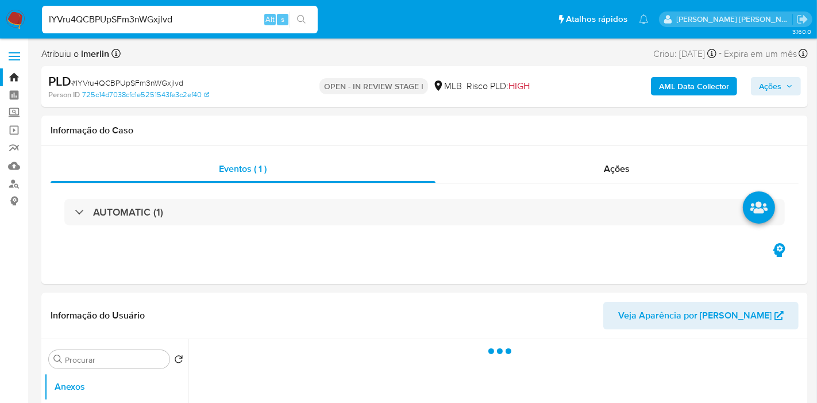
select select "10"
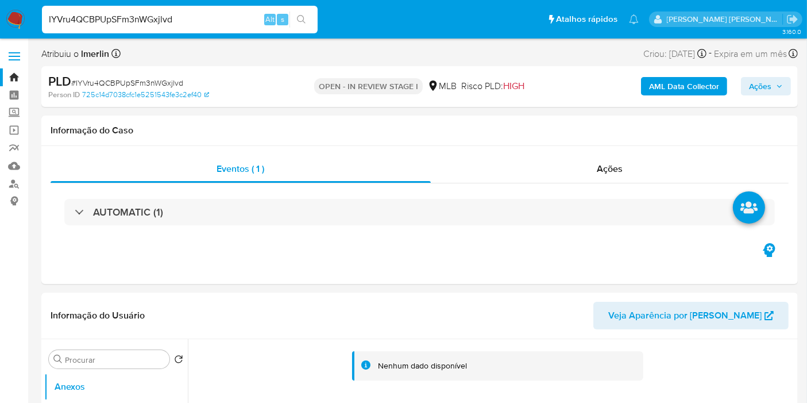
click at [684, 81] on b "AML Data Collector" at bounding box center [684, 86] width 70 height 18
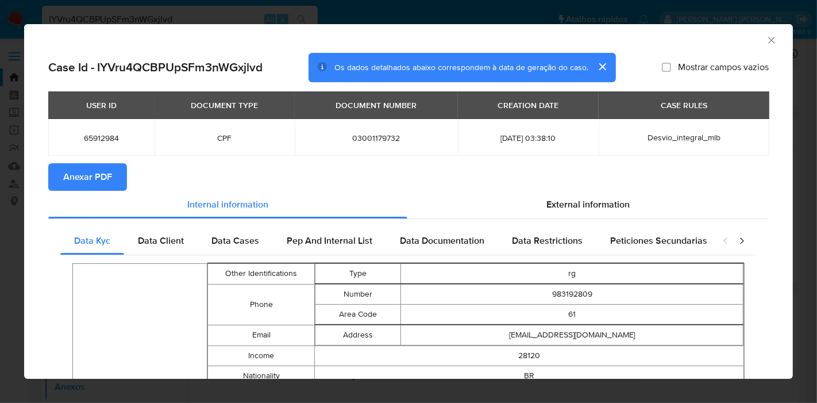
click at [114, 173] on button "Anexar PDF" at bounding box center [87, 177] width 79 height 28
click at [766, 45] on icon "Fechar a janela" at bounding box center [771, 39] width 11 height 11
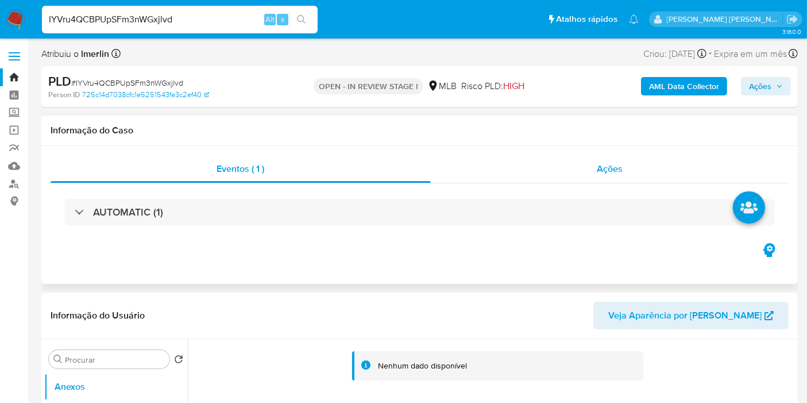
click at [588, 172] on div "Ações" at bounding box center [610, 169] width 359 height 28
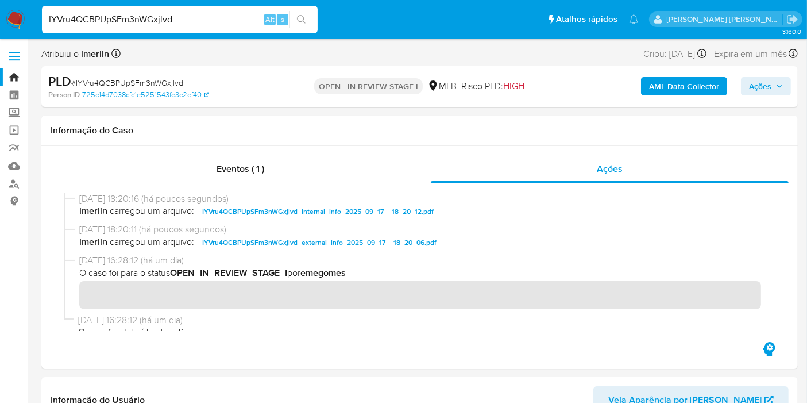
click at [15, 18] on img at bounding box center [16, 20] width 20 height 20
